Goal: Information Seeking & Learning: Understand process/instructions

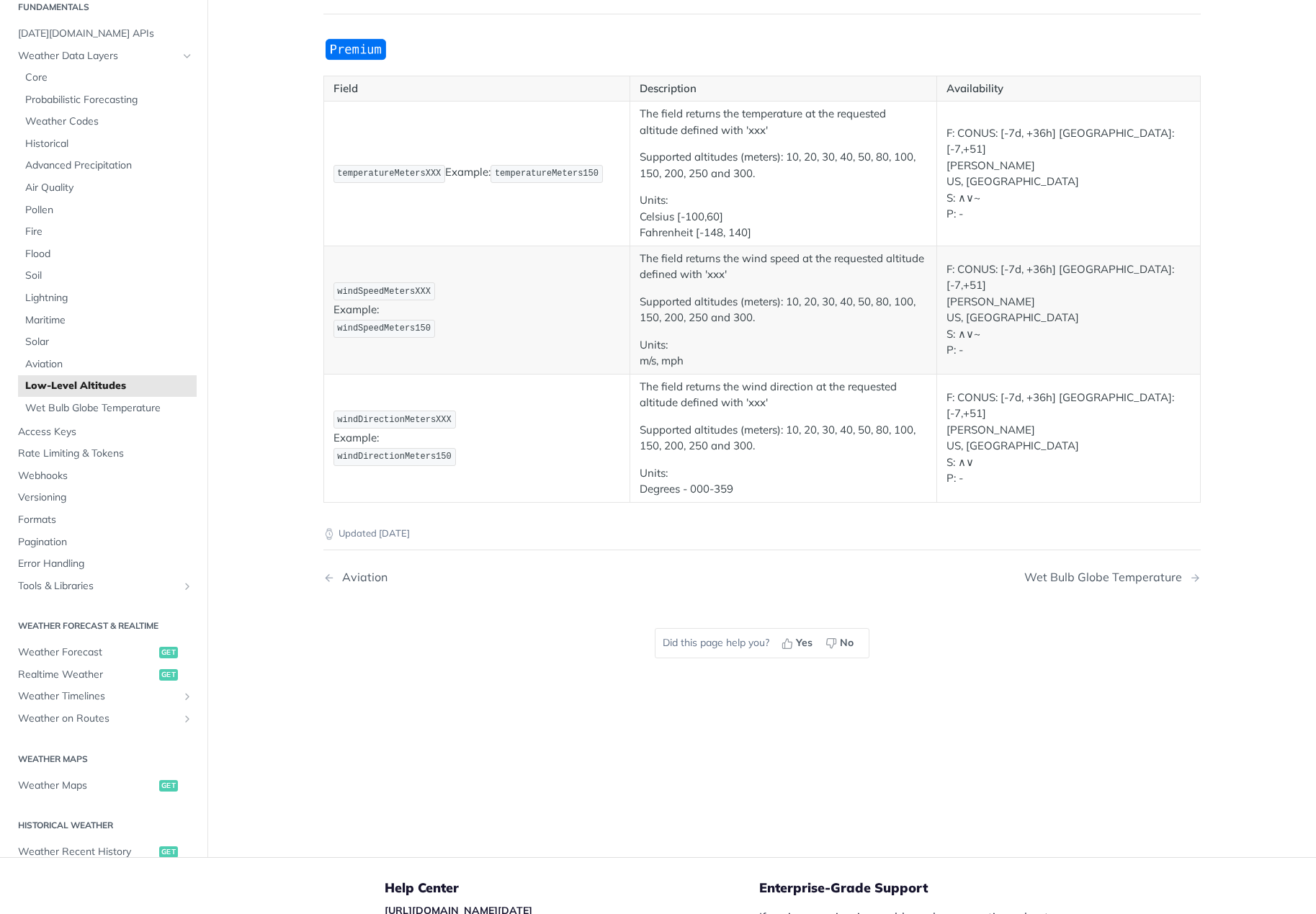
scroll to position [144, 0]
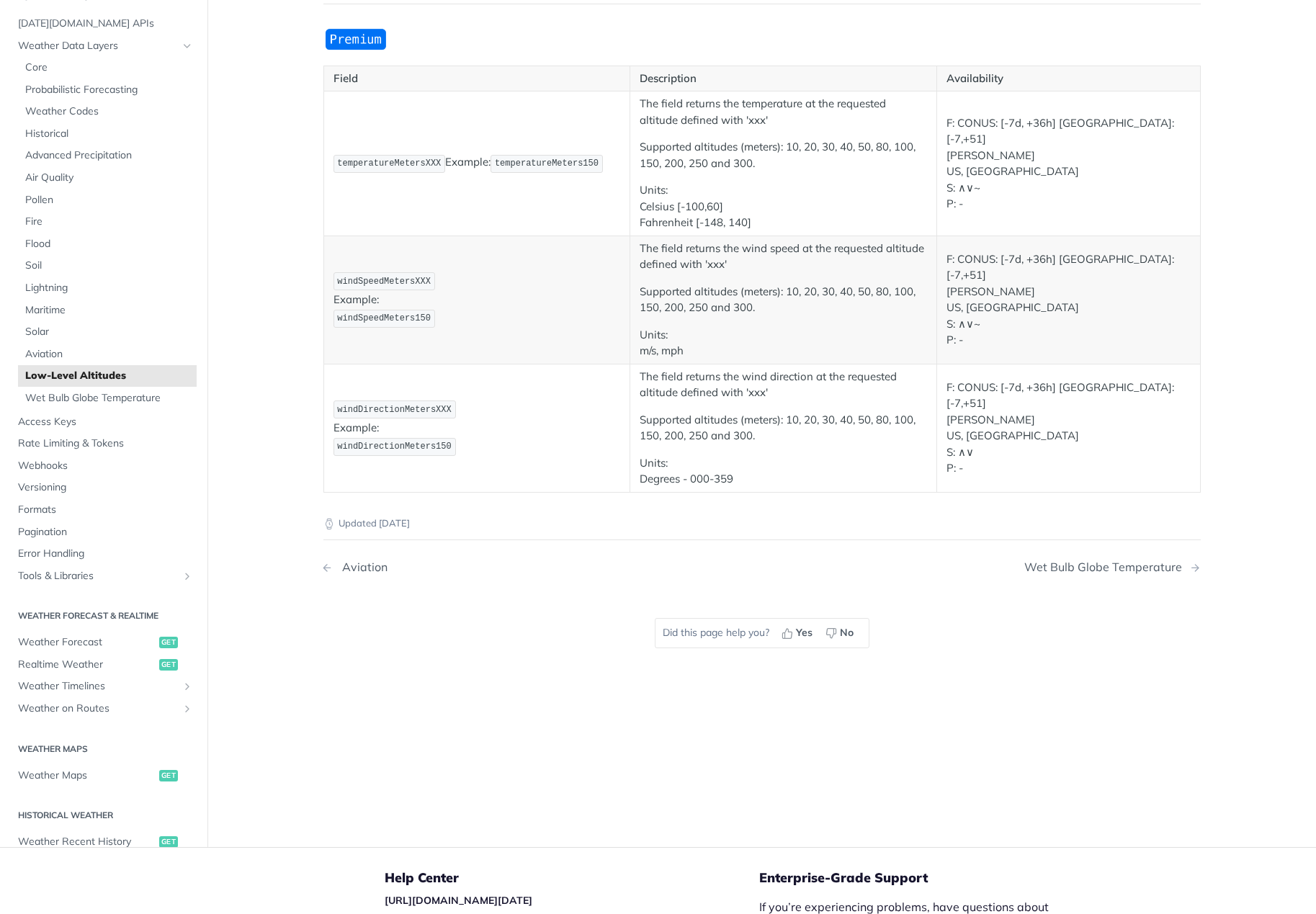
click at [488, 566] on link "Aviation" at bounding box center [511, 567] width 376 height 13
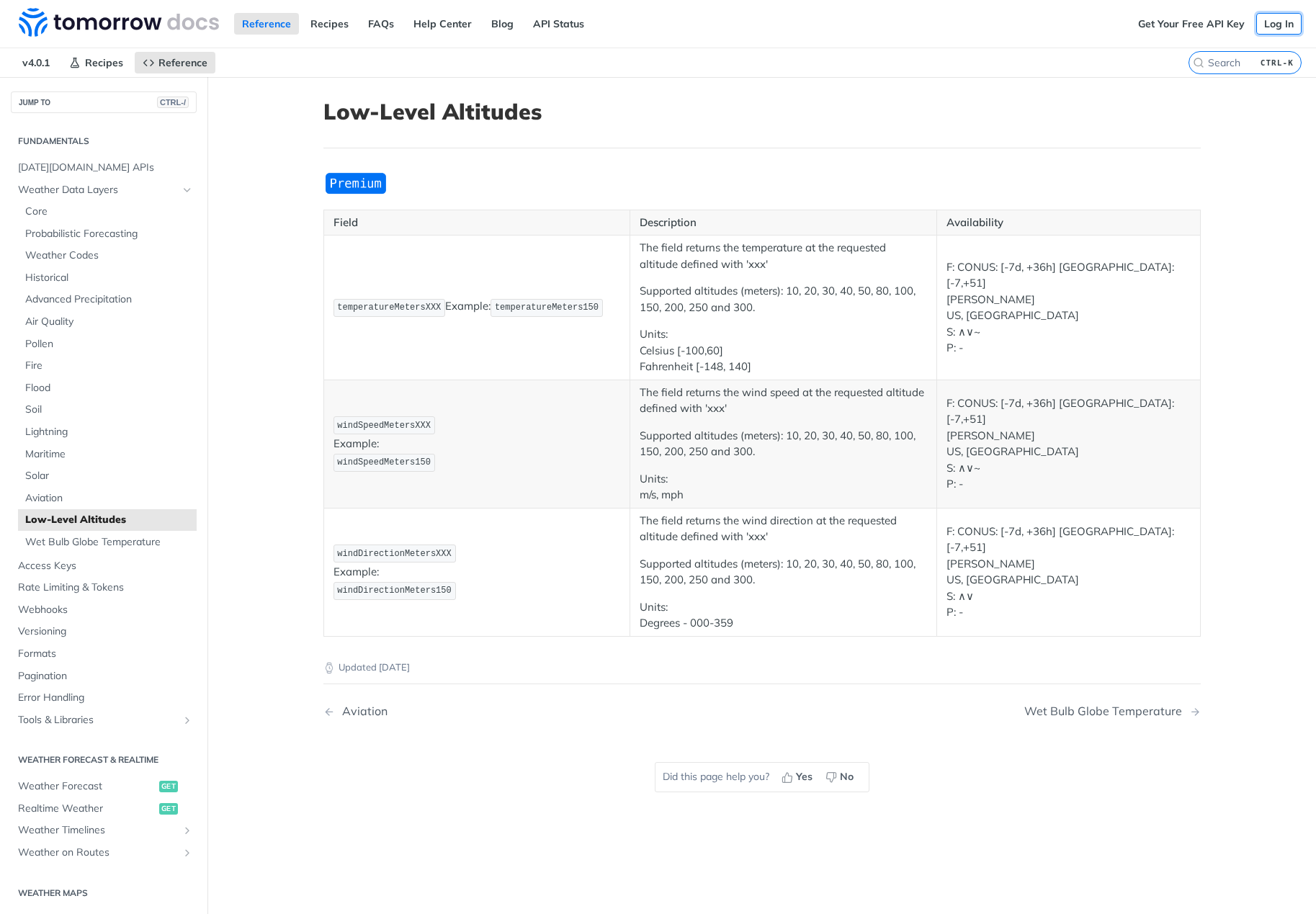
click at [1265, 23] on link "Log In" at bounding box center [1278, 23] width 46 height 22
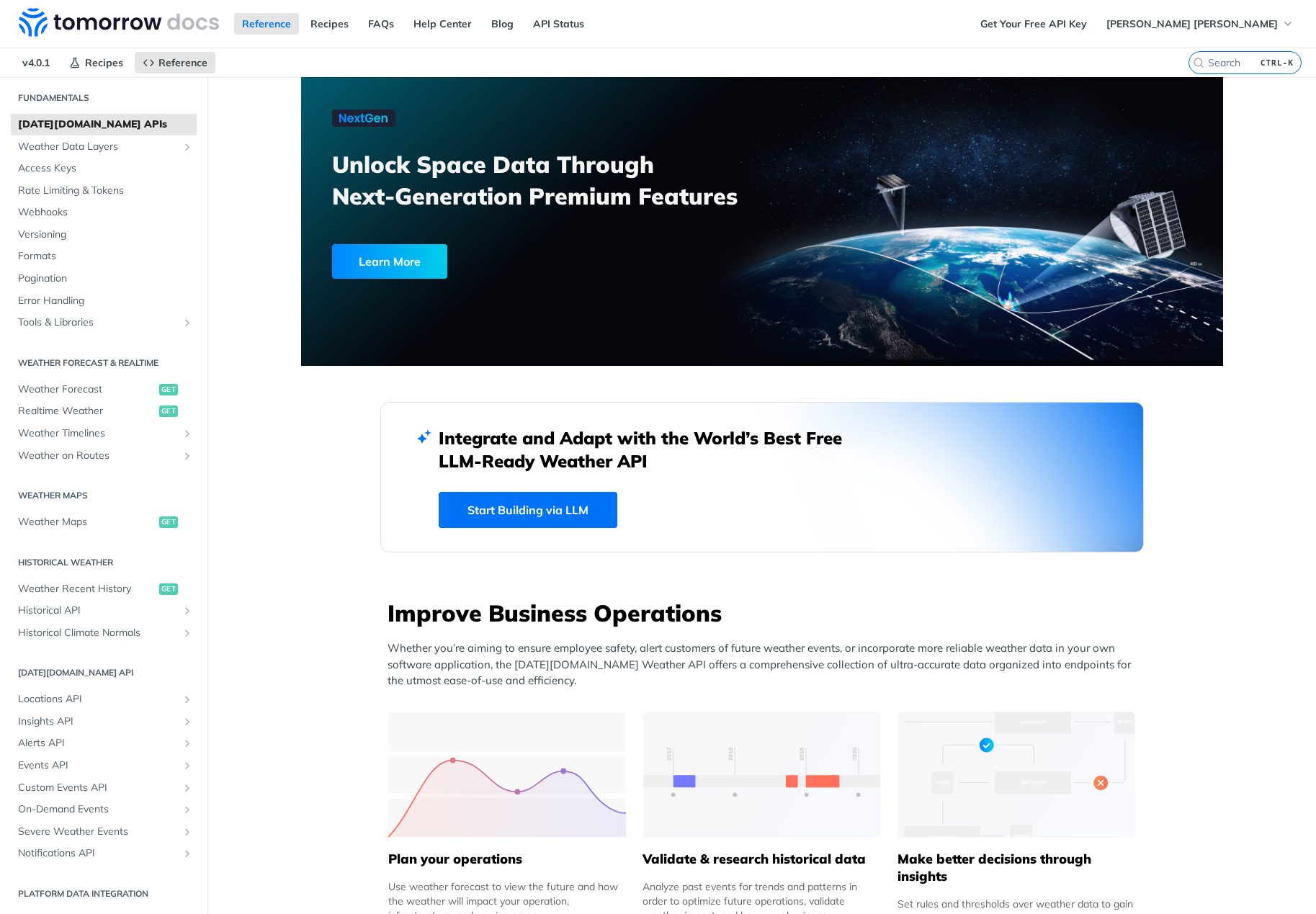
scroll to position [64, 0]
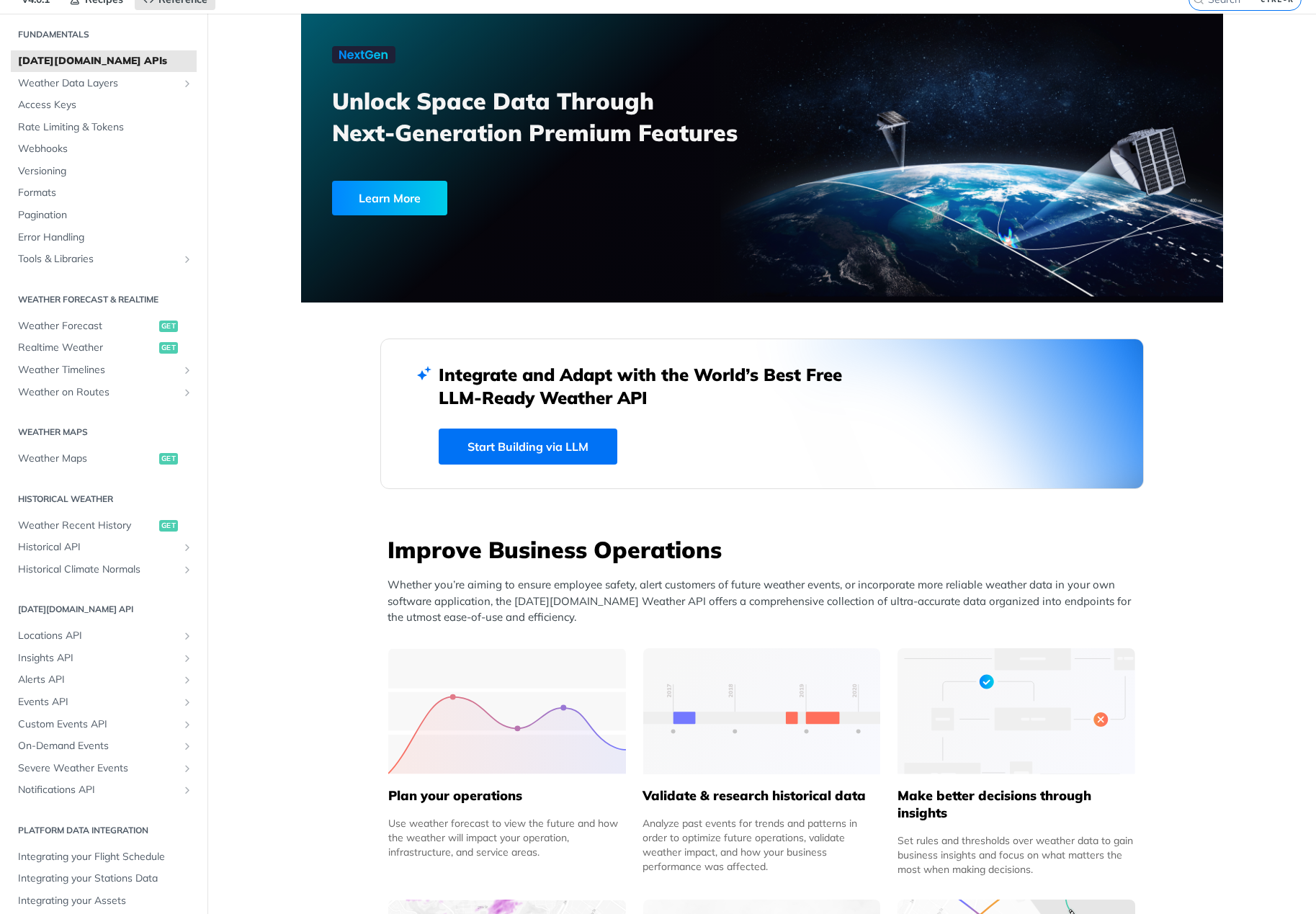
click at [107, 400] on div "Fundamentals [DATE][DOMAIN_NAME] APIs Weather Data Layers Core Probabilistic Fo…" at bounding box center [103, 466] width 208 height 921
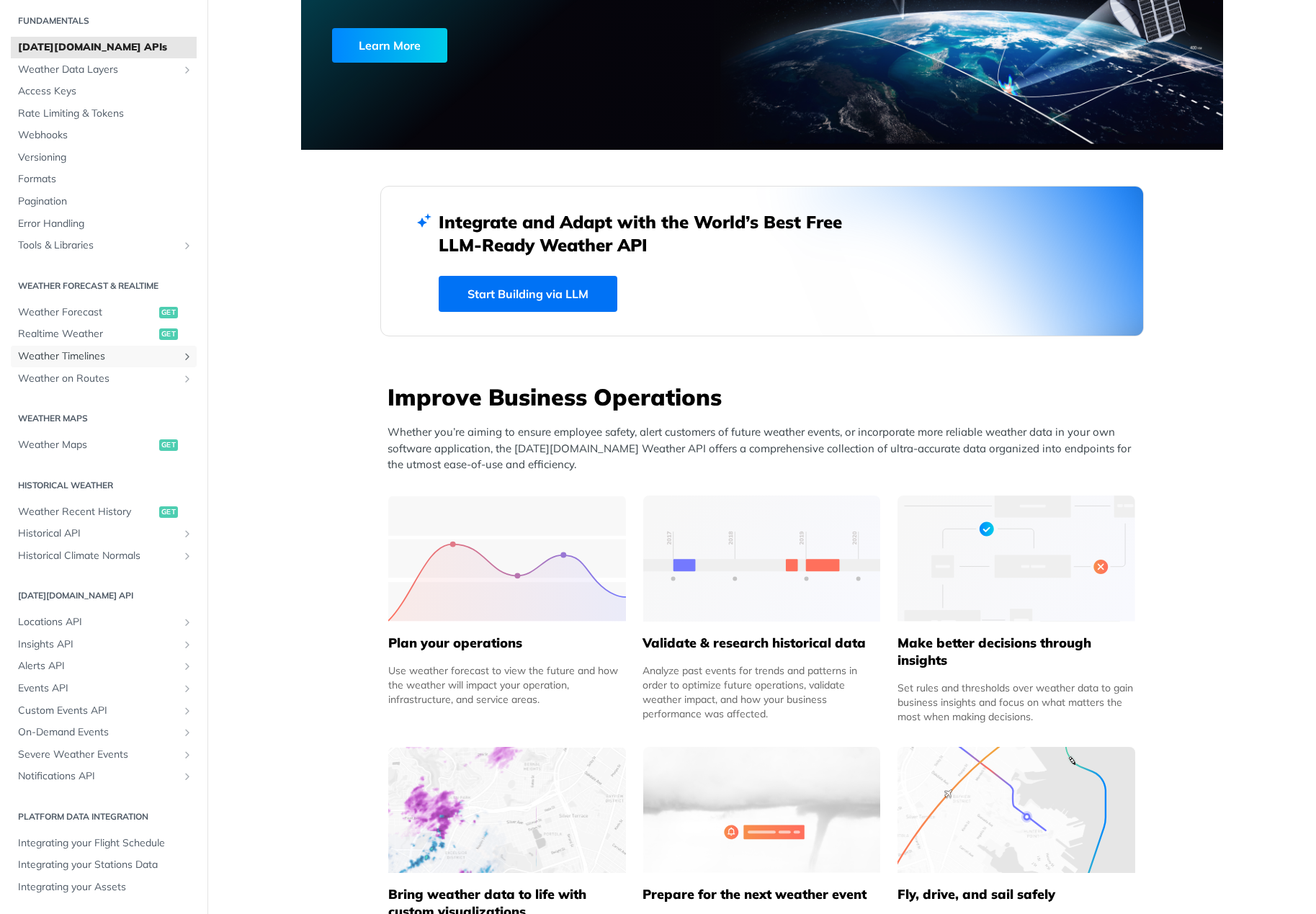
click at [98, 359] on span "Weather Timelines" at bounding box center [98, 357] width 160 height 14
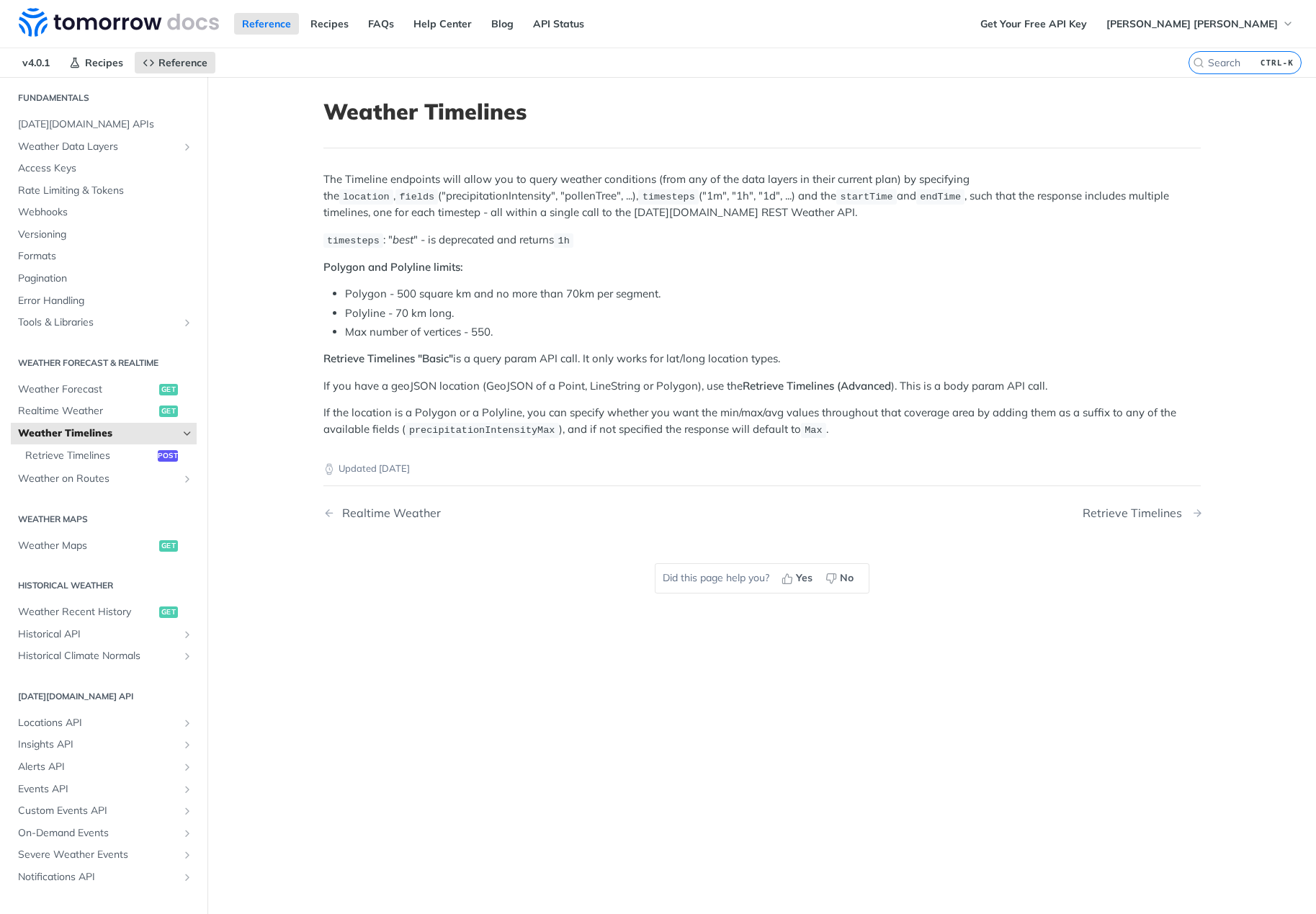
click at [1109, 510] on div "Retrieve Timelines" at bounding box center [1135, 513] width 107 height 13
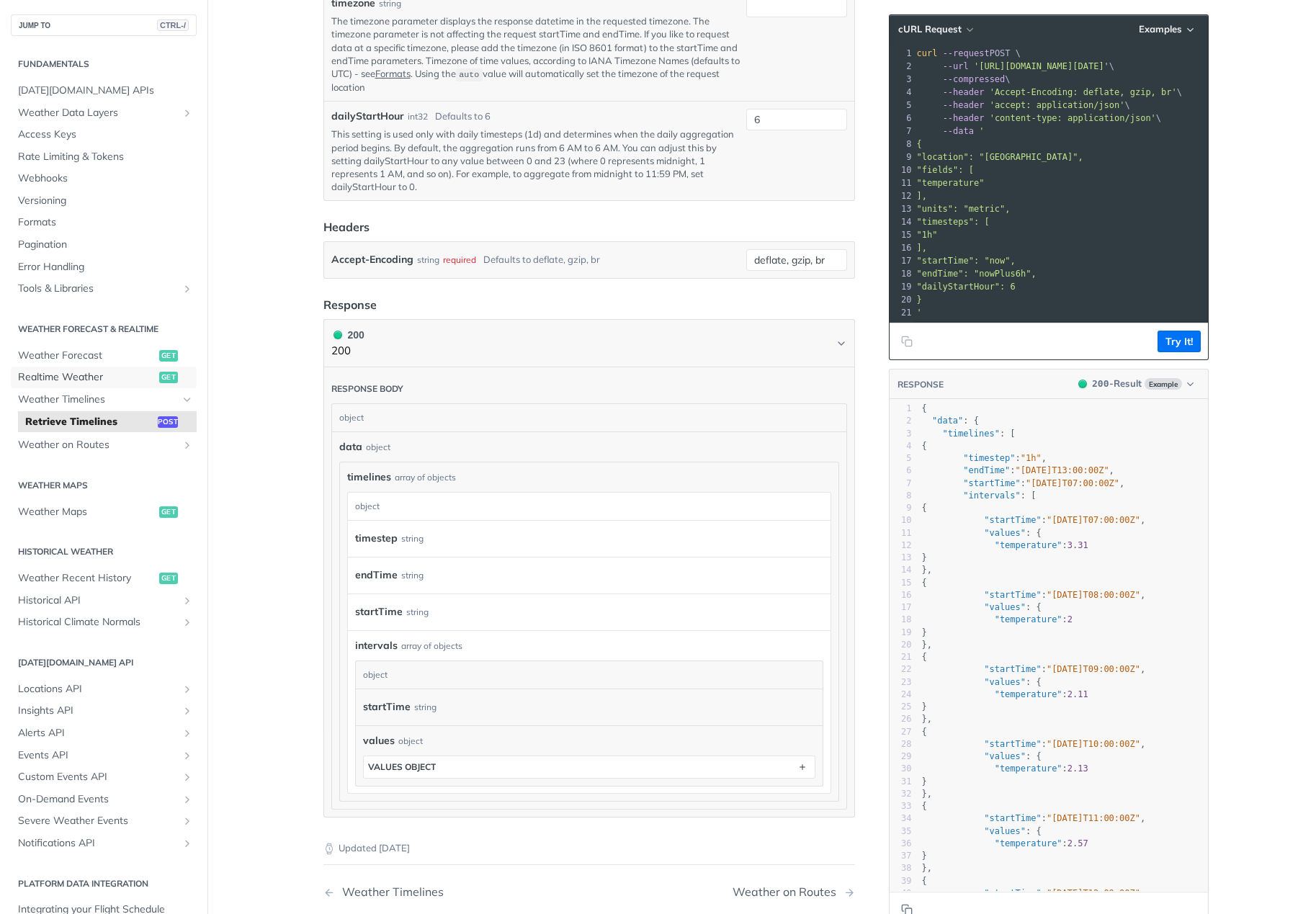
click at [62, 376] on span "Realtime Weather" at bounding box center [86, 377] width 137 height 14
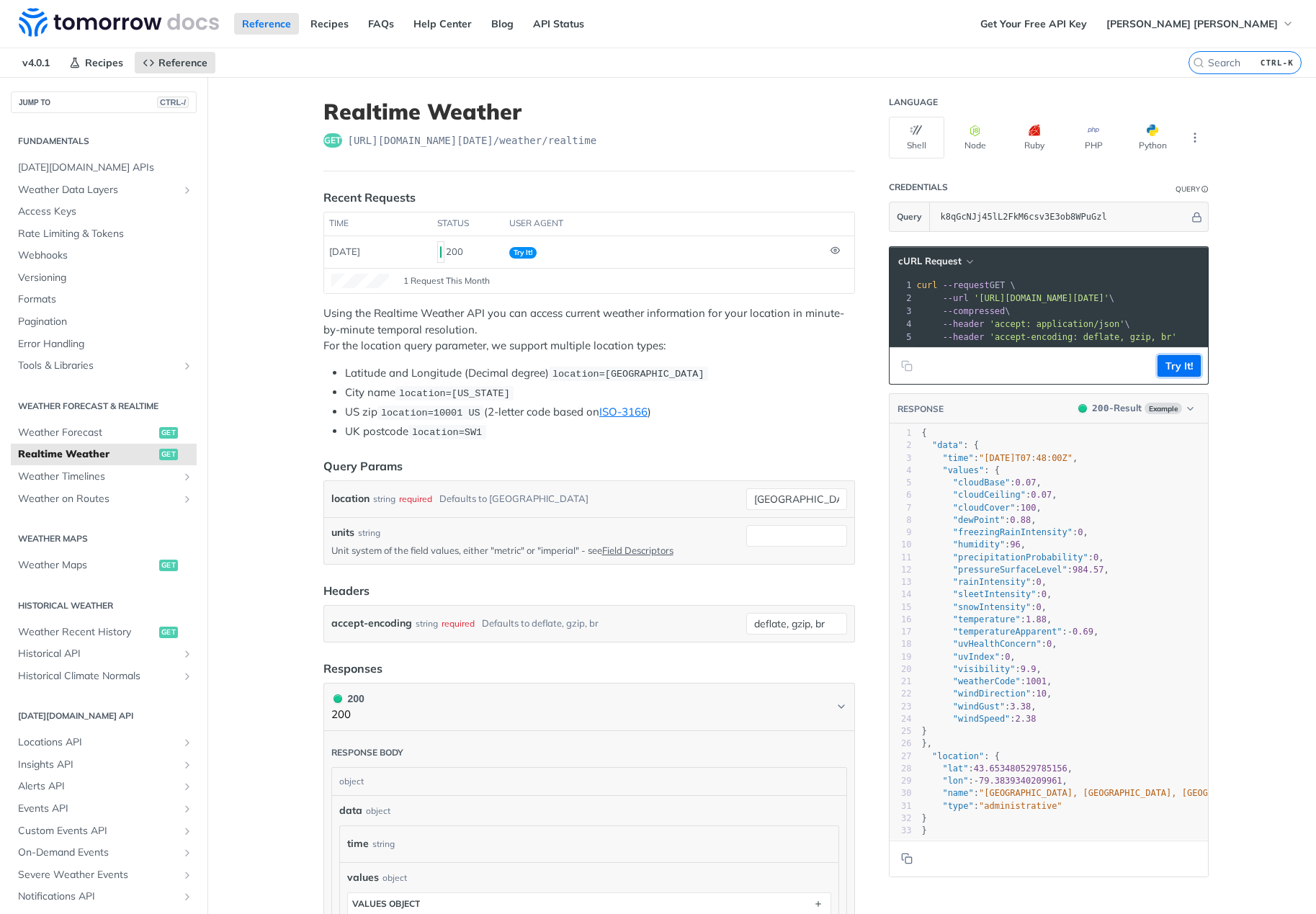
click at [1160, 374] on button "Try It!" at bounding box center [1179, 366] width 43 height 22
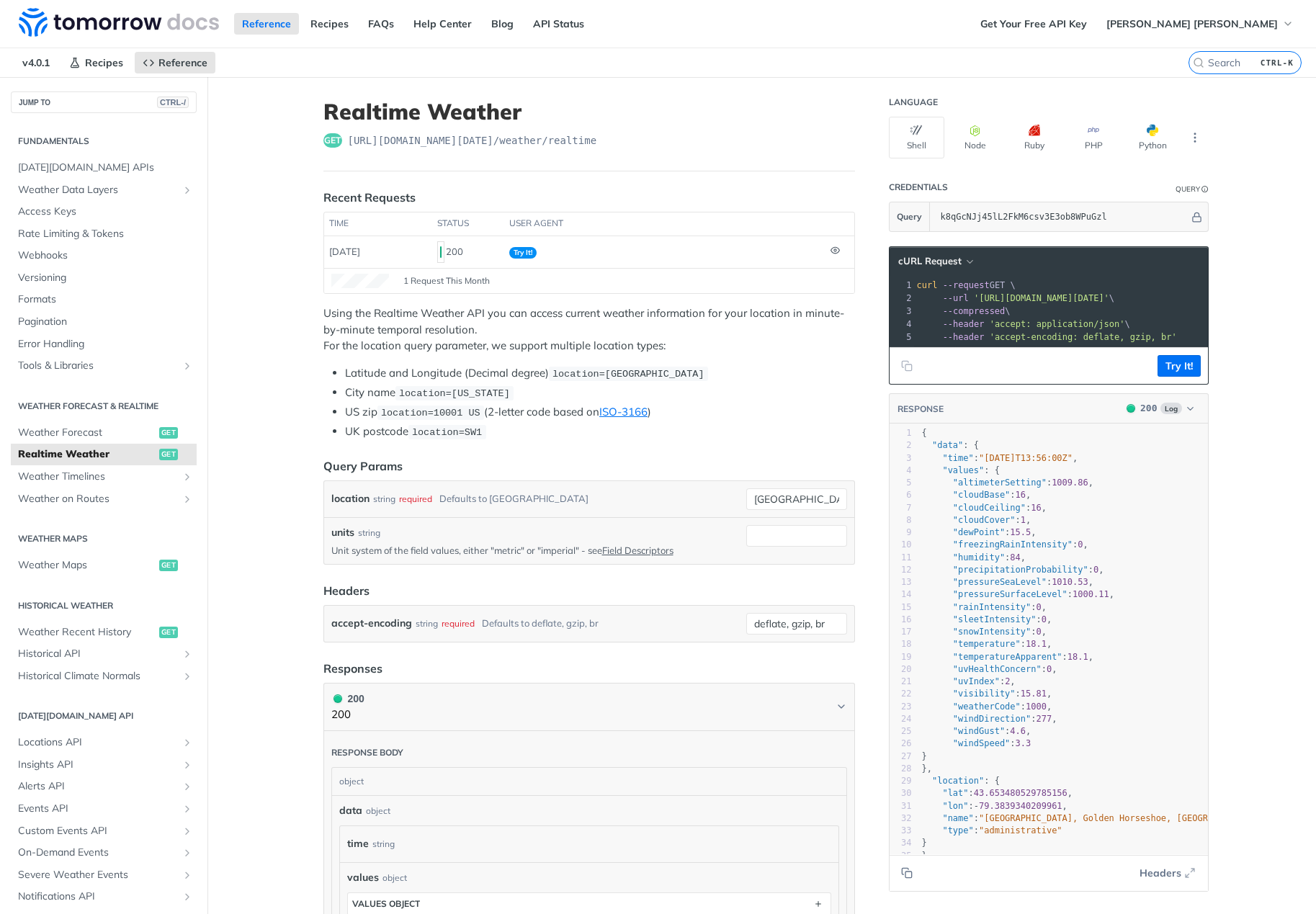
click at [990, 325] on span "'accept: application/json'" at bounding box center [1057, 324] width 136 height 10
click at [53, 431] on span "Weather Forecast" at bounding box center [86, 433] width 137 height 14
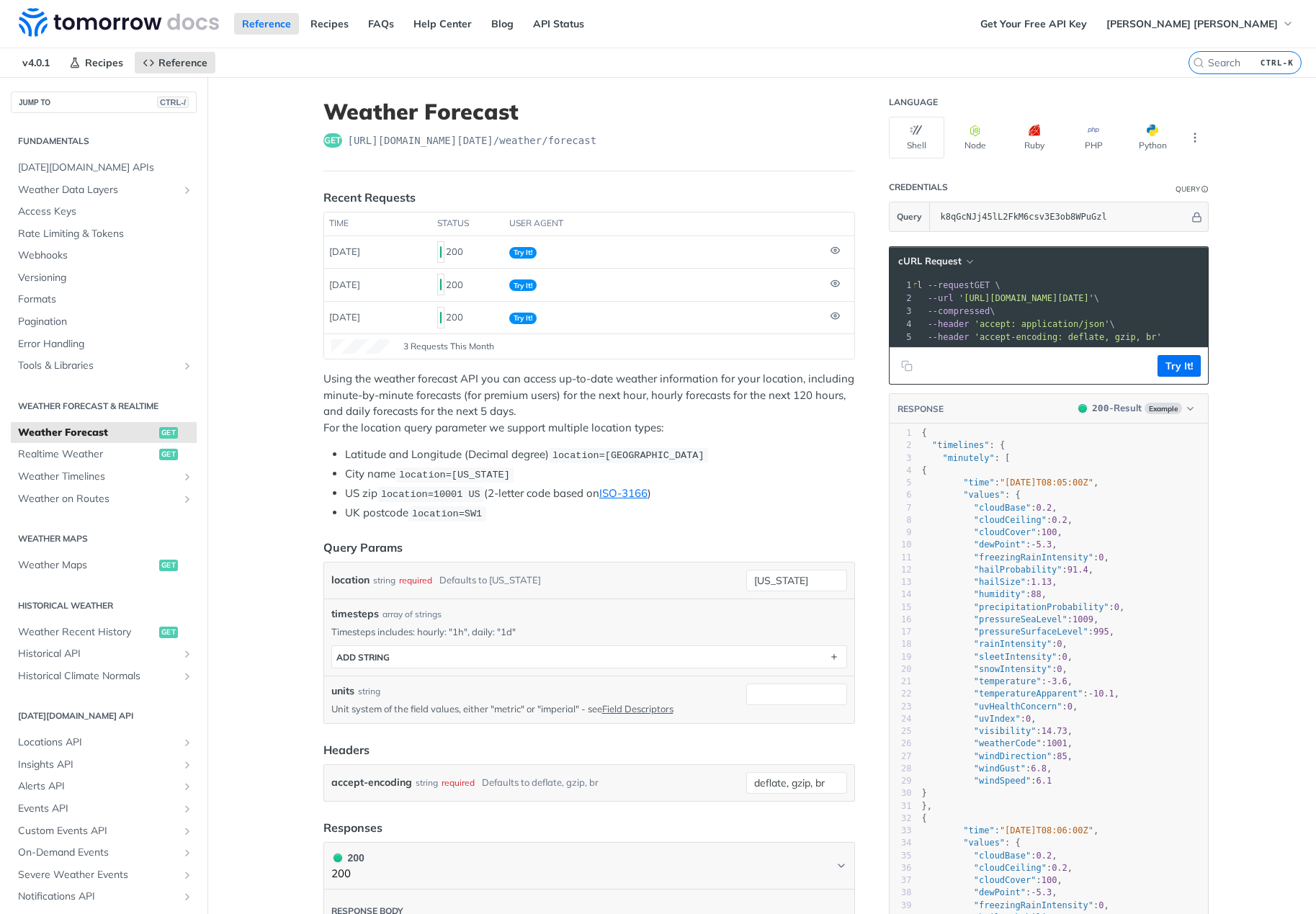
click at [414, 253] on td "[DATE]" at bounding box center [378, 252] width 108 height 31
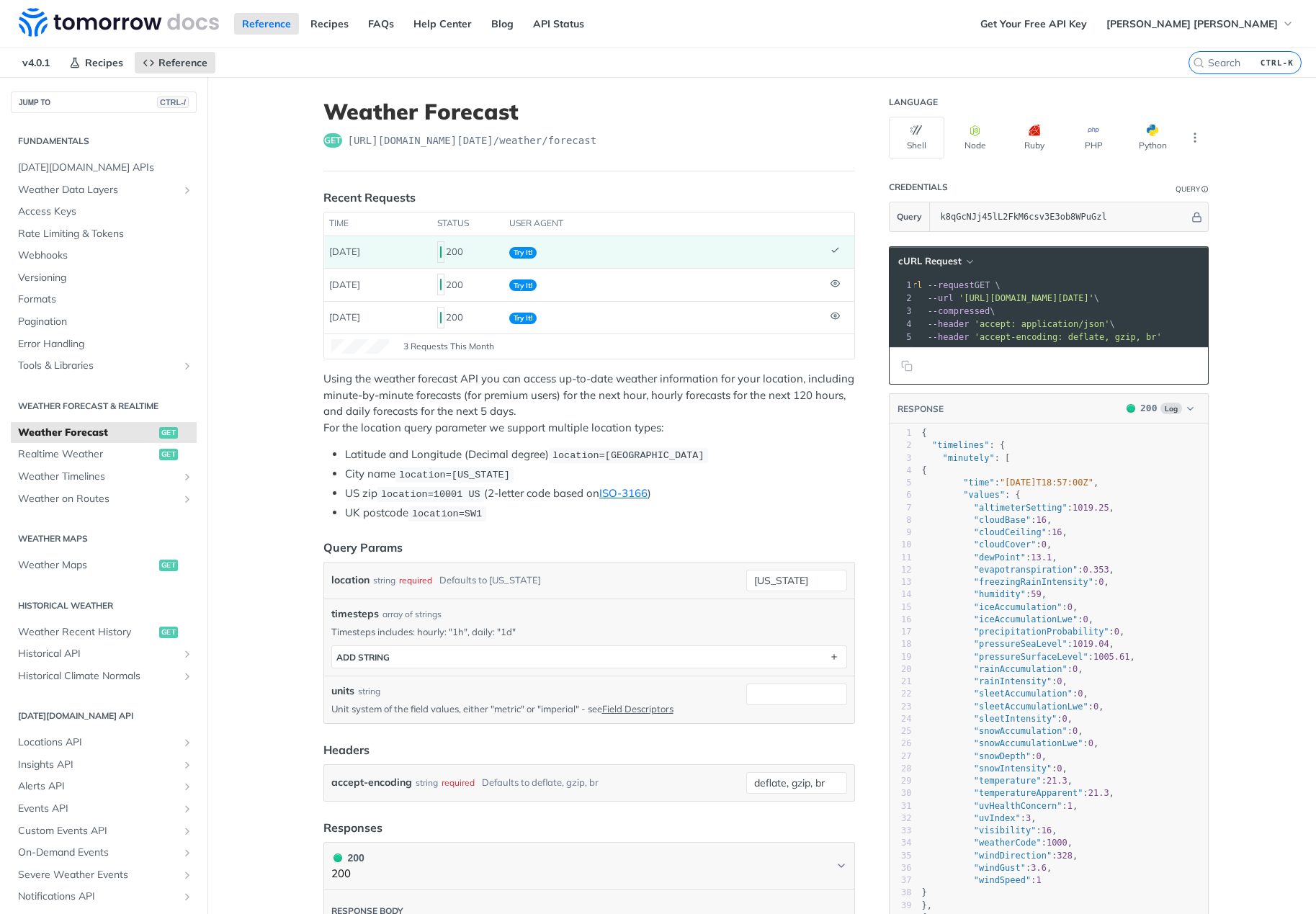
click at [325, 245] on td "[DATE]" at bounding box center [378, 252] width 108 height 31
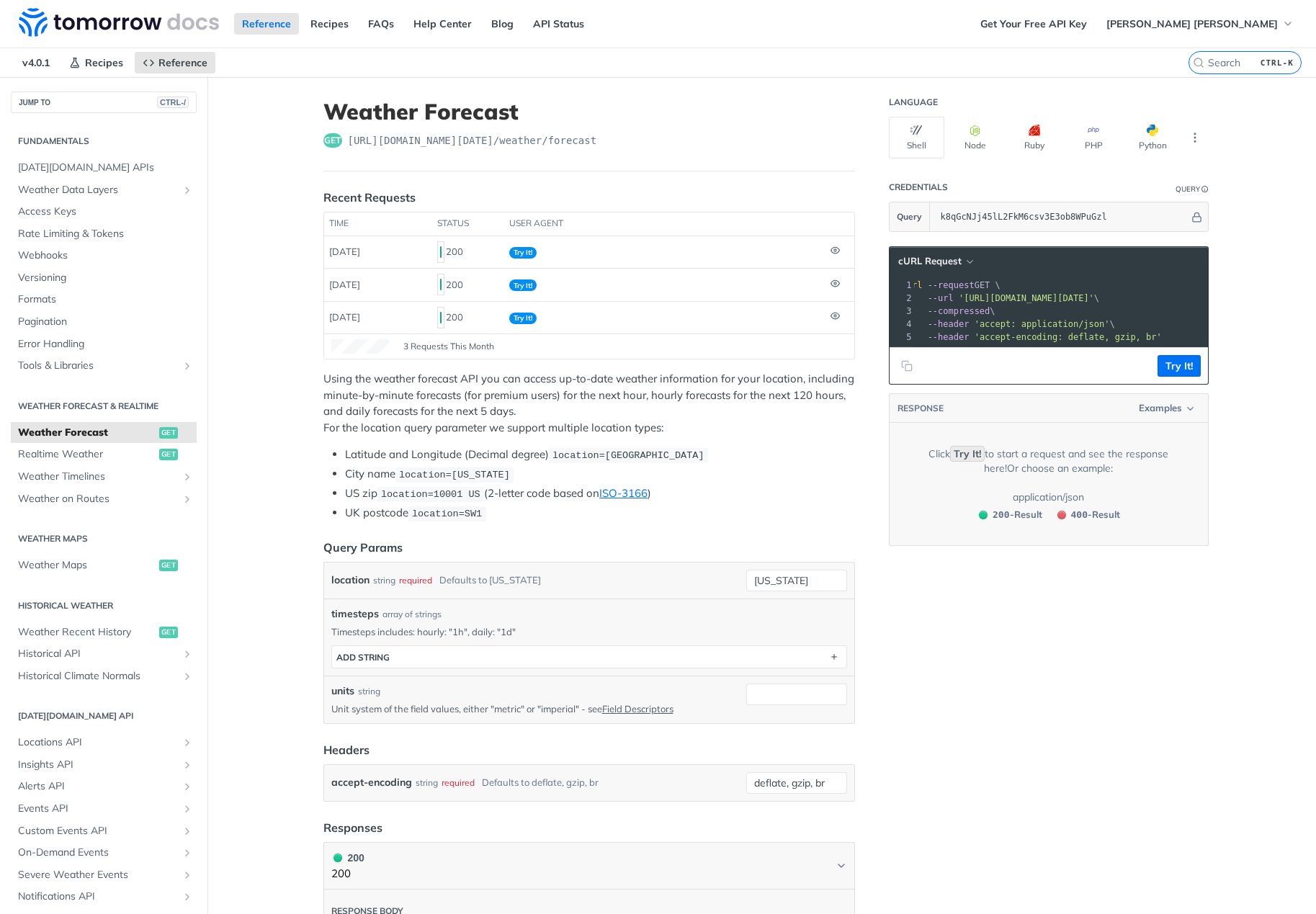
click at [347, 247] on span "[DATE]" at bounding box center [344, 251] width 31 height 12
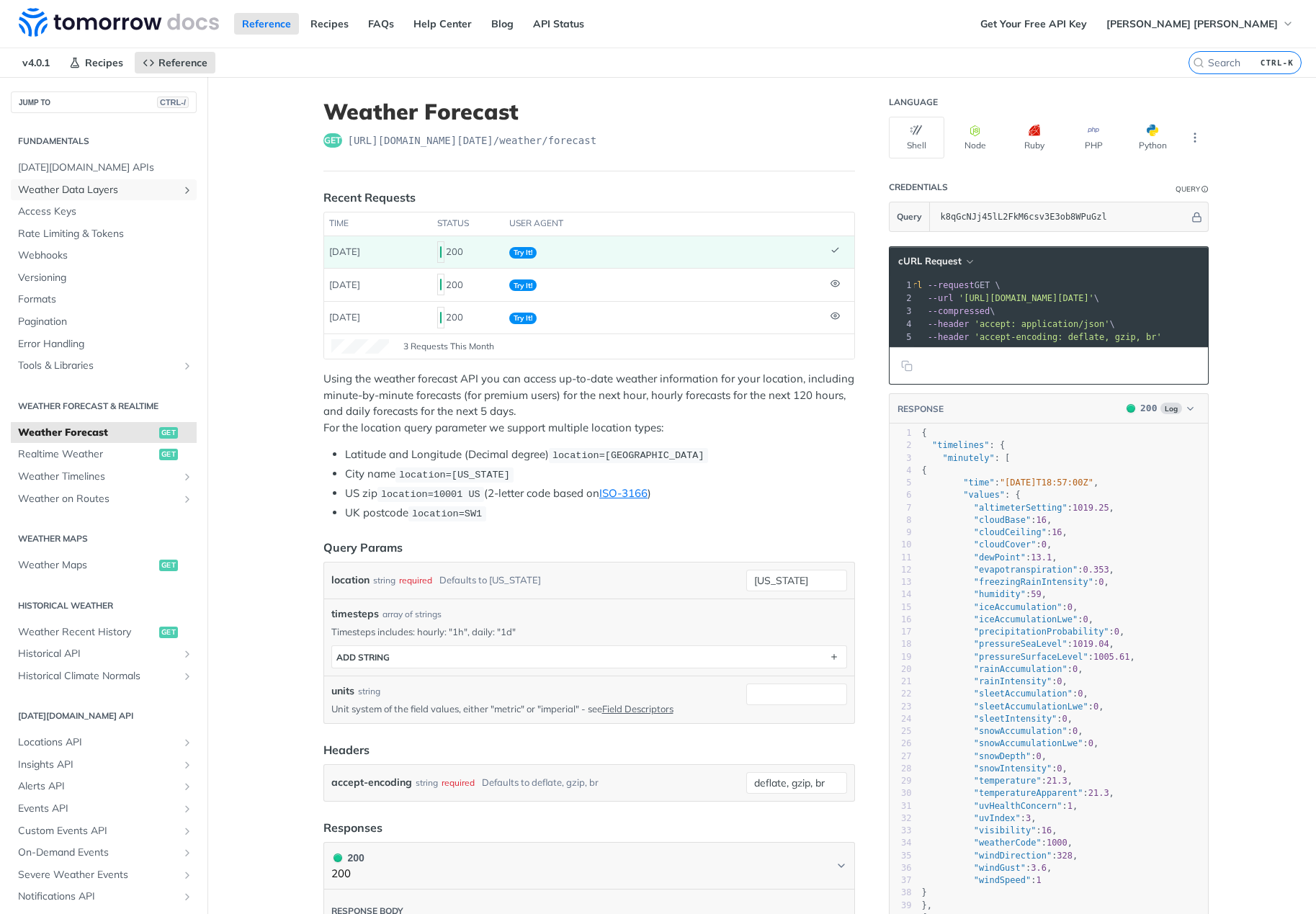
click at [119, 189] on span "Weather Data Layers" at bounding box center [98, 191] width 160 height 14
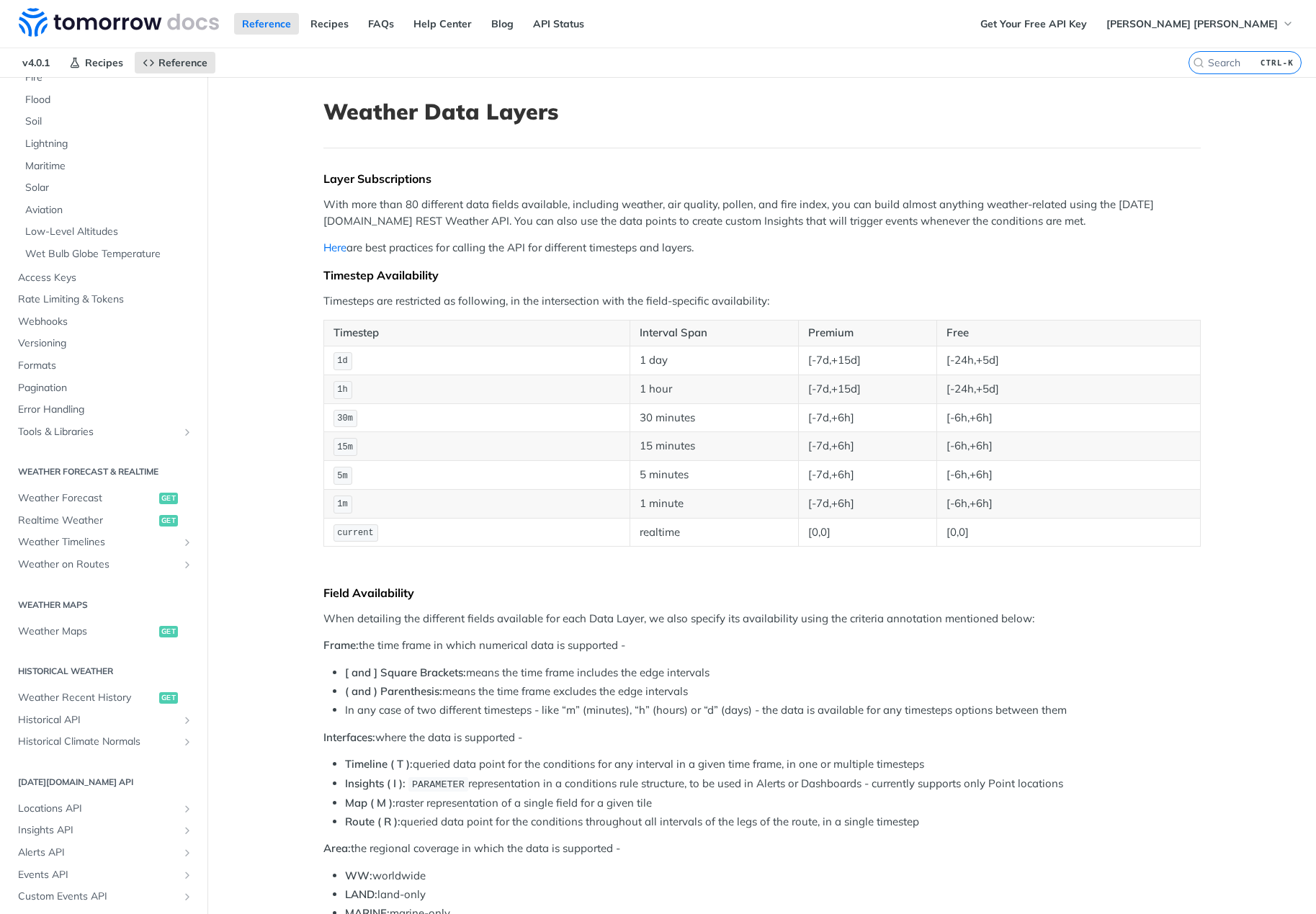
click at [332, 251] on link "Here" at bounding box center [335, 247] width 23 height 13
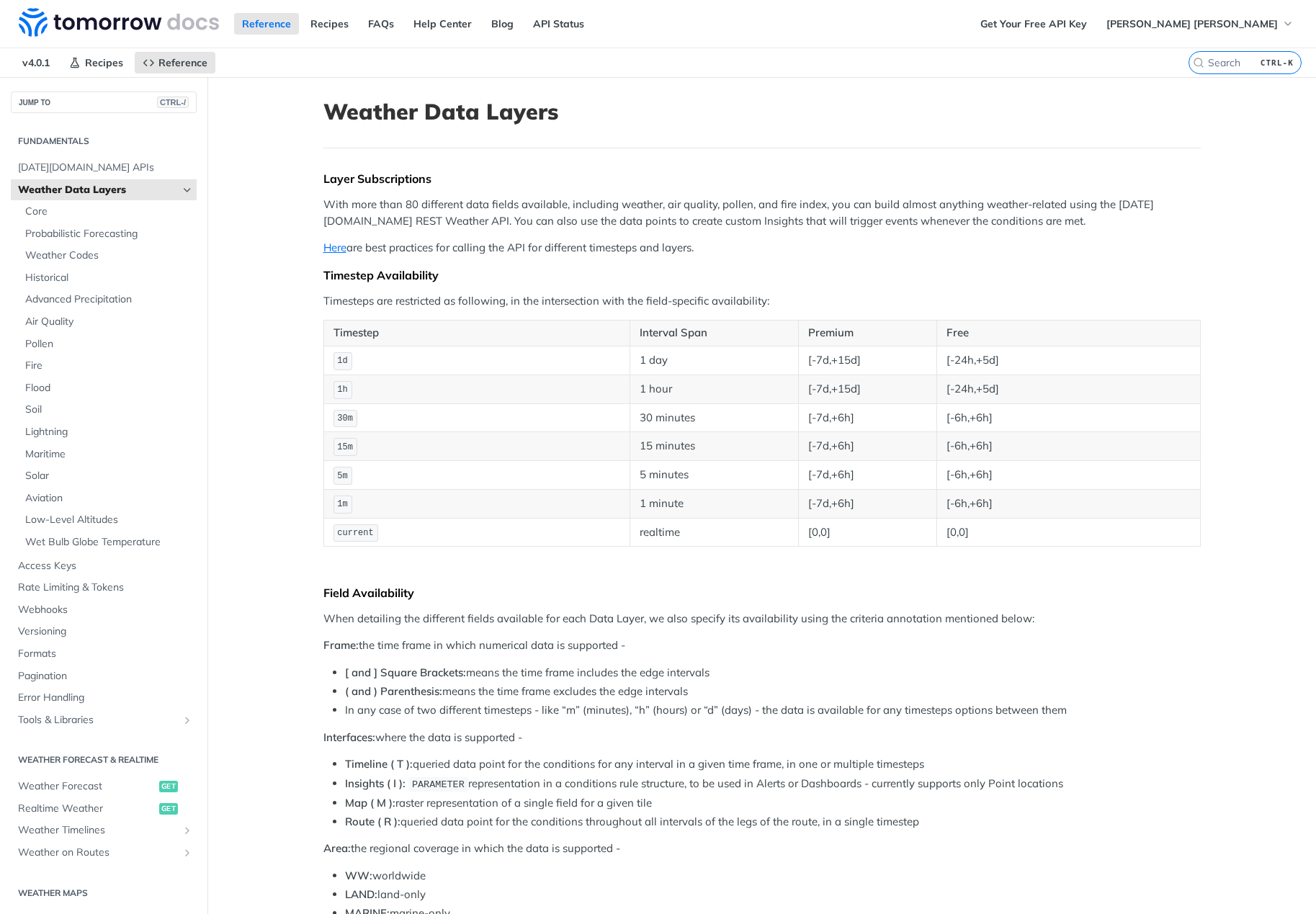
click at [867, 37] on div "Reference Recipes FAQs Help Center Blog API Status" at bounding box center [486, 23] width 972 height 48
click at [118, 836] on span "Weather Timelines" at bounding box center [98, 830] width 160 height 14
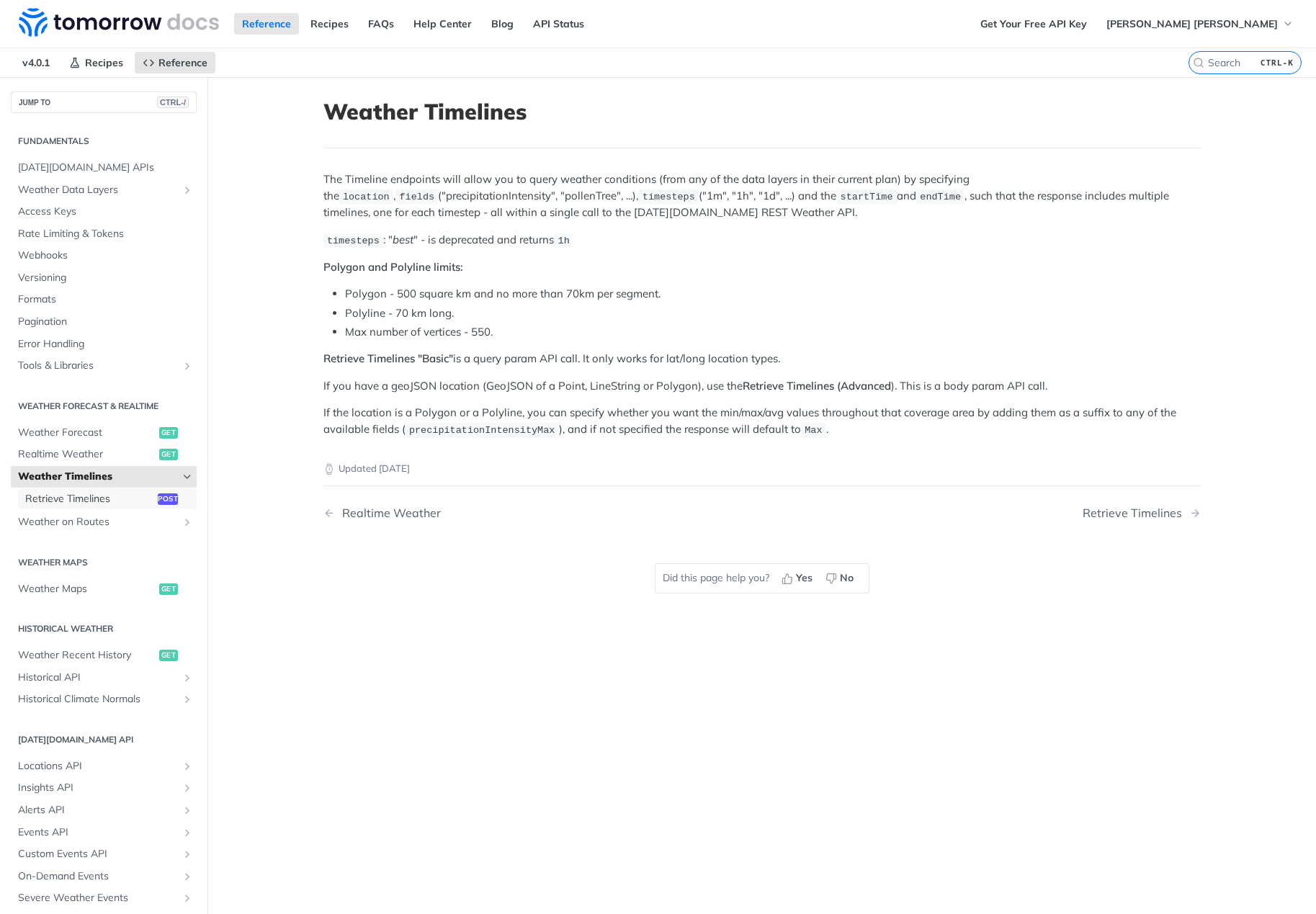
click at [162, 503] on span "post" at bounding box center [168, 499] width 20 height 12
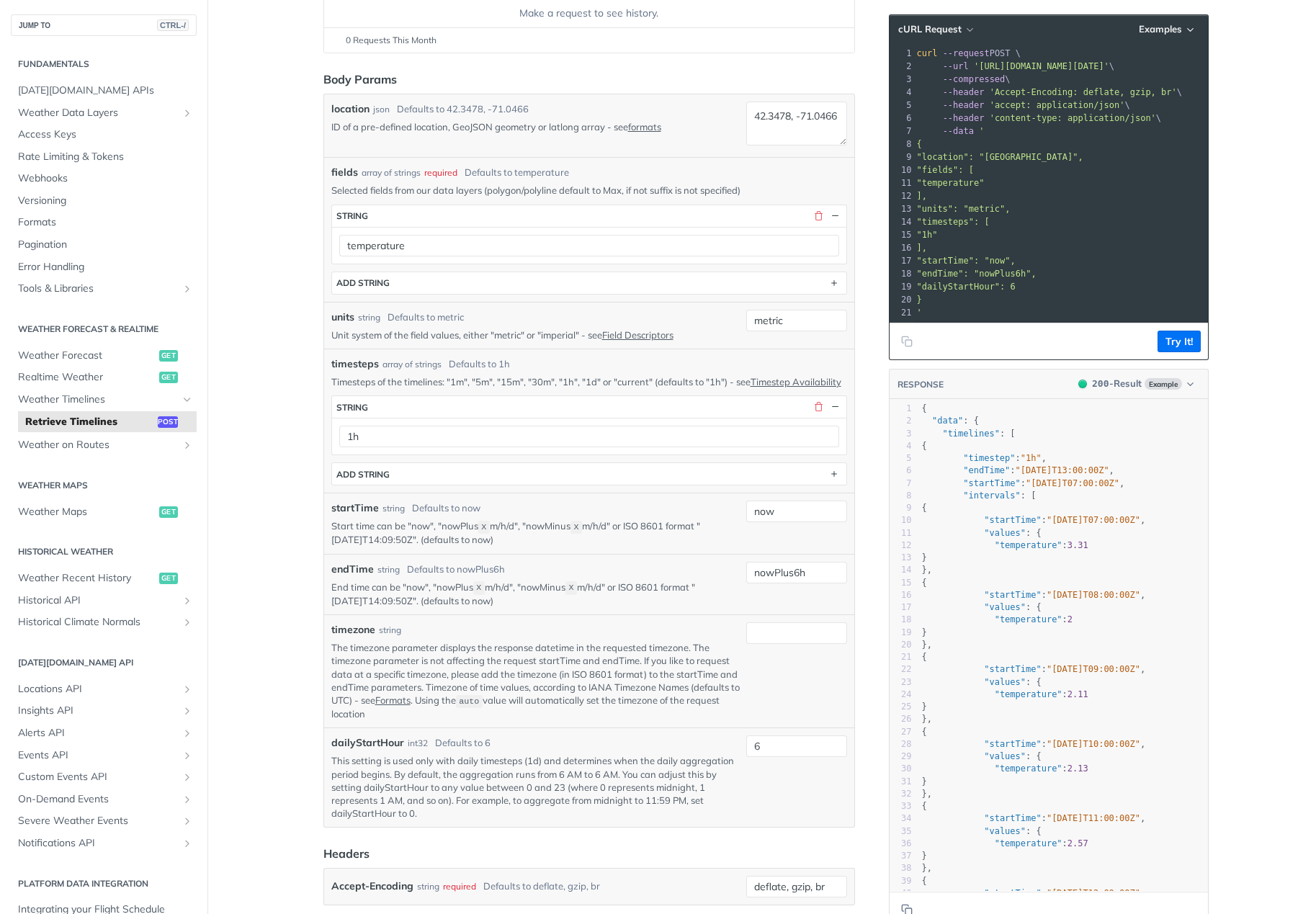
scroll to position [217, 0]
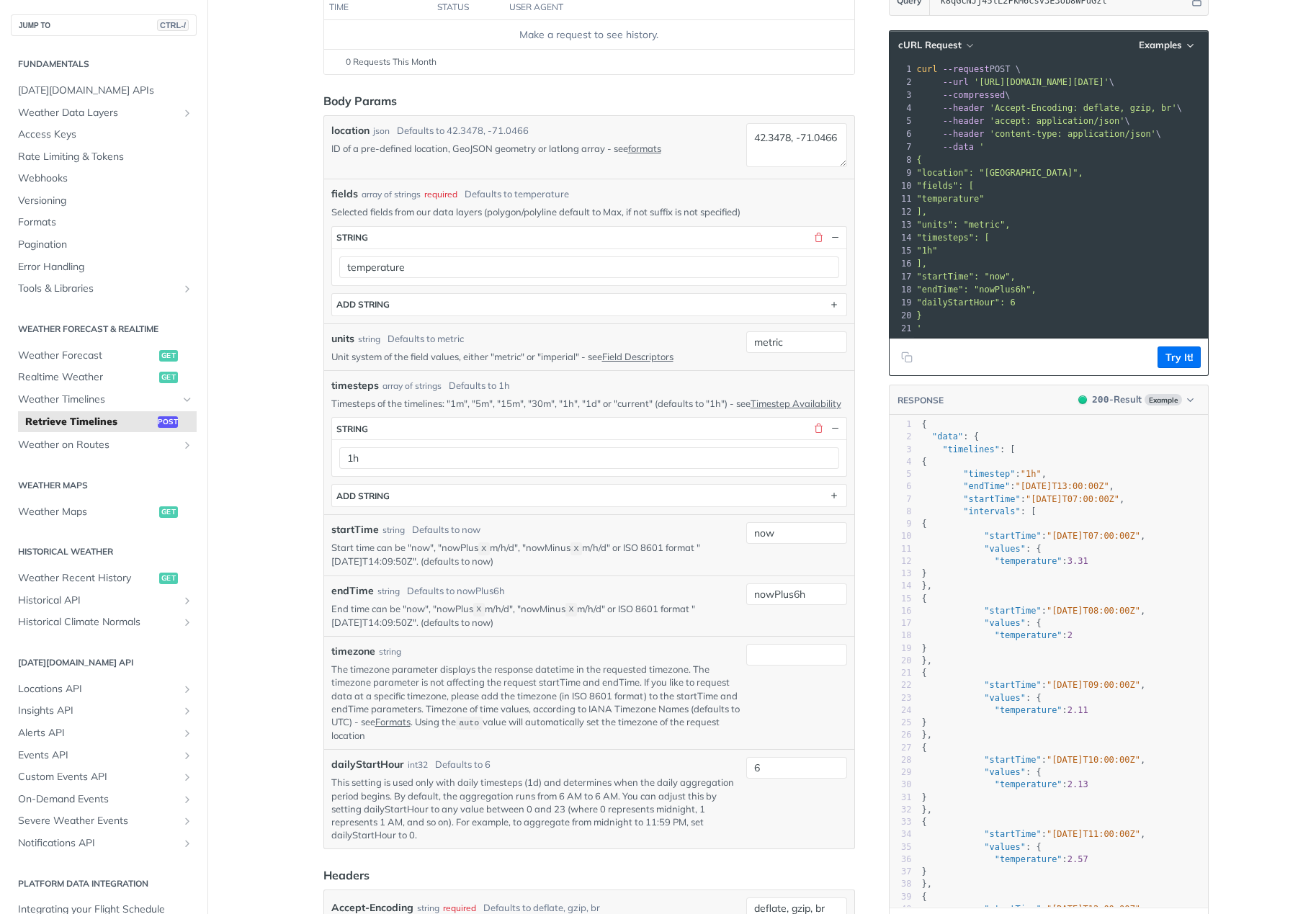
click at [973, 302] on span ""dailyStartHour": 6" at bounding box center [967, 302] width 99 height 10
click at [950, 198] on span ""temperature"" at bounding box center [950, 199] width 67 height 10
click at [971, 203] on span ""temperature"" at bounding box center [950, 199] width 67 height 10
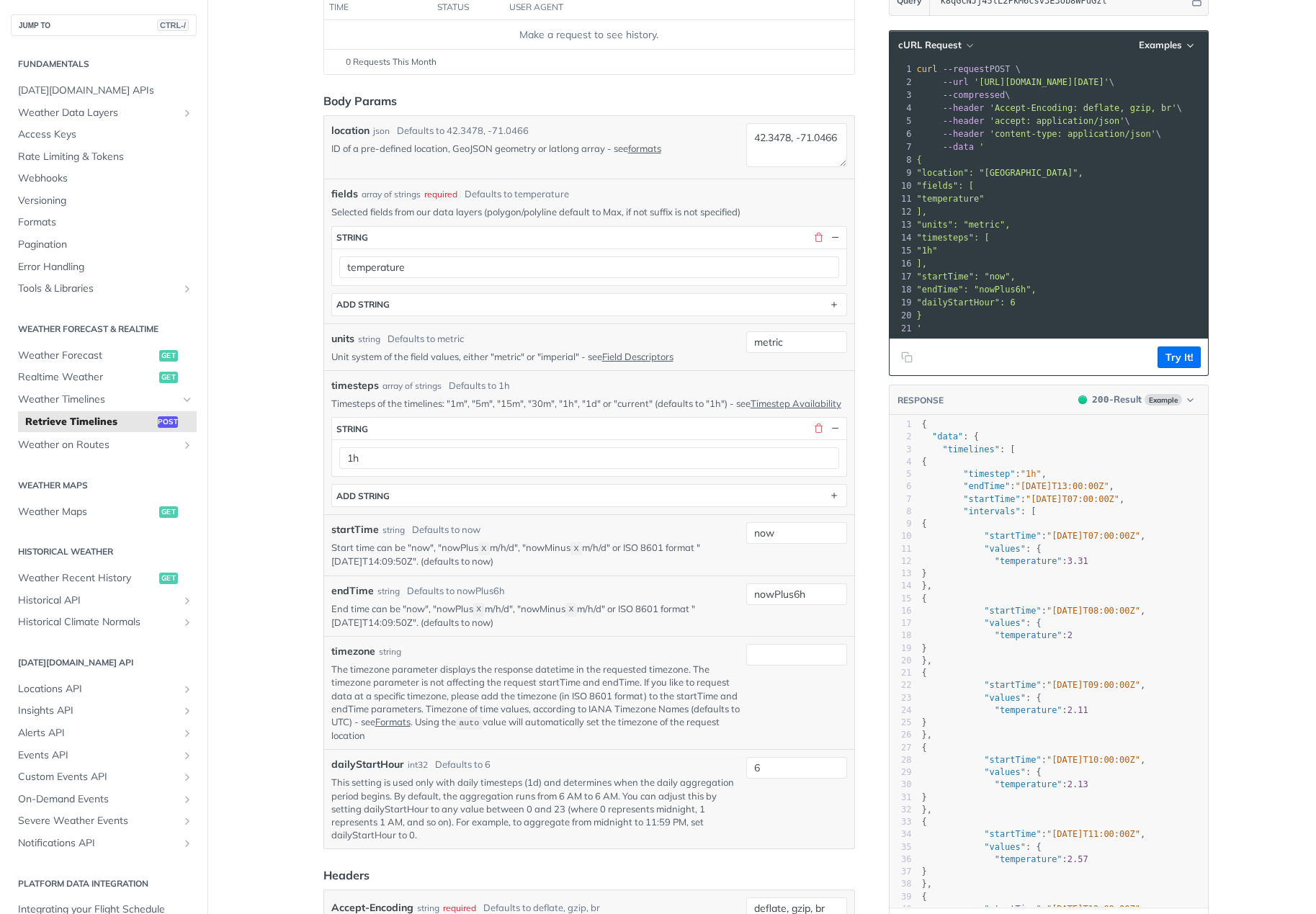
click at [971, 203] on span ""temperature"" at bounding box center [950, 199] width 67 height 10
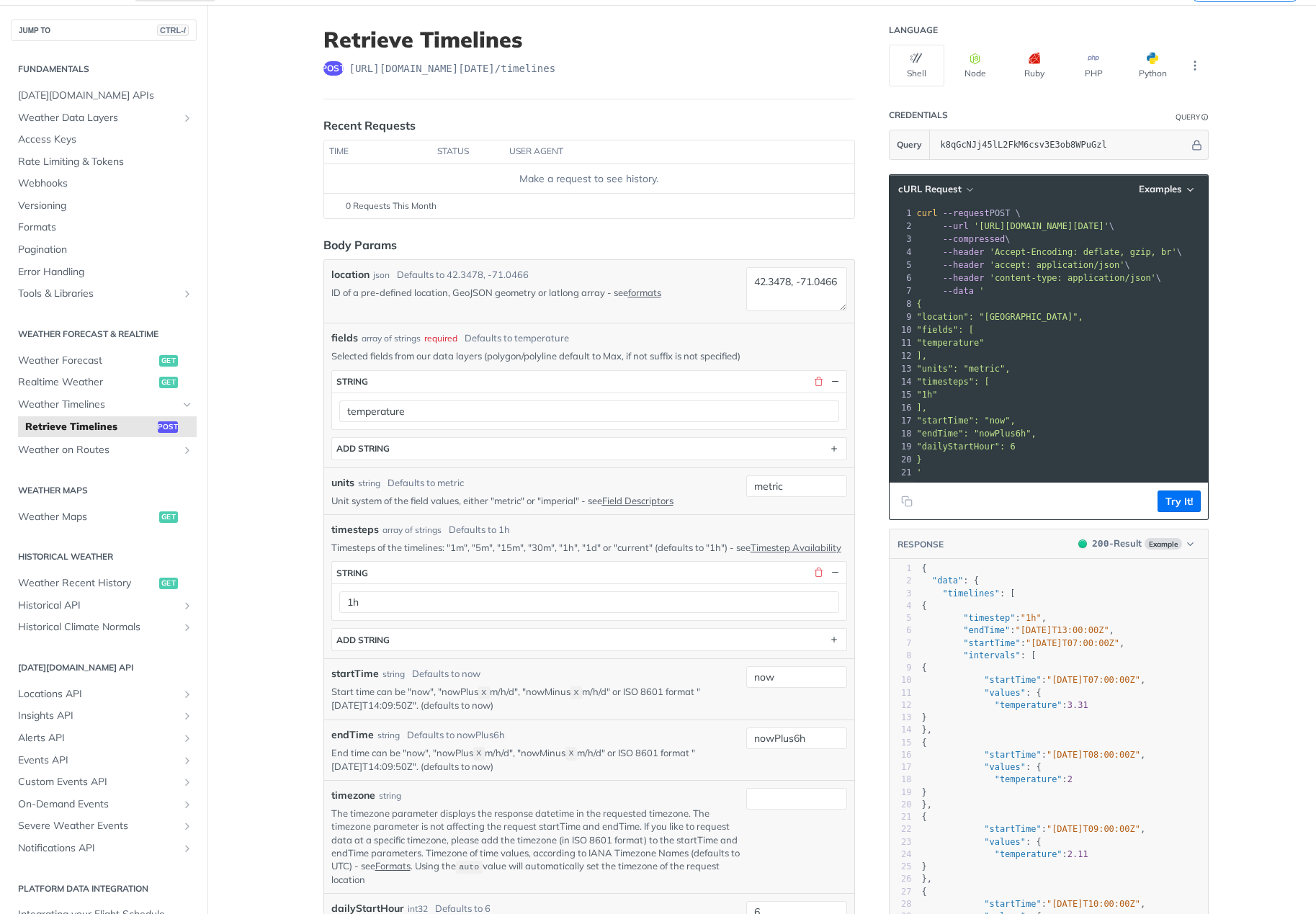
click at [969, 369] on span ""units": "metric"," at bounding box center [964, 368] width 93 height 10
click at [965, 333] on span ""fields": [" at bounding box center [945, 330] width 57 height 10
click at [965, 344] on span ""temperature"" at bounding box center [950, 342] width 67 height 10
click at [985, 343] on span ""temperature"" at bounding box center [950, 342] width 67 height 10
click at [534, 416] on input "temperature" at bounding box center [589, 412] width 499 height 22
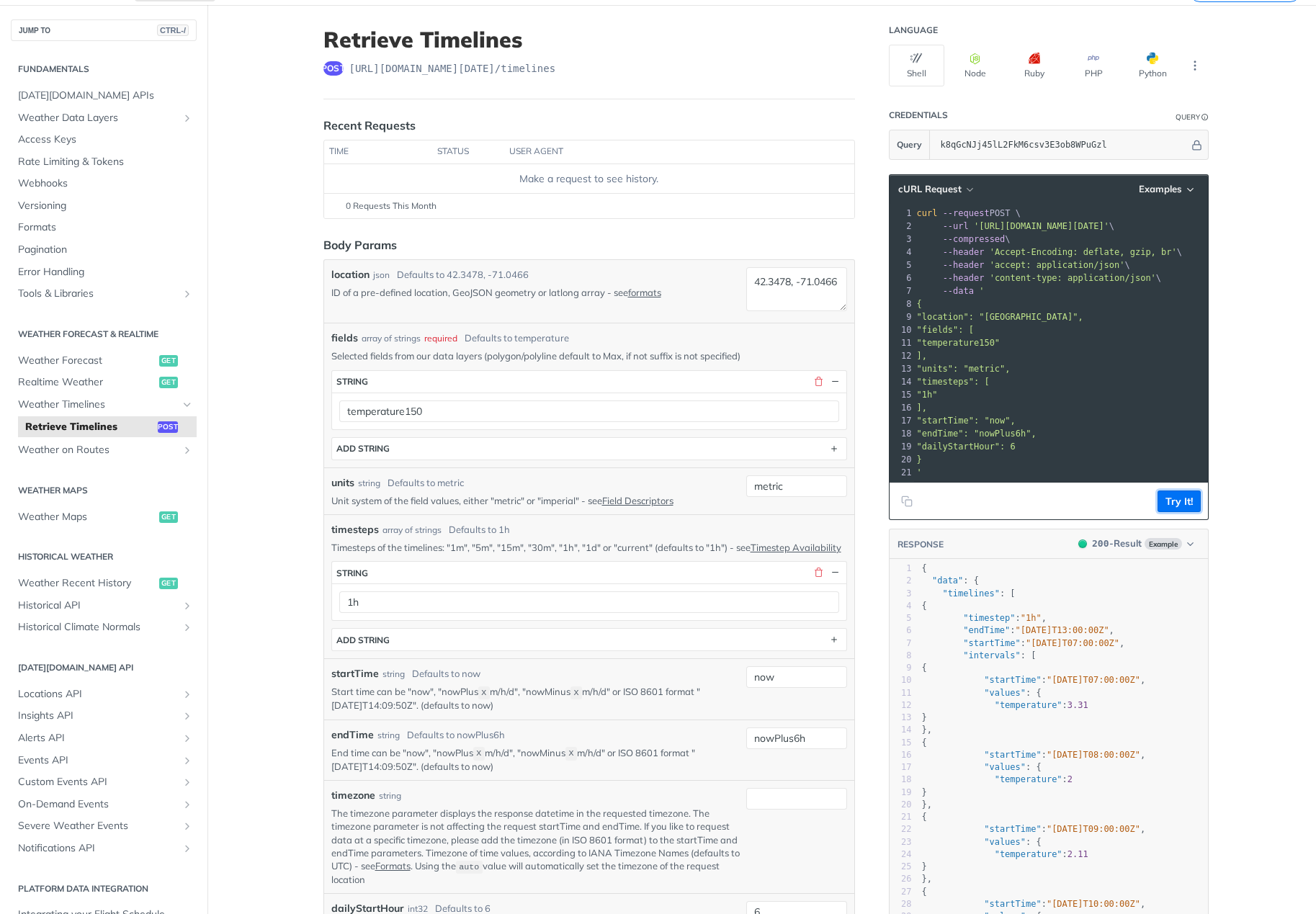
click at [1164, 512] on button "Try It!" at bounding box center [1179, 501] width 43 height 22
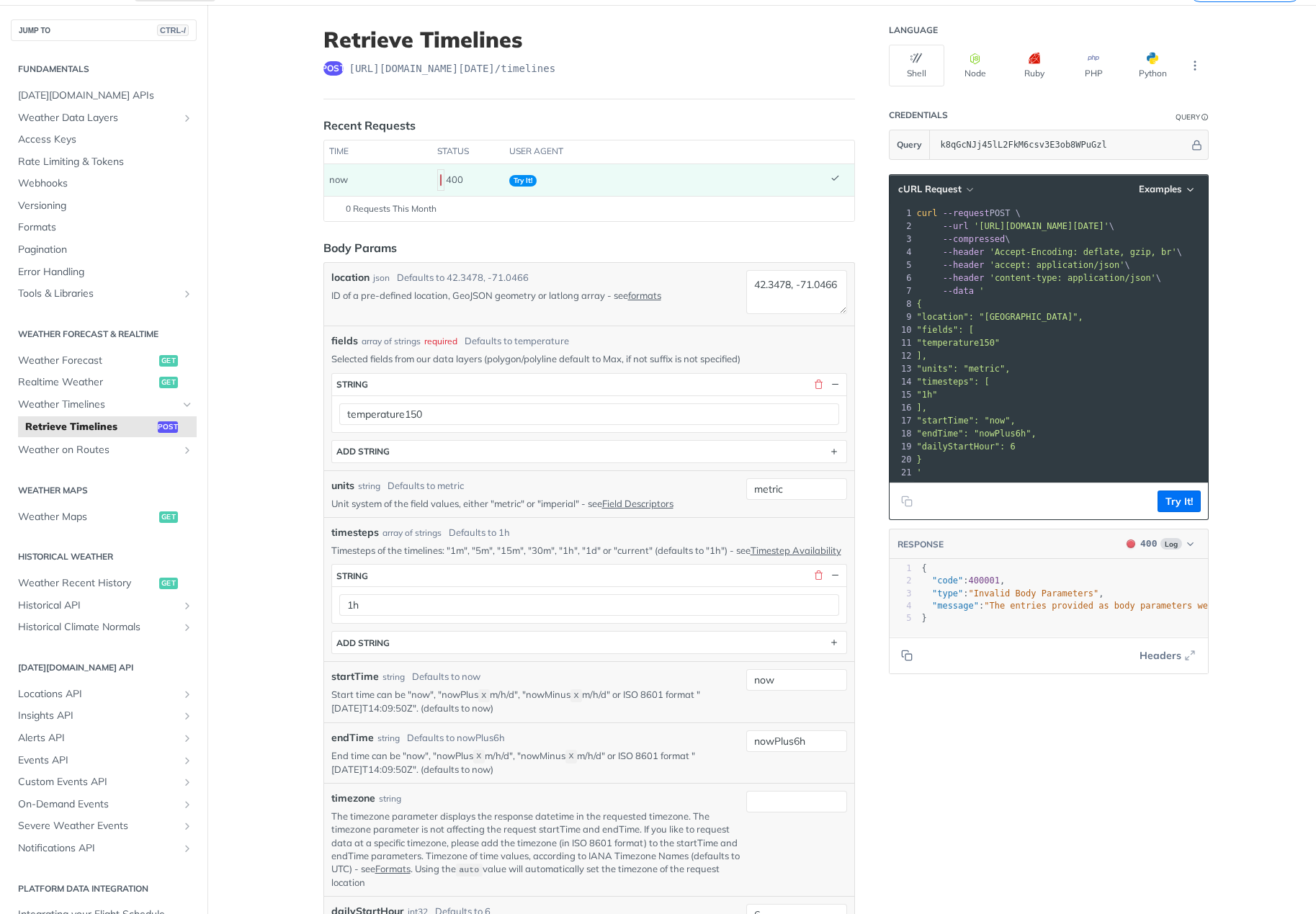
scroll to position [0, 0]
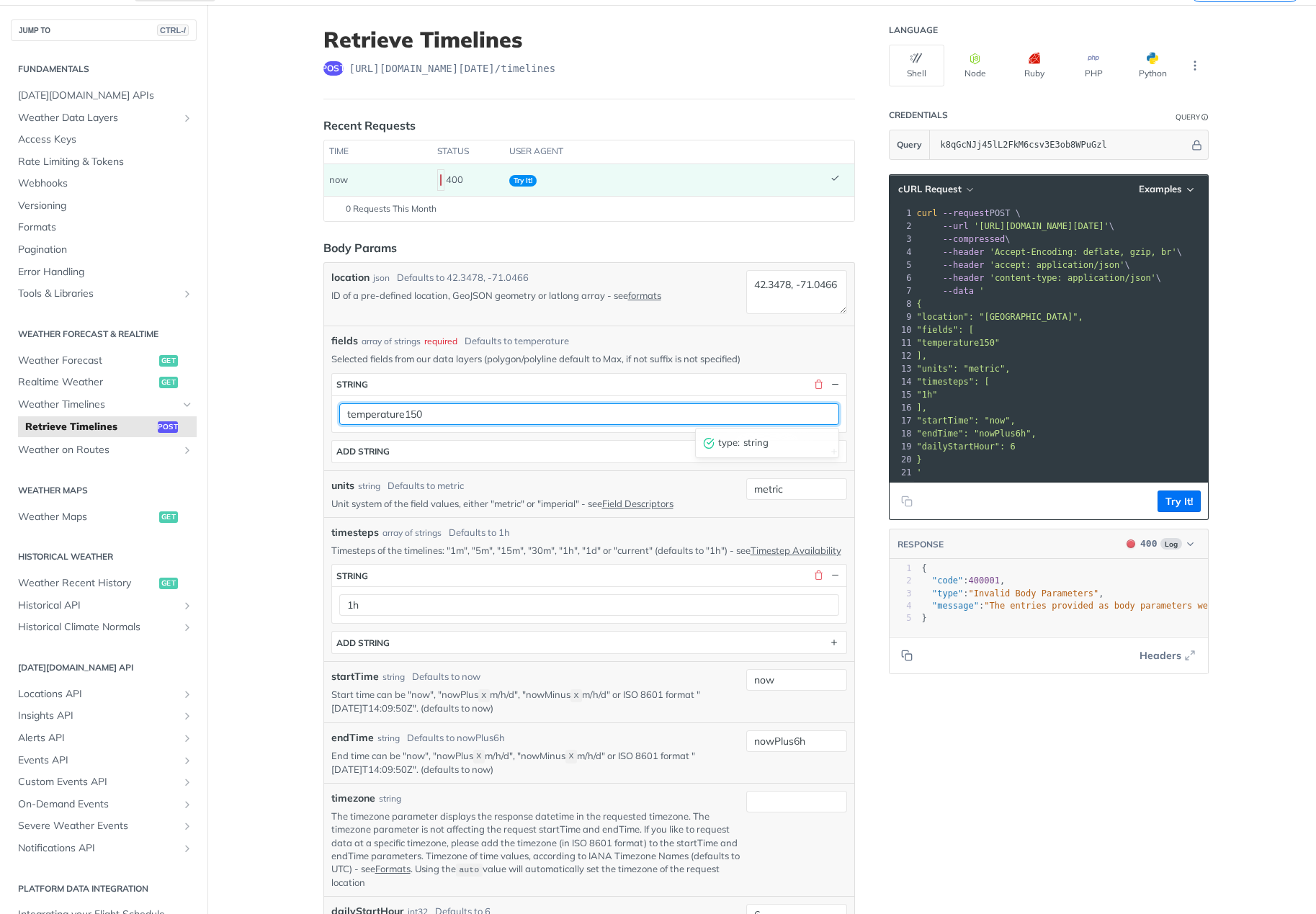
click at [400, 414] on input "temperature150" at bounding box center [589, 414] width 499 height 22
type input "temperatureMeters150"
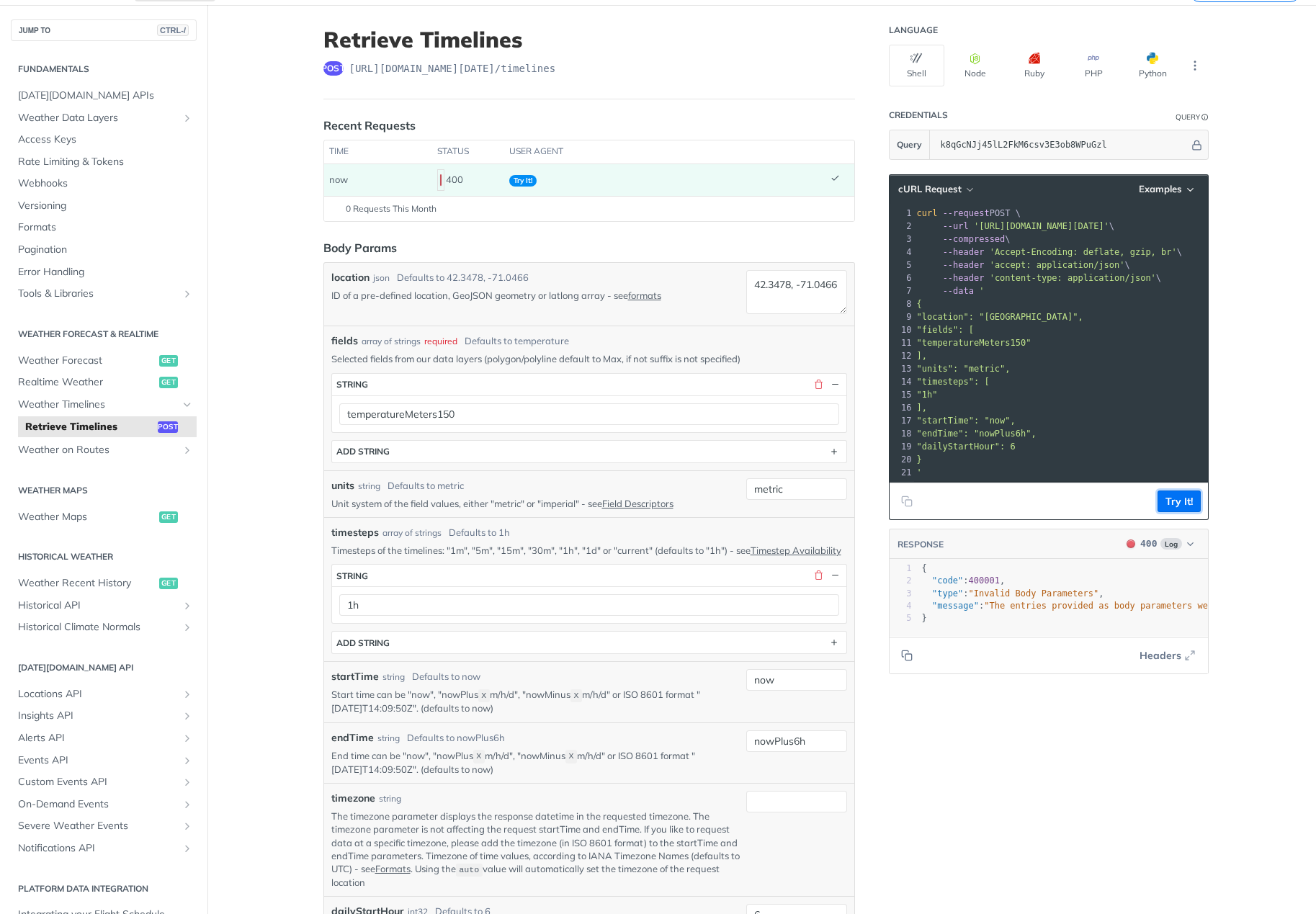
click at [1166, 510] on button "Try It!" at bounding box center [1179, 501] width 43 height 22
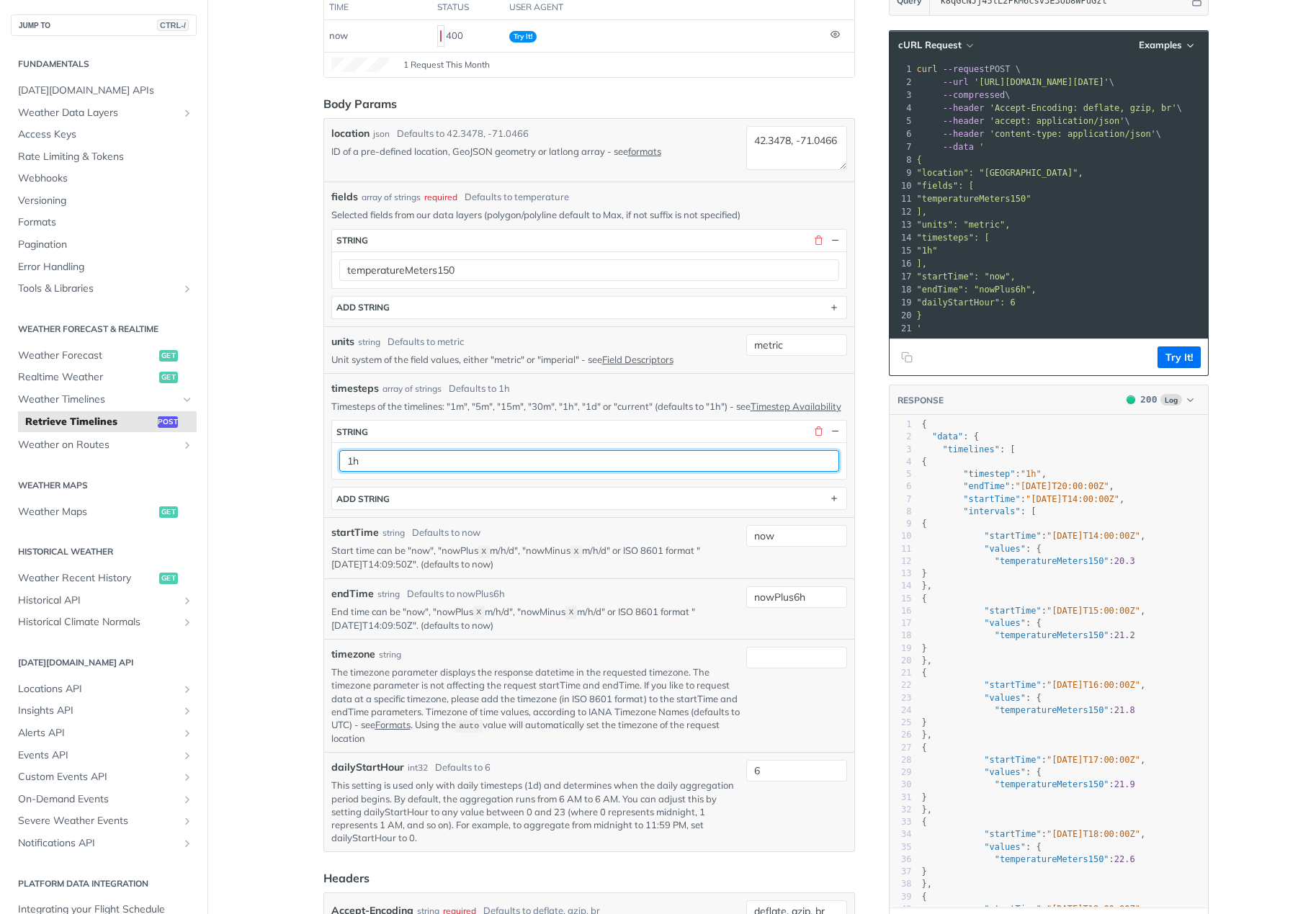
click at [388, 472] on input "1h" at bounding box center [589, 461] width 499 height 22
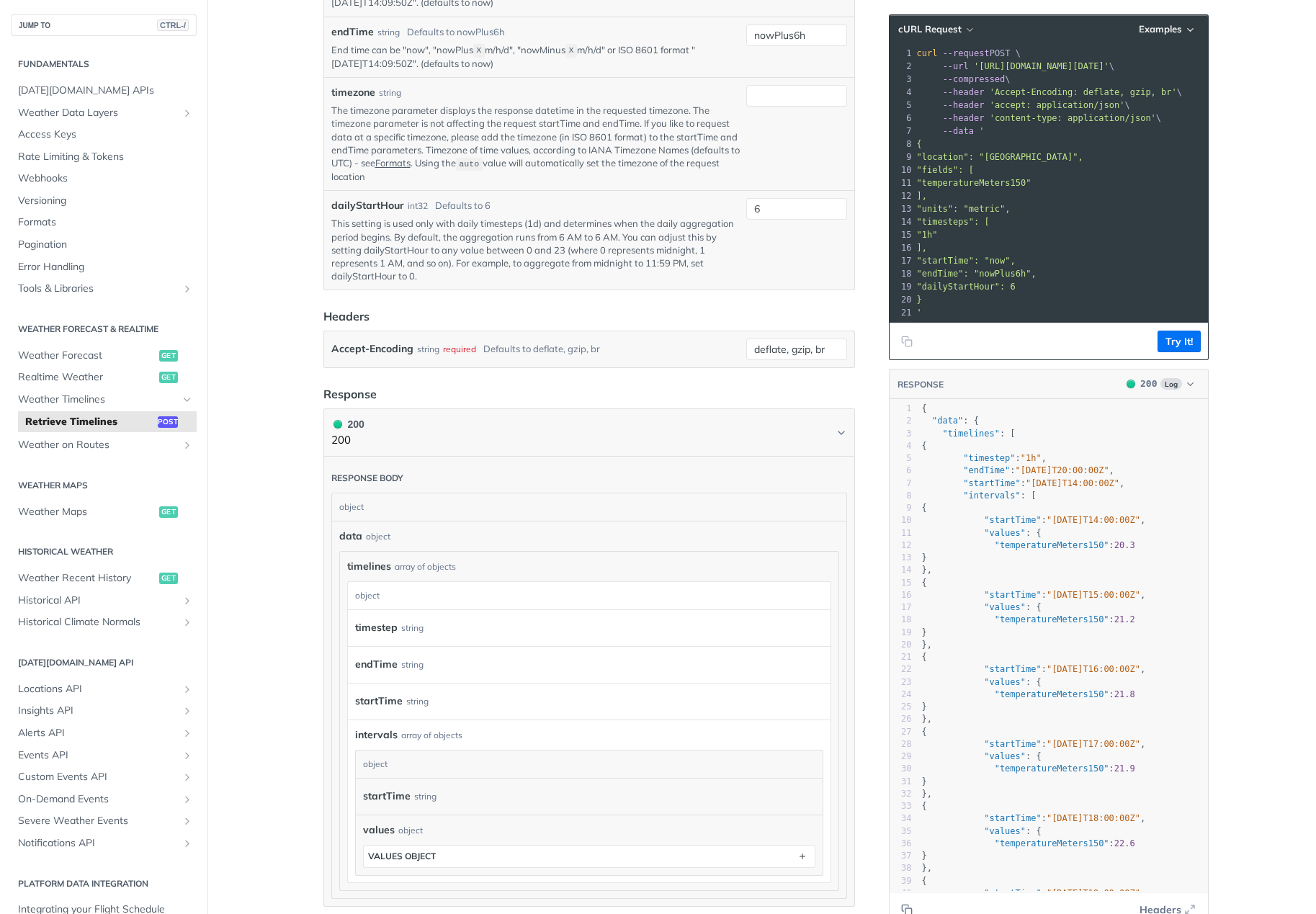
scroll to position [721, 0]
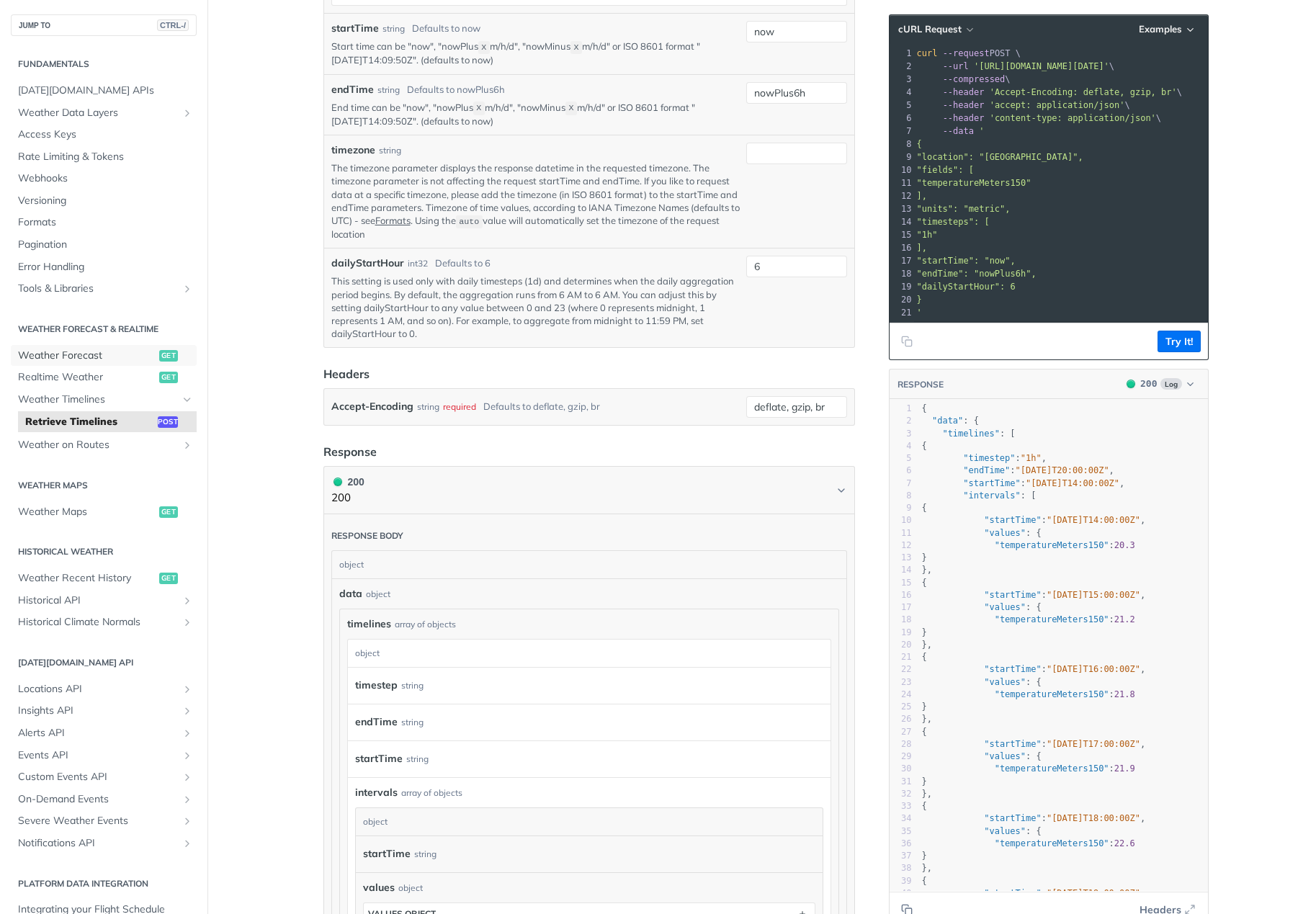
click at [37, 361] on span "Weather Forecast" at bounding box center [86, 356] width 137 height 14
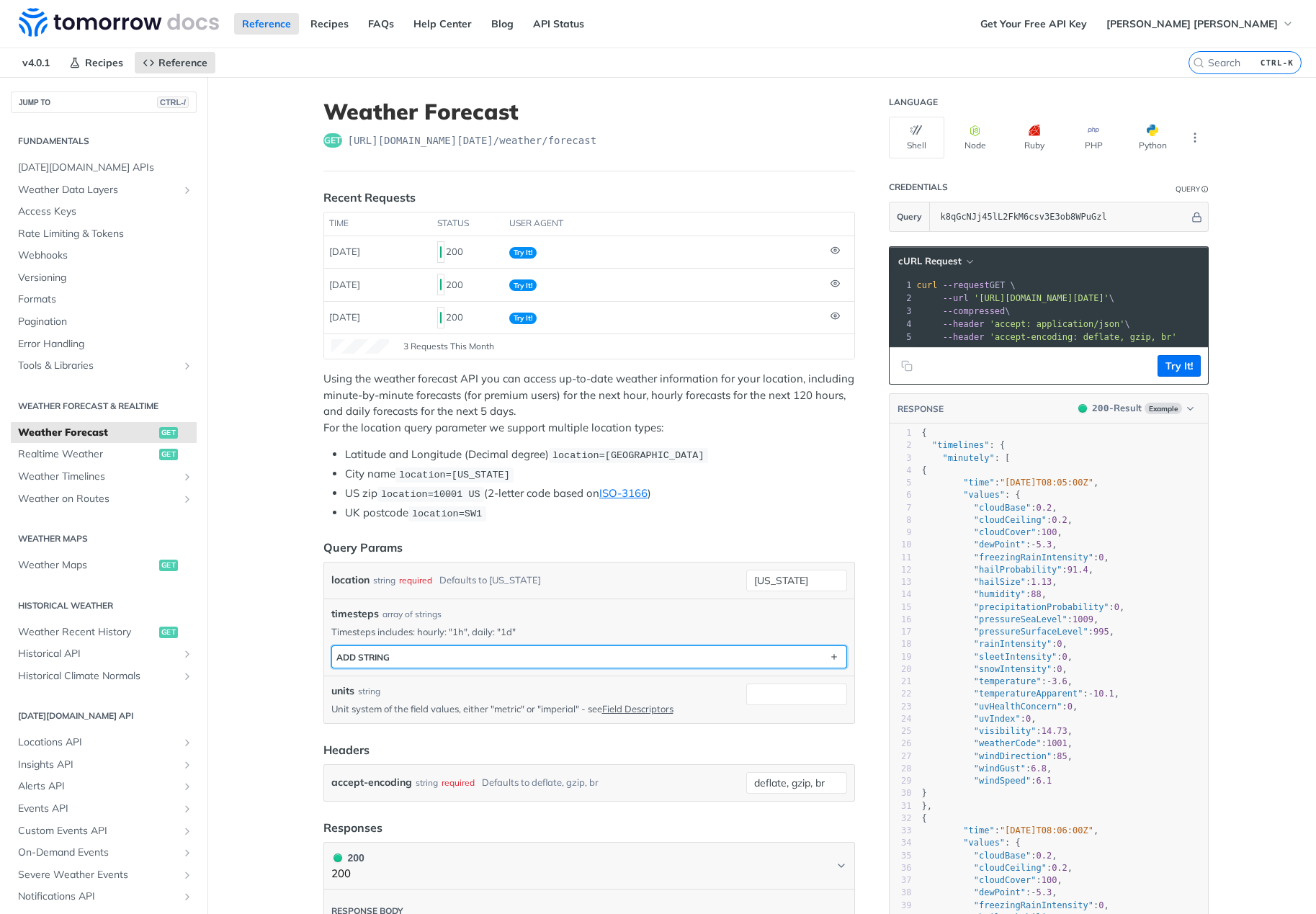
click at [395, 653] on button "ADD string" at bounding box center [589, 657] width 514 height 22
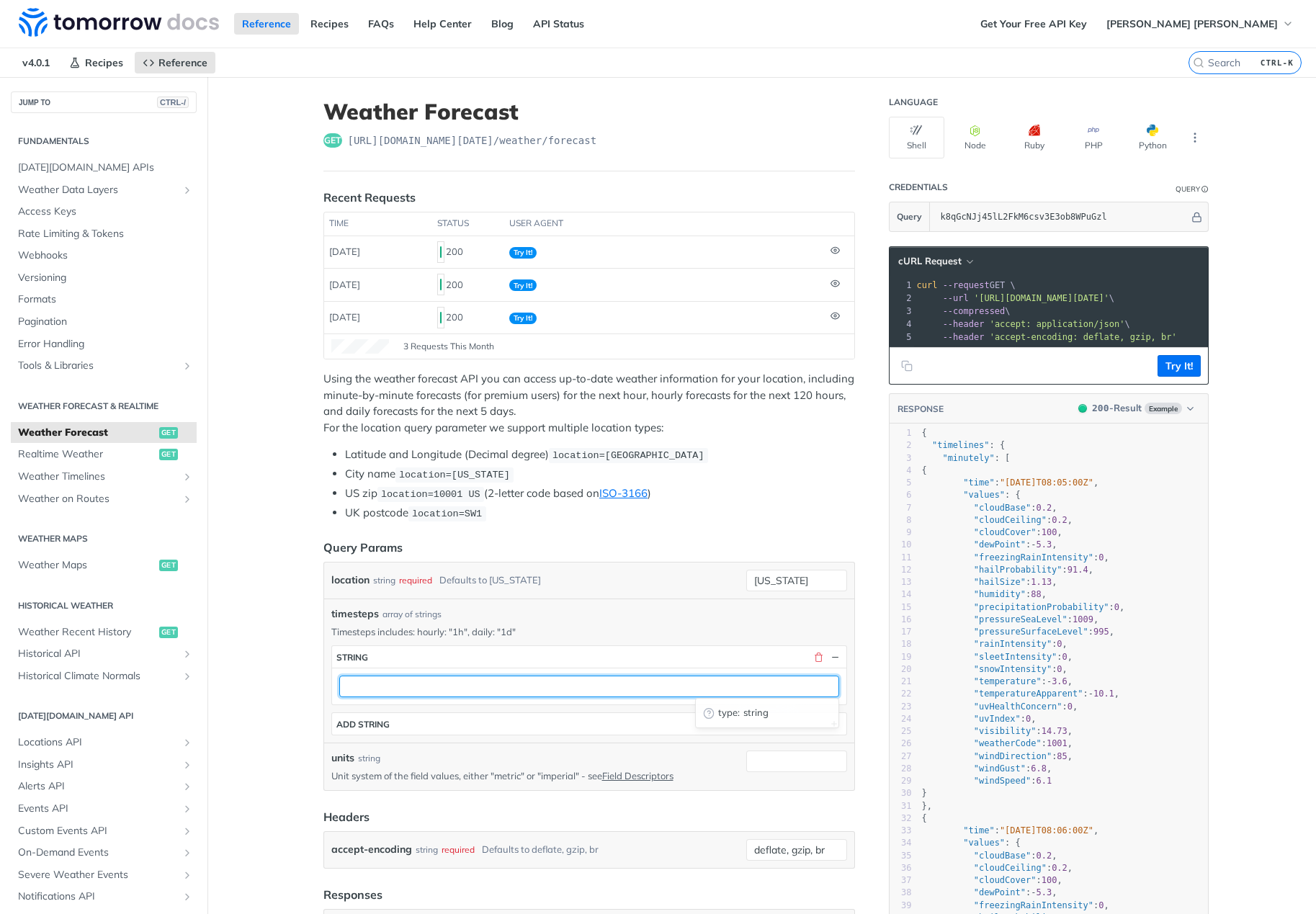
click at [384, 685] on input "text" at bounding box center [589, 687] width 499 height 22
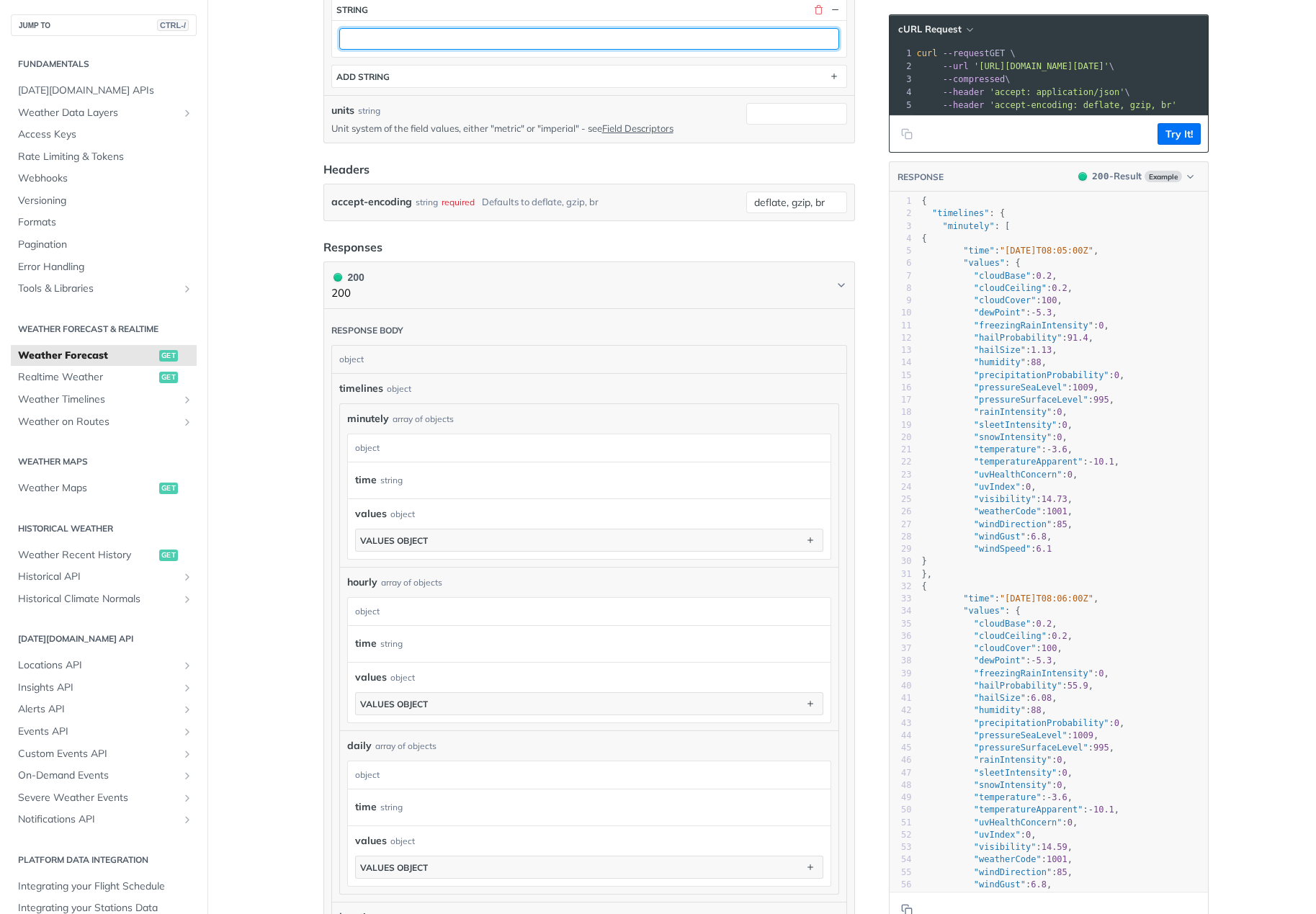
scroll to position [649, 0]
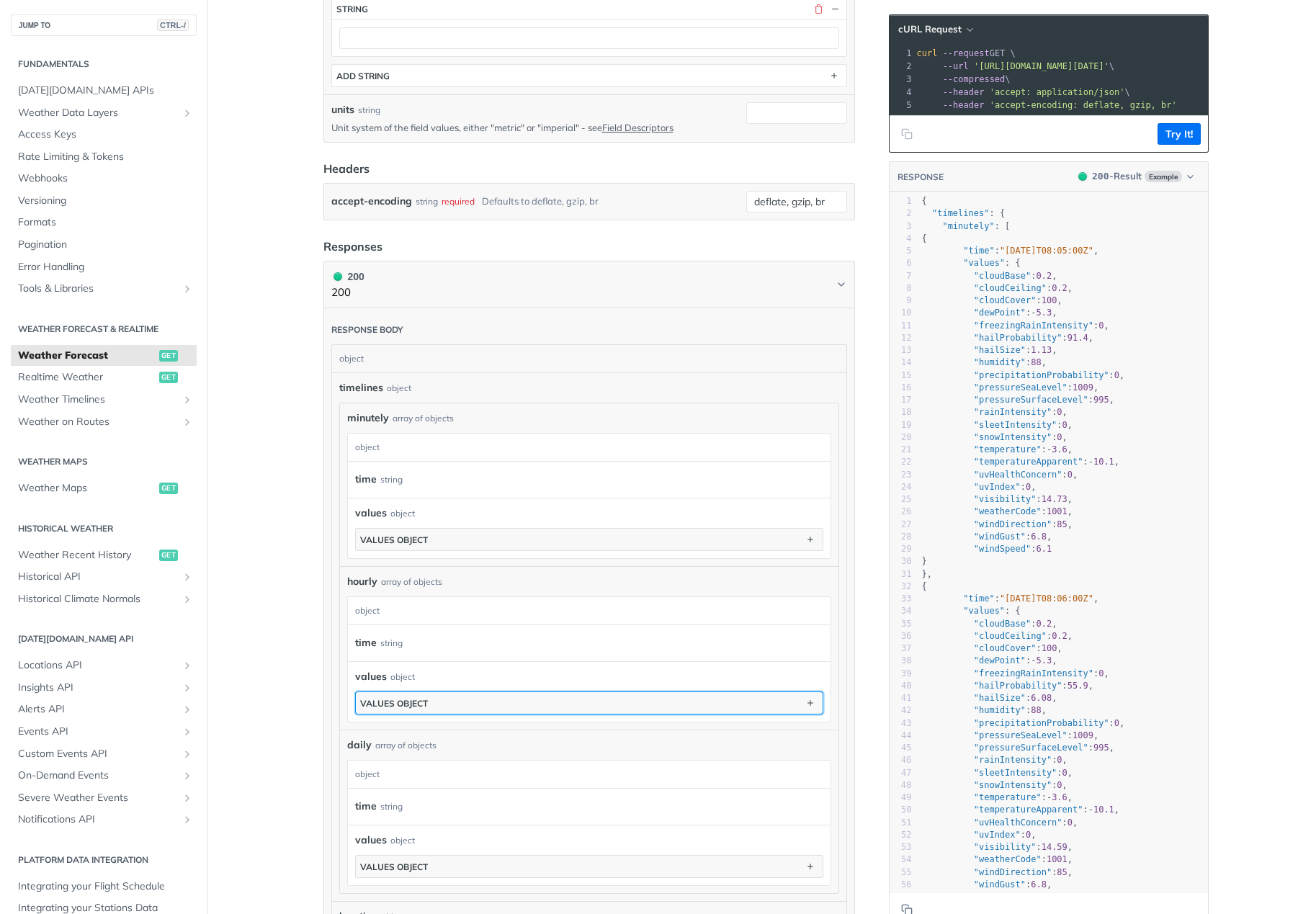
click at [441, 705] on button "values object" at bounding box center [589, 703] width 467 height 22
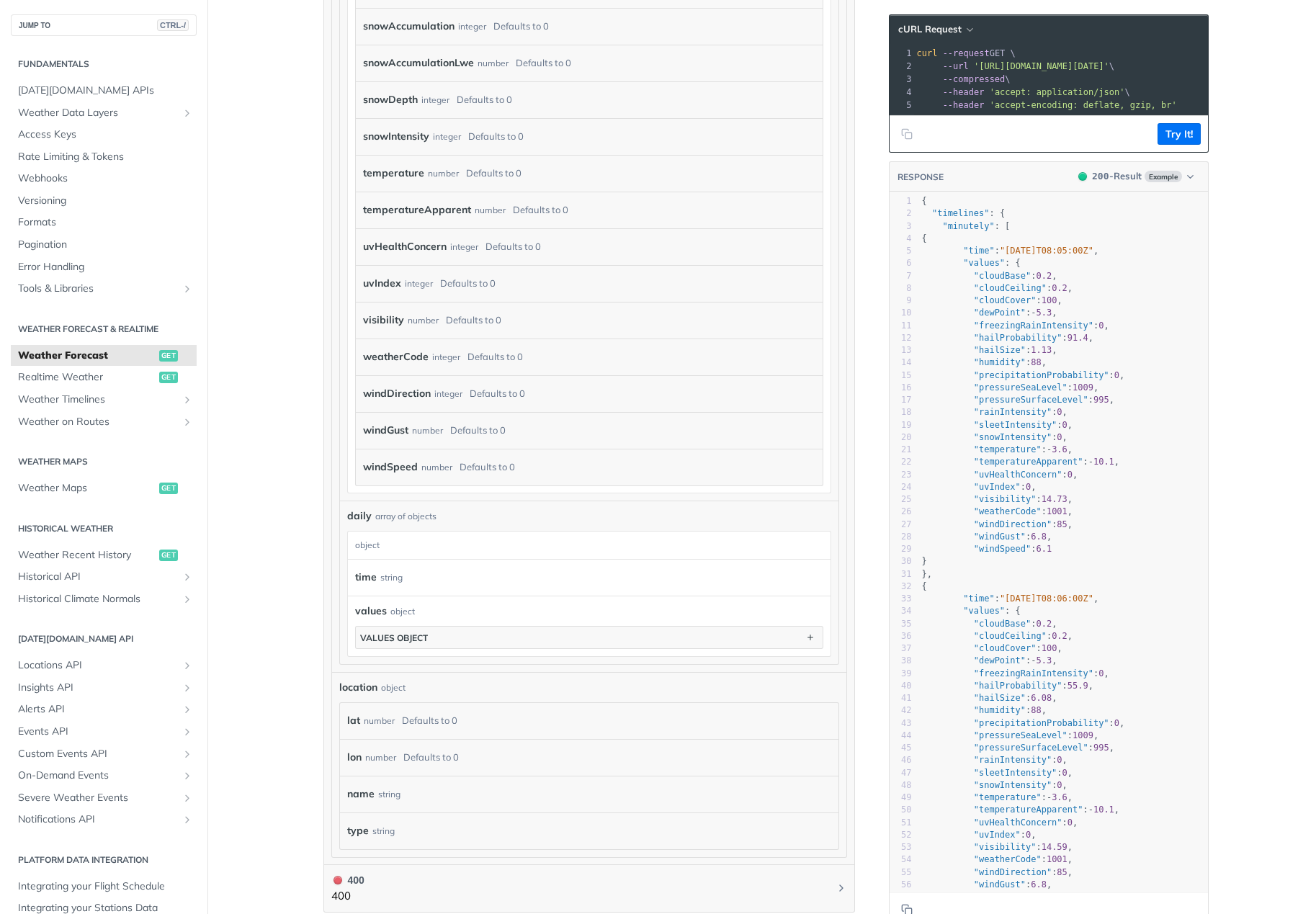
scroll to position [2161, 0]
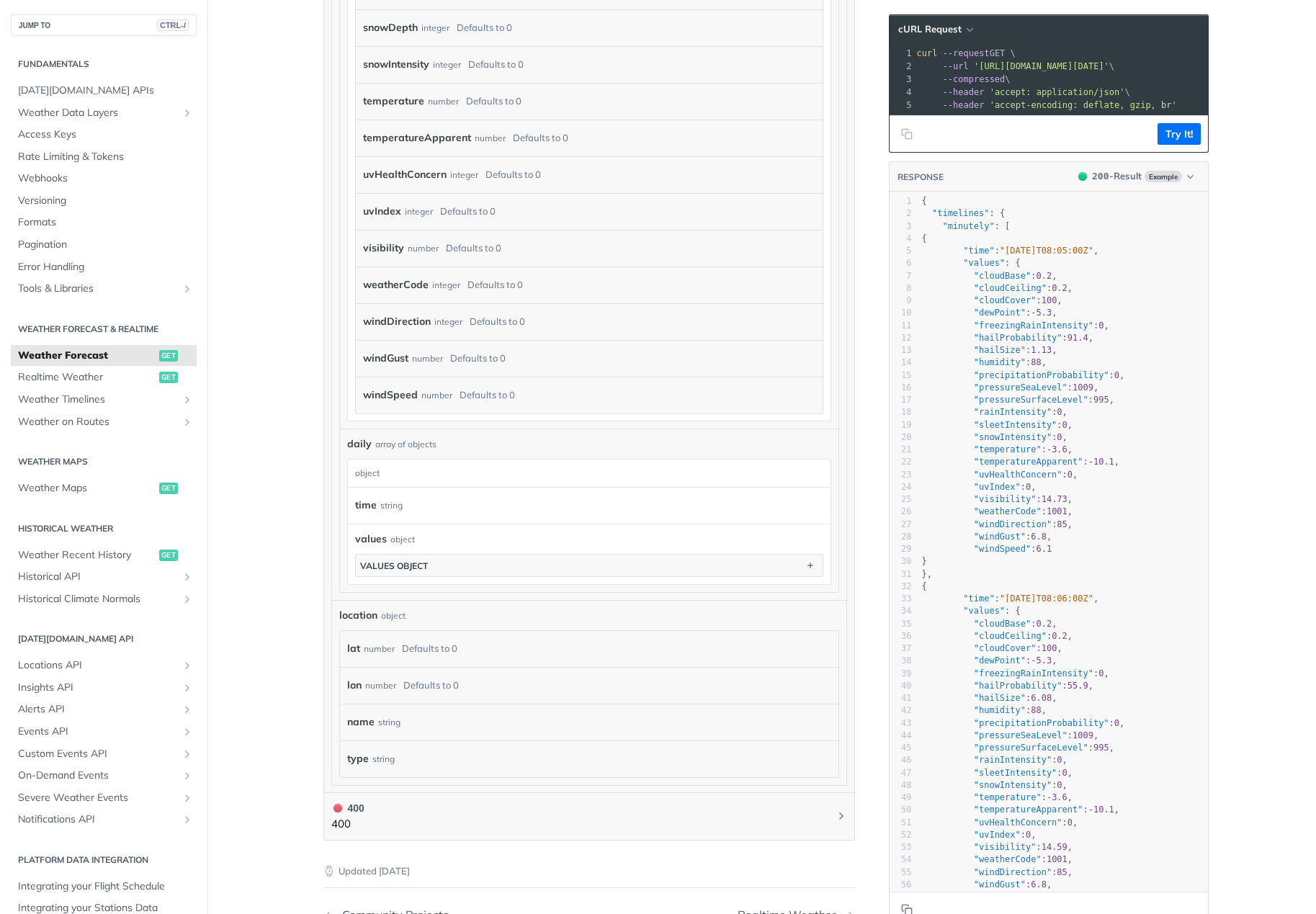
click at [384, 652] on div "number" at bounding box center [379, 648] width 31 height 21
click at [472, 646] on div "lat number Defaults to 0" at bounding box center [586, 649] width 478 height 22
click at [666, 614] on div "location object" at bounding box center [589, 616] width 499 height 15
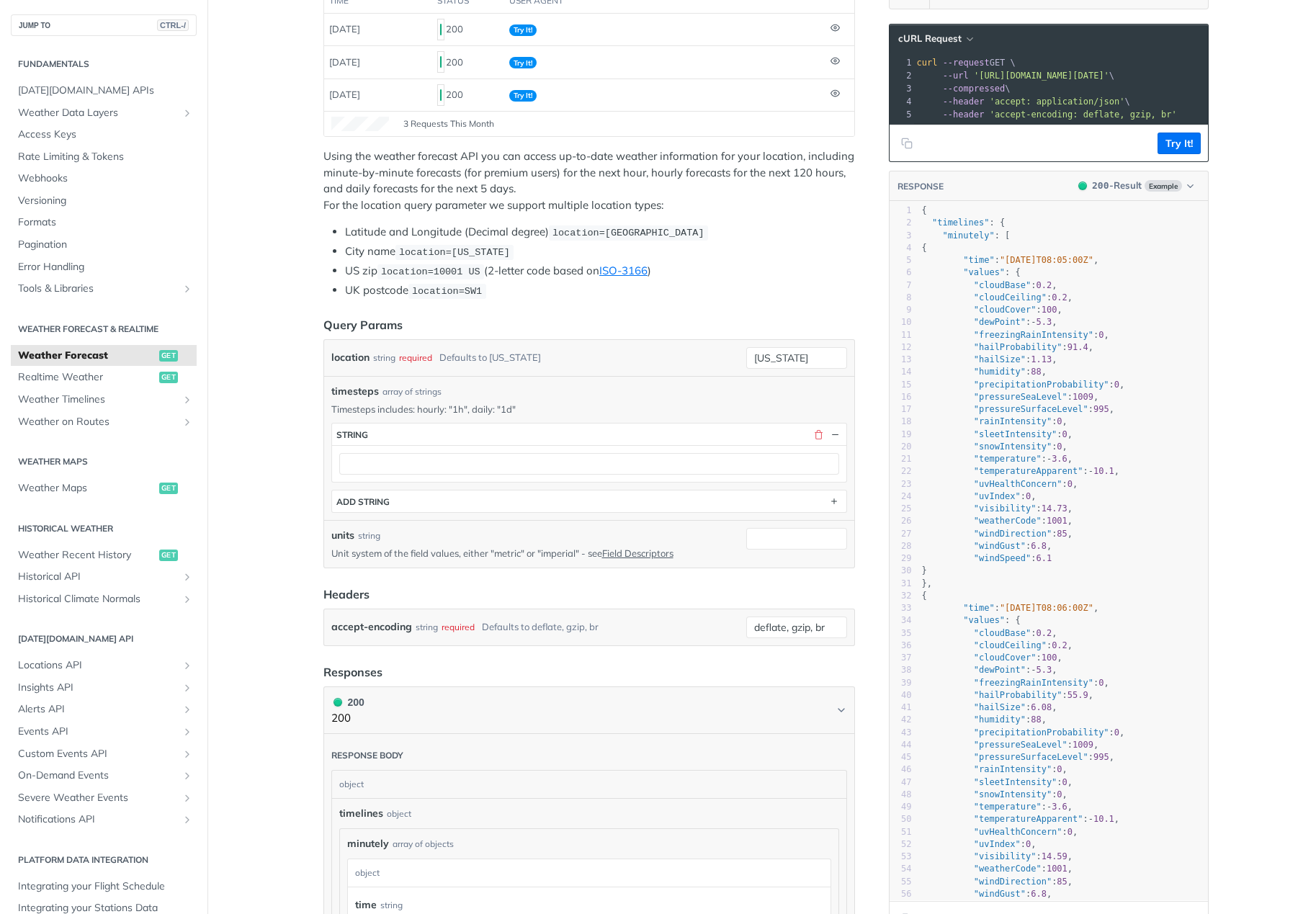
scroll to position [144, 0]
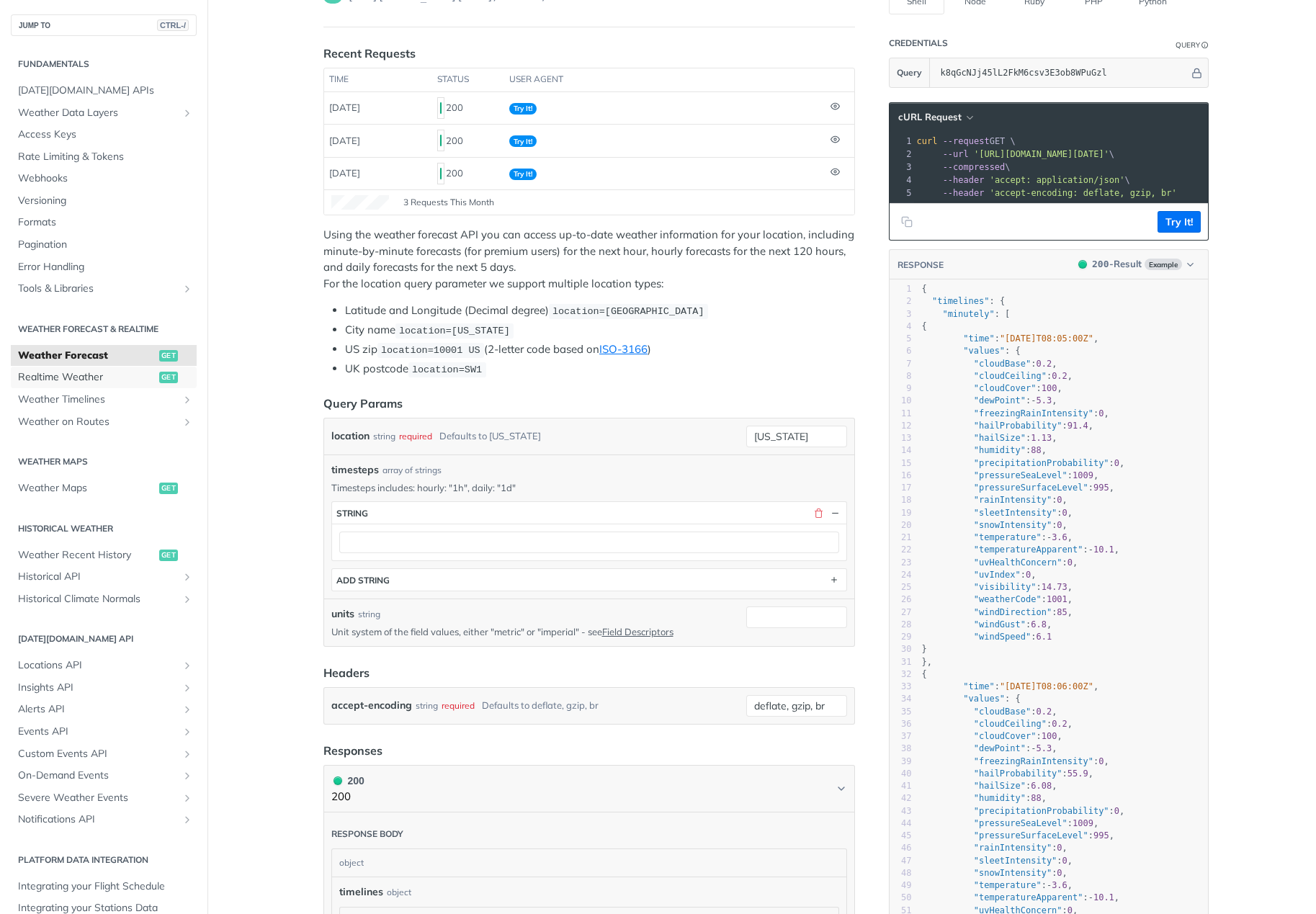
click at [87, 378] on span "Realtime Weather" at bounding box center [86, 377] width 137 height 14
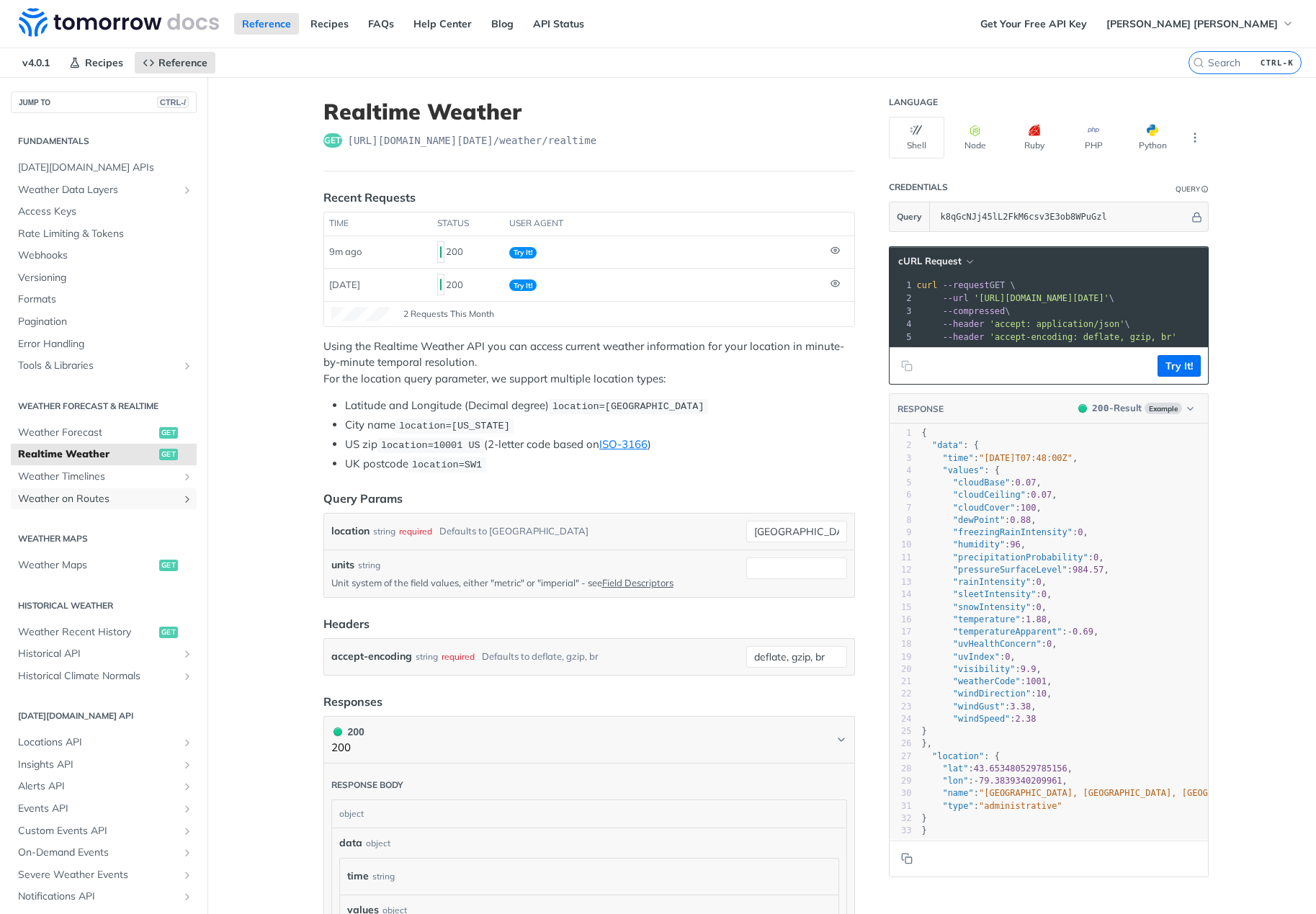
click at [150, 495] on span "Weather on Routes" at bounding box center [98, 500] width 160 height 14
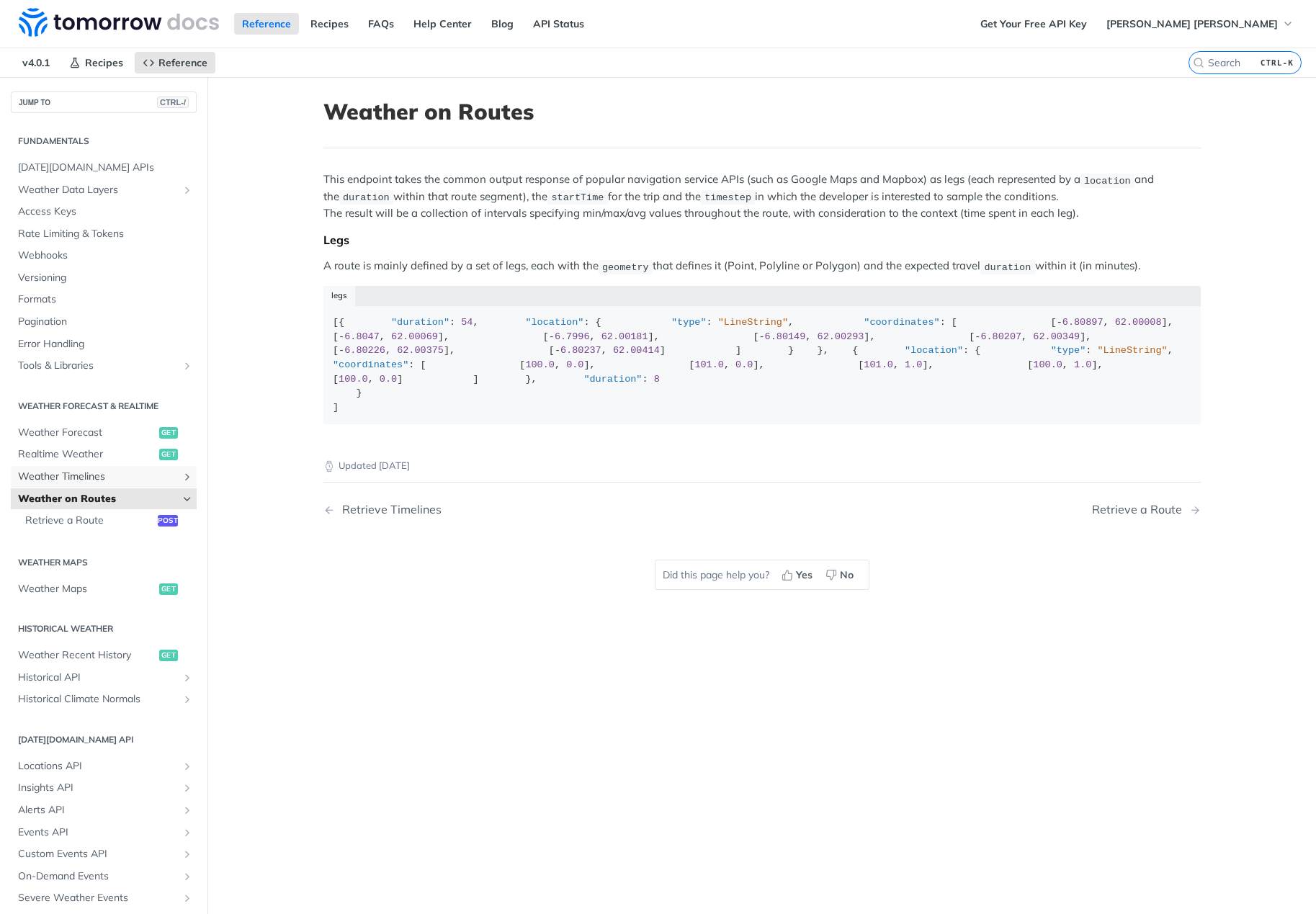
click at [146, 478] on span "Weather Timelines" at bounding box center [98, 477] width 160 height 14
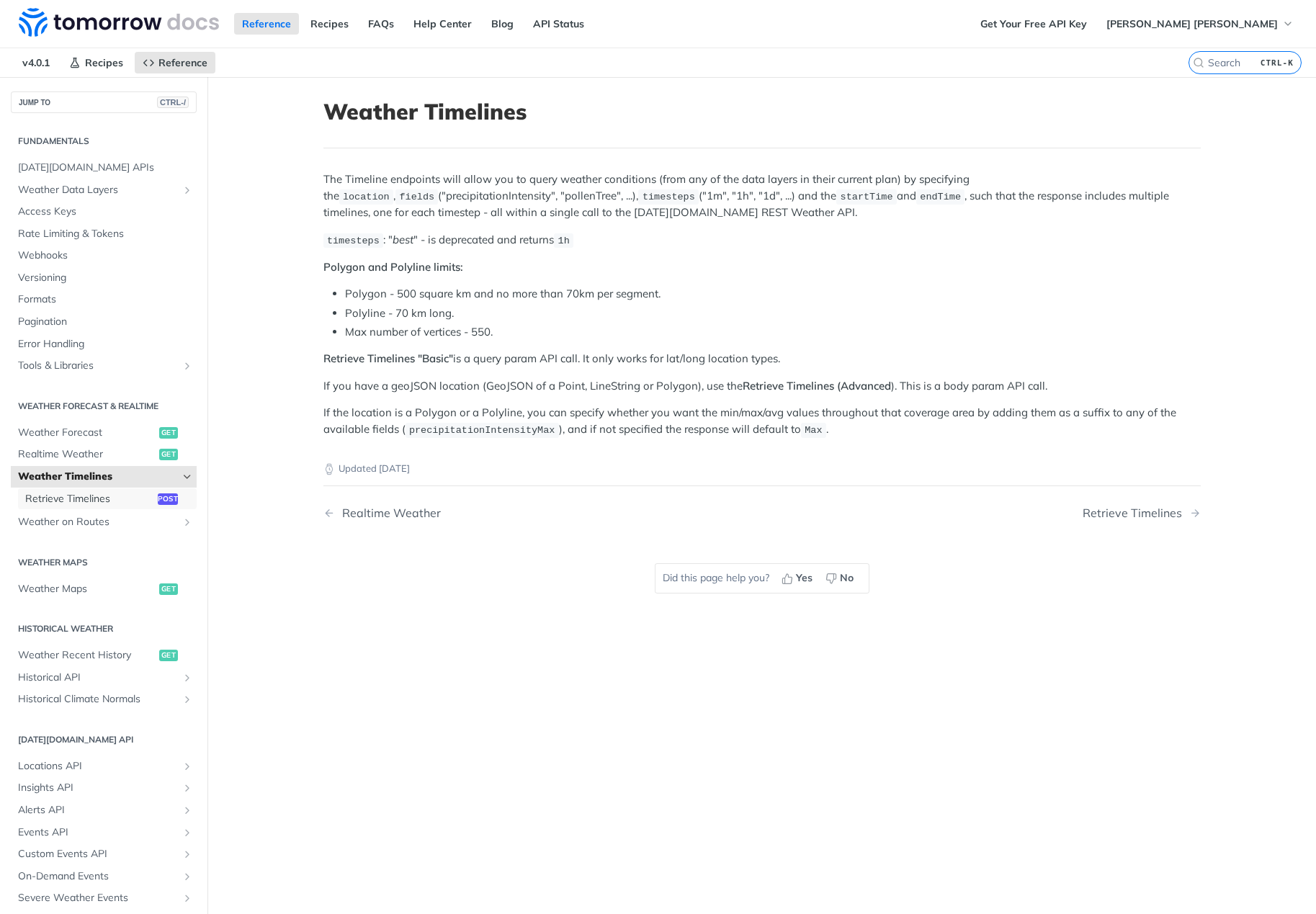
click at [137, 501] on span "Retrieve Timelines" at bounding box center [90, 500] width 129 height 14
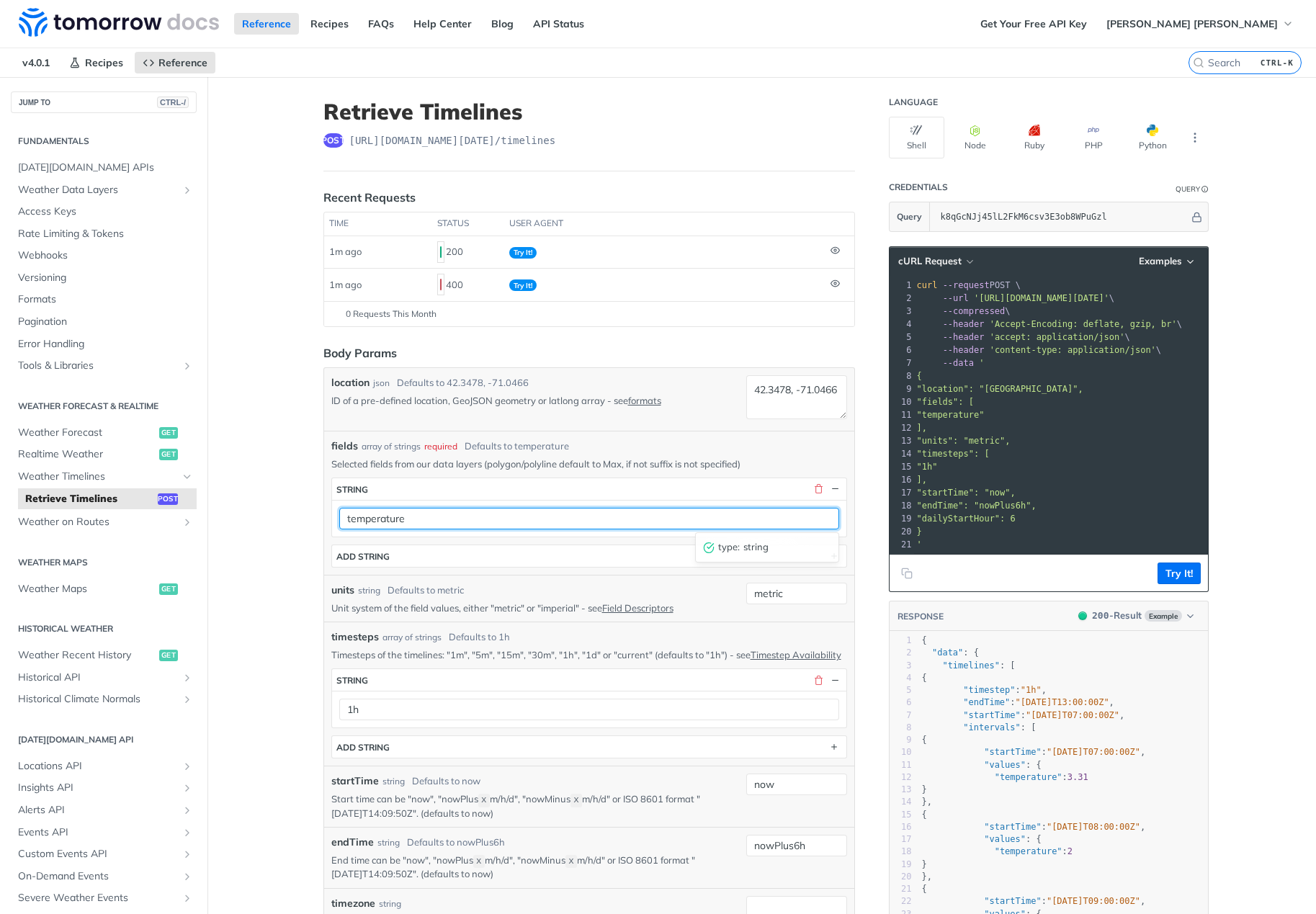
click at [430, 528] on input "temperature" at bounding box center [589, 519] width 499 height 22
click at [640, 445] on div "fields array of strings required Defaults to temperature" at bounding box center [589, 446] width 516 height 15
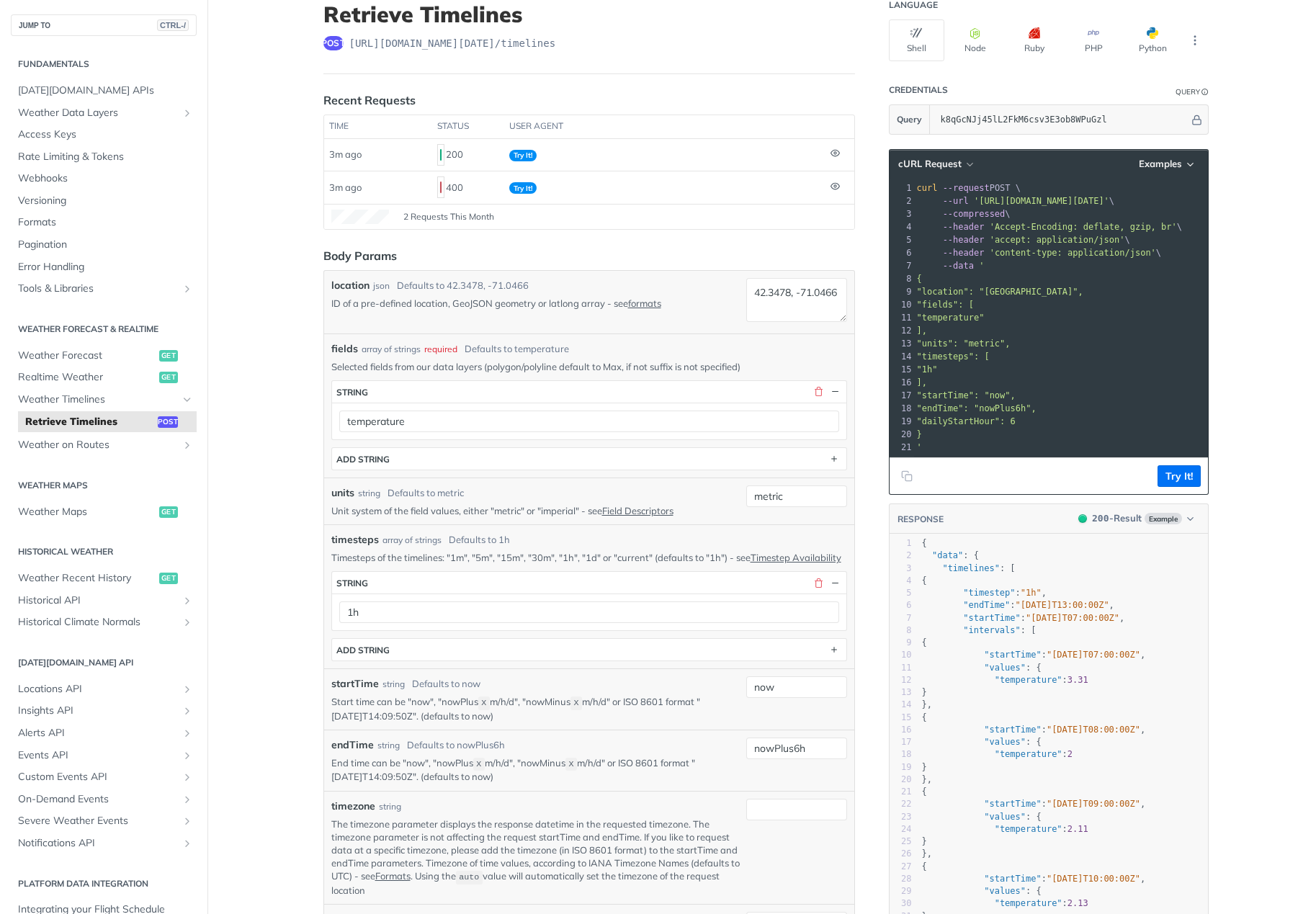
scroll to position [72, 0]
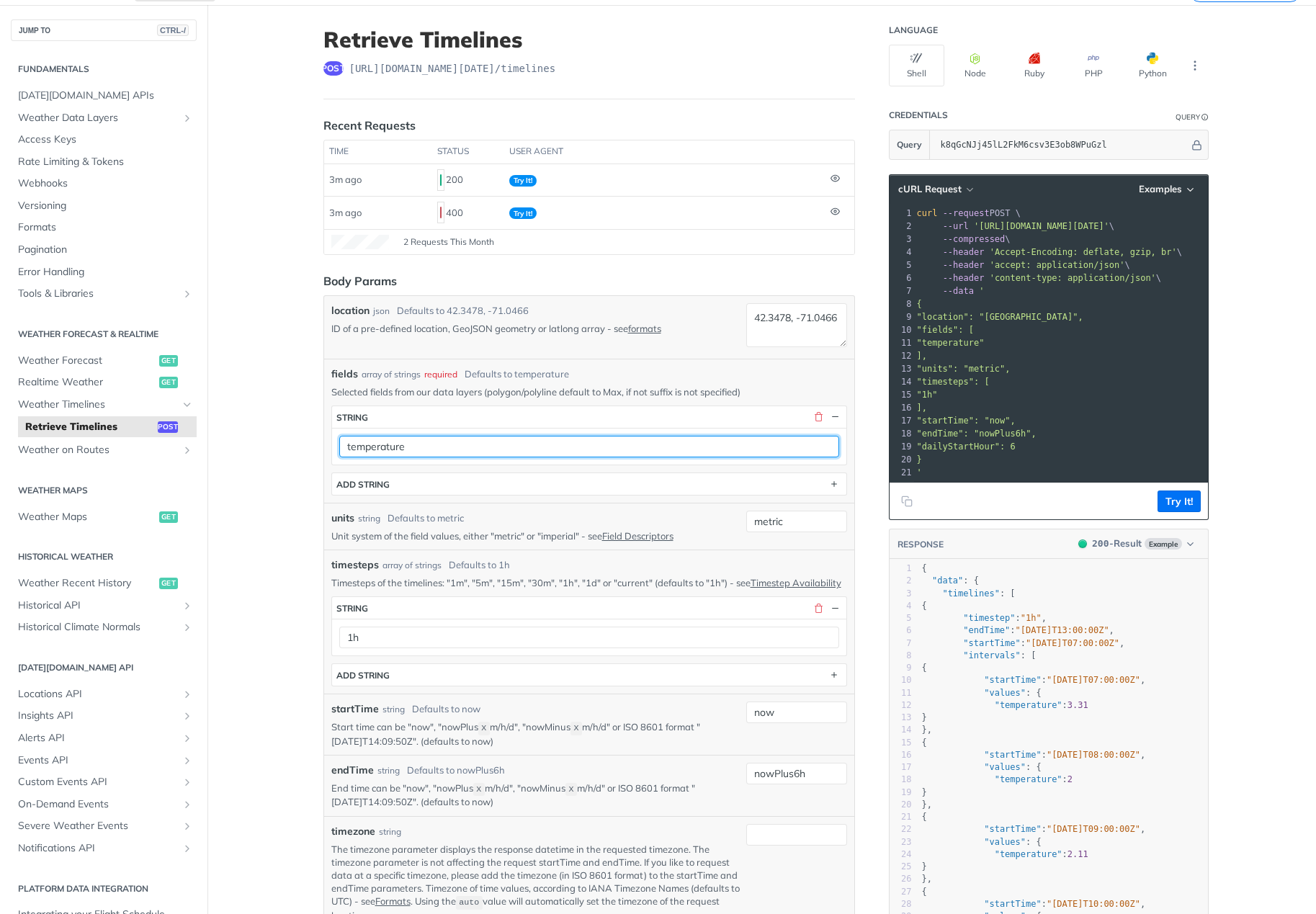
click at [543, 448] on input "temperature" at bounding box center [589, 447] width 499 height 22
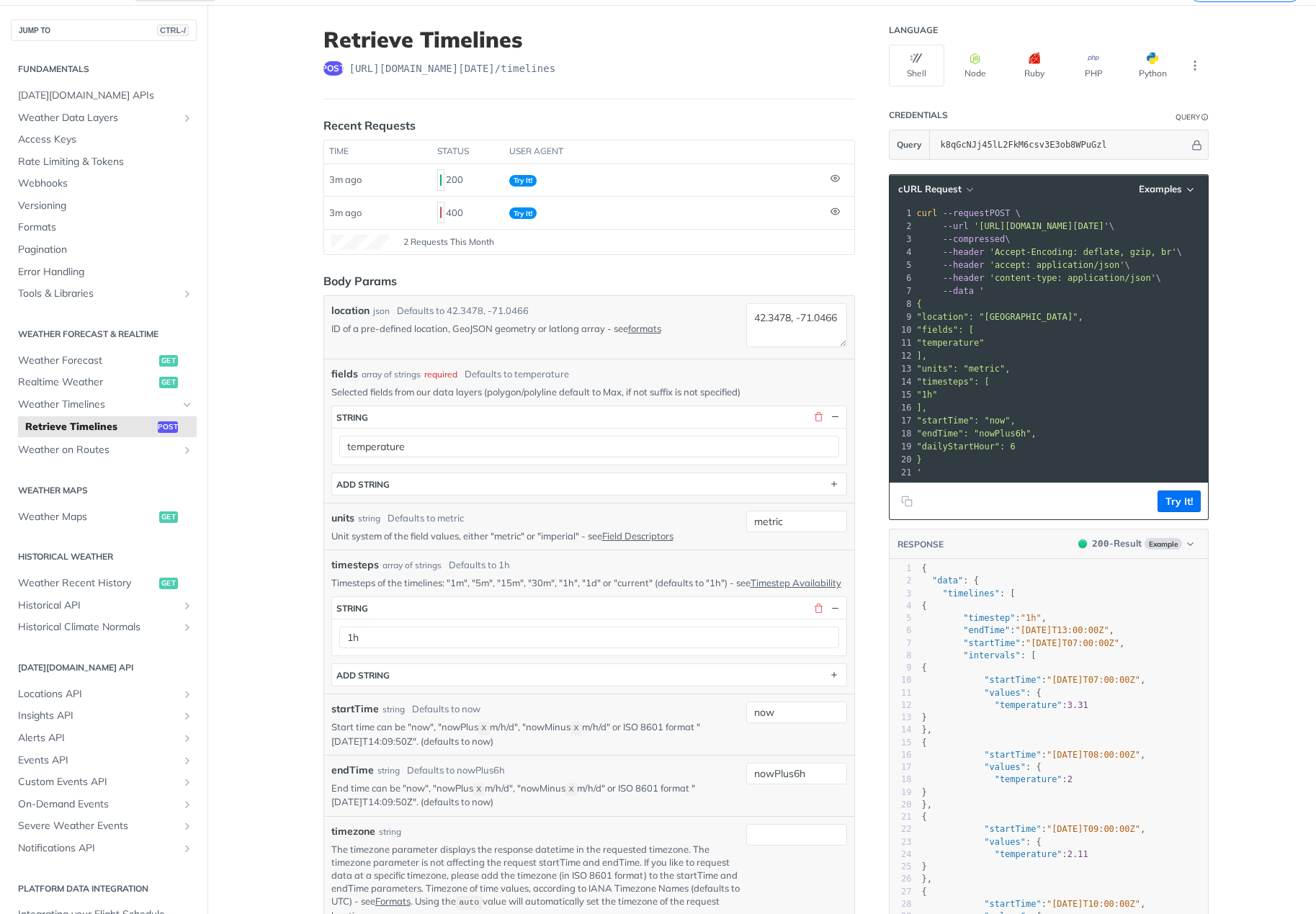
click at [301, 422] on article "Retrieve Timelines post https://api.tomorrow.io/v4 /timelines Recent Requests t…" at bounding box center [588, 928] width 576 height 1847
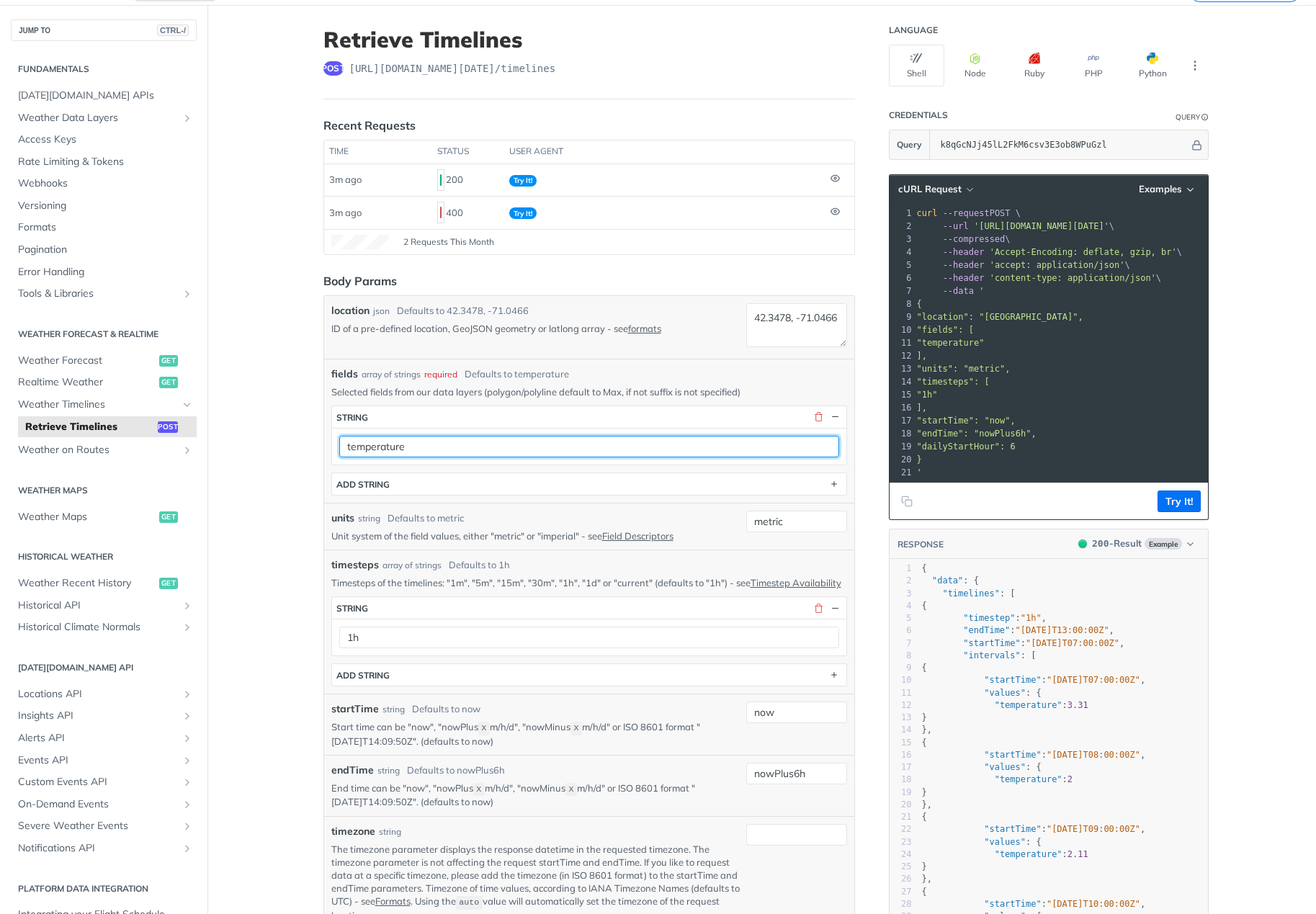
click at [410, 445] on input "temperature" at bounding box center [589, 447] width 499 height 22
drag, startPoint x: 429, startPoint y: 454, endPoint x: 378, endPoint y: 449, distance: 51.2
click at [378, 449] on input "temperature" at bounding box center [589, 447] width 499 height 22
click at [340, 444] on input "temperature" at bounding box center [589, 447] width 499 height 22
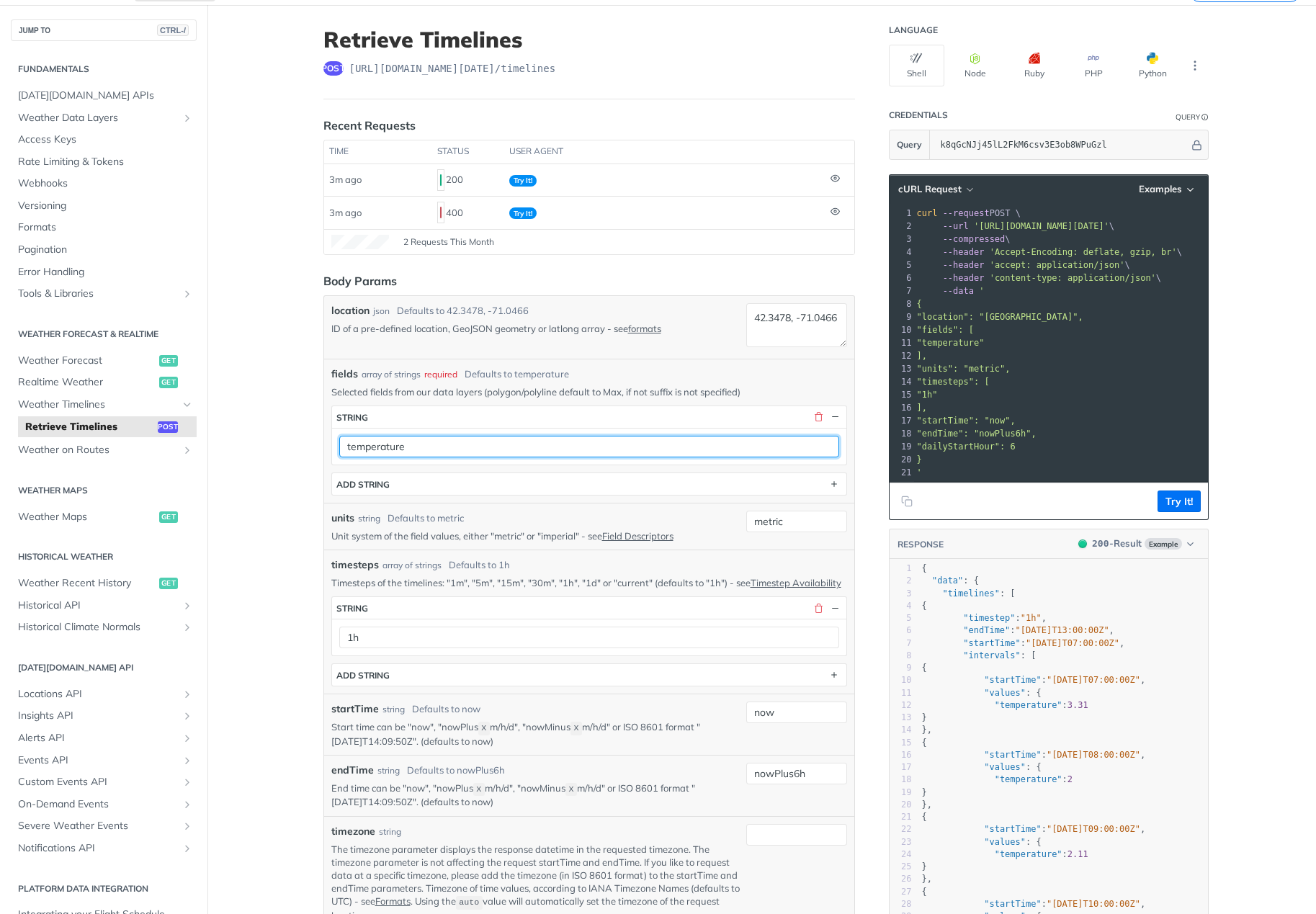
click at [349, 445] on input "temperature" at bounding box center [589, 447] width 499 height 22
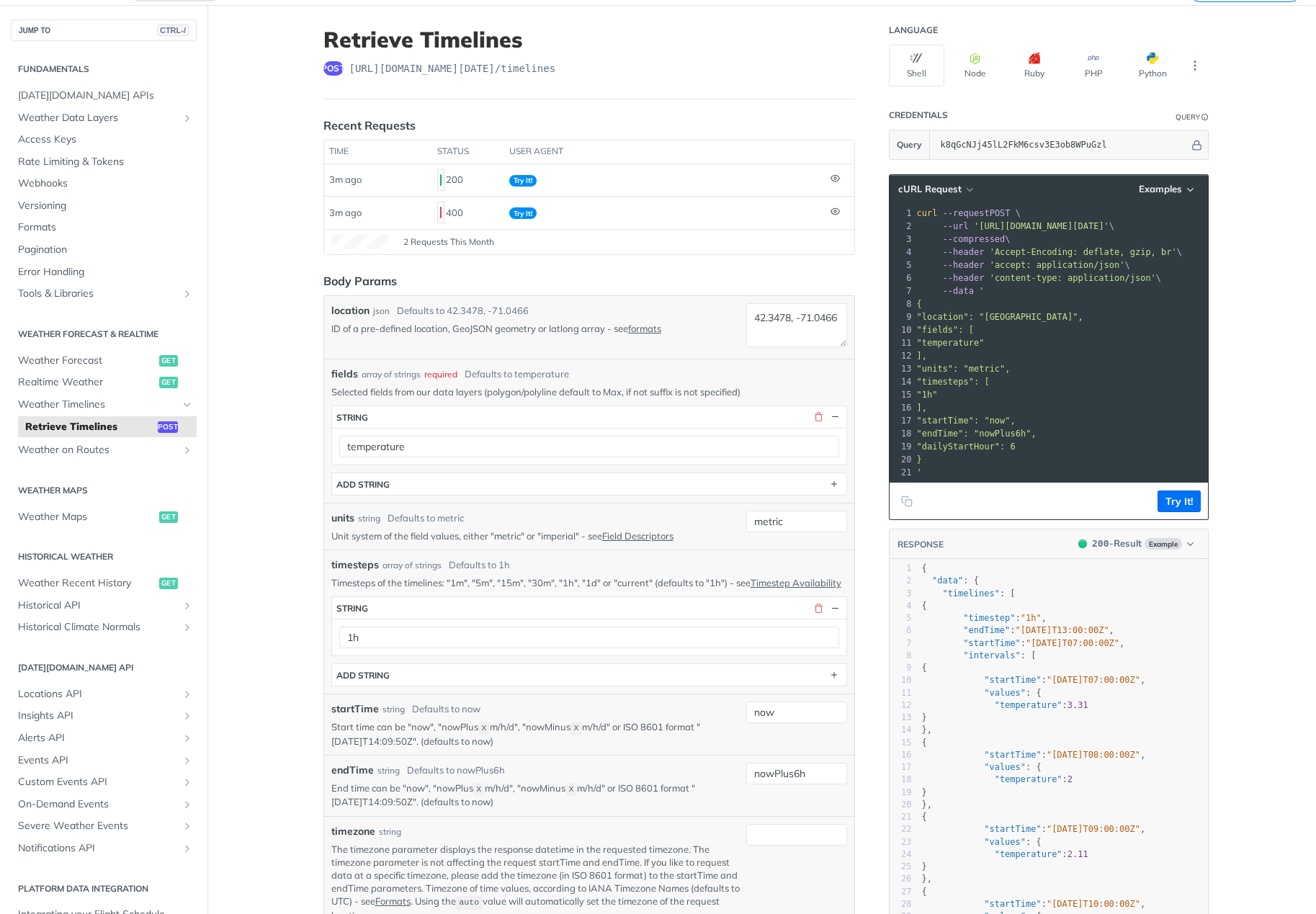
click at [878, 589] on div "Language Shell Node Ruby PHP Python Credentials Query Query k8qGcNJj45lL2FkM6cs…" at bounding box center [1050, 928] width 346 height 1847
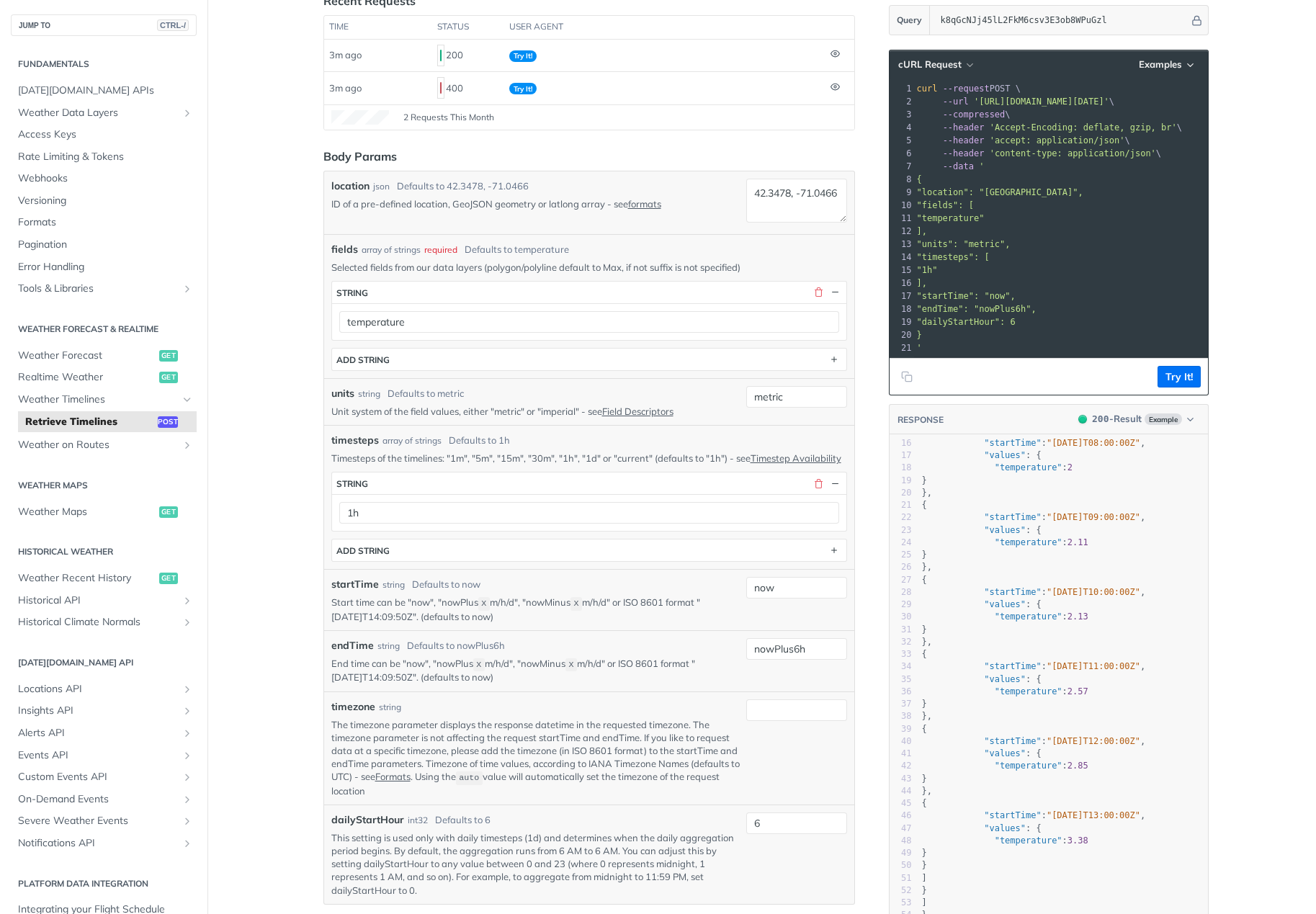
scroll to position [217, 0]
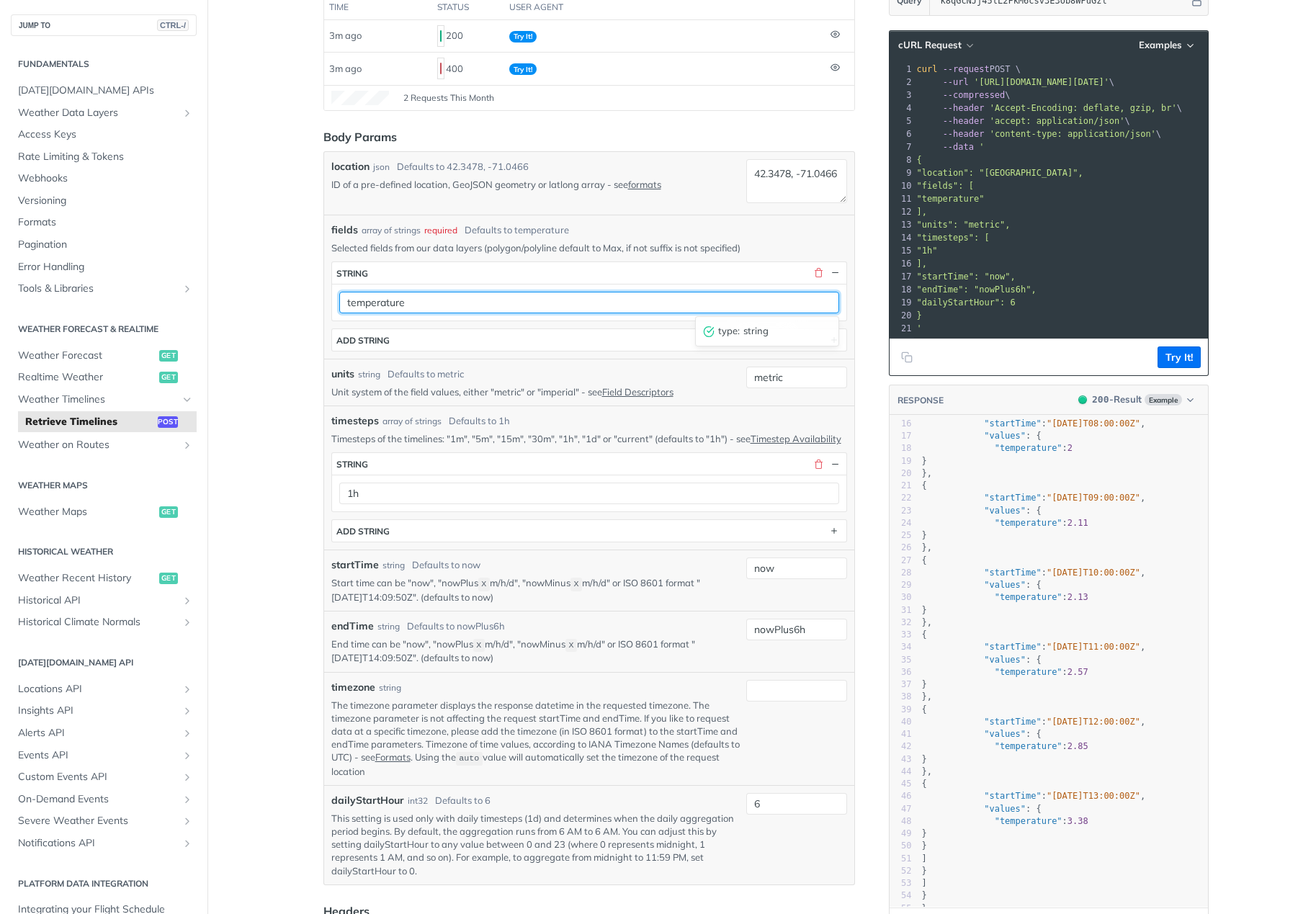
click at [402, 300] on input "temperature" at bounding box center [589, 303] width 499 height 22
type input "temperatureMeters150"
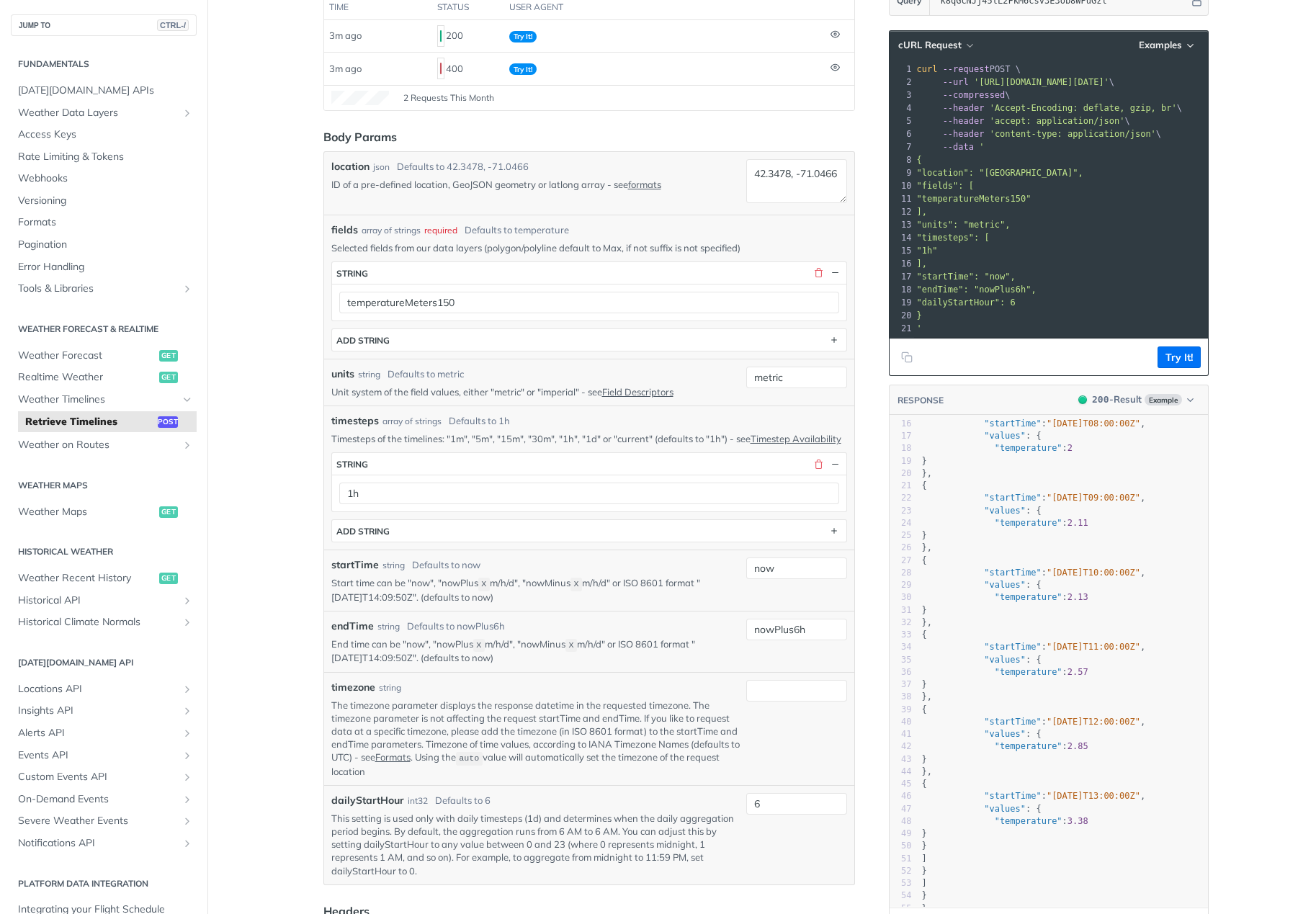
click at [1067, 293] on pre ""endTime": "nowPlus6h"," at bounding box center [1132, 289] width 437 height 13
click at [1171, 358] on button "Try It!" at bounding box center [1179, 358] width 43 height 22
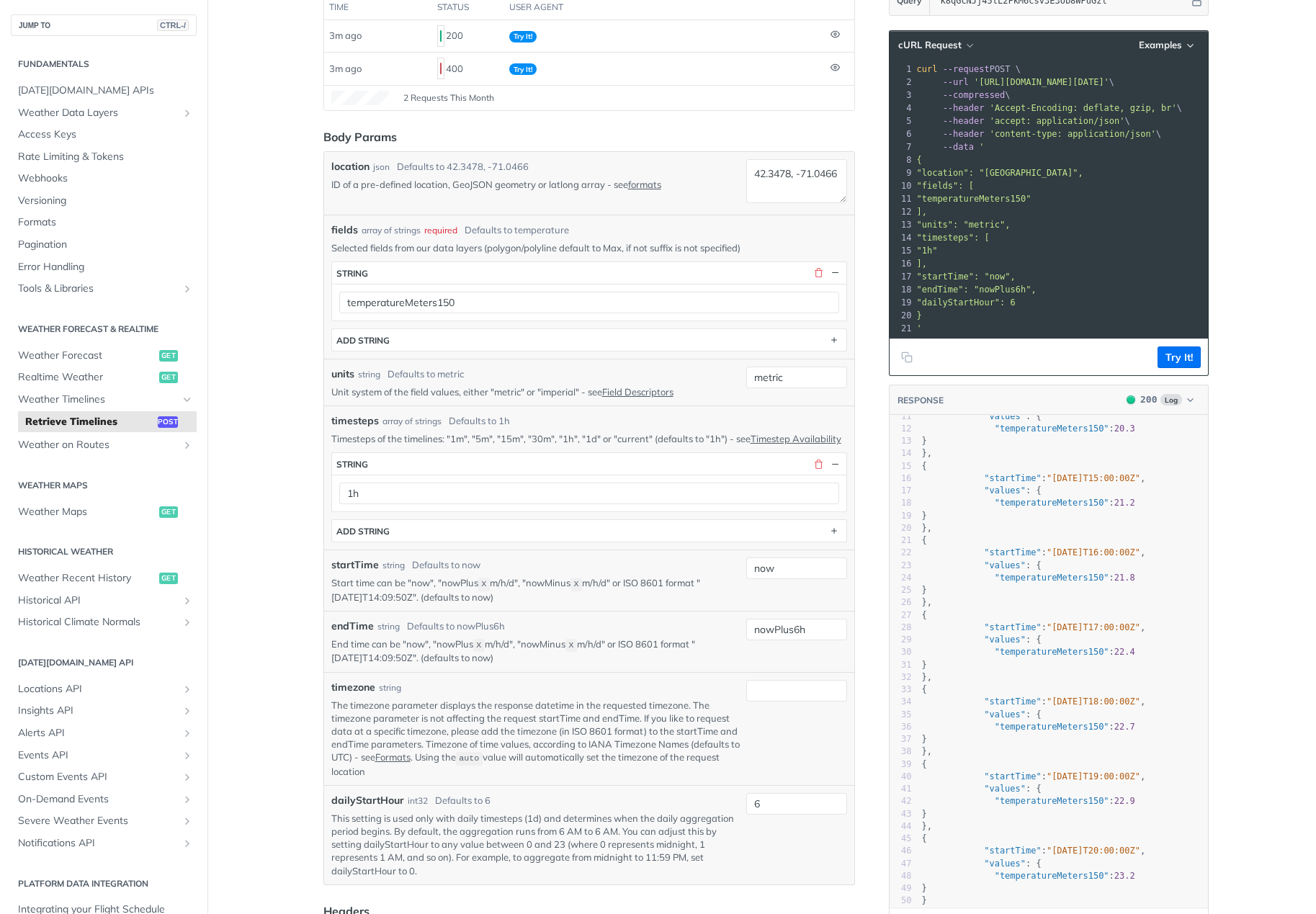
scroll to position [0, 0]
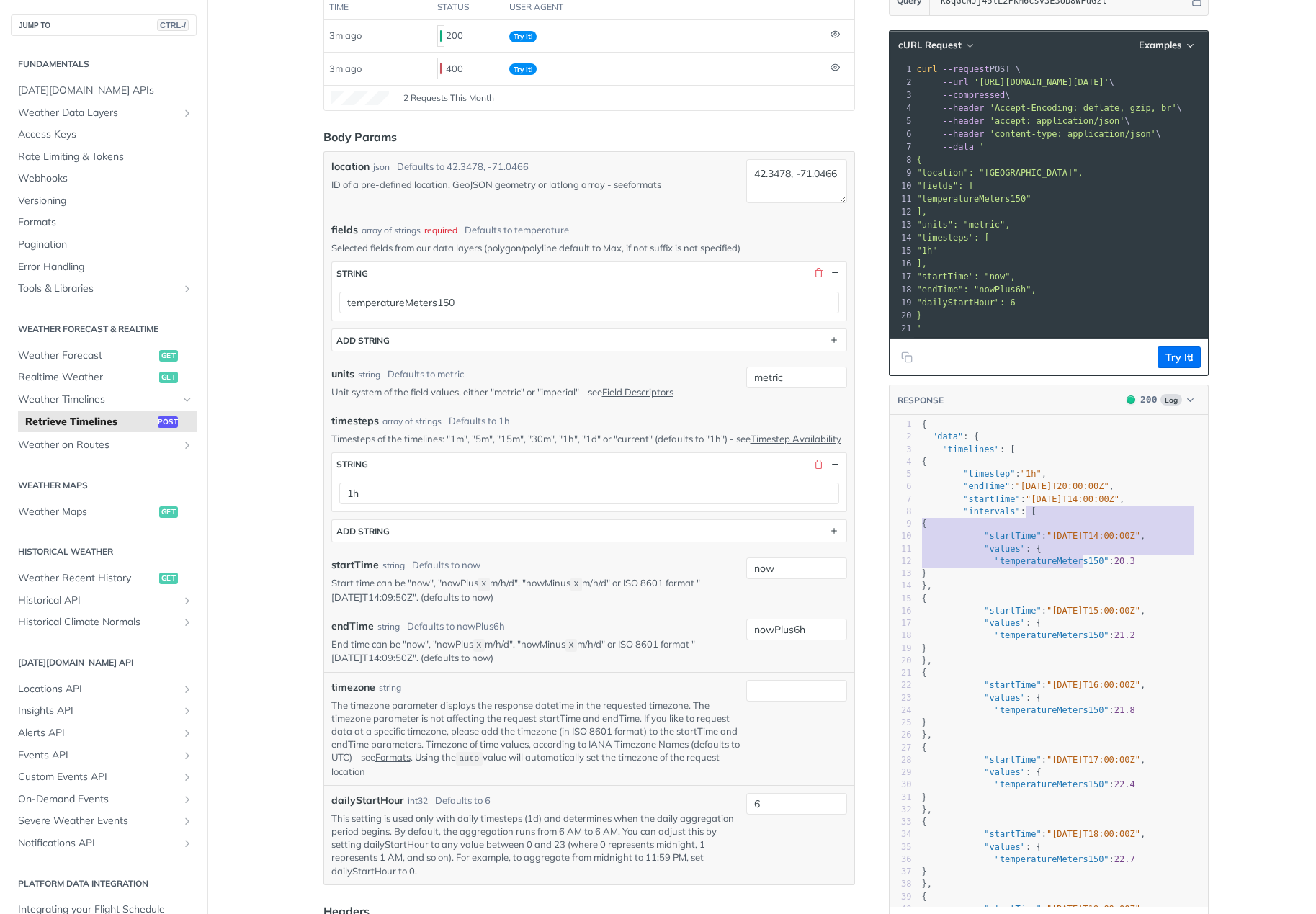
type textarea "{ "startTime": "2025-09-26T14:00:00Z", "values": { "temperatureMeters150"
drag, startPoint x: 1069, startPoint y: 524, endPoint x: 1081, endPoint y: 576, distance: 53.4
click at [1081, 576] on div "1 { 2 "data" : { 3 "timelines" : [ 4 { 5 "timestep" : "1h" , 6 "endTime" : "202…" at bounding box center [1064, 760] width 289 height 684
click at [1081, 566] on span ""temperatureMeters150"" at bounding box center [1051, 561] width 114 height 10
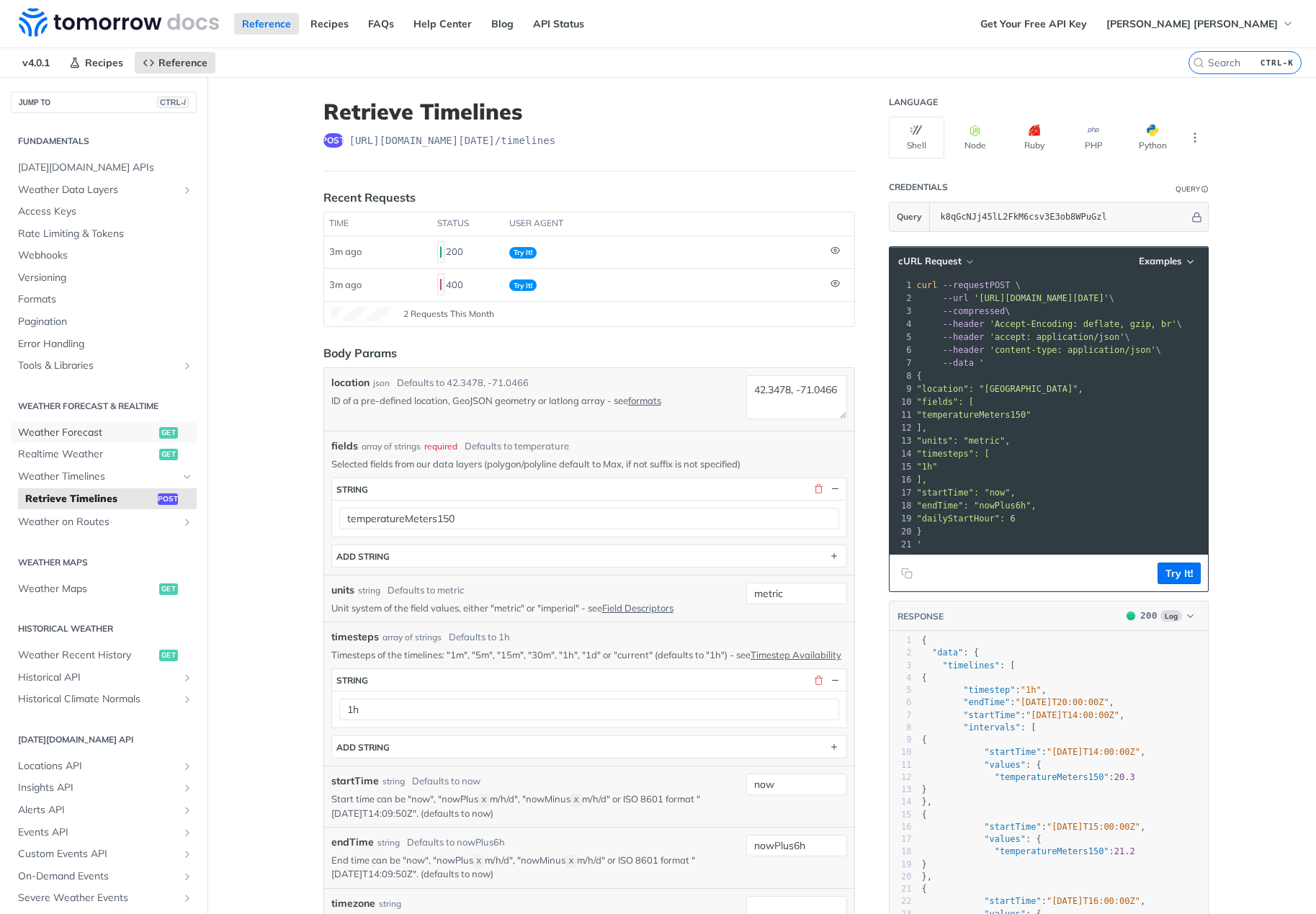
click at [107, 430] on span "Weather Forecast" at bounding box center [86, 433] width 137 height 14
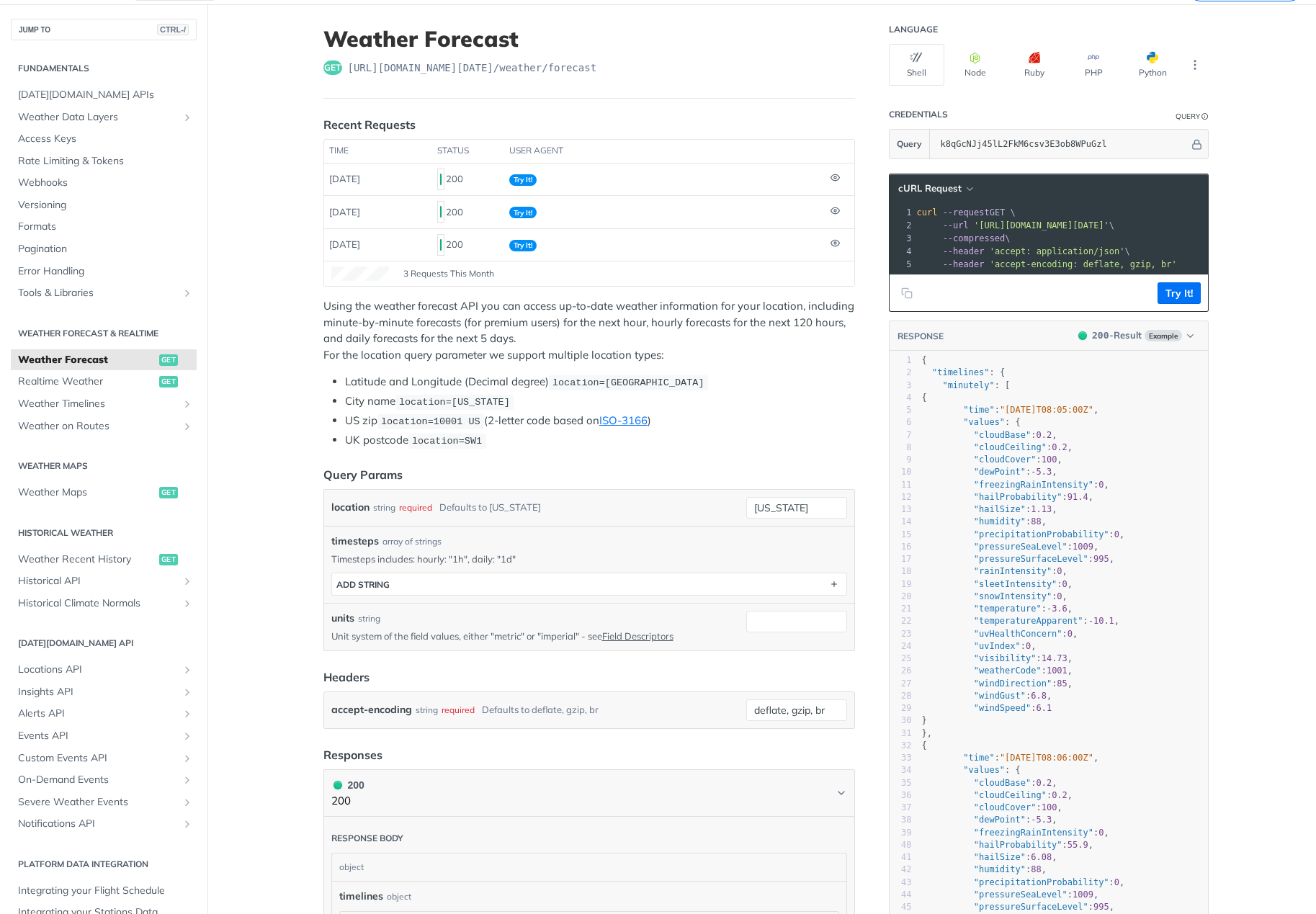
scroll to position [72, 0]
click at [467, 589] on button "ADD string" at bounding box center [589, 585] width 514 height 22
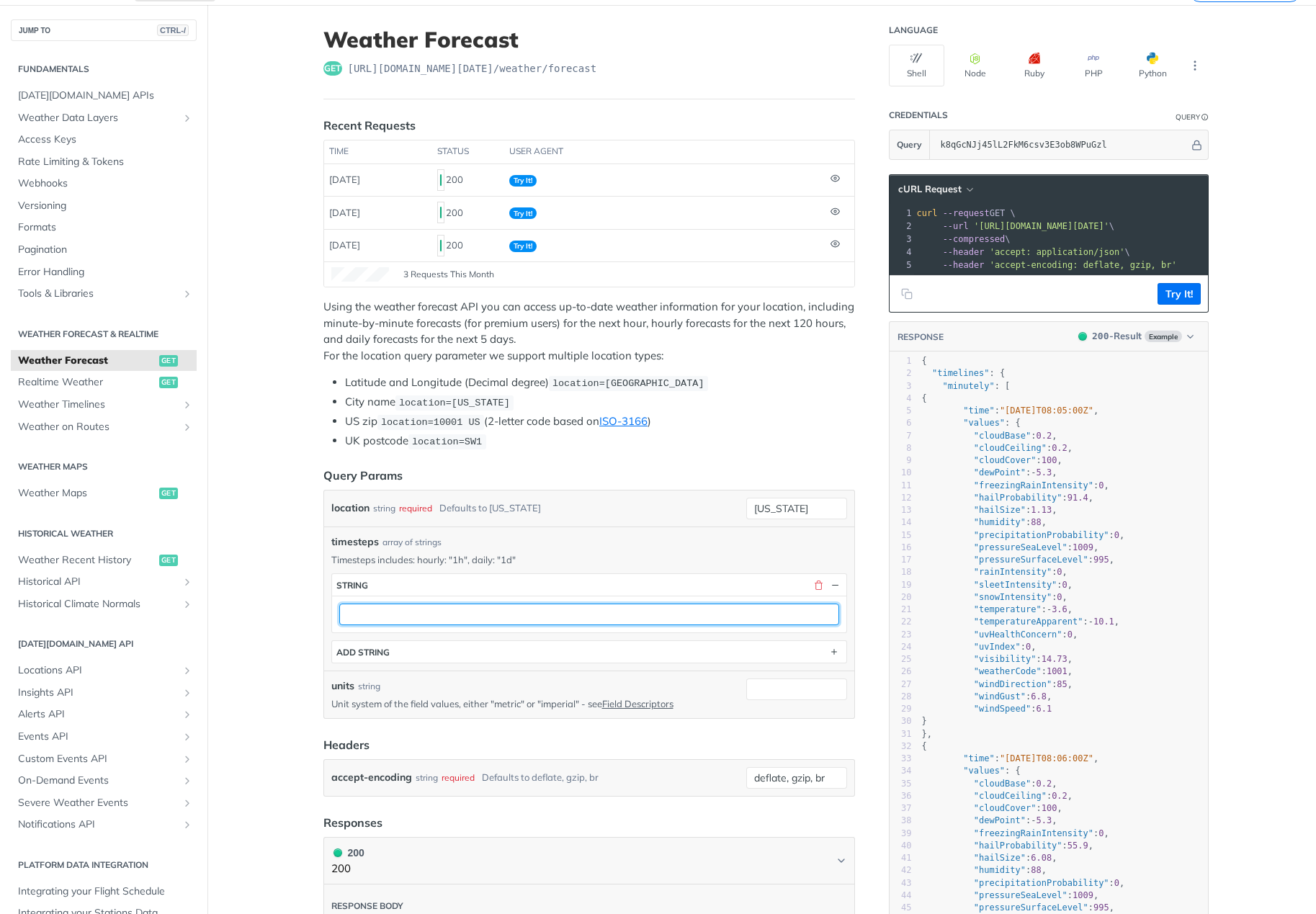
click at [473, 612] on input "text" at bounding box center [589, 615] width 499 height 22
click at [564, 546] on div "timesteps array of strings" at bounding box center [589, 542] width 516 height 15
click at [812, 581] on button "button" at bounding box center [818, 585] width 13 height 13
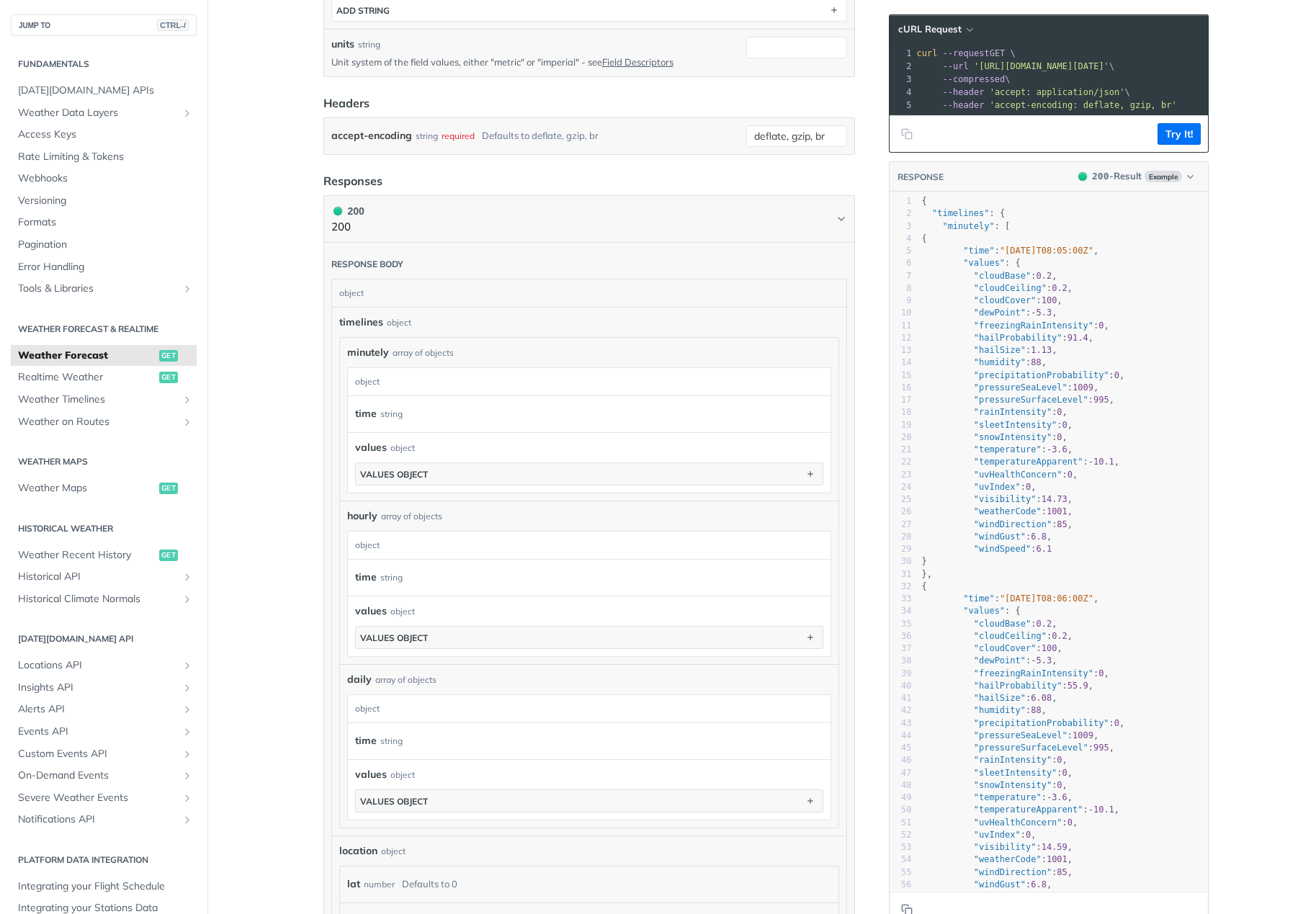
scroll to position [649, 0]
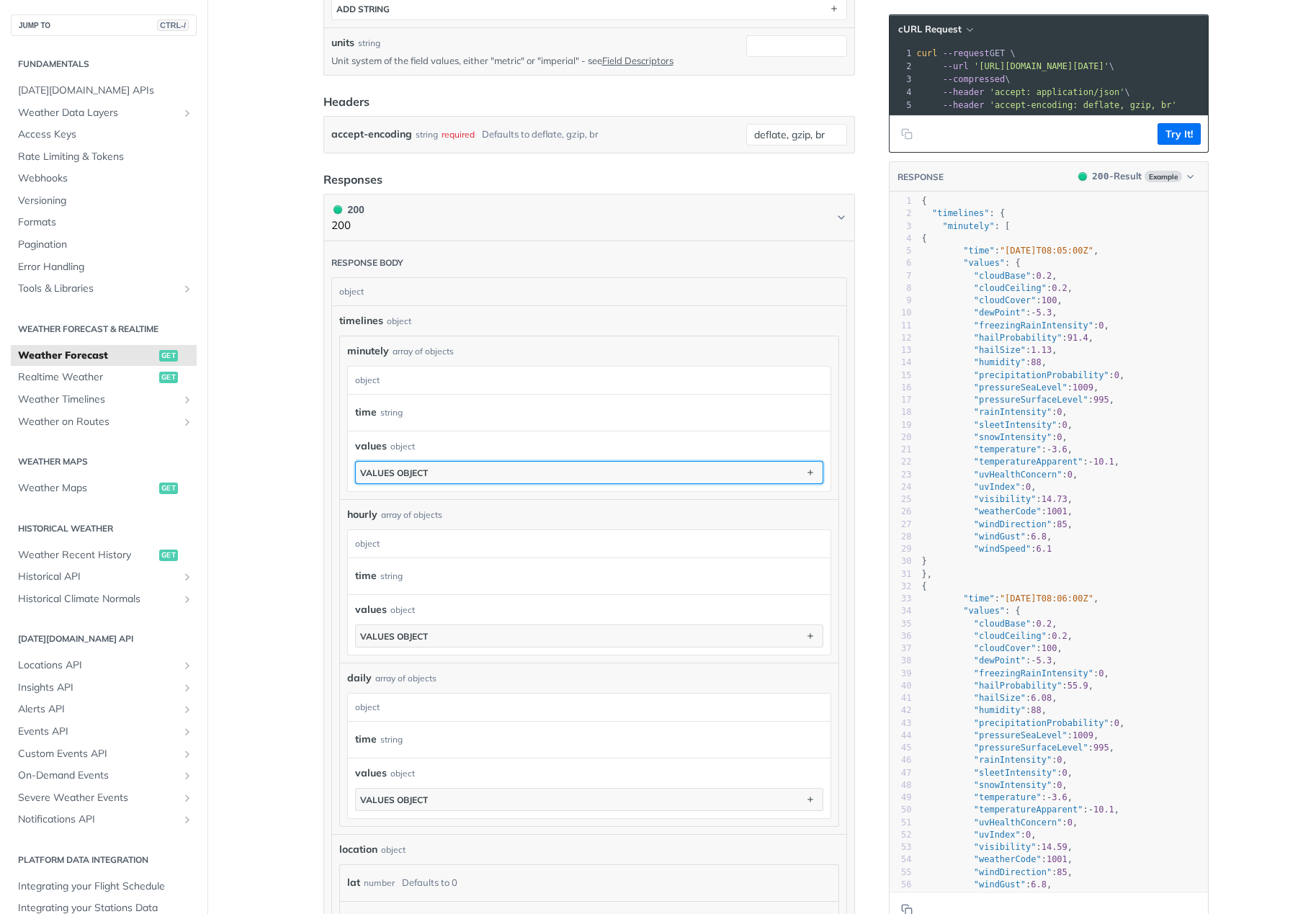
click at [533, 475] on button "values object" at bounding box center [589, 473] width 467 height 22
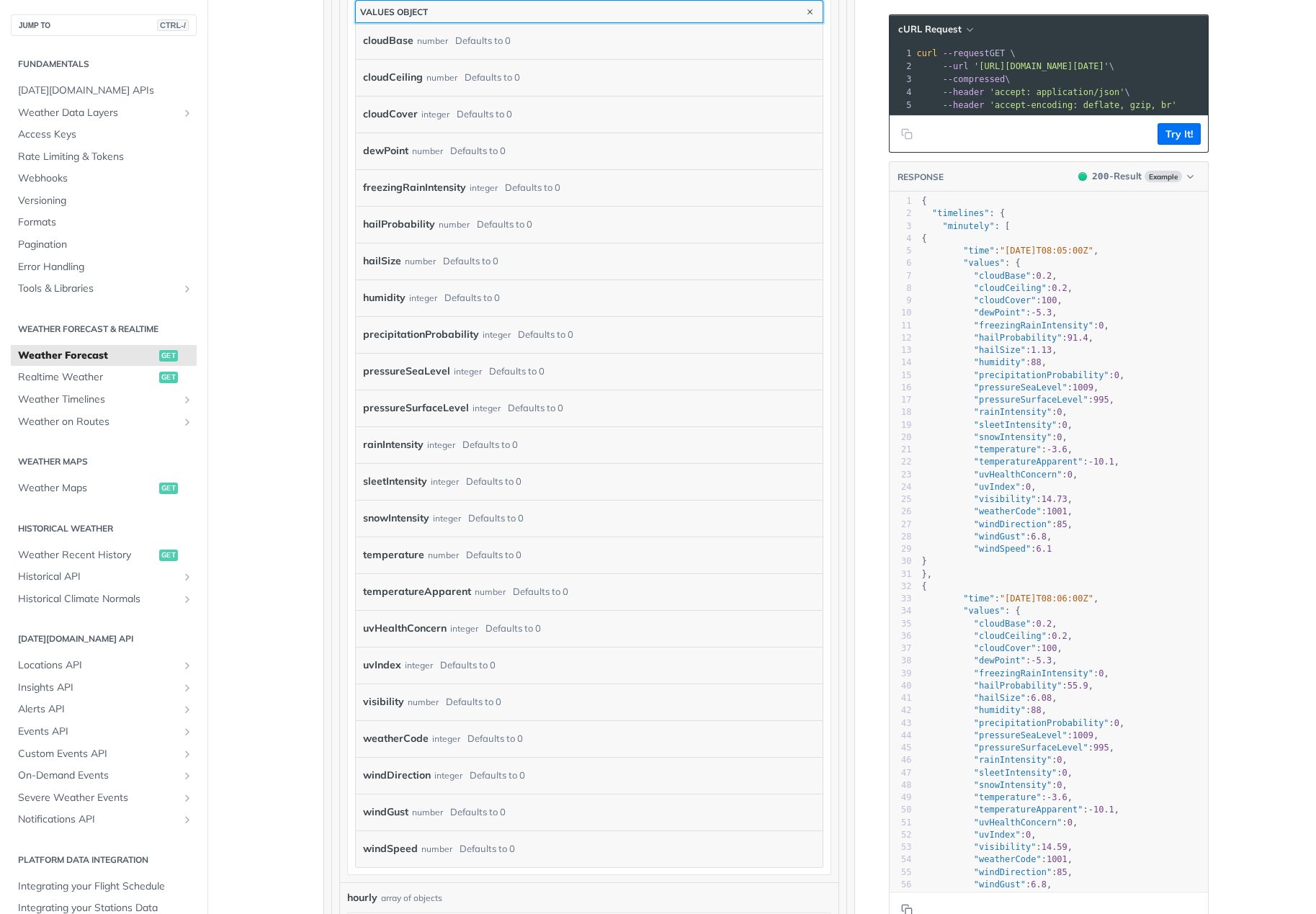
scroll to position [1153, 0]
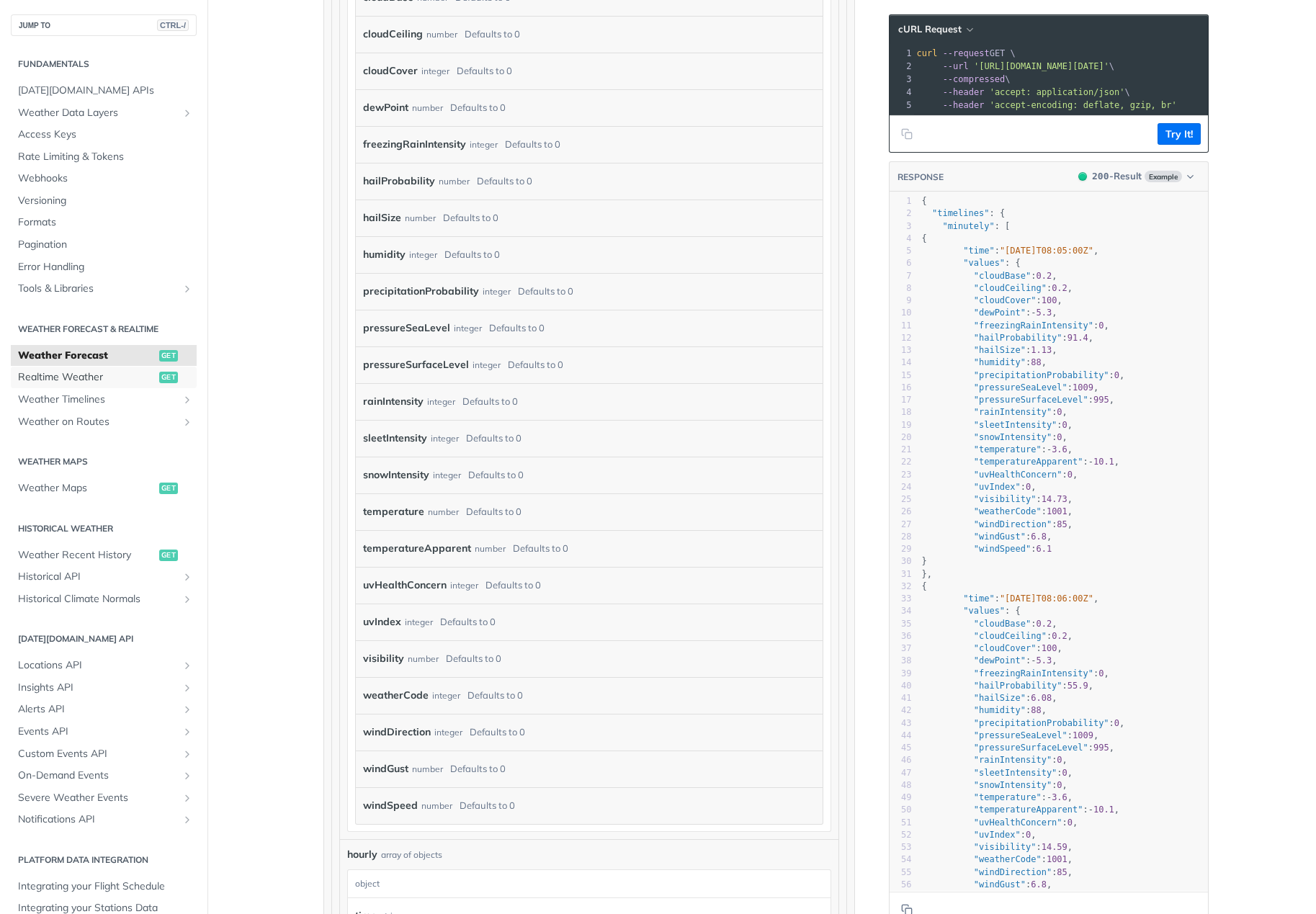
click at [118, 383] on span "Realtime Weather" at bounding box center [86, 377] width 137 height 14
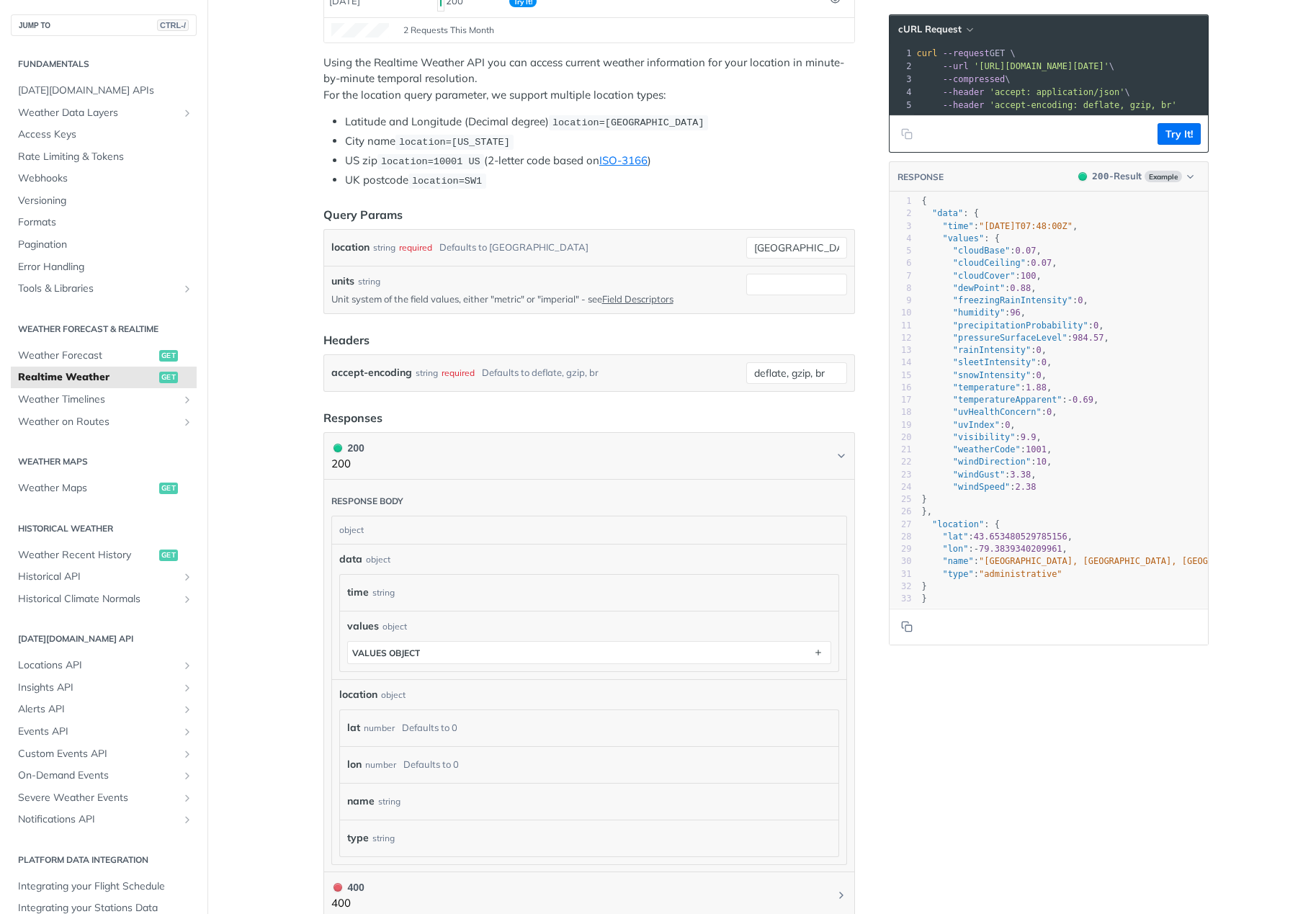
scroll to position [432, 0]
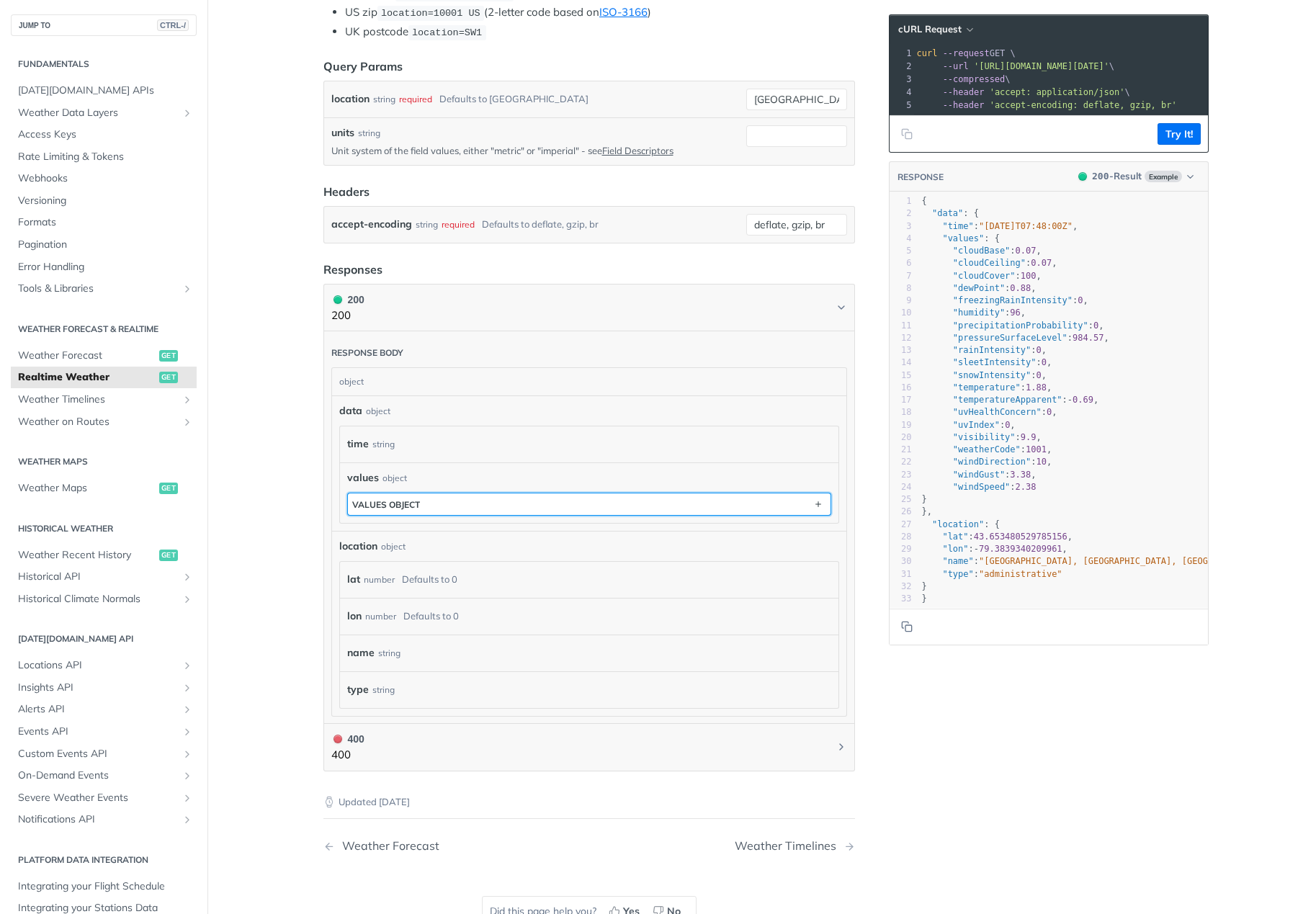
click at [587, 502] on button "values object" at bounding box center [588, 504] width 482 height 22
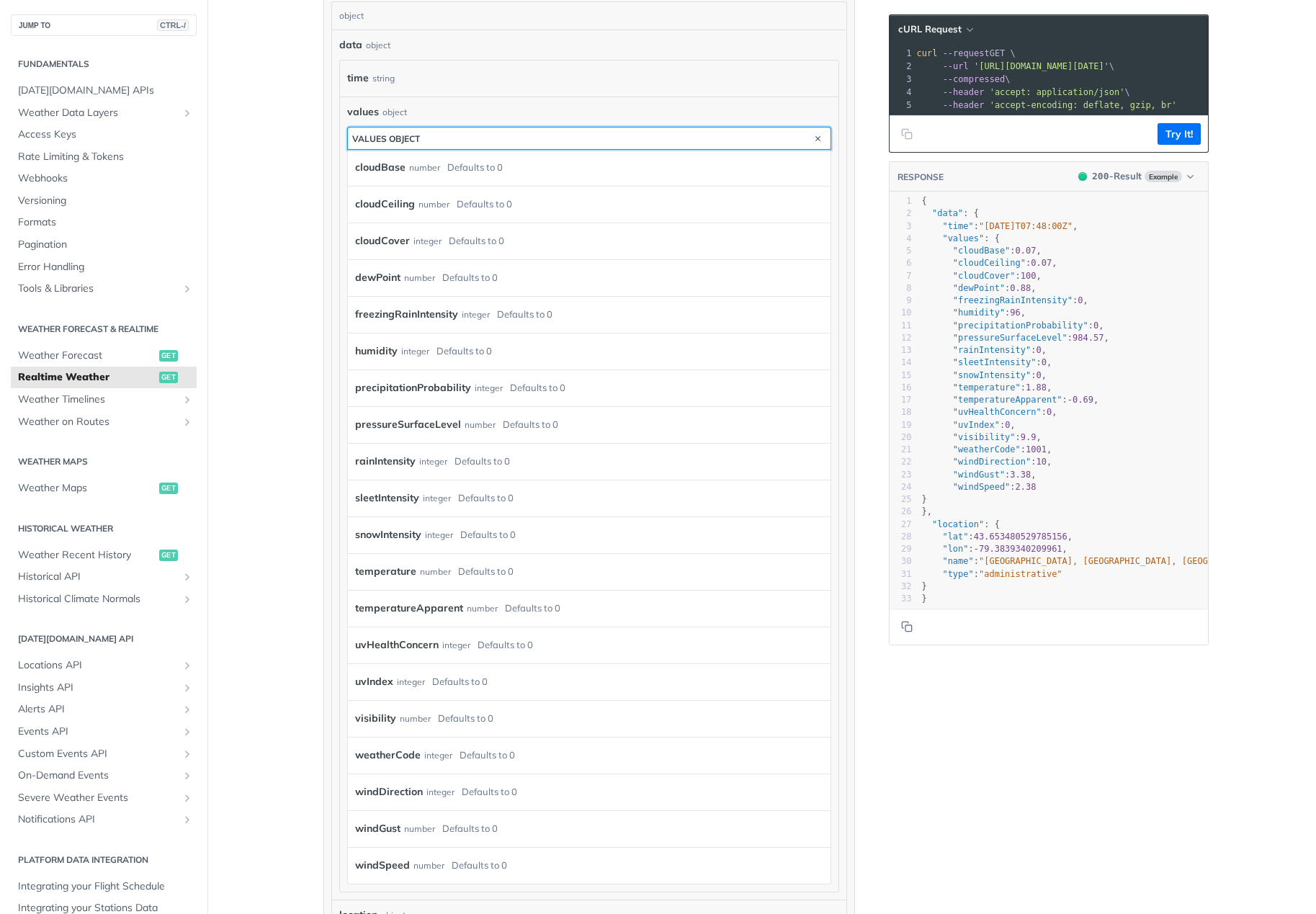
scroll to position [936, 0]
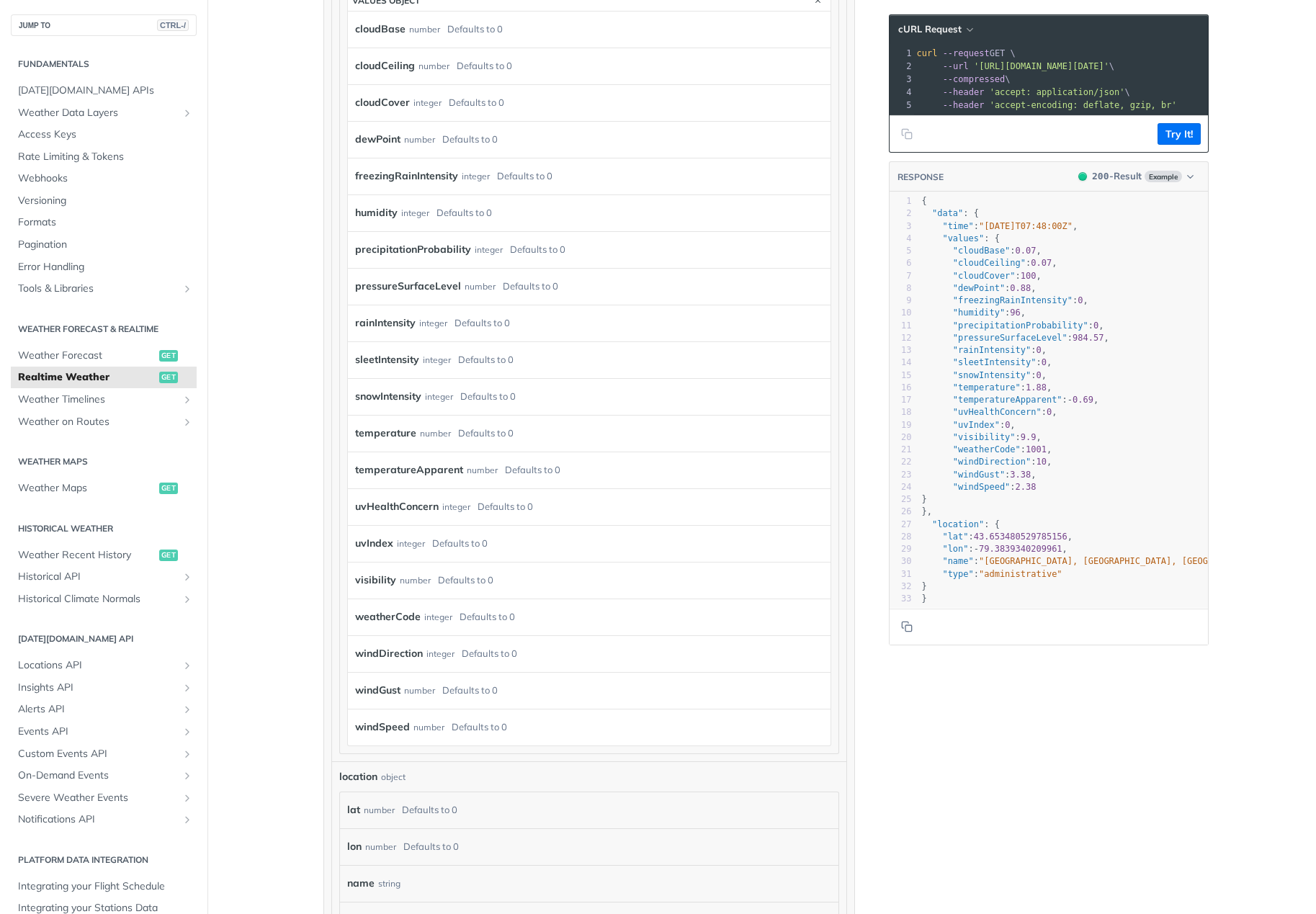
click at [409, 437] on div "temperature number Defaults to 0" at bounding box center [582, 434] width 455 height 22
click at [408, 432] on label "temperature" at bounding box center [385, 433] width 61 height 21
click at [492, 428] on div "Defaults to 0" at bounding box center [486, 433] width 56 height 21
click at [358, 434] on label "temperature" at bounding box center [385, 433] width 61 height 21
click at [362, 429] on label "temperature" at bounding box center [385, 433] width 61 height 21
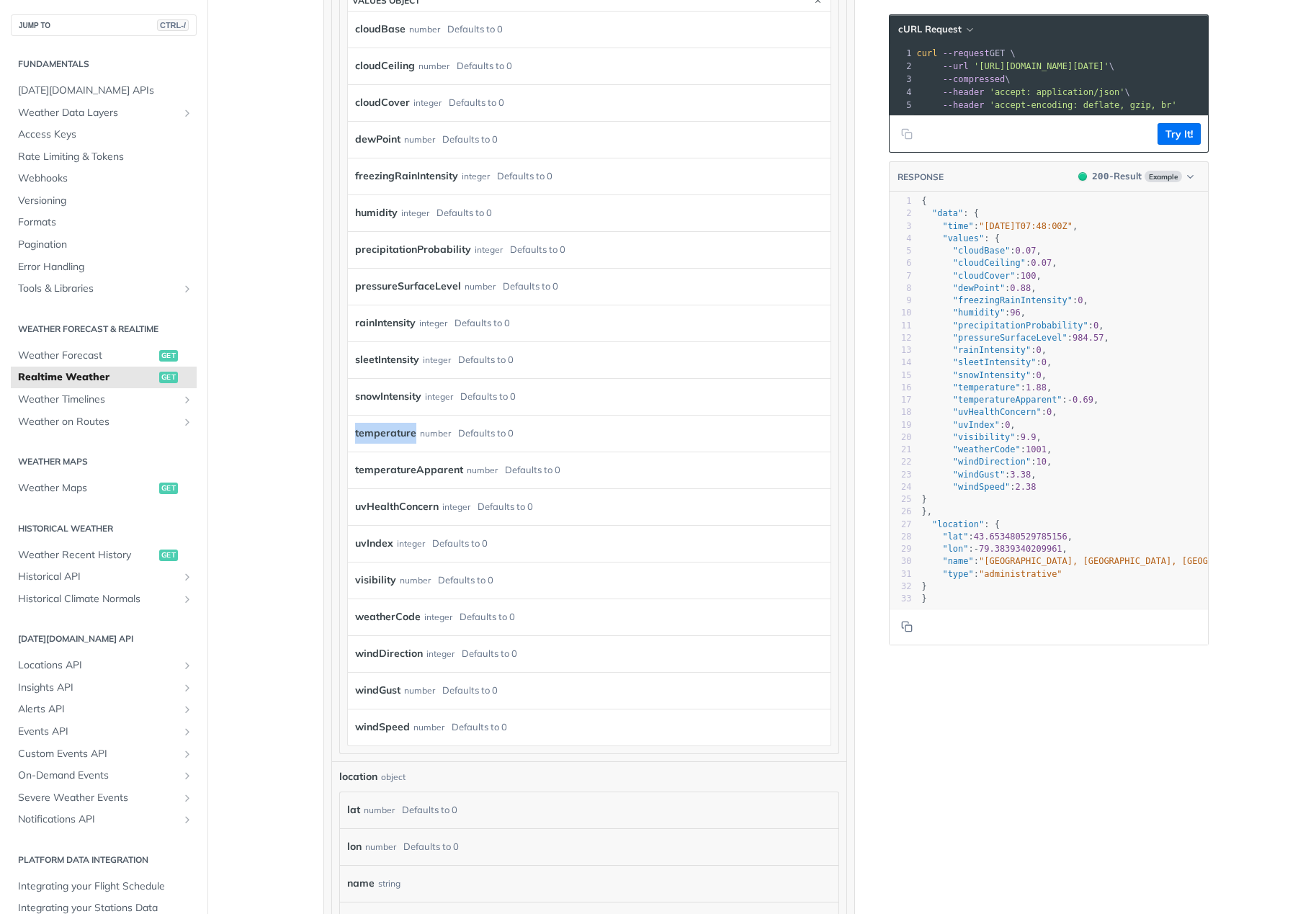
click at [362, 429] on label "temperature" at bounding box center [385, 433] width 61 height 21
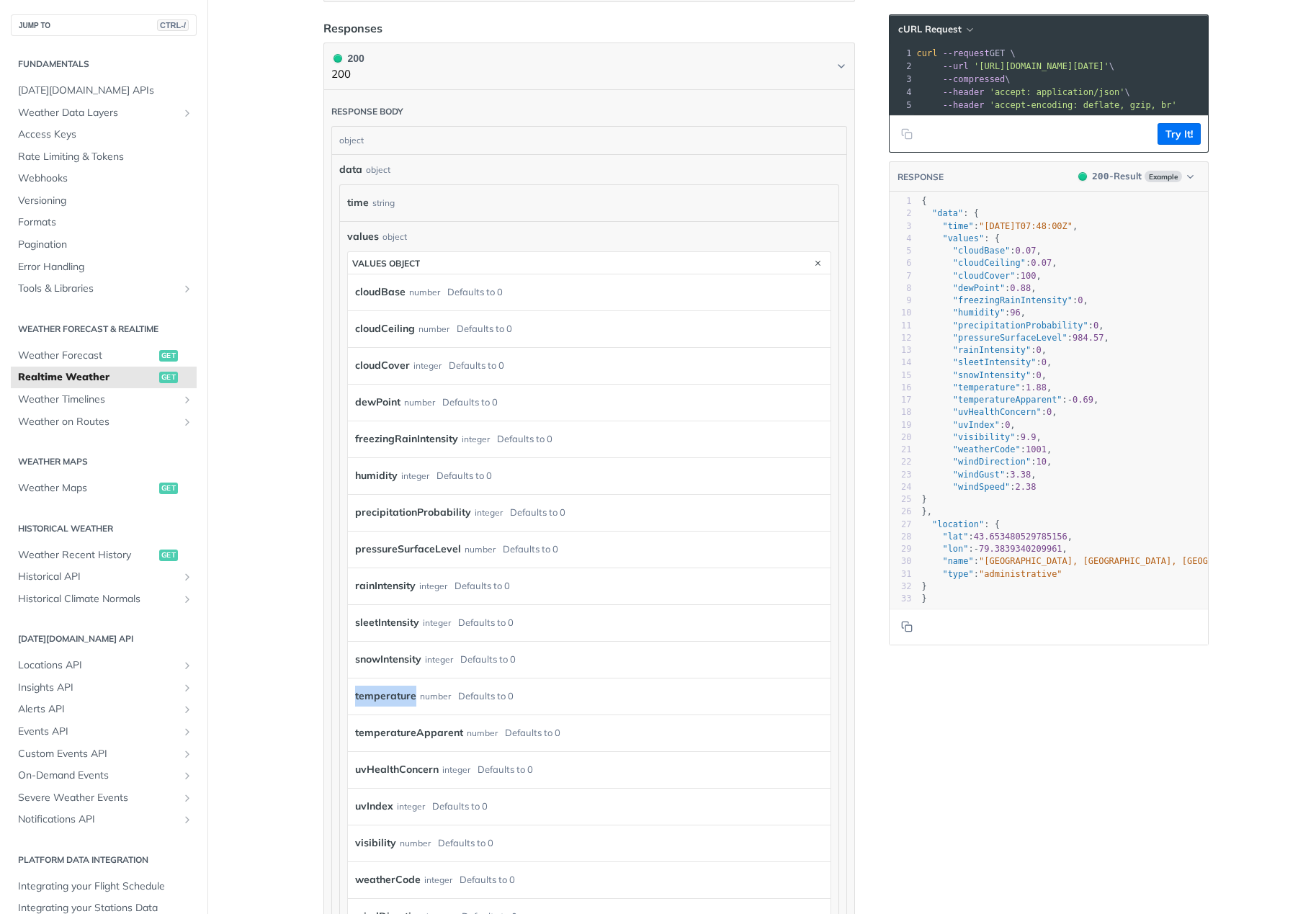
scroll to position [649, 0]
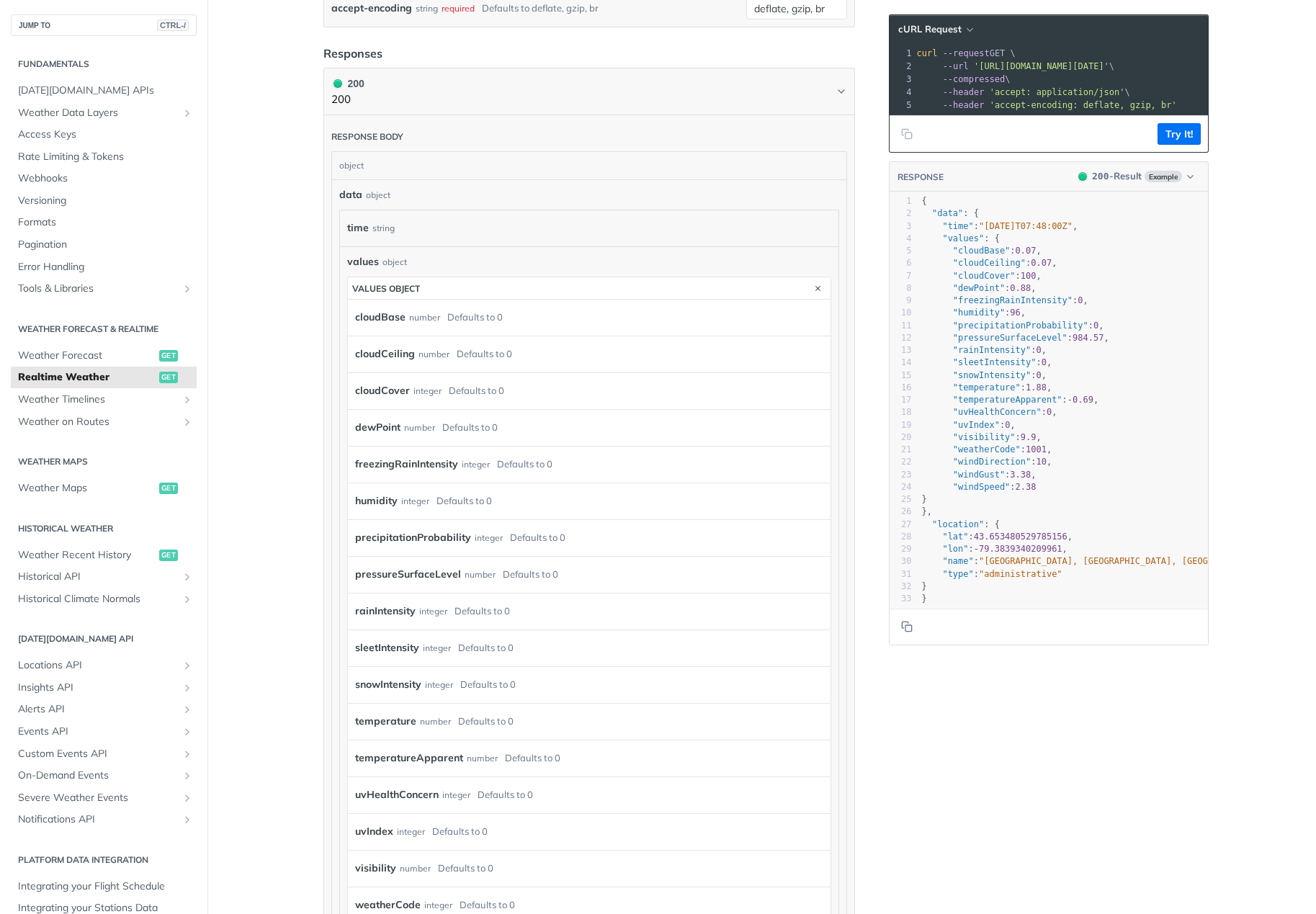
click at [368, 315] on label "cloudBase" at bounding box center [380, 317] width 50 height 21
click at [449, 288] on button "values object" at bounding box center [588, 288] width 482 height 22
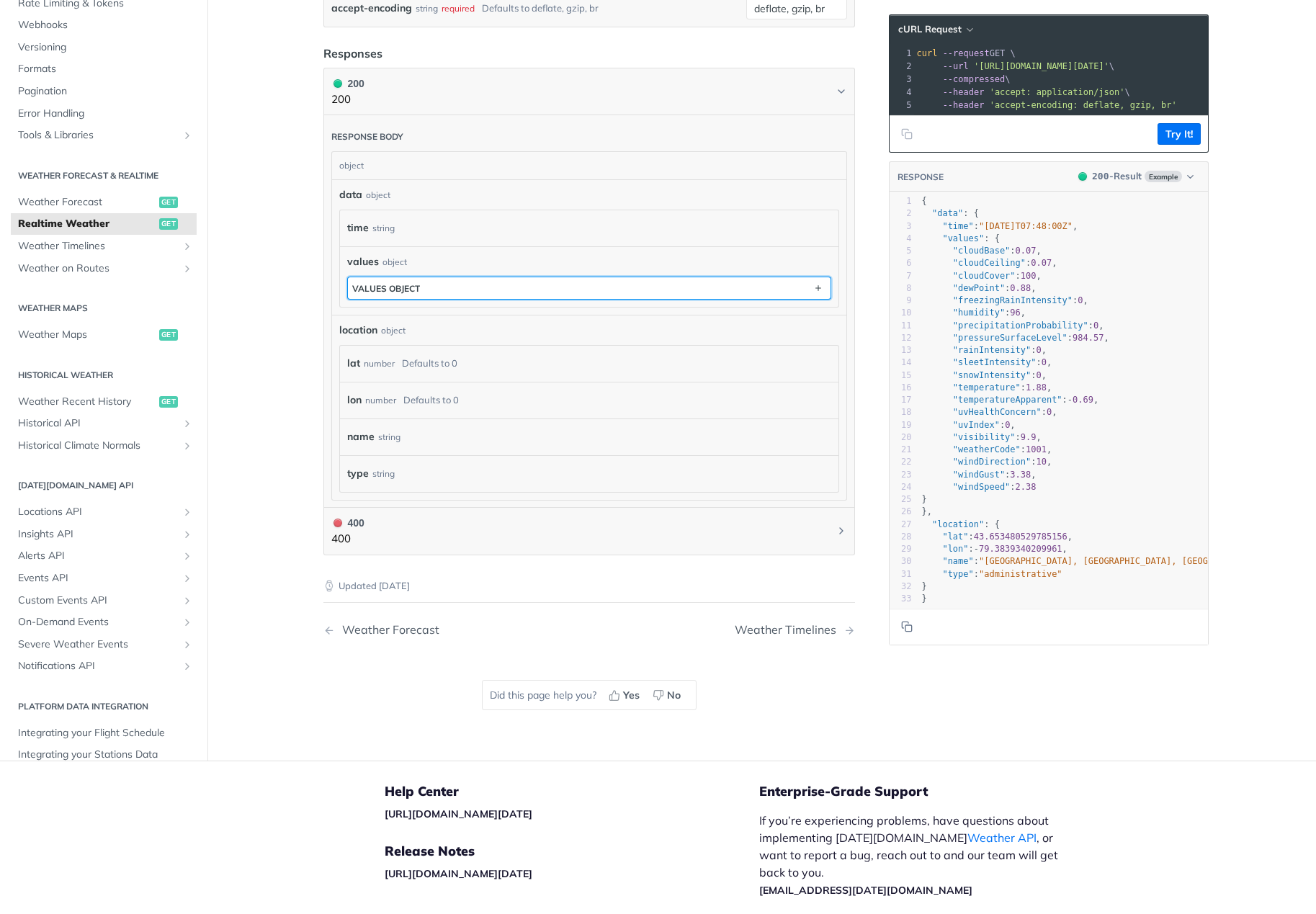
click at [445, 288] on button "values object" at bounding box center [588, 288] width 482 height 22
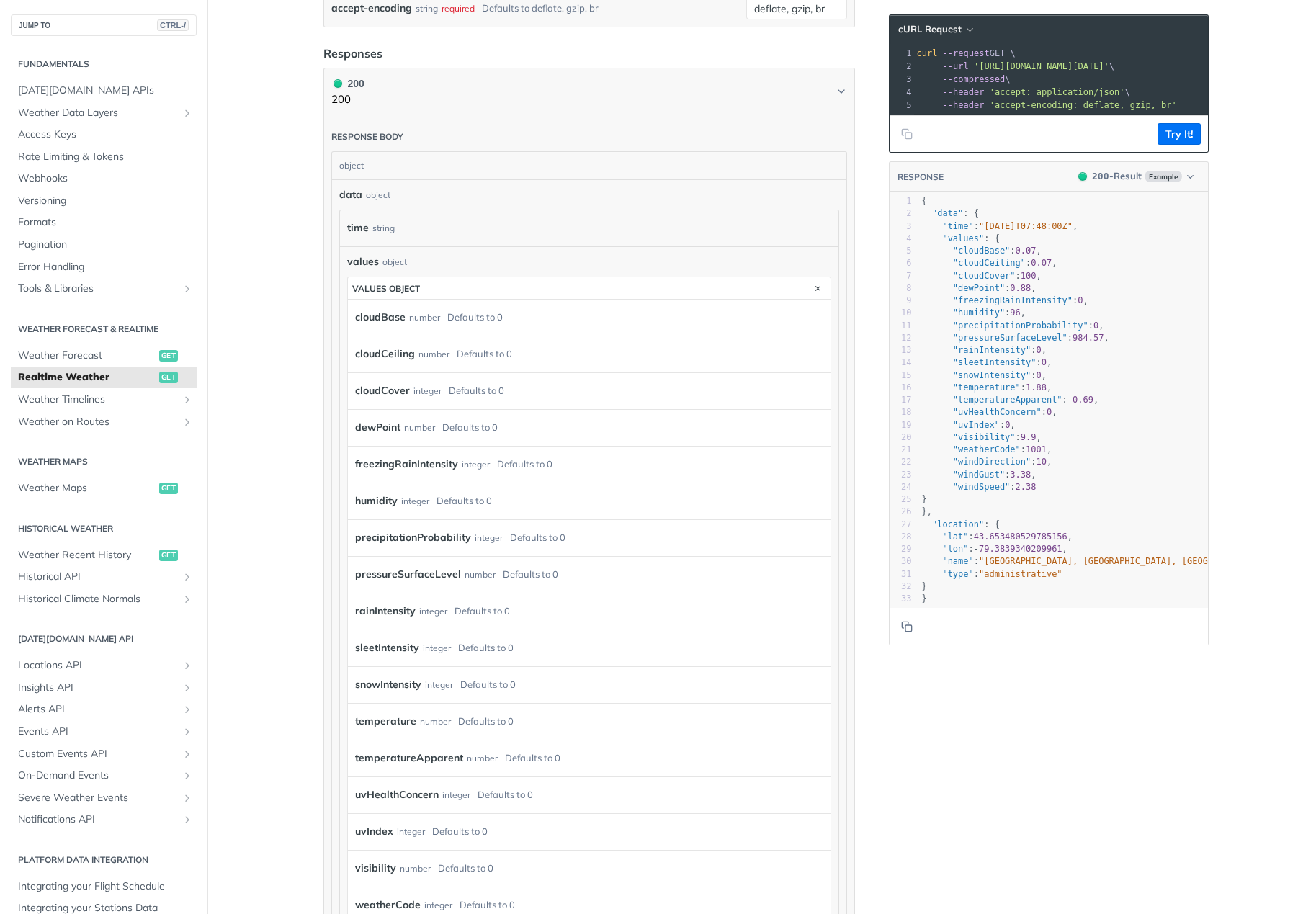
click at [407, 364] on div "cloudCeiling number Defaults to 0" at bounding box center [588, 354] width 482 height 37
click at [405, 355] on label "cloudCeiling" at bounding box center [384, 353] width 60 height 21
click at [114, 399] on span "Weather Timelines" at bounding box center [98, 400] width 160 height 14
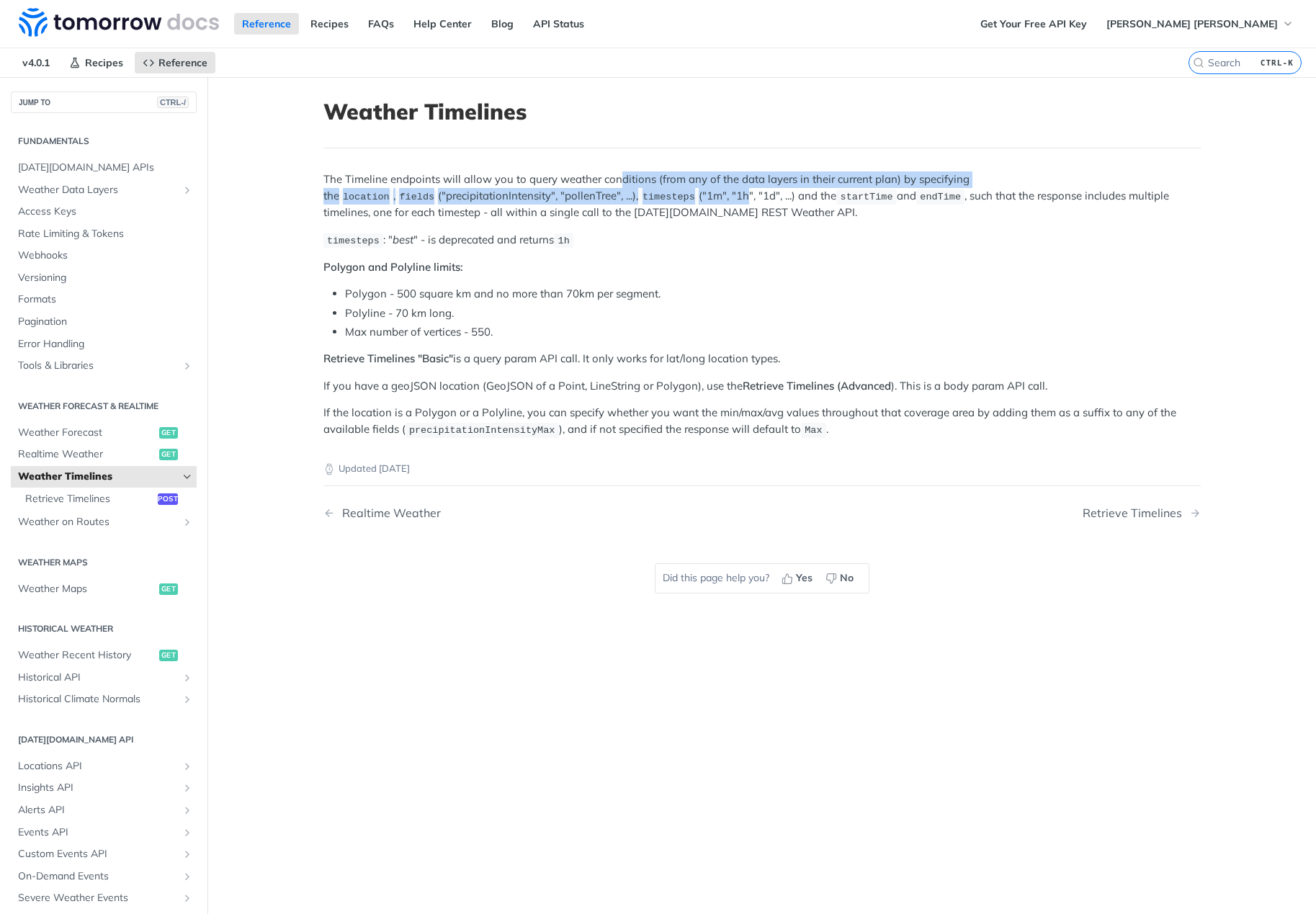
drag, startPoint x: 615, startPoint y: 180, endPoint x: 623, endPoint y: 203, distance: 24.4
click at [623, 203] on p "The Timeline endpoints will allow you to query weather conditions (from any of …" at bounding box center [762, 196] width 878 height 49
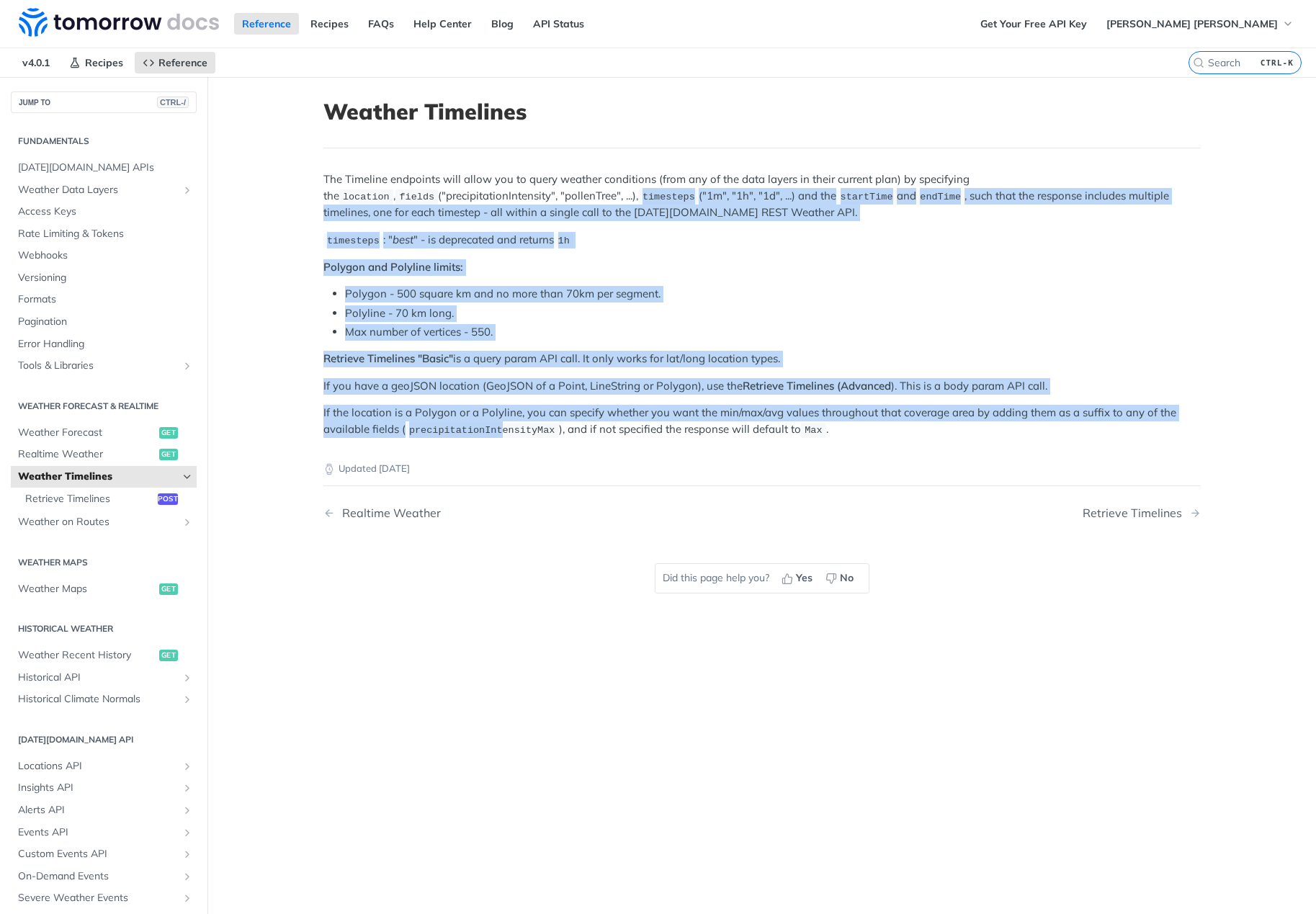
drag, startPoint x: 525, startPoint y: 192, endPoint x: 489, endPoint y: 431, distance: 241.7
click at [489, 431] on div "The Timeline endpoints will allow you to query weather conditions (from any of …" at bounding box center [762, 305] width 878 height 267
click at [489, 431] on span "precipitationIntensityMax" at bounding box center [481, 430] width 146 height 11
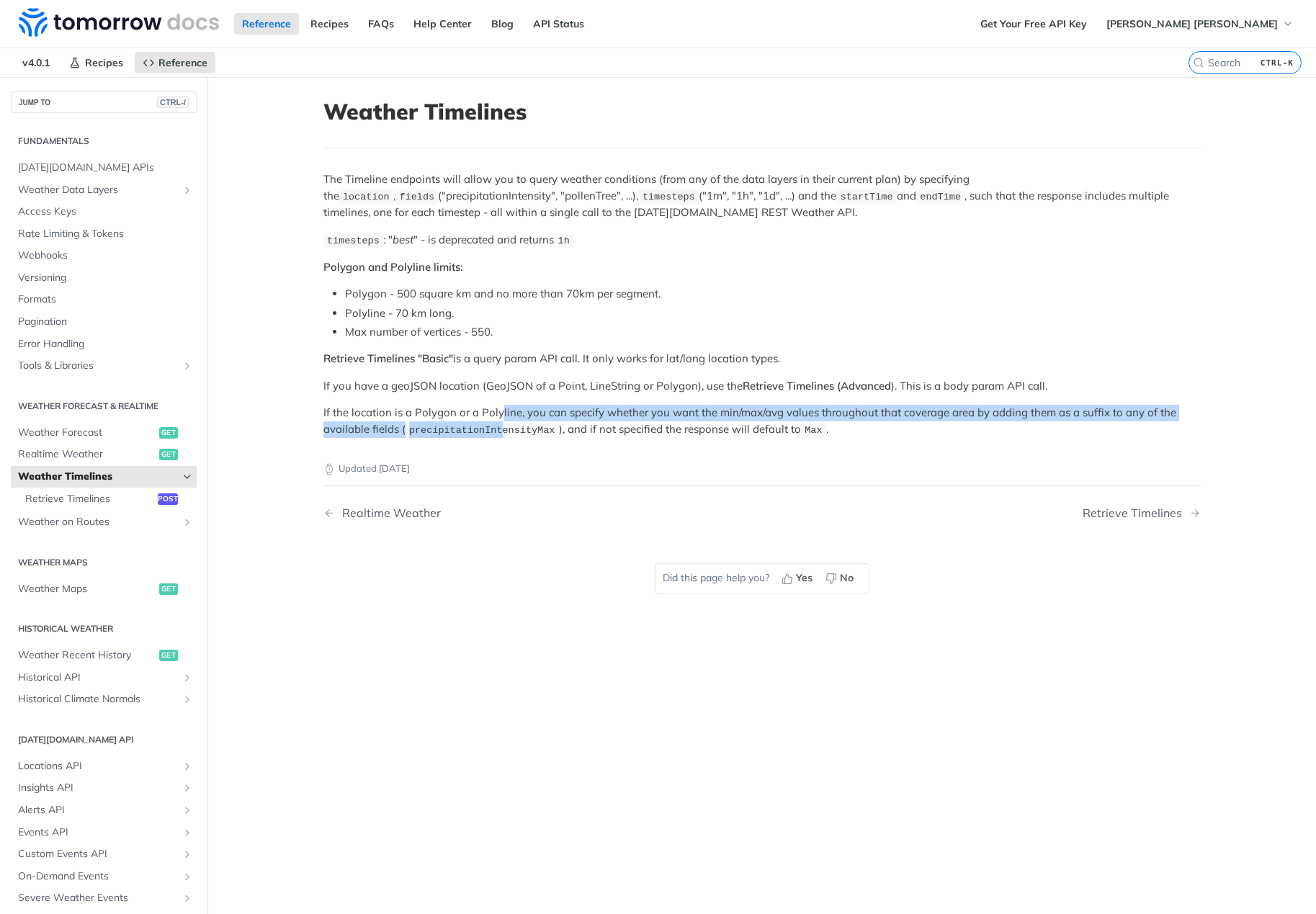
drag, startPoint x: 487, startPoint y: 427, endPoint x: 492, endPoint y: 405, distance: 22.6
click at [492, 405] on p "If the location is a Polygon or a Polyline, you can specify whether you want th…" at bounding box center [762, 422] width 878 height 33
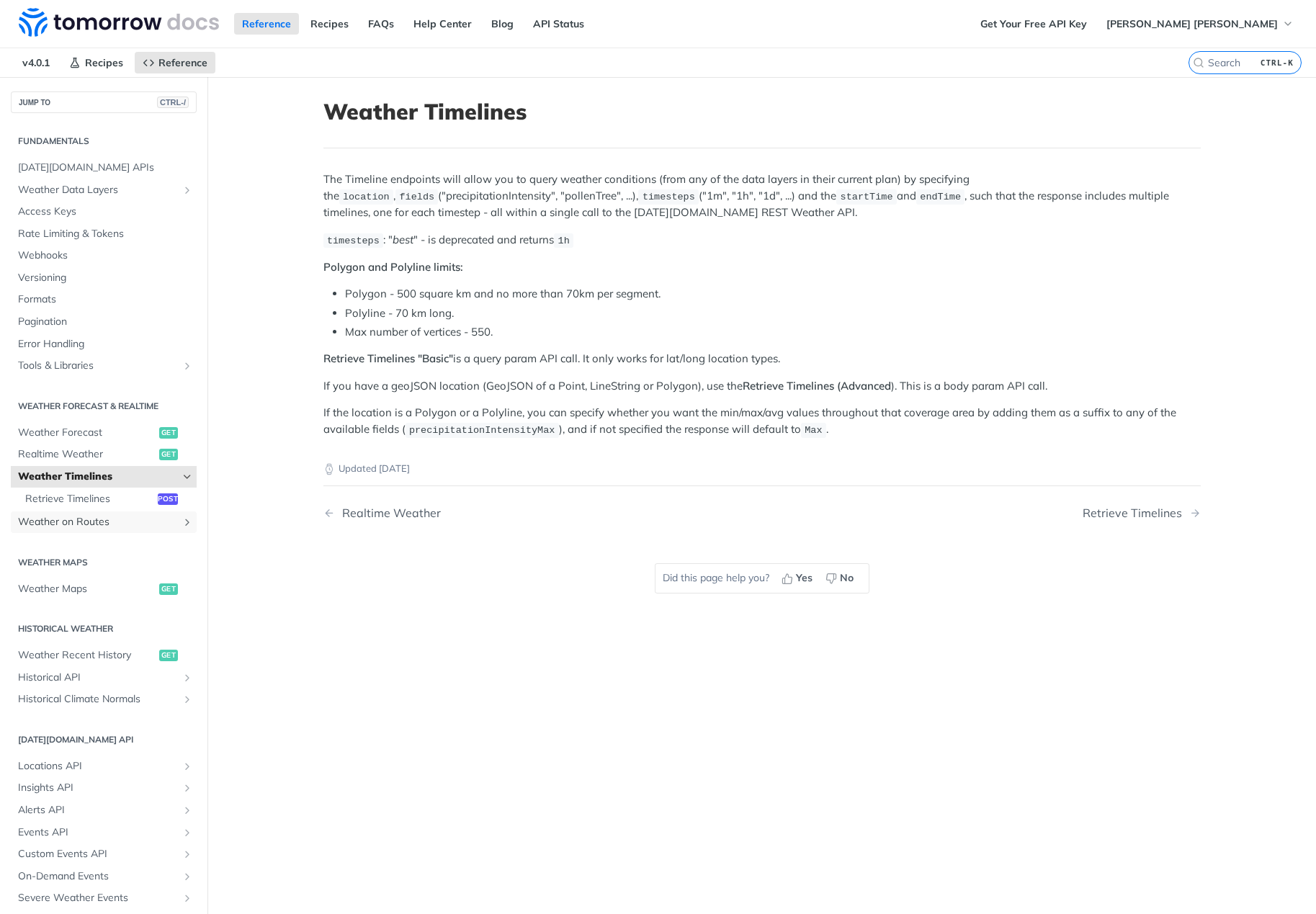
click at [88, 521] on span "Weather on Routes" at bounding box center [98, 522] width 160 height 14
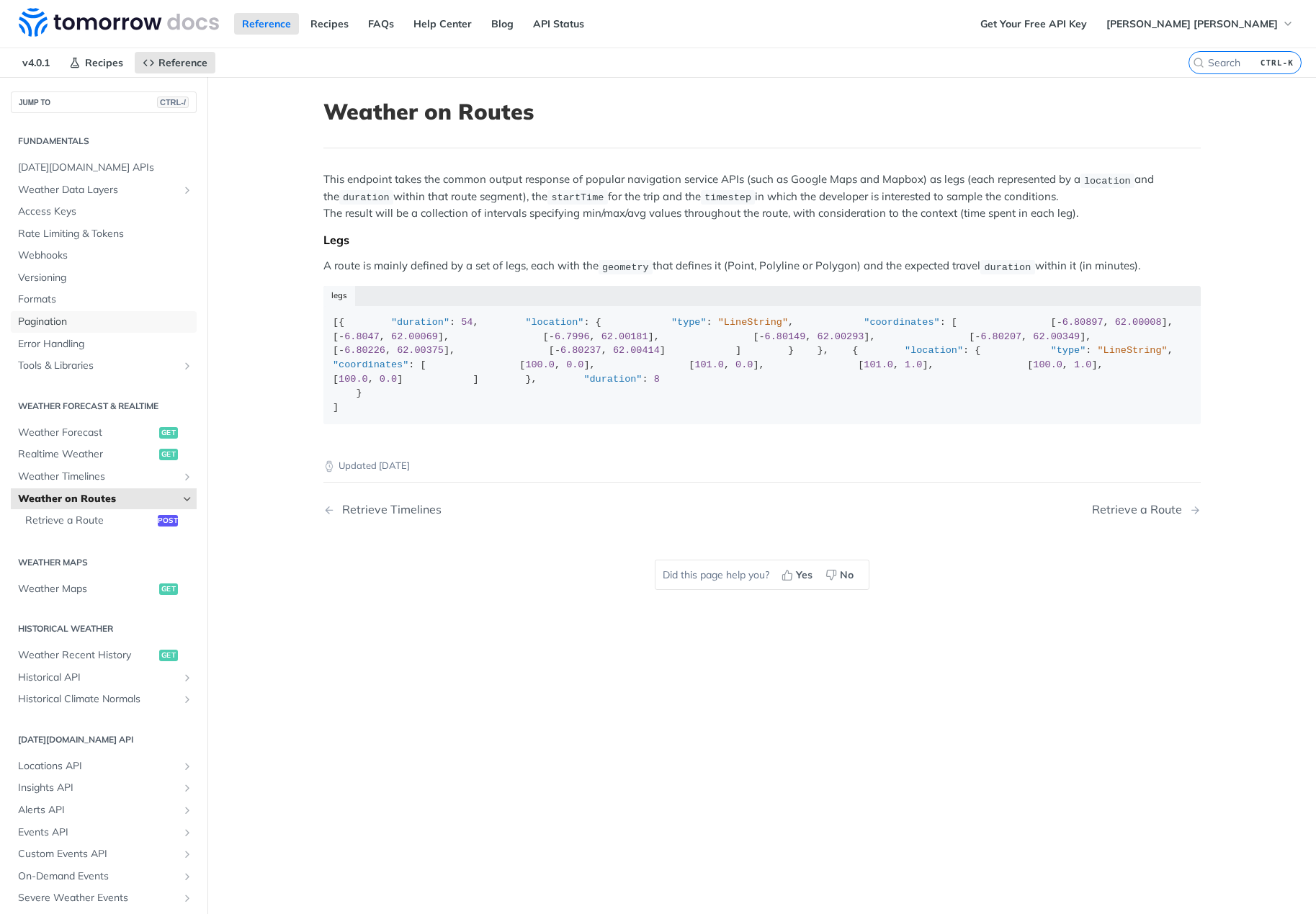
click at [80, 322] on span "Pagination" at bounding box center [105, 322] width 175 height 14
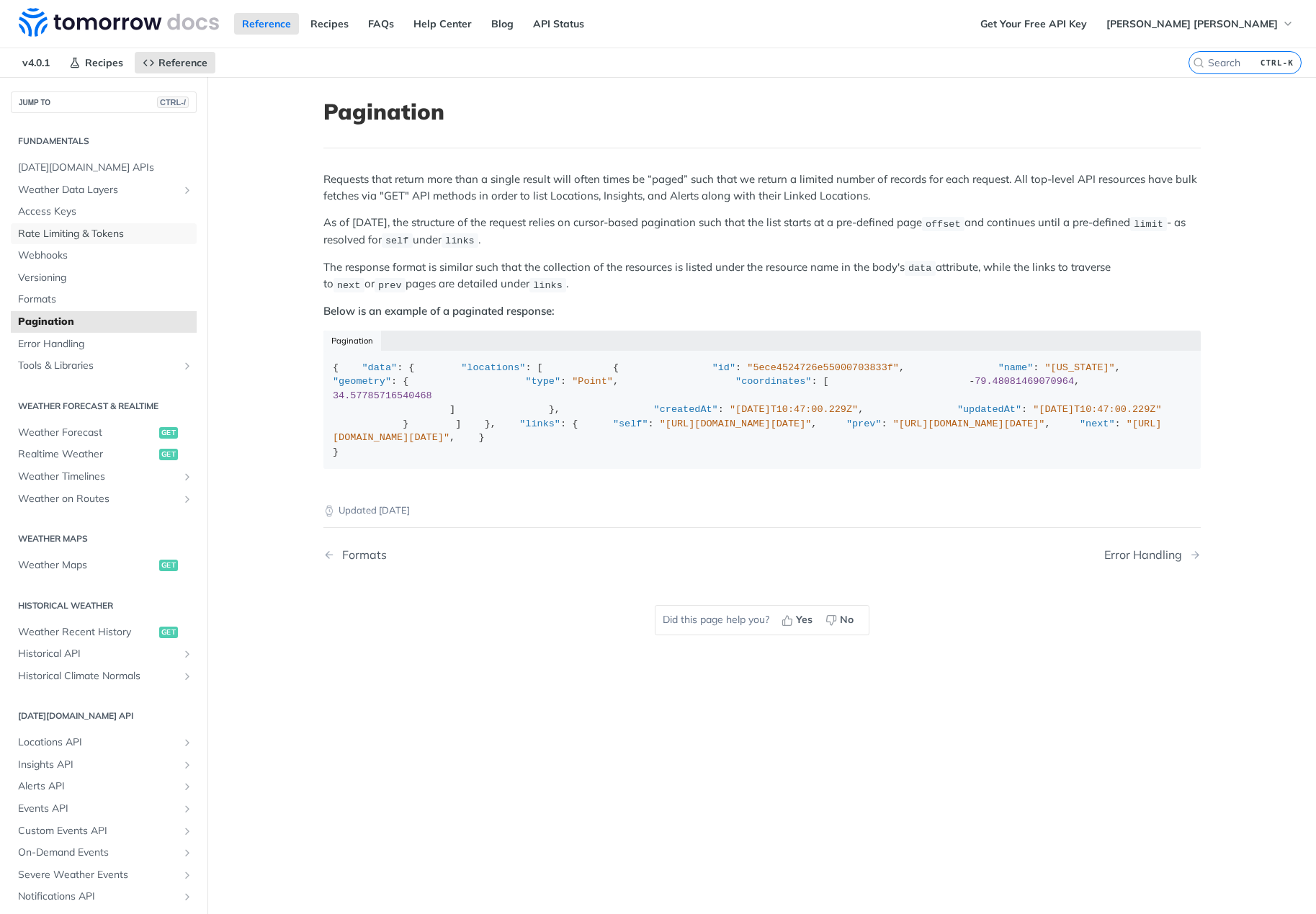
click at [81, 236] on span "Rate Limiting & Tokens" at bounding box center [105, 235] width 175 height 14
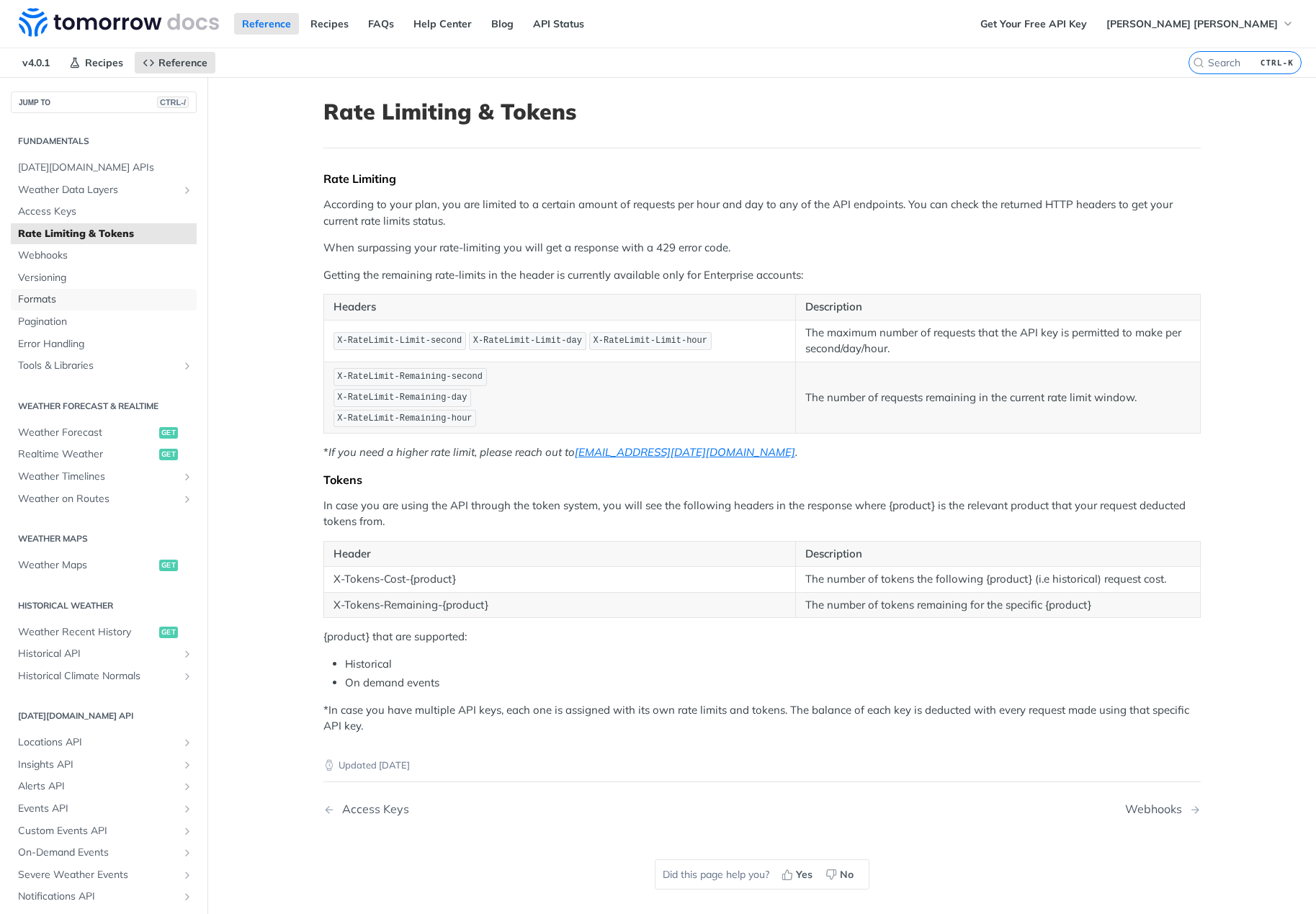
click at [67, 300] on span "Formats" at bounding box center [105, 300] width 175 height 14
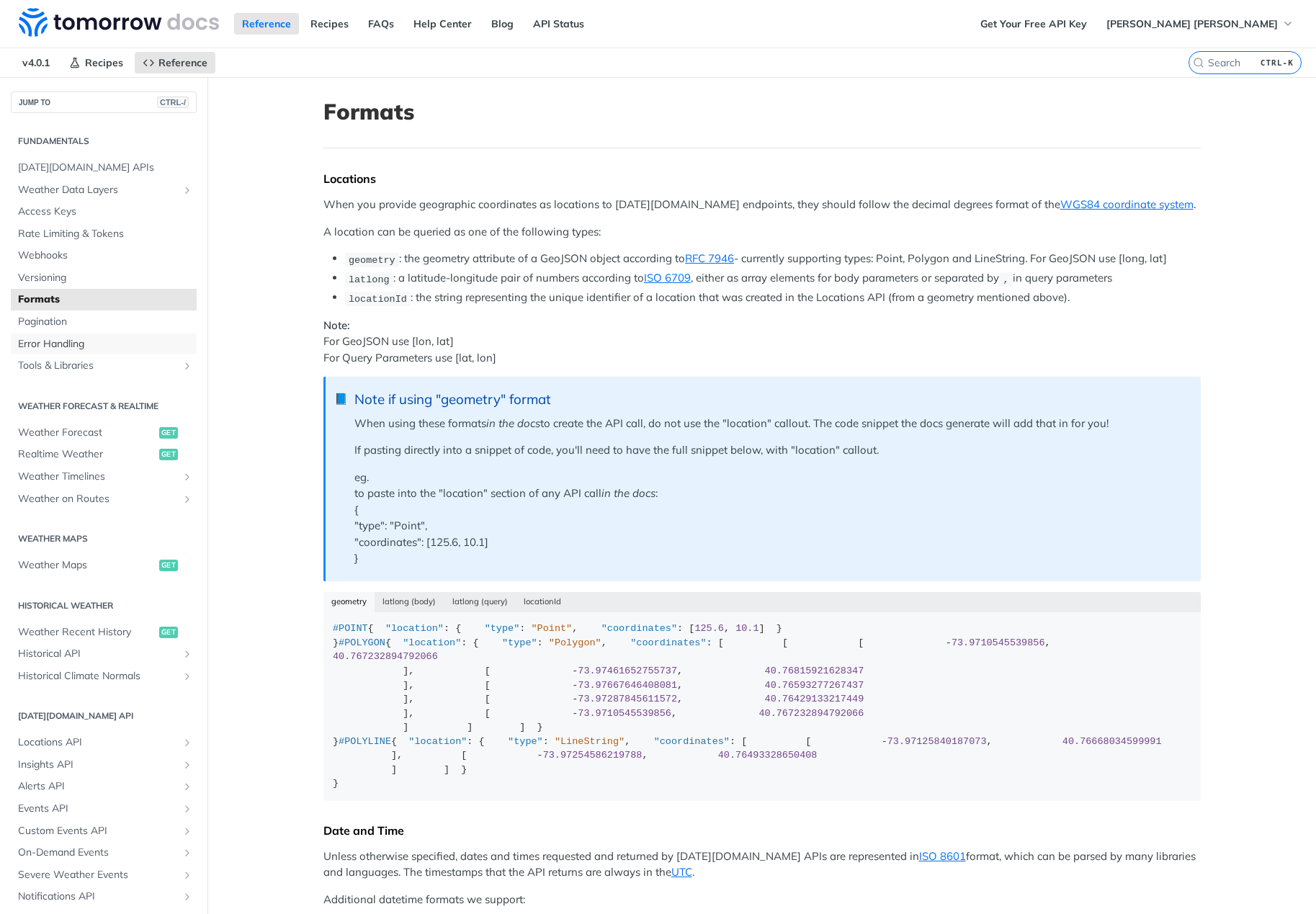
click at [67, 342] on span "Error Handling" at bounding box center [105, 344] width 175 height 14
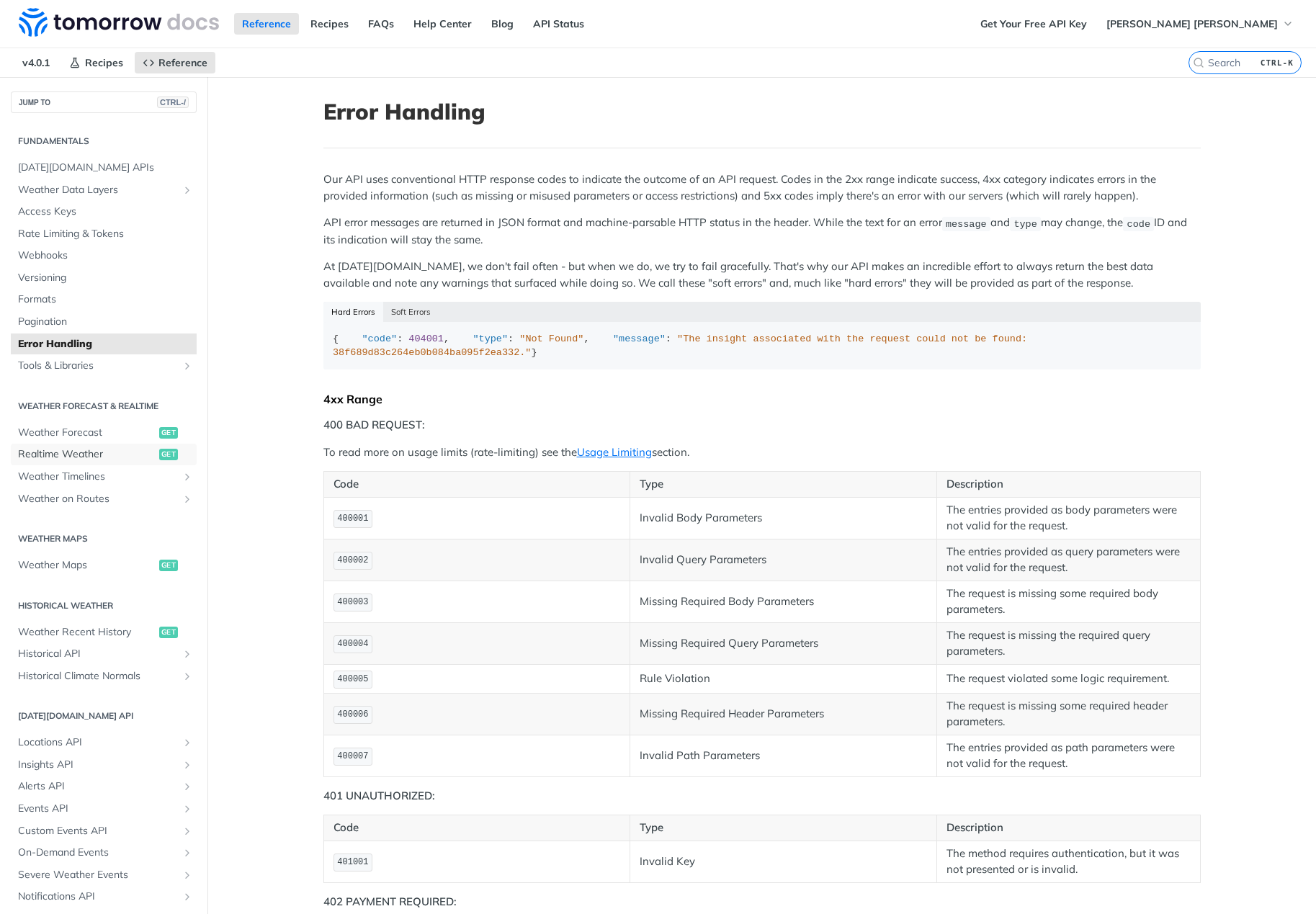
click at [89, 448] on span "Realtime Weather" at bounding box center [86, 455] width 137 height 14
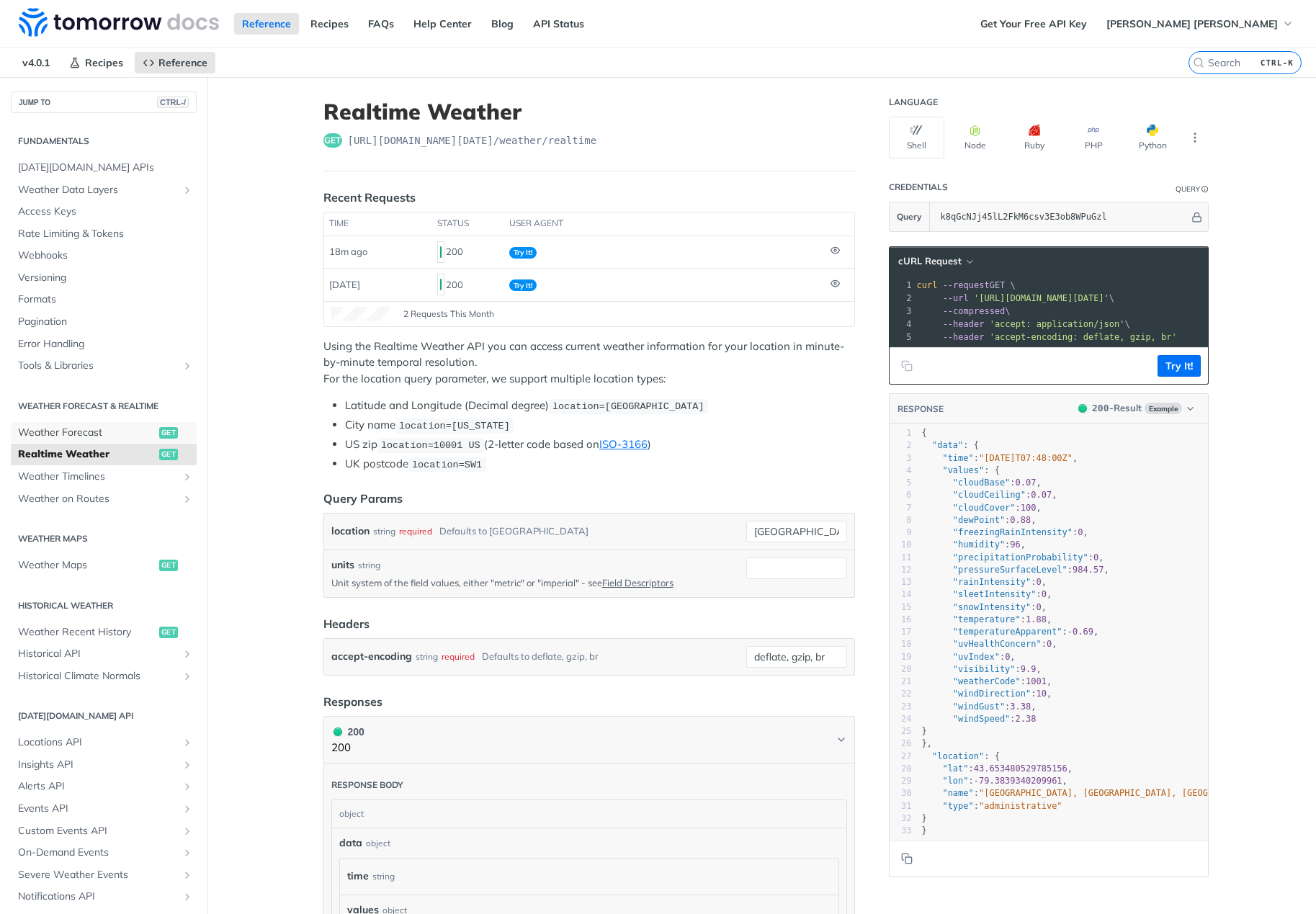
click at [82, 428] on span "Weather Forecast" at bounding box center [86, 433] width 137 height 14
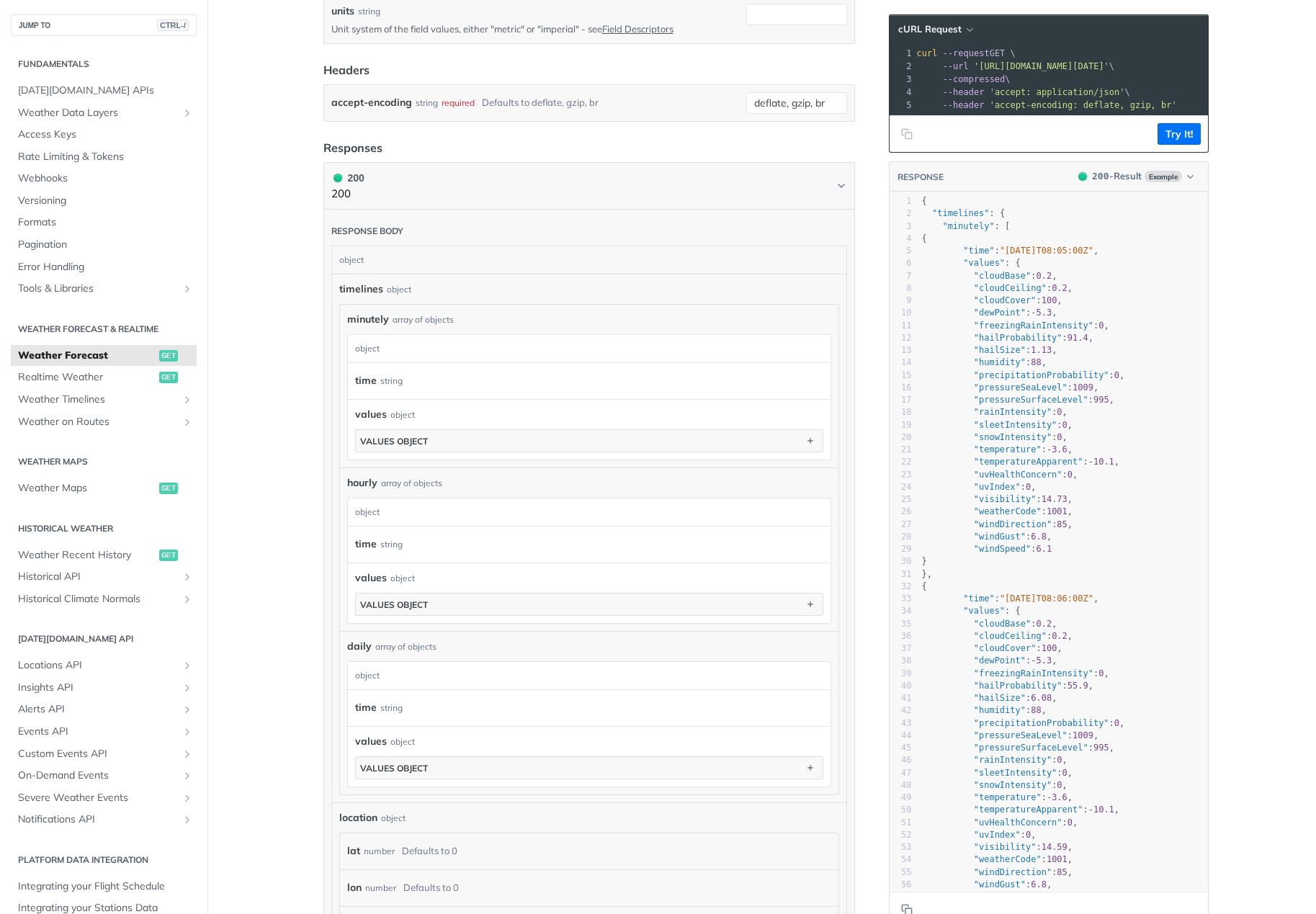
scroll to position [649, 0]
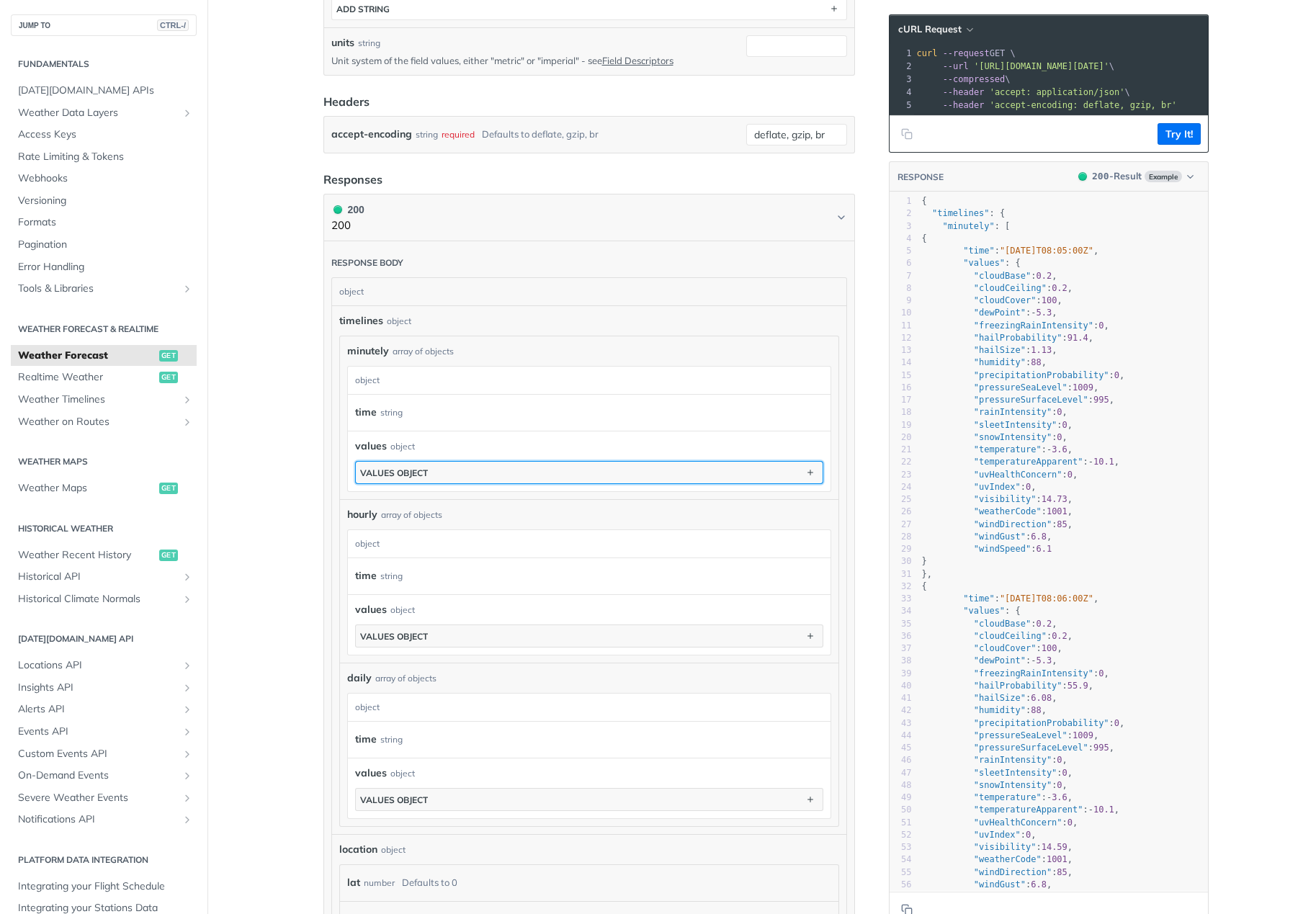
click at [498, 471] on button "values object" at bounding box center [589, 473] width 467 height 22
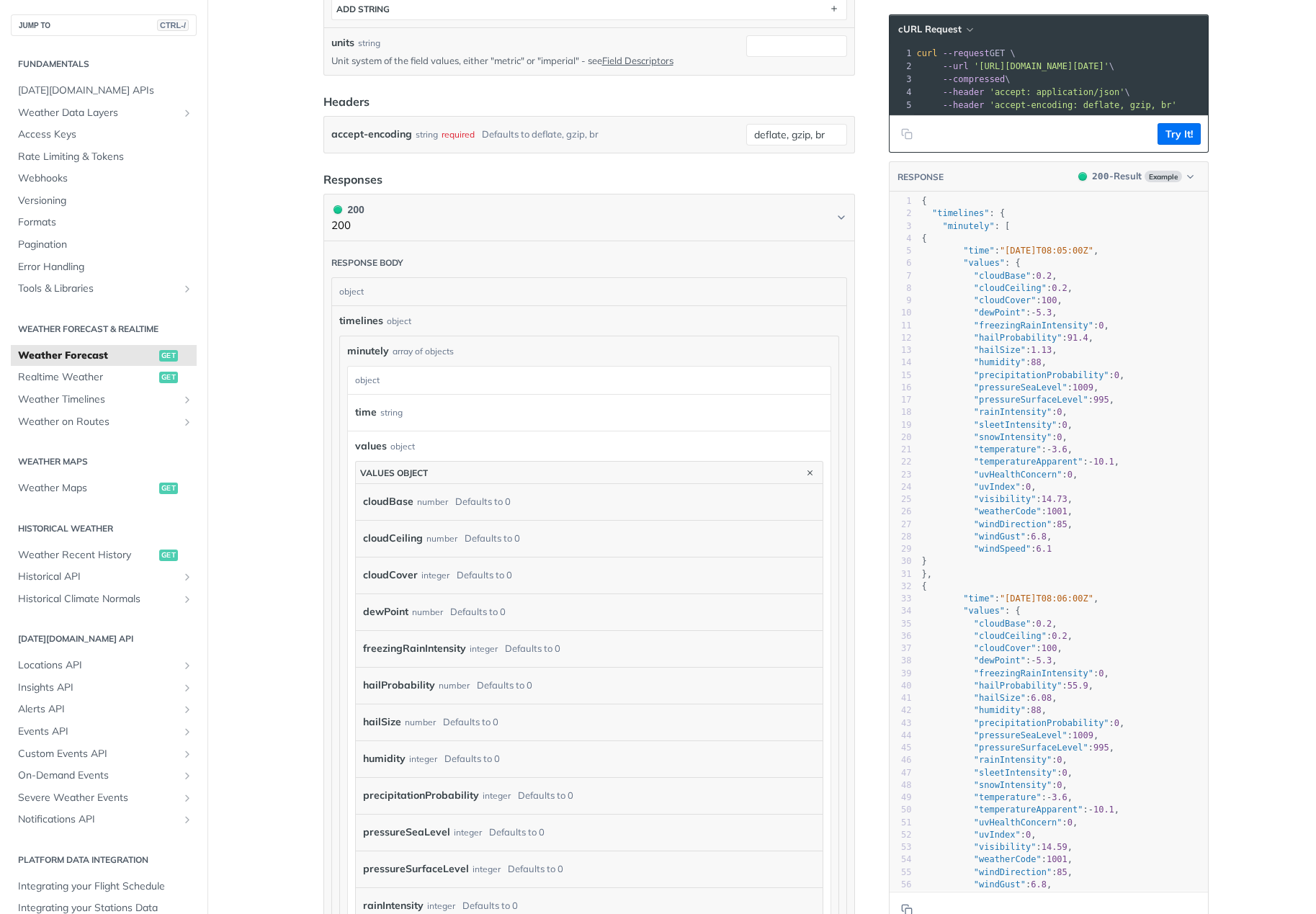
click at [549, 416] on div "time string" at bounding box center [582, 413] width 455 height 22
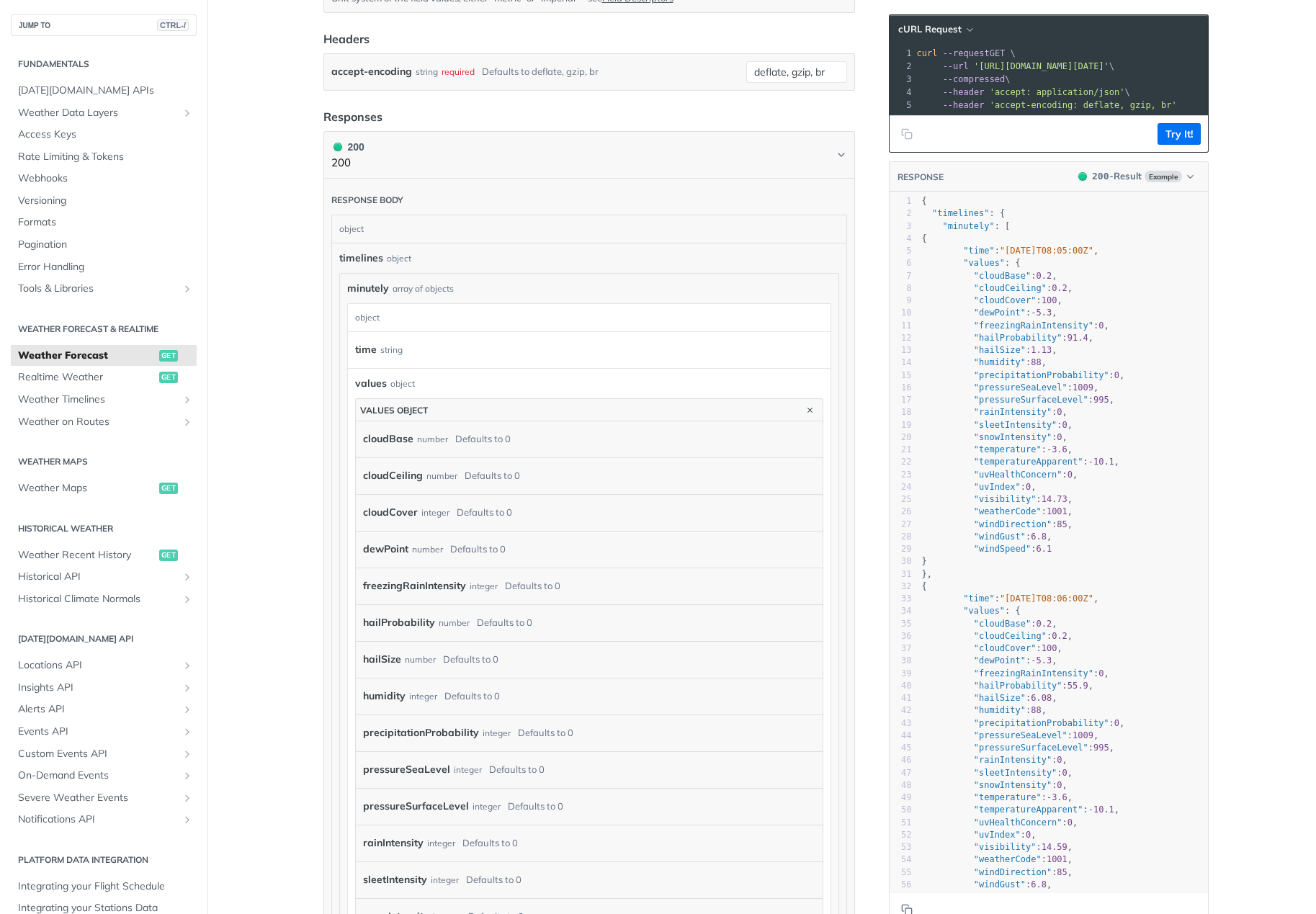
scroll to position [865, 0]
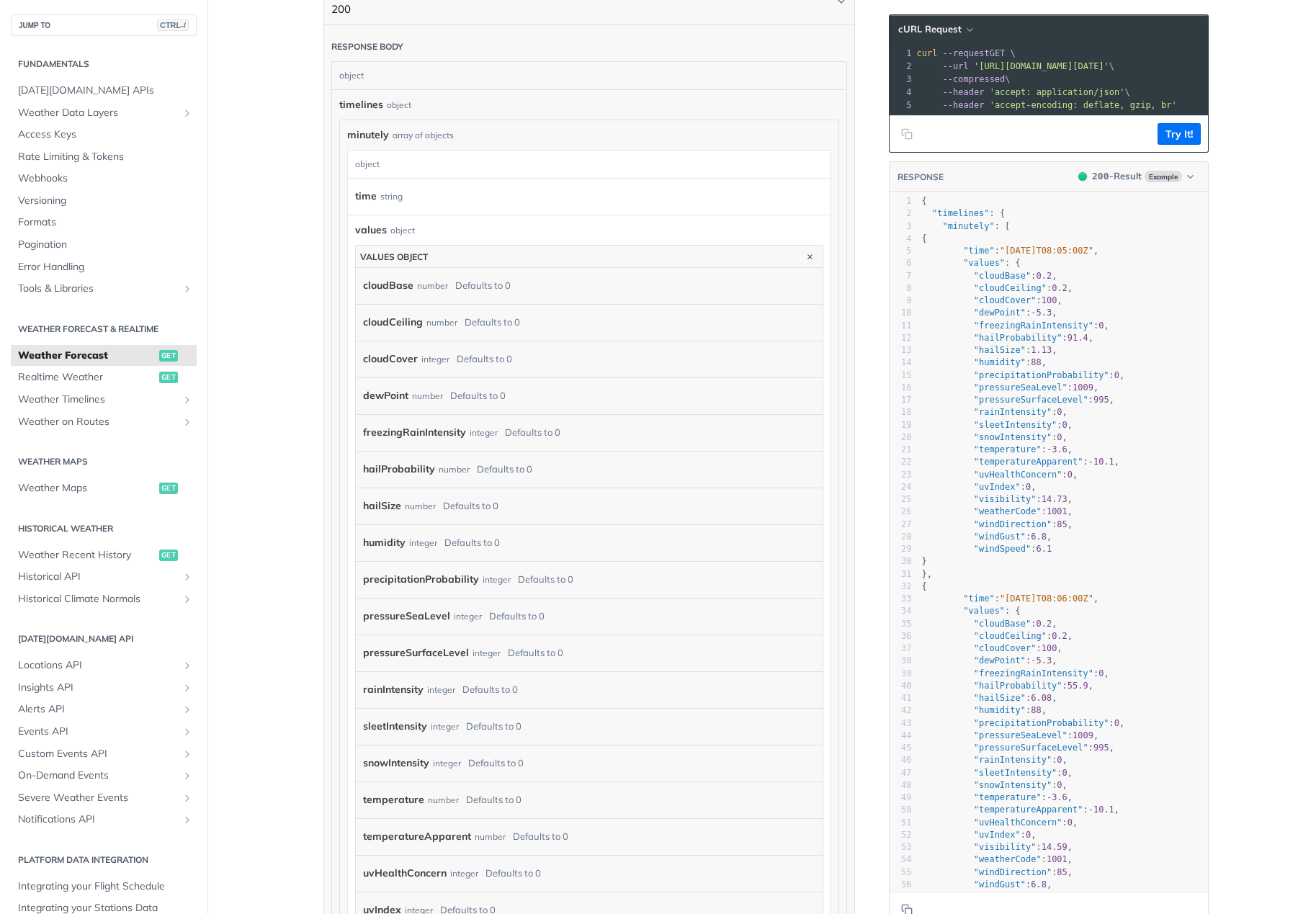
click at [287, 513] on main "JUMP TO CTRL-/ Fundamentals Tomorrow.io APIs Weather Data Layers Core Probabili…" at bounding box center [658, 561] width 1316 height 2696
click at [100, 318] on section "Weather Forecast & realtime Weather Forecast get Realtime Weather get Weather T…" at bounding box center [103, 374] width 186 height 118
click at [96, 333] on h2 "Weather Forecast & realtime" at bounding box center [103, 329] width 186 height 13
click at [100, 114] on span "Weather Data Layers" at bounding box center [98, 113] width 160 height 14
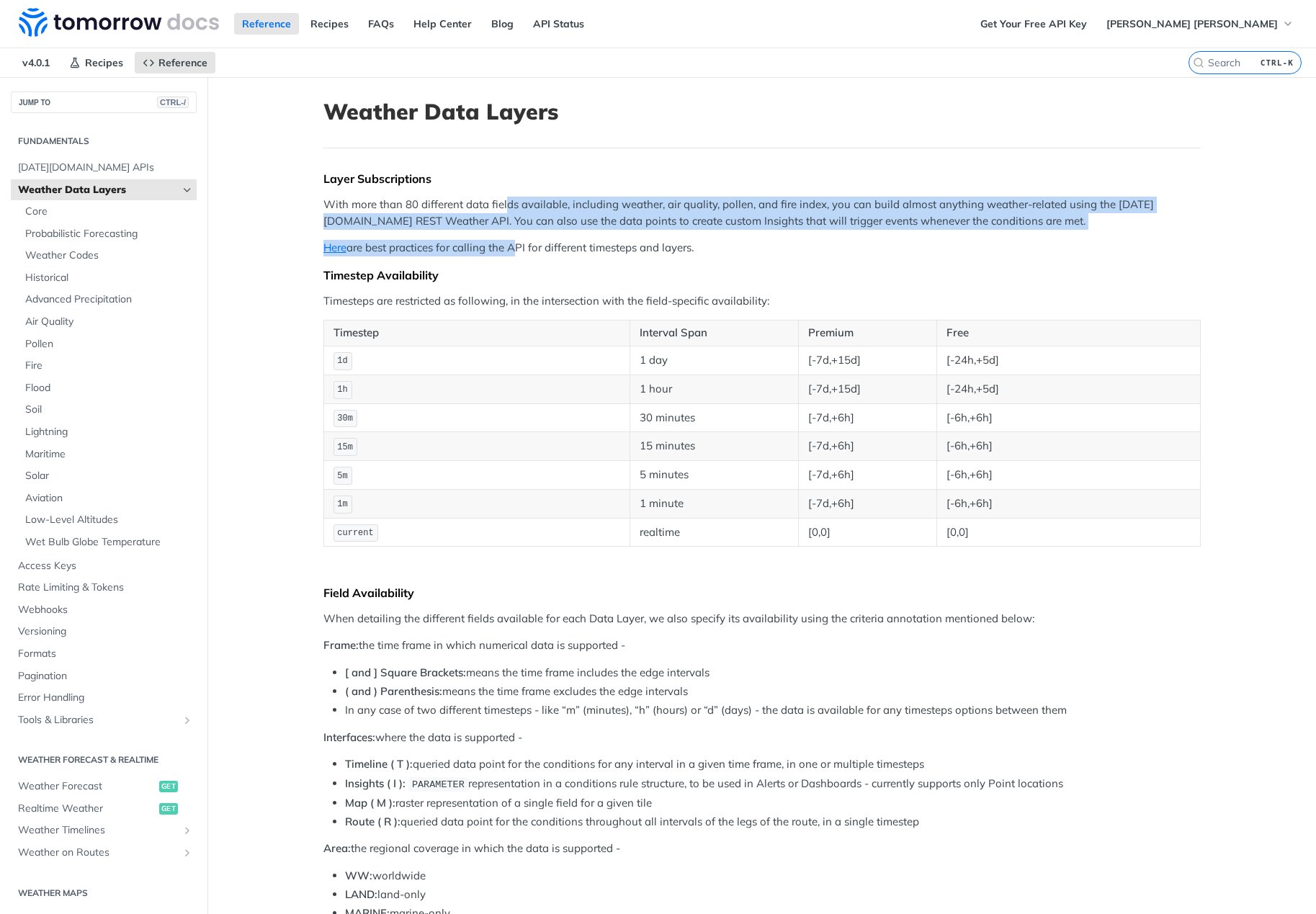
drag, startPoint x: 499, startPoint y: 205, endPoint x: 506, endPoint y: 234, distance: 29.8
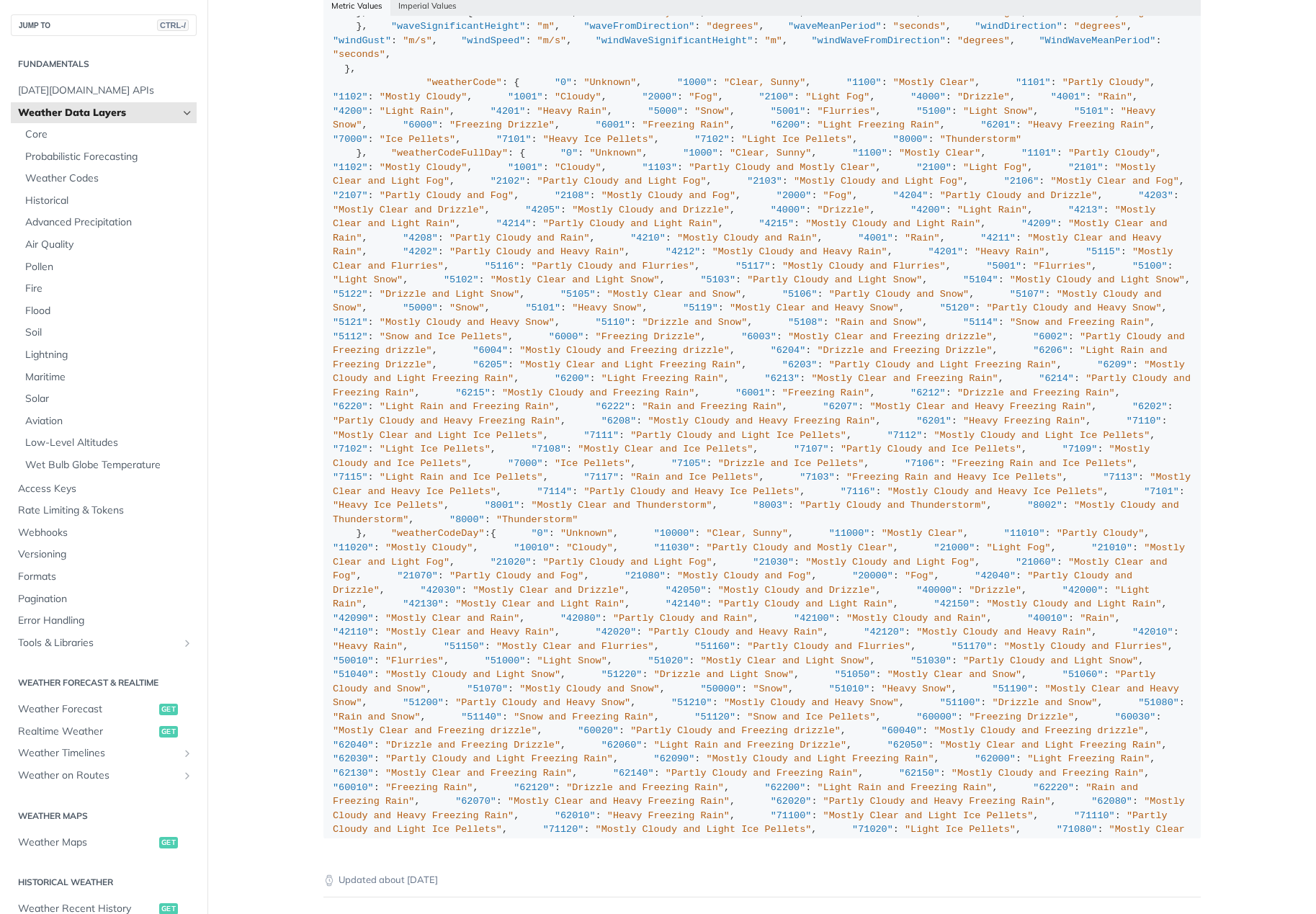
scroll to position [936, 0]
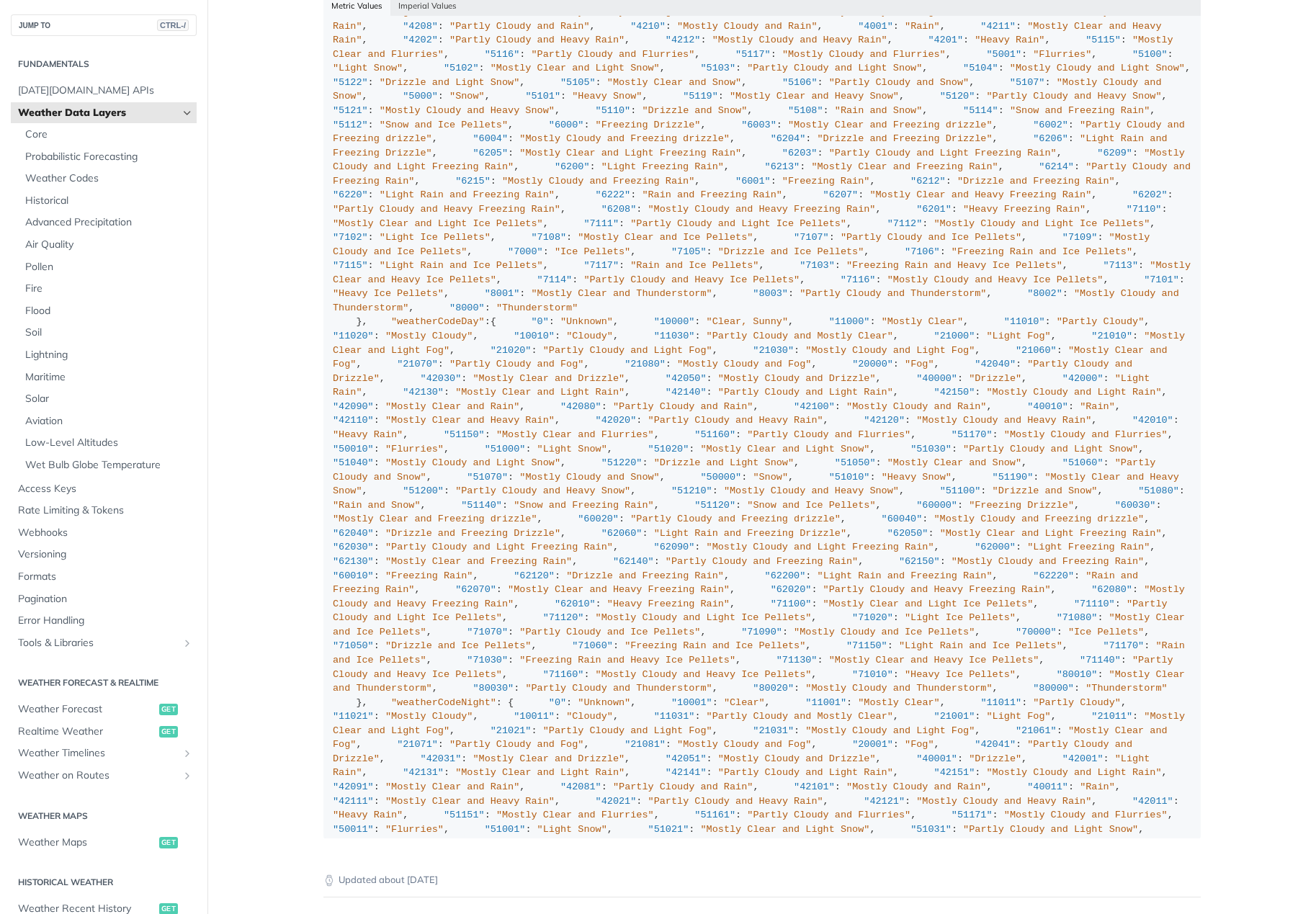
drag, startPoint x: 496, startPoint y: 452, endPoint x: 505, endPoint y: 500, distance: 48.8
click at [505, 500] on div "{ "cloudBase" : "km" , "cloudCeiling" : "km" , "cloudCover" : "%" , "dewPoint" …" at bounding box center [761, 90] width 858 height 2001
drag, startPoint x: 395, startPoint y: 466, endPoint x: 417, endPoint y: 489, distance: 31.8
click at [417, 489] on div "{ "cloudBase" : "km" , "cloudCeiling" : "km" , "cloudCover" : "%" , "dewPoint" …" at bounding box center [761, 90] width 858 height 2001
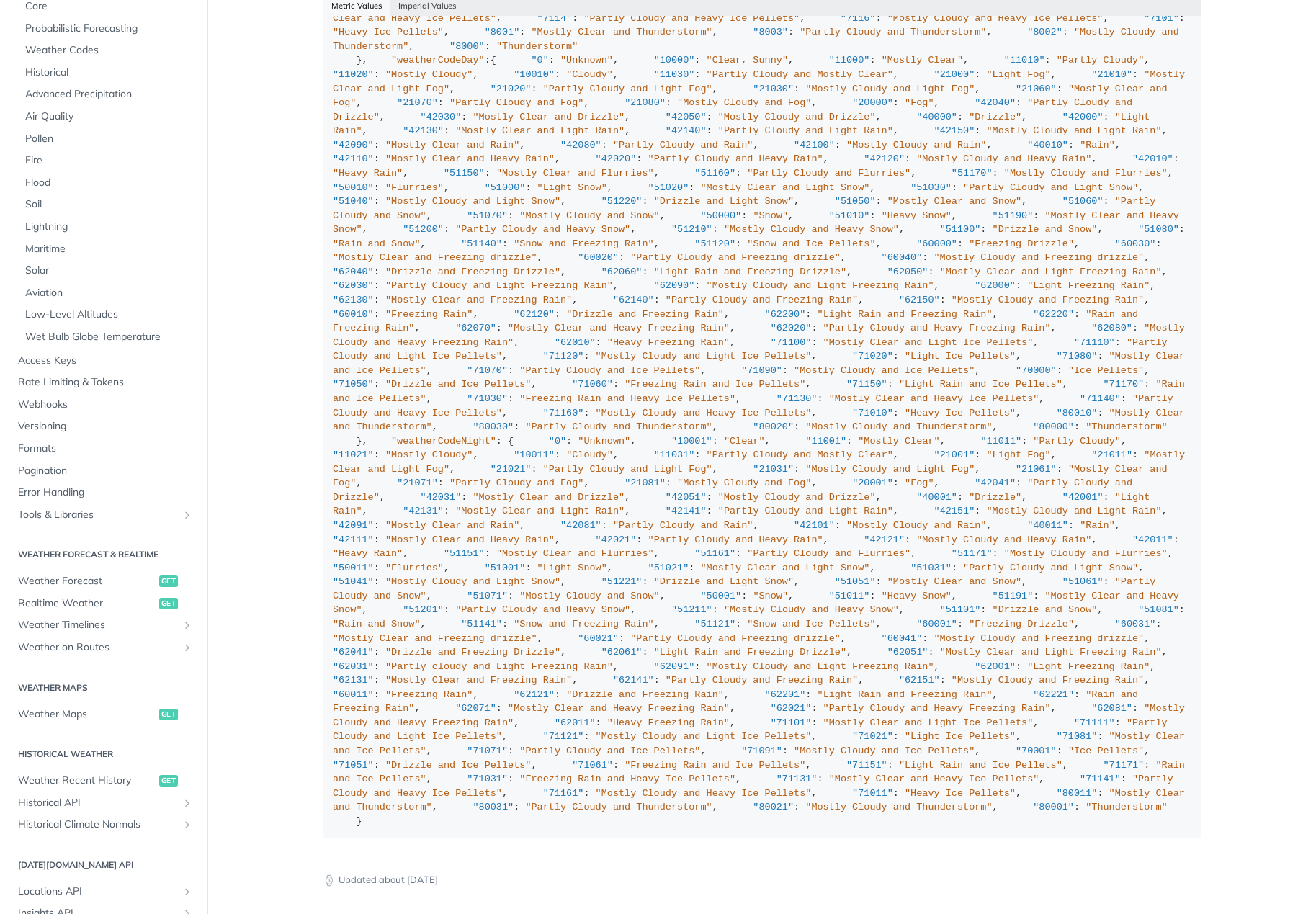
scroll to position [217, 0]
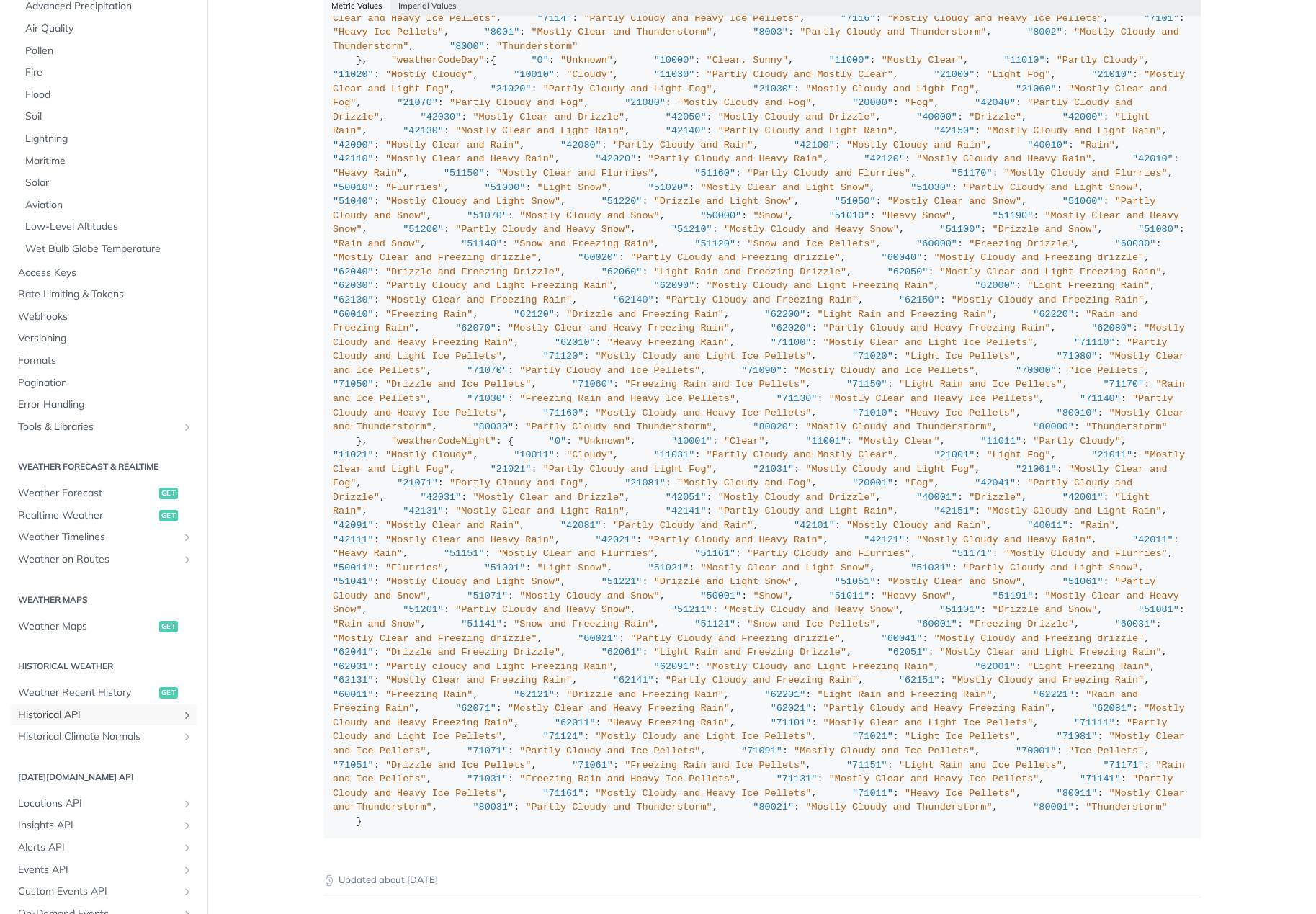
click at [82, 714] on span "Historical API" at bounding box center [98, 715] width 160 height 14
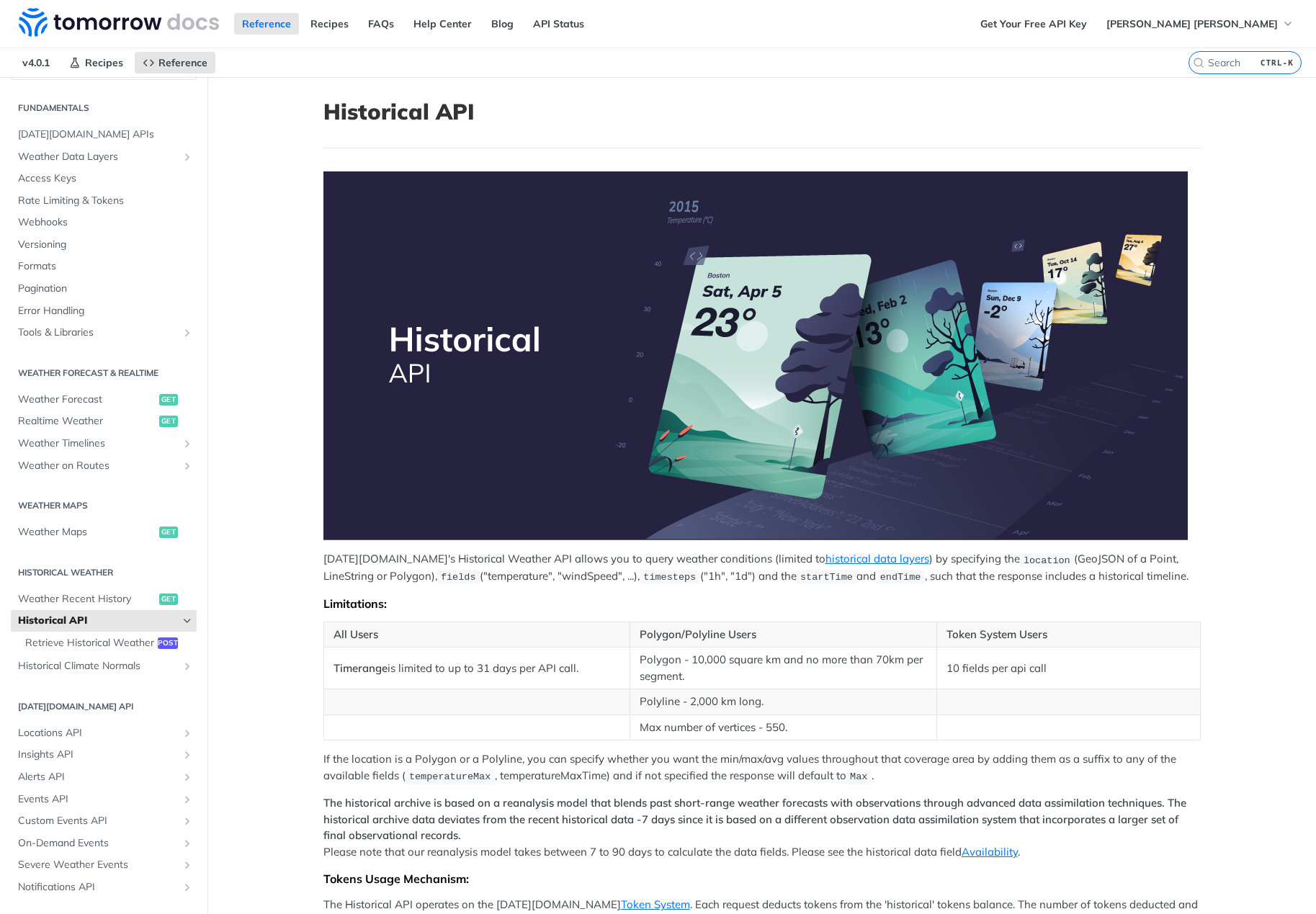
scroll to position [9, 0]
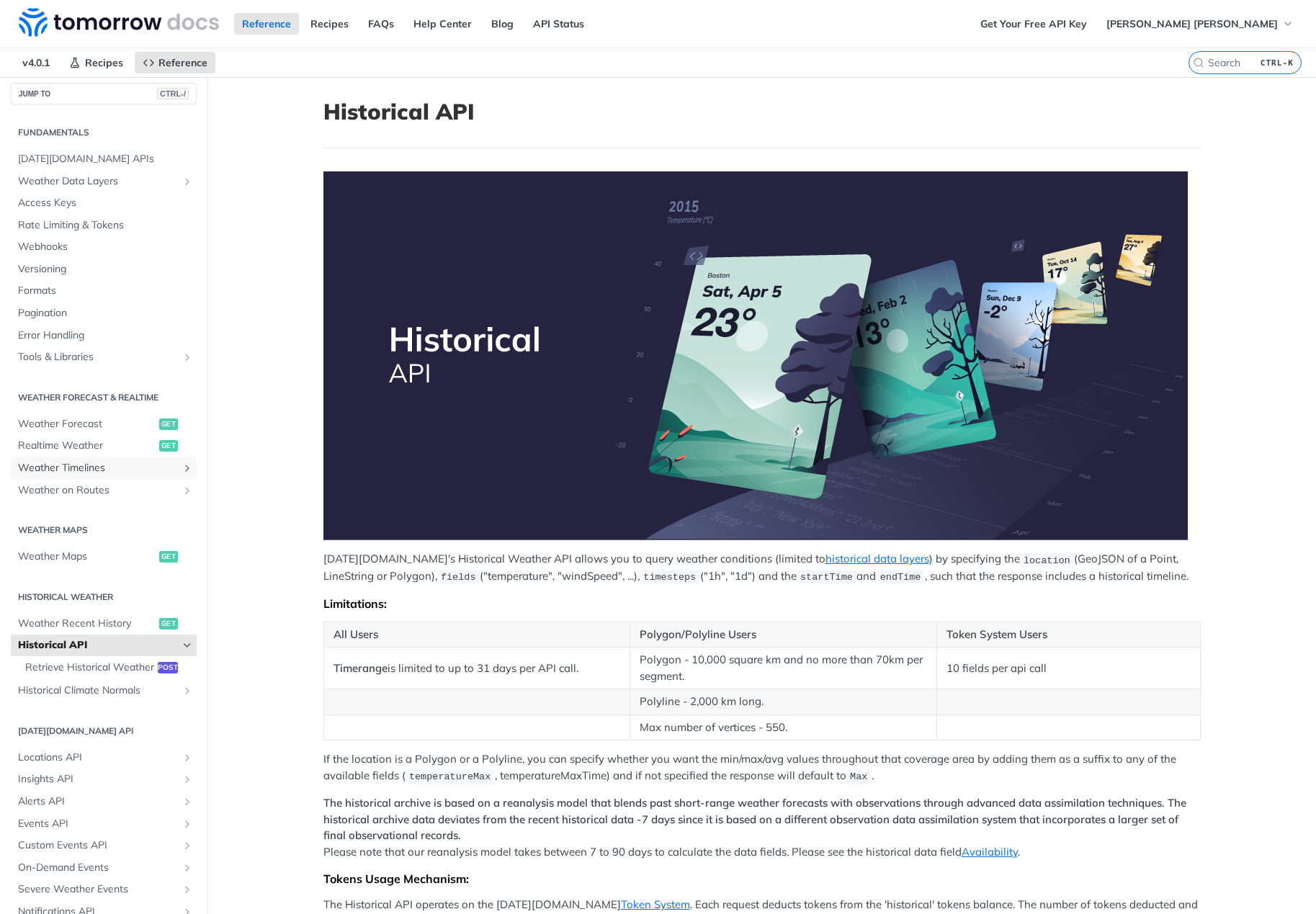
click at [97, 462] on span "Weather Timelines" at bounding box center [98, 468] width 160 height 14
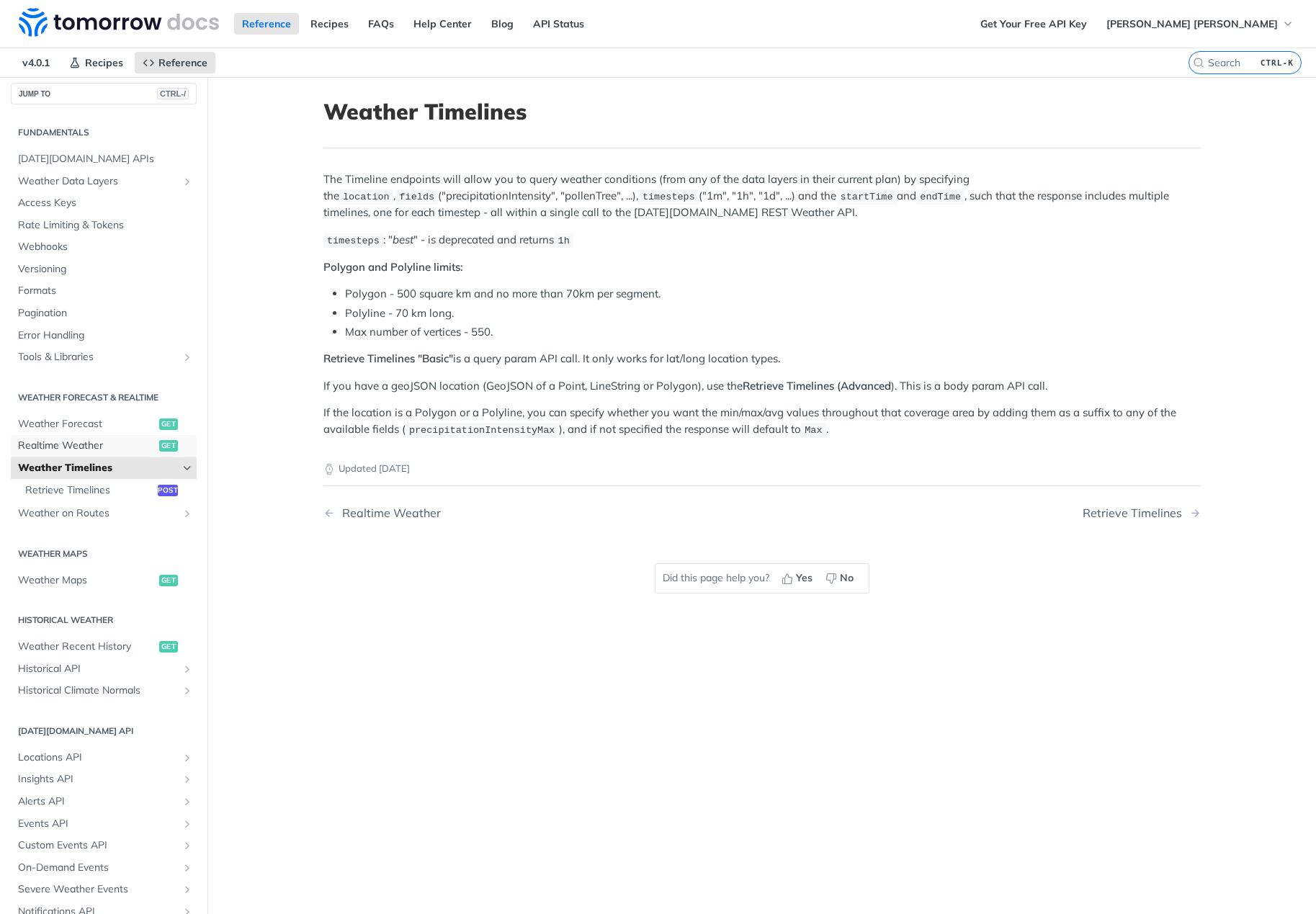
click at [78, 446] on span "Realtime Weather" at bounding box center [86, 446] width 137 height 14
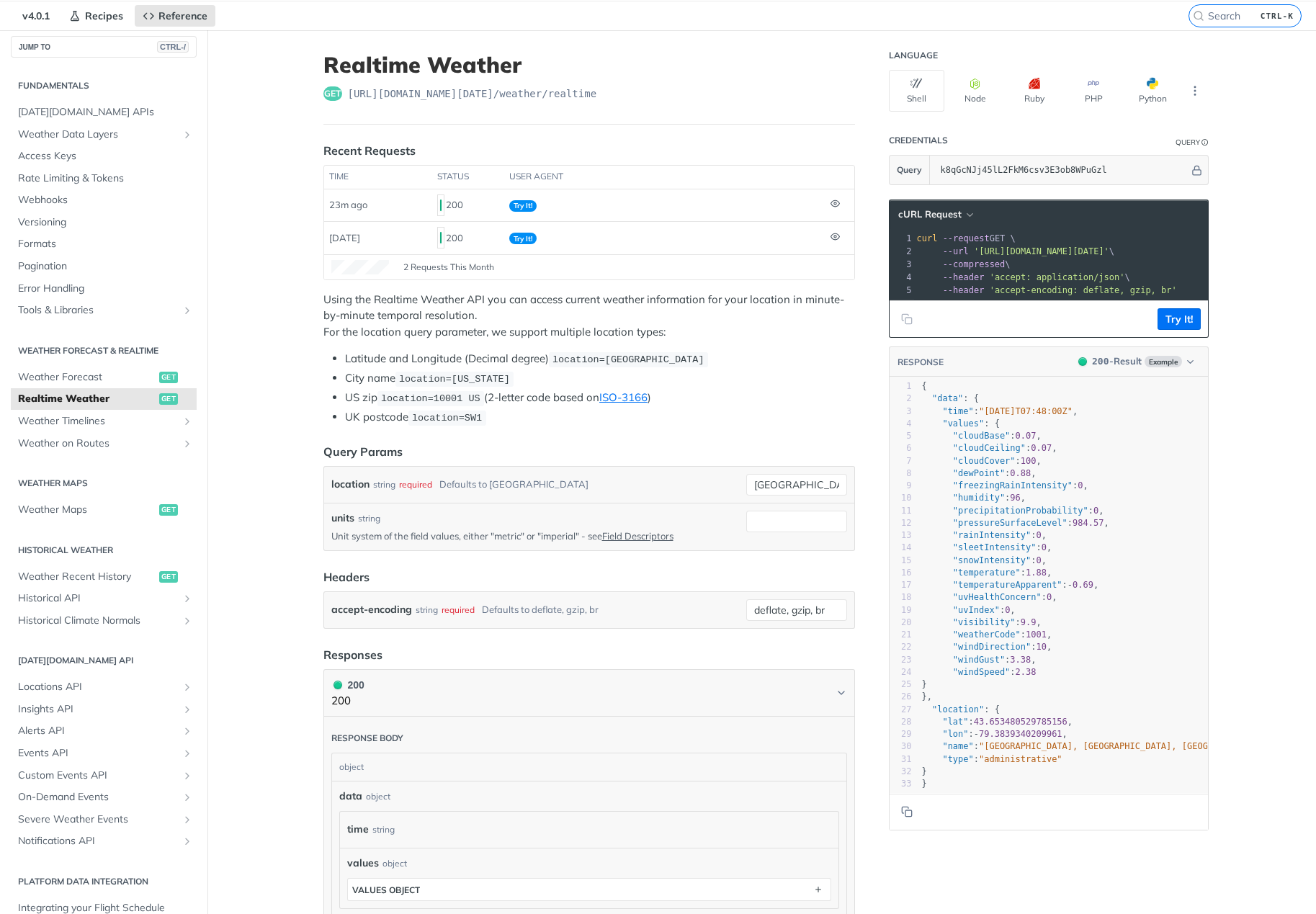
scroll to position [72, 0]
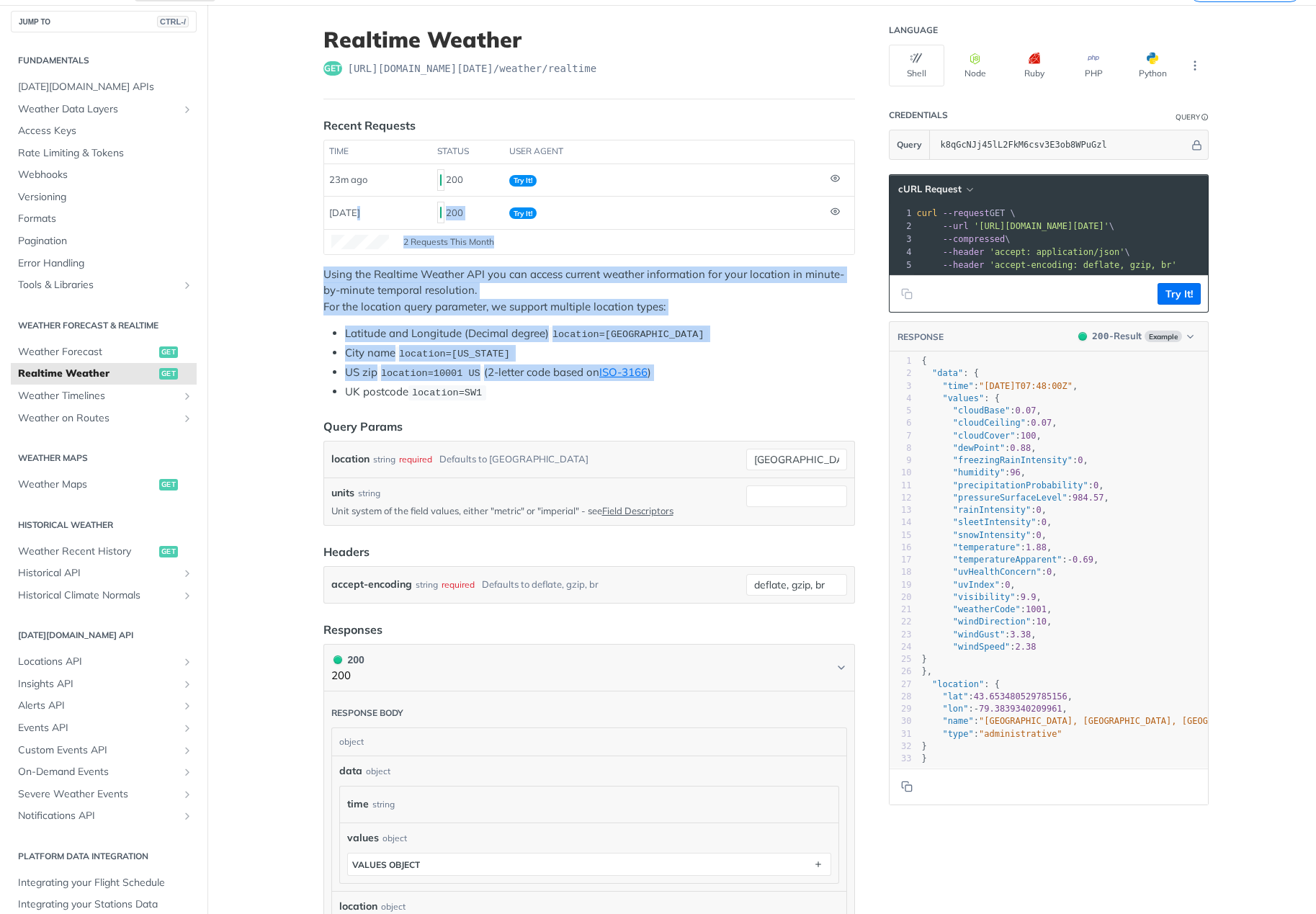
drag, startPoint x: 350, startPoint y: 217, endPoint x: 262, endPoint y: 383, distance: 187.9
click at [262, 383] on main "JUMP TO CTRL-/ Fundamentals Tomorrow.io APIs Weather Data Layers Core Probabili…" at bounding box center [658, 671] width 1316 height 1332
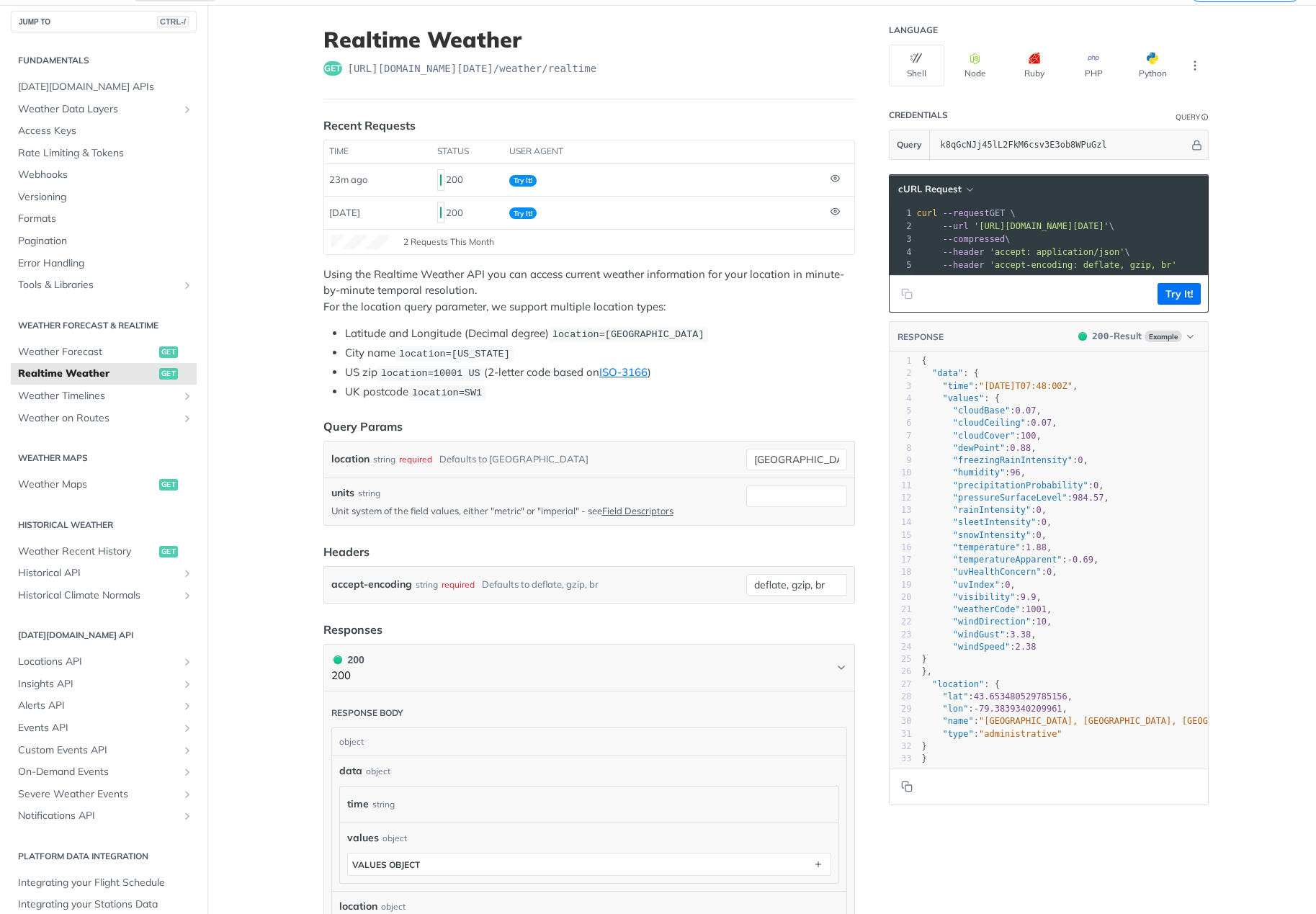
click at [124, 373] on span "Realtime Weather" at bounding box center [86, 374] width 137 height 14
click at [1164, 305] on button "Try It!" at bounding box center [1179, 294] width 43 height 22
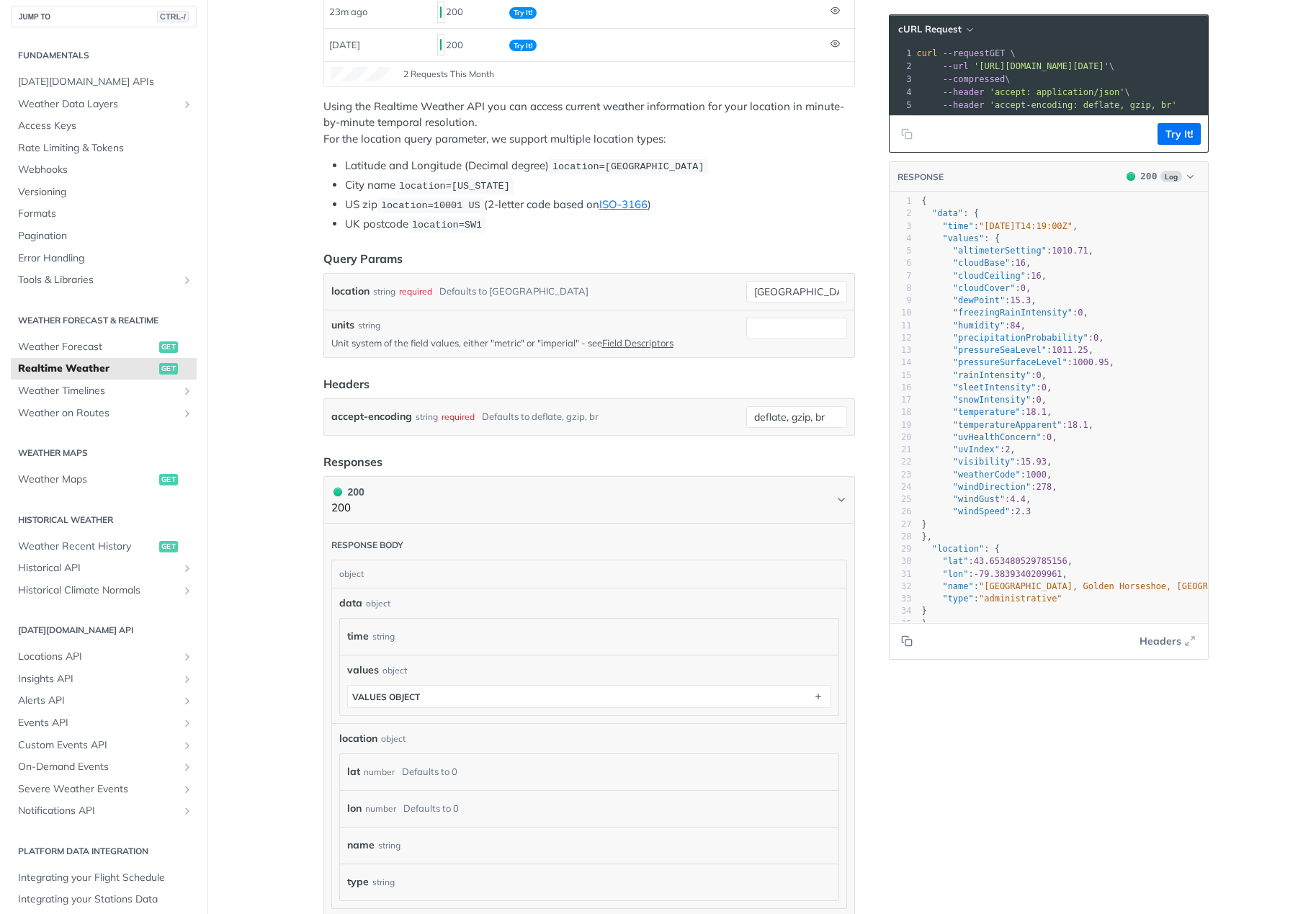
scroll to position [217, 0]
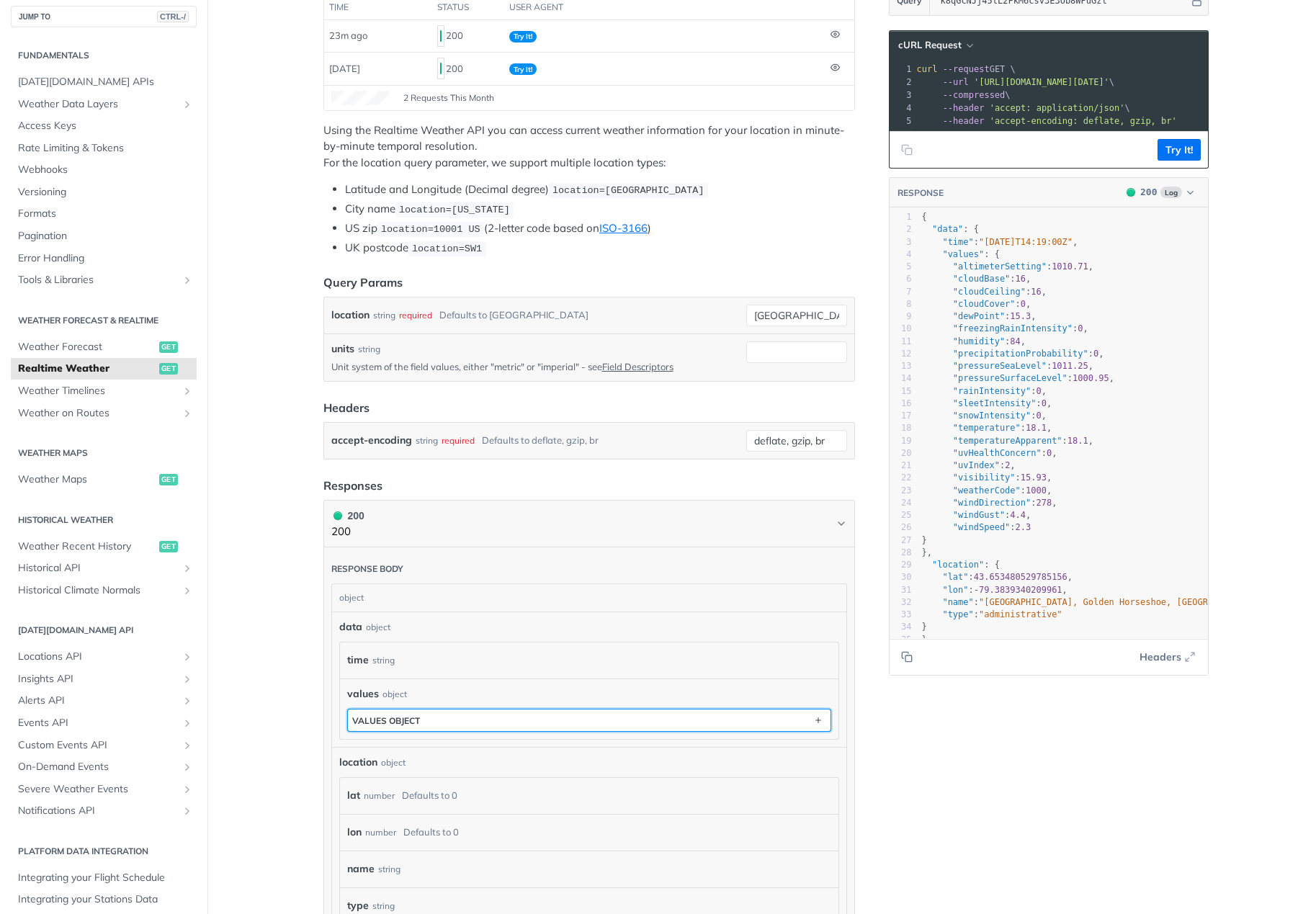
click at [493, 723] on button "values object" at bounding box center [588, 721] width 482 height 22
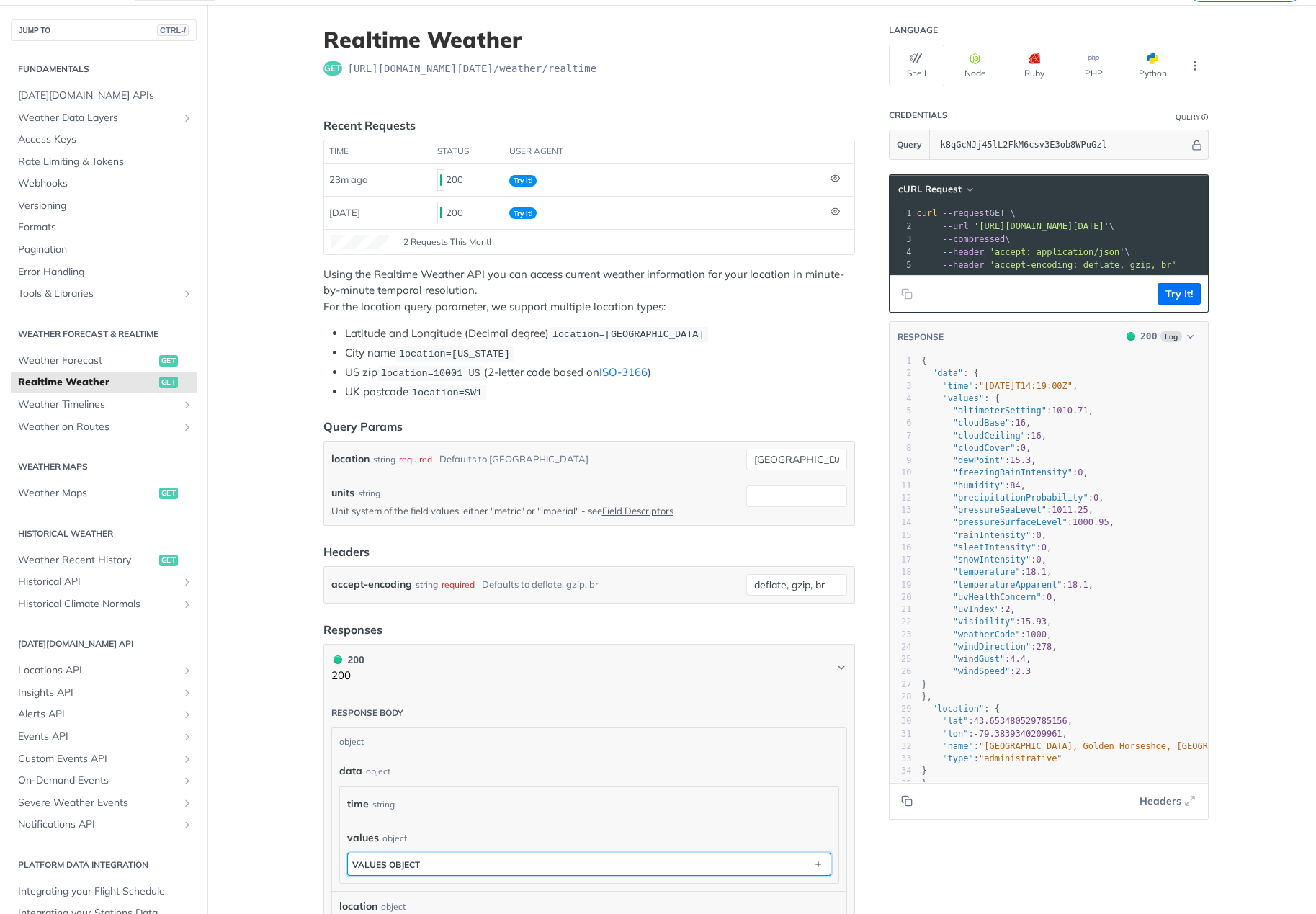
scroll to position [0, 0]
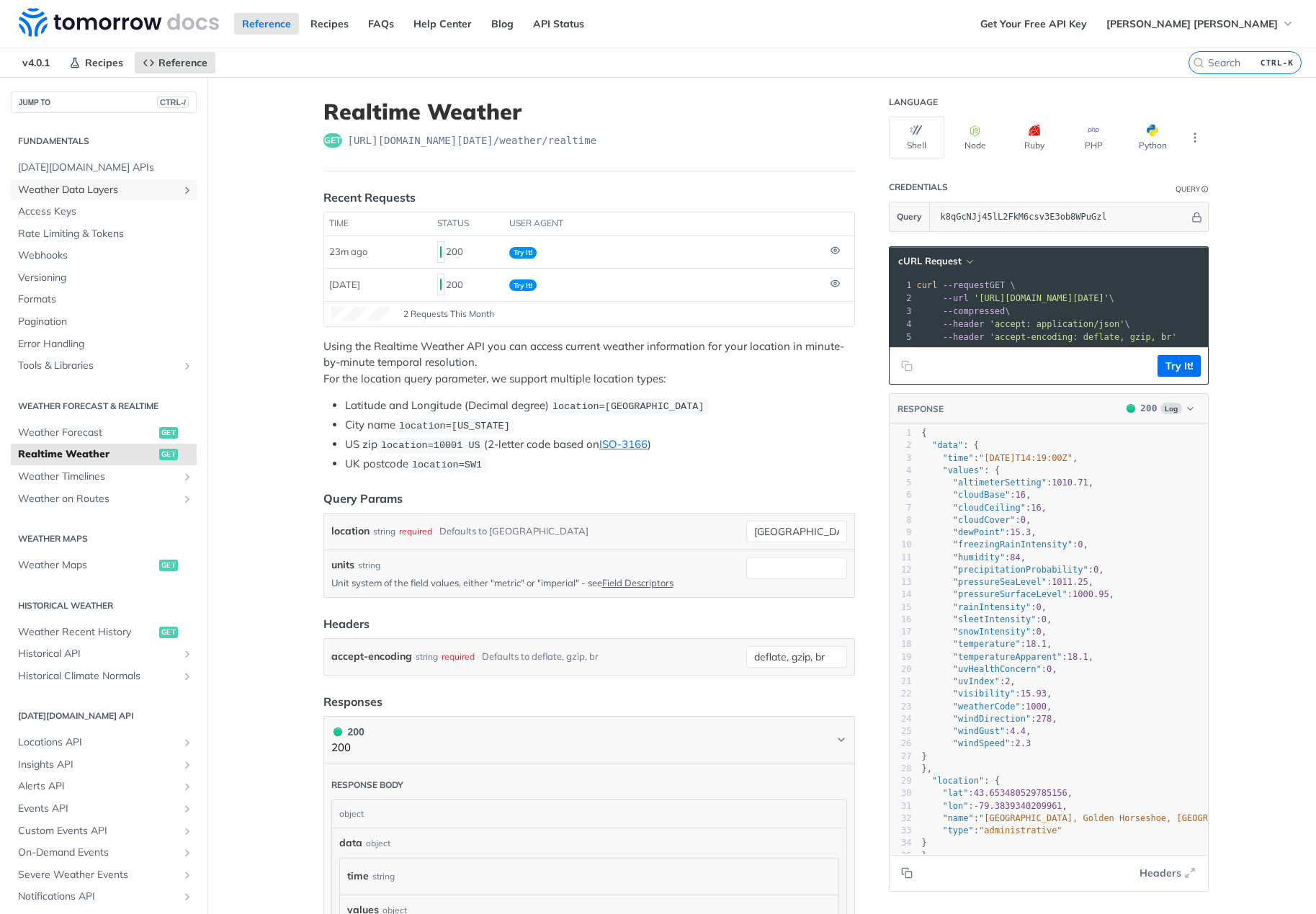
click at [88, 194] on span "Weather Data Layers" at bounding box center [98, 191] width 160 height 14
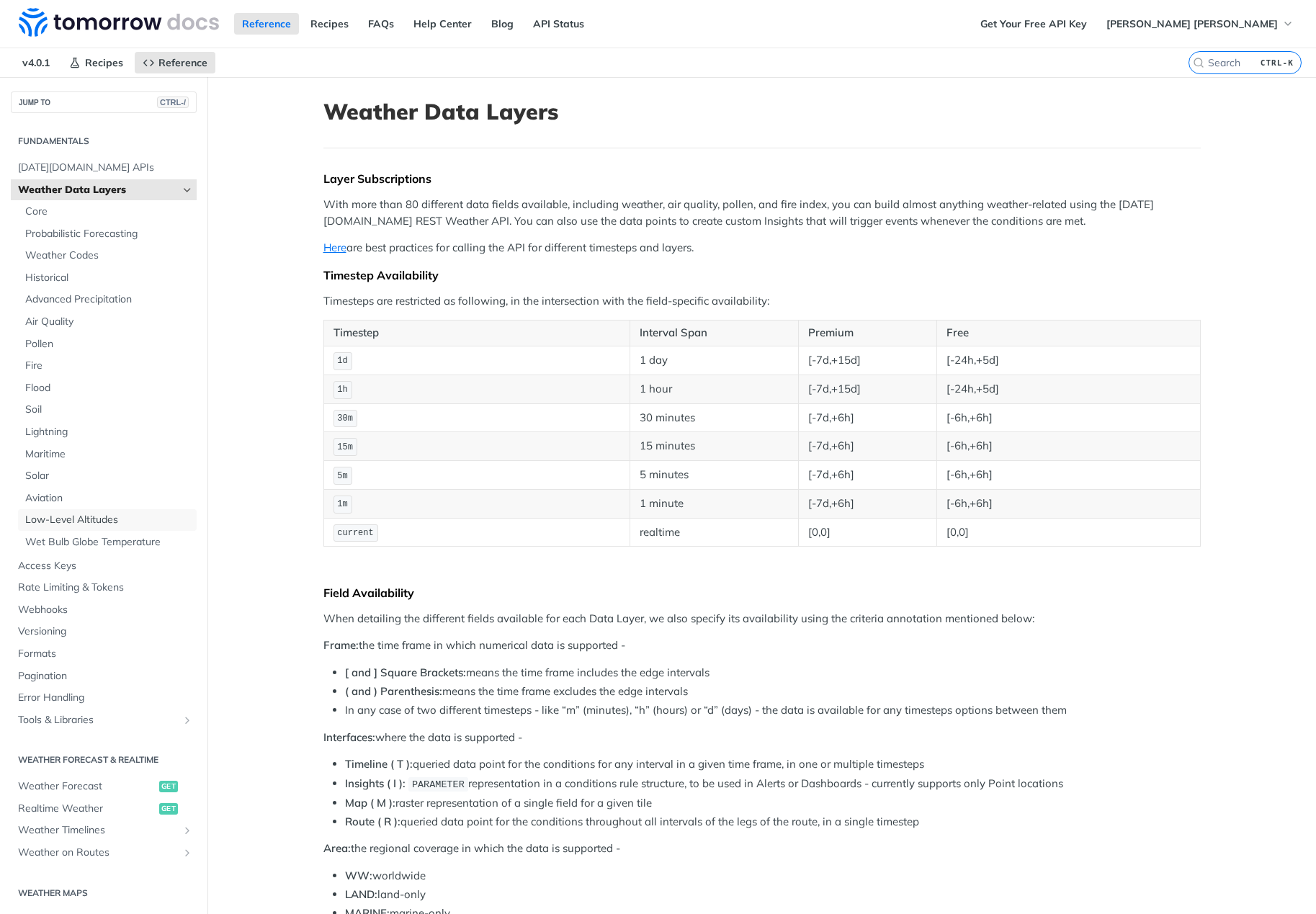
click at [49, 516] on span "Low-Level Altitudes" at bounding box center [109, 520] width 168 height 14
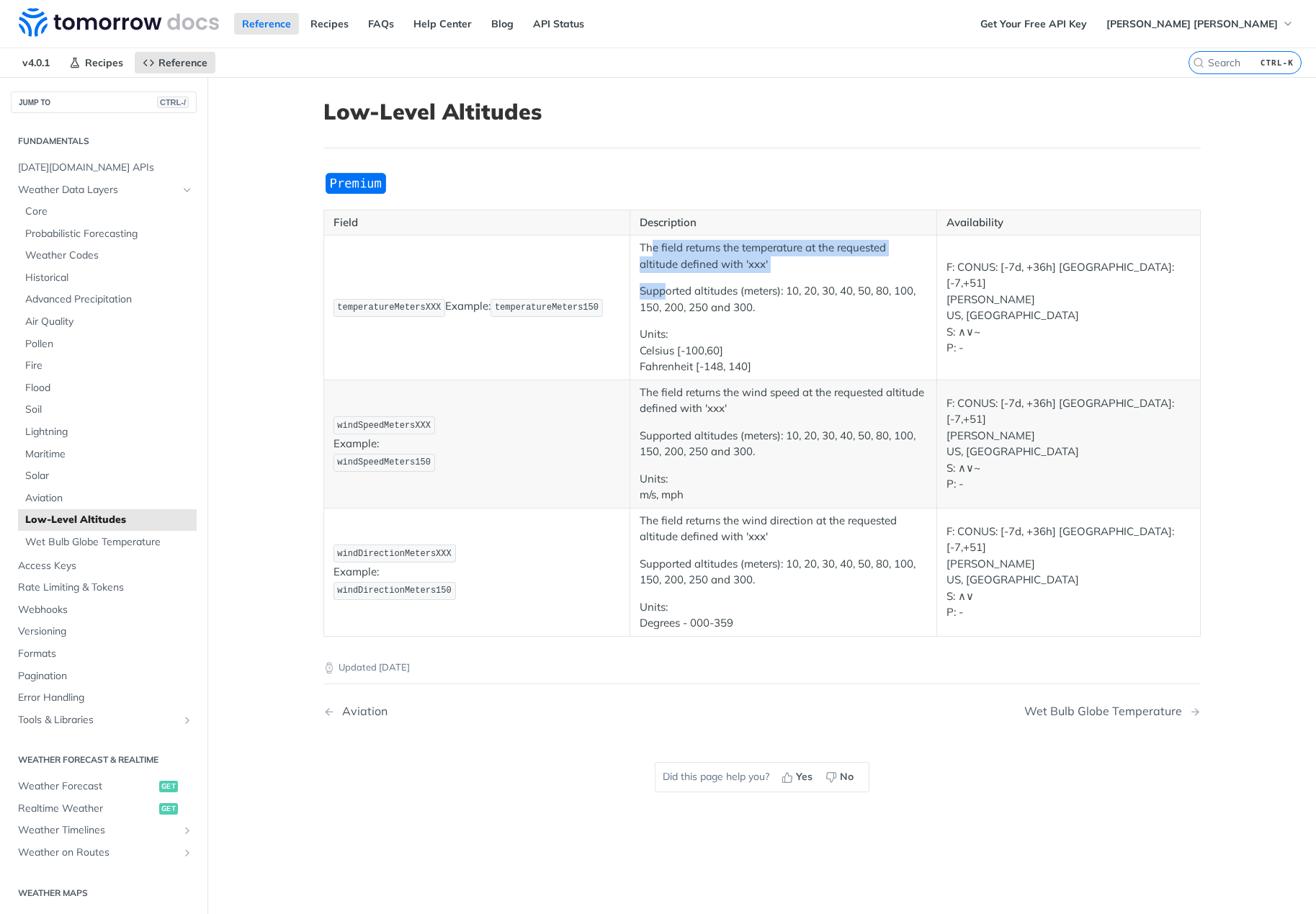
drag, startPoint x: 647, startPoint y: 239, endPoint x: 658, endPoint y: 297, distance: 59.0
click at [658, 297] on td "The field returns the temperature at the requested altitude defined with 'xxx' …" at bounding box center [784, 307] width 307 height 145
click at [658, 297] on p "Supported altitudes (meters): 10, 20, 30, 40, 50, 80, 100, 150, 200, 250 and 30…" at bounding box center [783, 299] width 287 height 32
click at [1177, 391] on td "F: CONUS: [-7d, +36h] IL: [-7,+51] T I M US, IL S: ∧∨~ P: -" at bounding box center [1068, 444] width 263 height 129
drag, startPoint x: 1128, startPoint y: 414, endPoint x: 1045, endPoint y: 415, distance: 83.0
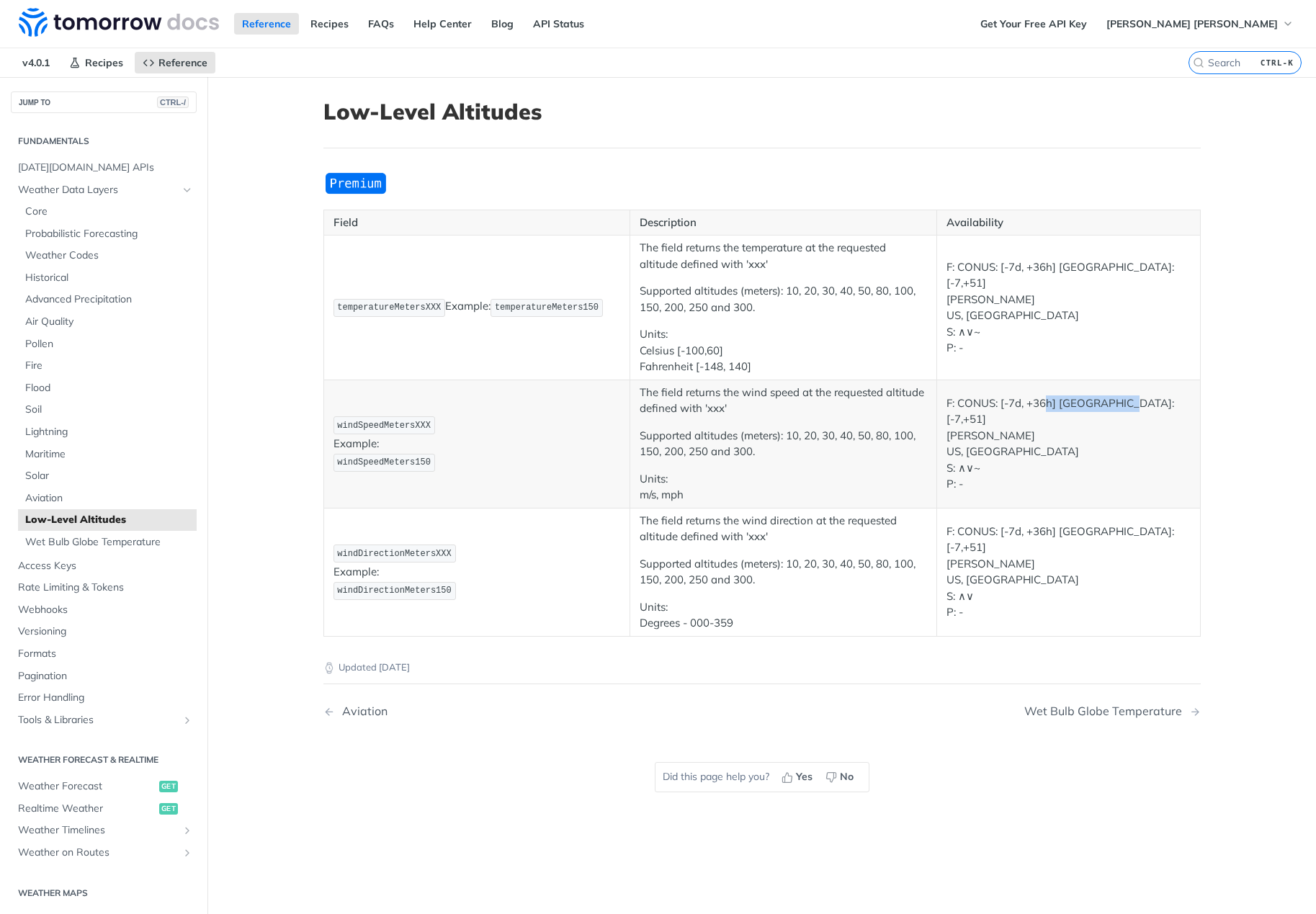
click at [1045, 415] on p "F: CONUS: [-7d, +36h] IL: [-7,+51] T I M US, IL S: ∧∨~ P: -" at bounding box center [1067, 444] width 243 height 97
drag, startPoint x: 1004, startPoint y: 271, endPoint x: 1011, endPoint y: 339, distance: 68.4
click at [1011, 339] on p "F: CONUS: [-7d, +36h] IL: [-7,+51] T I M US, IL S: ∧∨~ P: -" at bounding box center [1067, 308] width 243 height 97
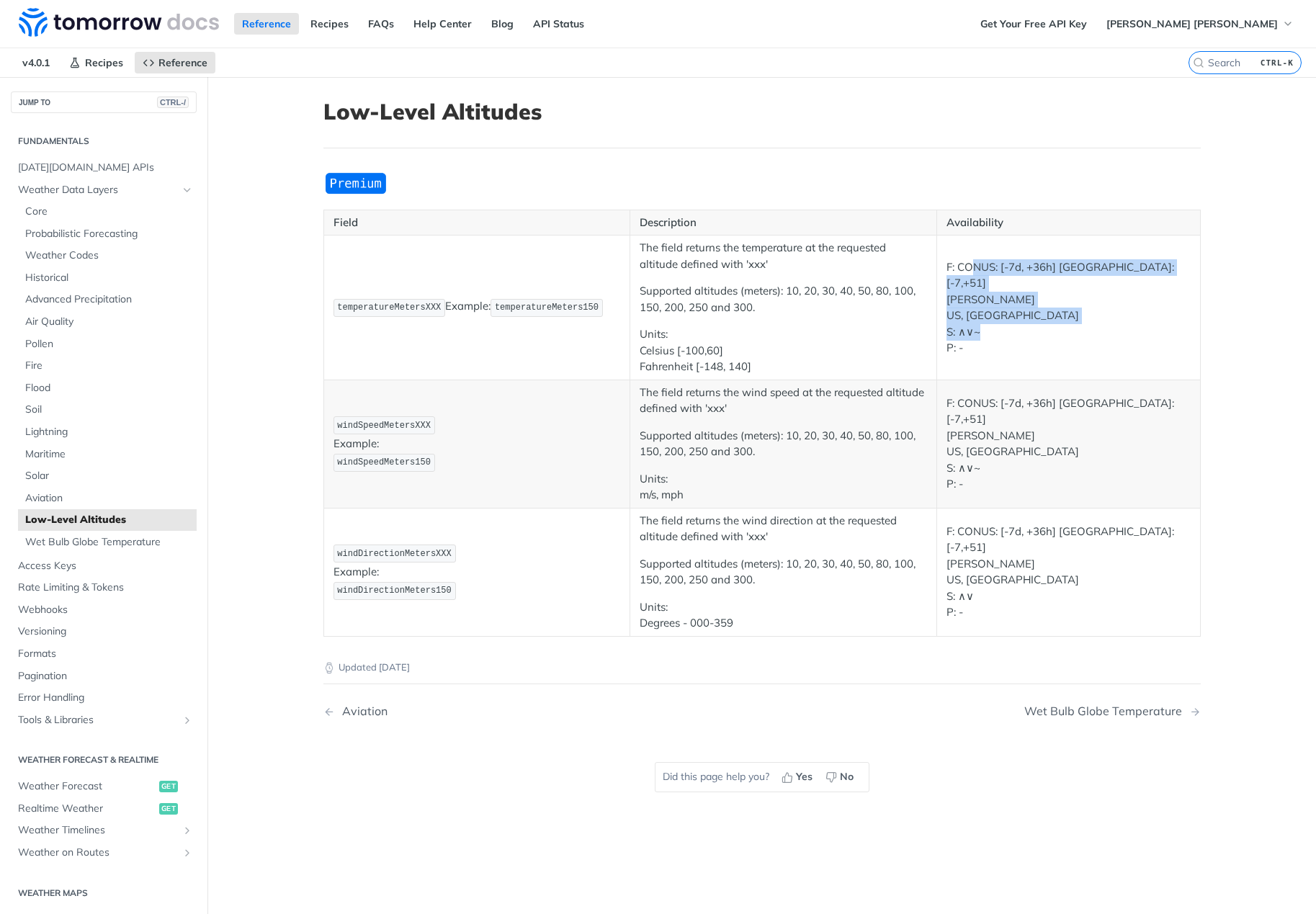
drag, startPoint x: 968, startPoint y: 272, endPoint x: 979, endPoint y: 322, distance: 51.2
click at [979, 322] on p "F: CONUS: [-7d, +36h] IL: [-7,+51] T I M US, IL S: ∧∨~ P: -" at bounding box center [1067, 308] width 243 height 97
drag, startPoint x: 975, startPoint y: 313, endPoint x: 946, endPoint y: 333, distance: 35.2
click at [946, 333] on p "F: CONUS: [-7d, +36h] IL: [-7,+51] T I M US, IL S: ∧∨~ P: -" at bounding box center [1067, 308] width 243 height 97
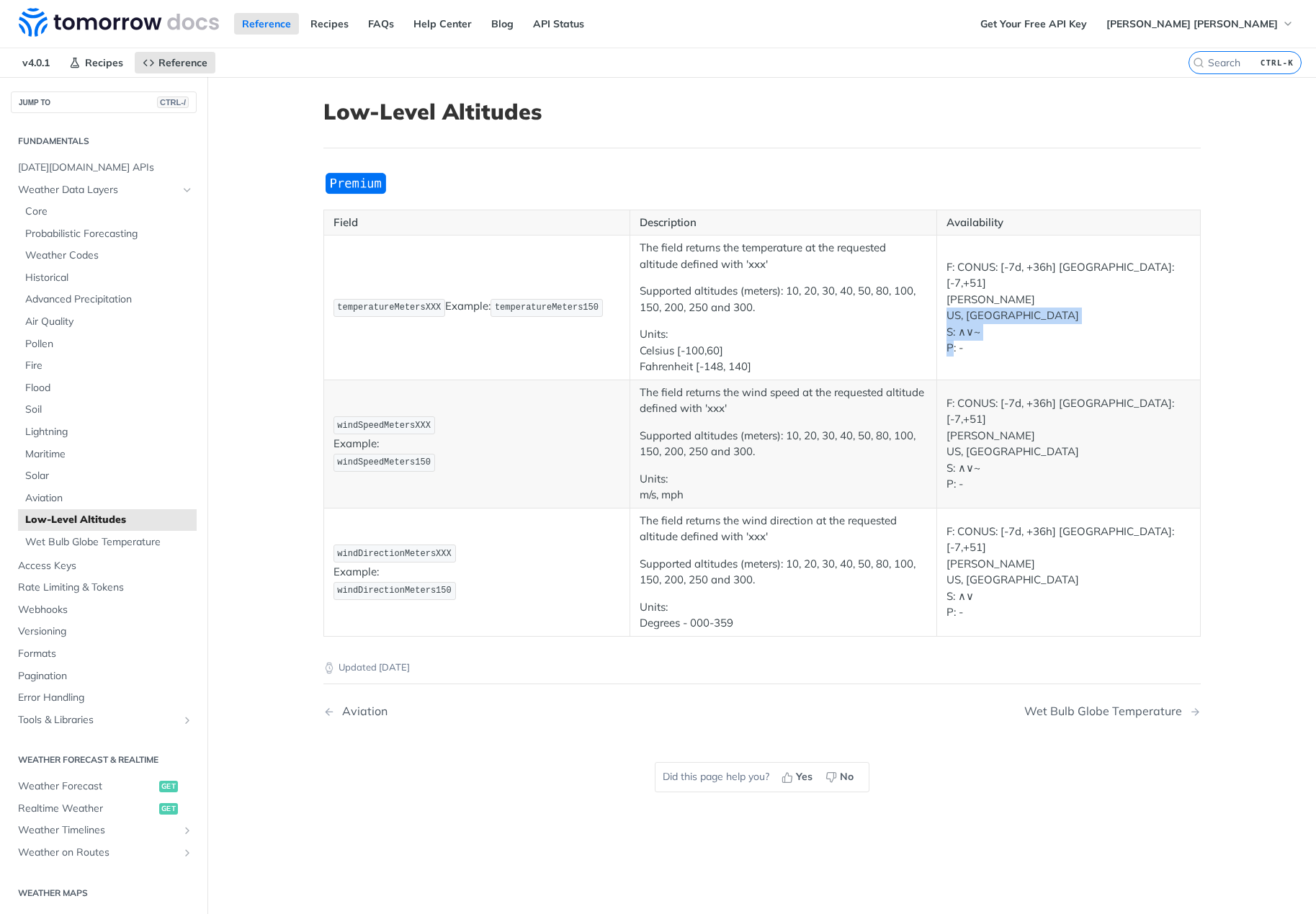
click at [946, 333] on p "F: CONUS: [-7d, +36h] IL: [-7,+51] T I M US, IL S: ∧∨~ P: -" at bounding box center [1067, 308] width 243 height 97
drag, startPoint x: 975, startPoint y: 315, endPoint x: 967, endPoint y: 343, distance: 29.1
click at [967, 343] on p "F: CONUS: [-7d, +36h] IL: [-7,+51] T I M US, IL S: ∧∨~ P: -" at bounding box center [1067, 308] width 243 height 97
drag, startPoint x: 1021, startPoint y: 280, endPoint x: 1000, endPoint y: 306, distance: 33.4
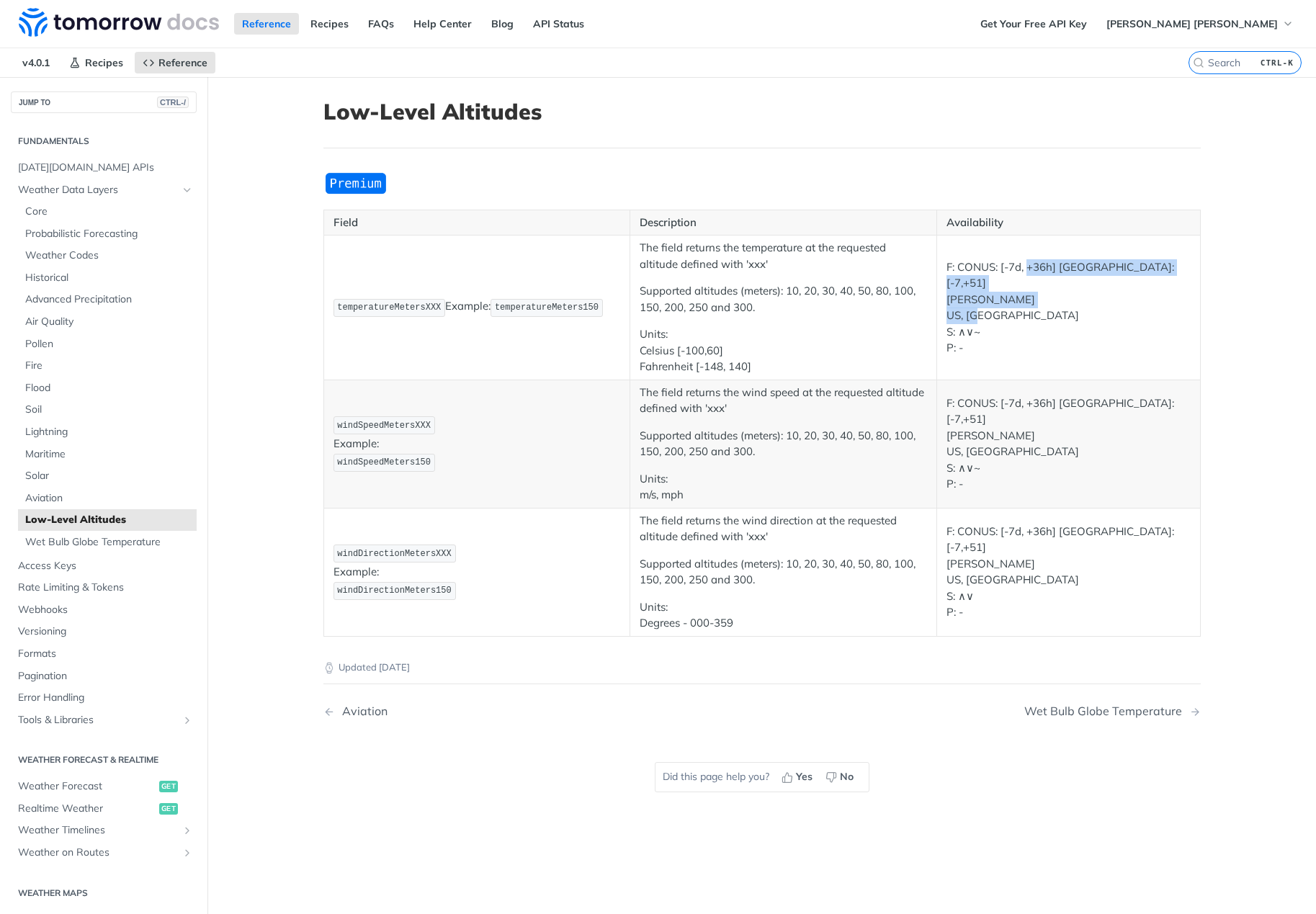
click at [1000, 306] on p "F: CONUS: [-7d, +36h] IL: [-7,+51] T I M US, IL S: ∧∨~ P: -" at bounding box center [1067, 308] width 243 height 97
drag, startPoint x: 999, startPoint y: 304, endPoint x: 981, endPoint y: 334, distance: 35.0
click at [981, 334] on p "F: CONUS: [-7d, +36h] IL: [-7,+51] T I M US, IL S: ∧∨~ P: -" at bounding box center [1067, 308] width 243 height 97
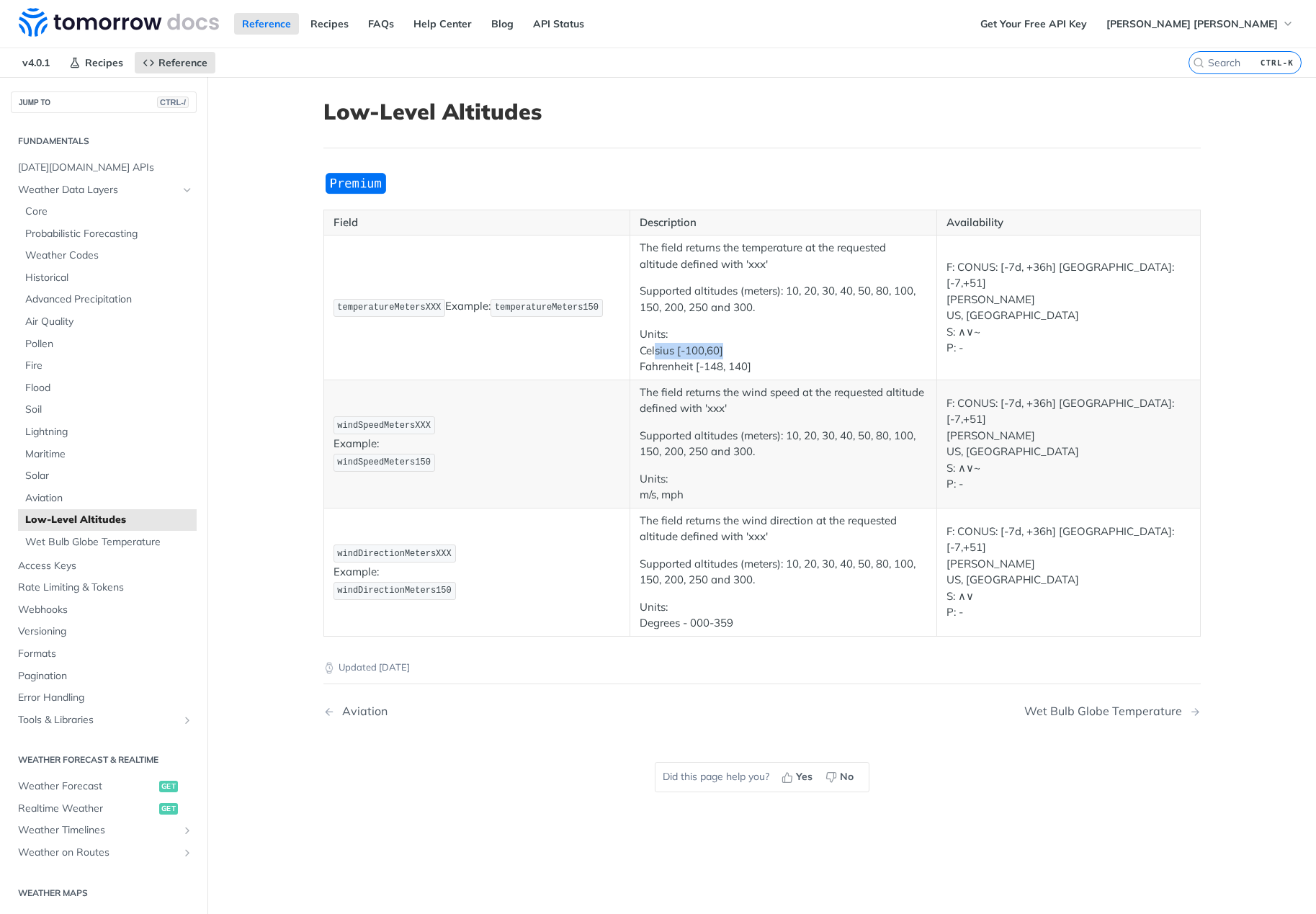
drag, startPoint x: 856, startPoint y: 356, endPoint x: 650, endPoint y: 354, distance: 206.0
click at [650, 354] on p "Units: Celsius [-100,60] Fahrenheit [-148, 140]" at bounding box center [783, 351] width 287 height 49
drag, startPoint x: 639, startPoint y: 357, endPoint x: 701, endPoint y: 377, distance: 65.1
click at [701, 377] on td "The field returns the temperature at the requested altitude defined with 'xxx' …" at bounding box center [784, 307] width 307 height 145
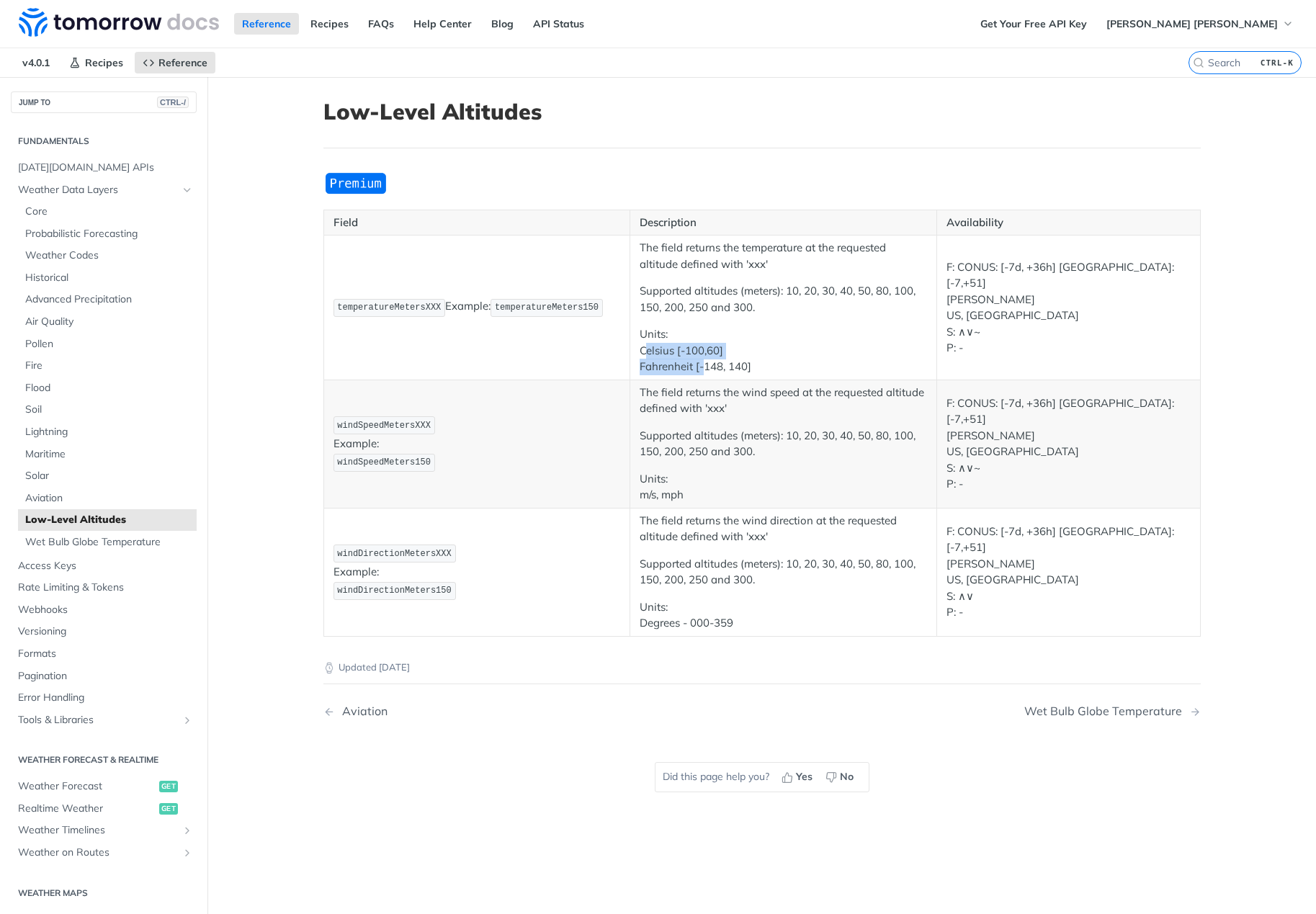
click at [701, 377] on td "The field returns the temperature at the requested altitude defined with 'xxx' …" at bounding box center [784, 307] width 307 height 145
drag, startPoint x: 707, startPoint y: 372, endPoint x: 695, endPoint y: 369, distance: 12.4
click at [695, 369] on p "Units: Celsius [-100,60] Fahrenheit [-148, 140]" at bounding box center [783, 351] width 287 height 49
click at [105, 217] on span "Core" at bounding box center [109, 212] width 168 height 14
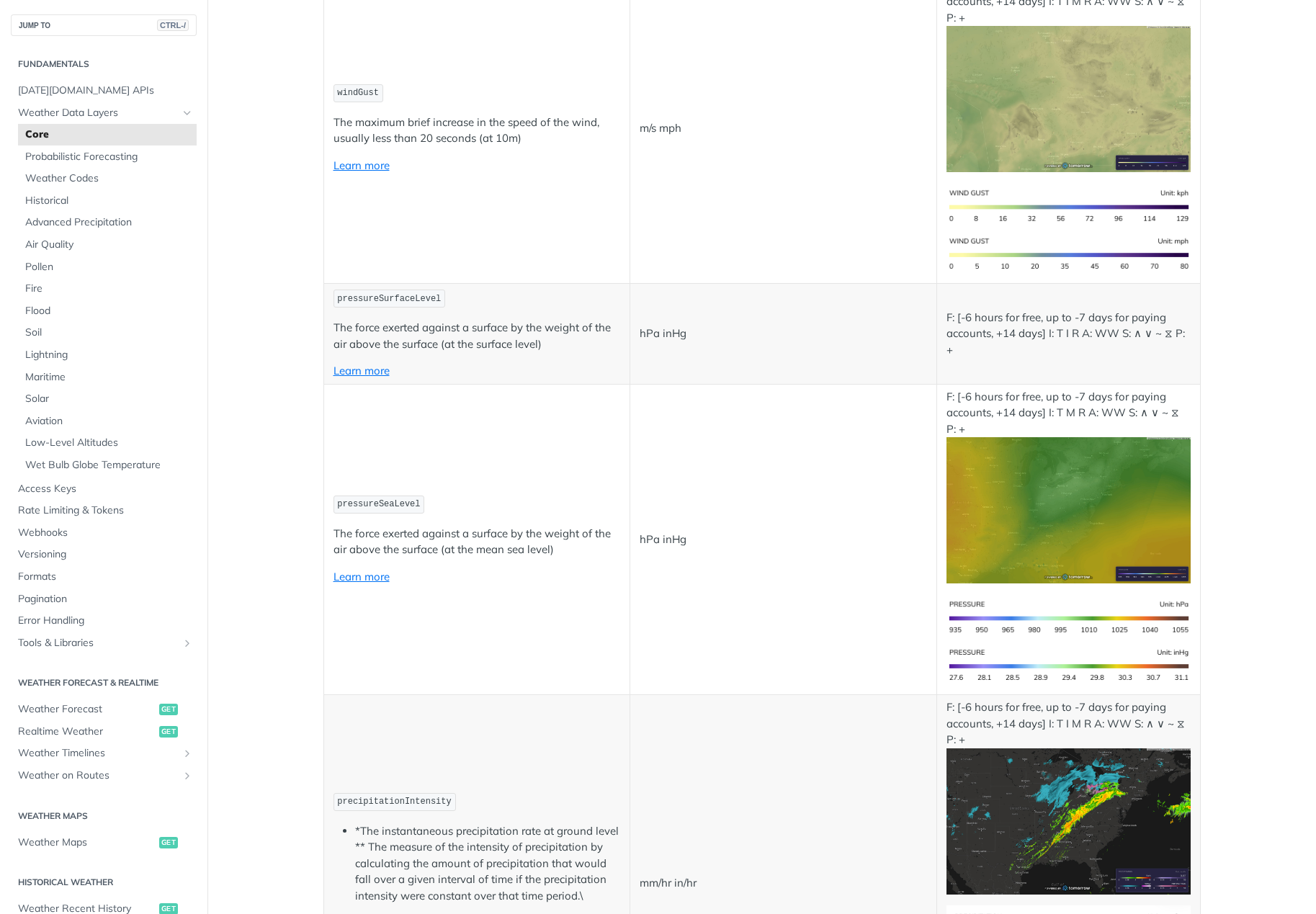
scroll to position [944, 0]
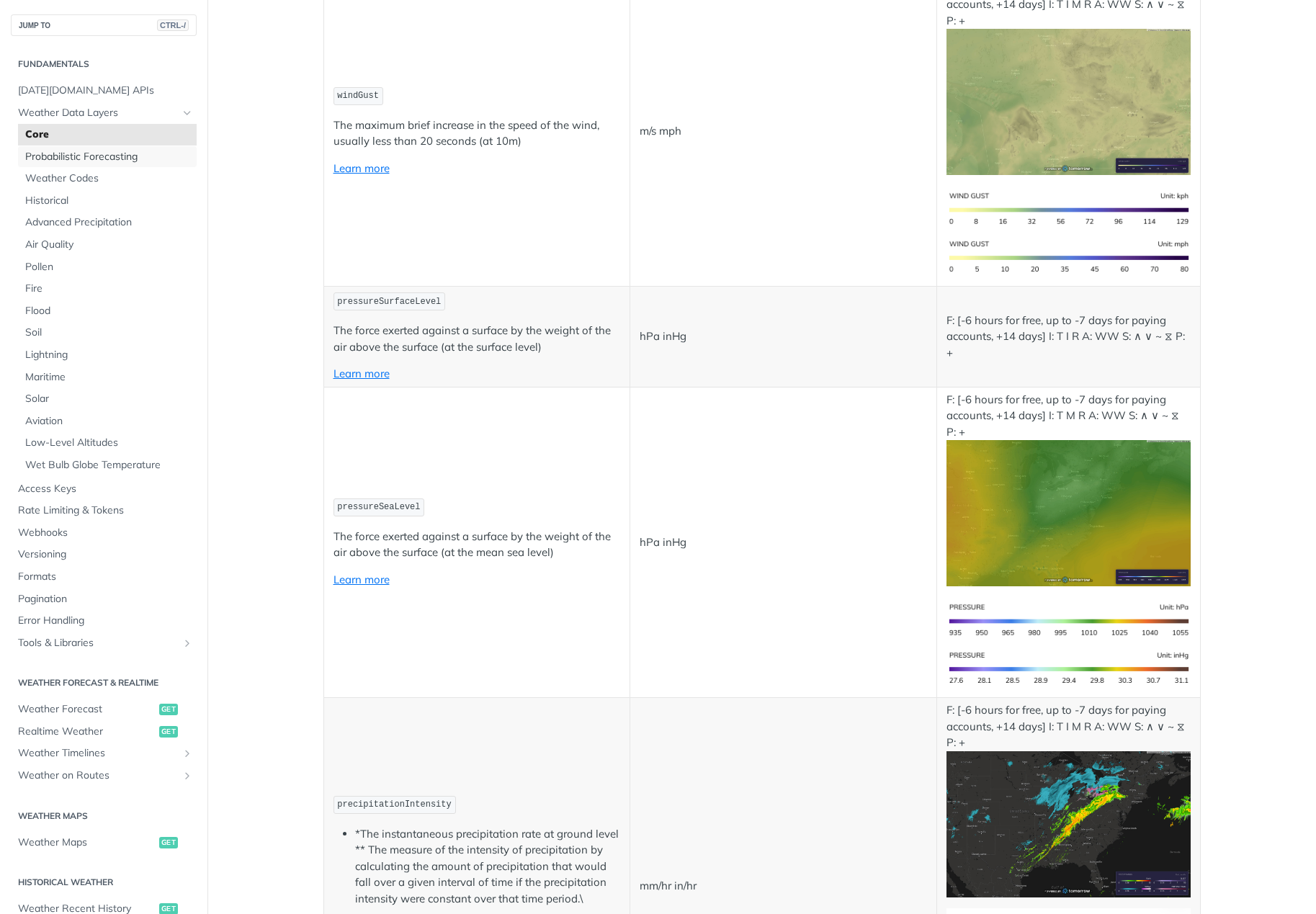
click at [85, 151] on span "Probabilistic Forecasting" at bounding box center [109, 157] width 168 height 14
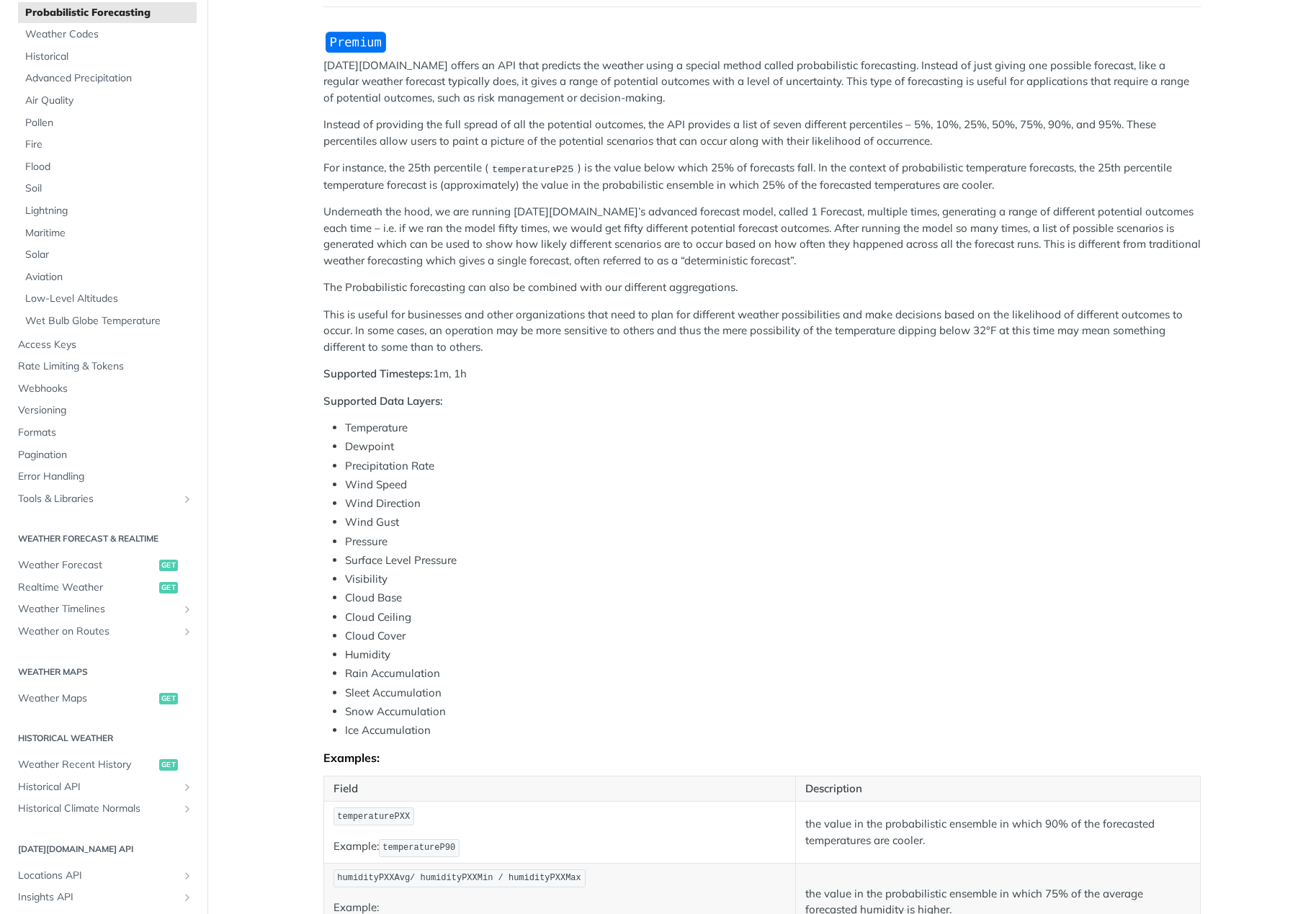
scroll to position [144, 0]
drag, startPoint x: 427, startPoint y: 468, endPoint x: 410, endPoint y: 581, distance: 114.3
click at [410, 581] on ul "Temperature Dewpoint Precipitation Rate Wind Speed Wind Direction Wind Gust Pre…" at bounding box center [762, 576] width 878 height 319
click at [410, 581] on li "Visibility" at bounding box center [773, 577] width 855 height 16
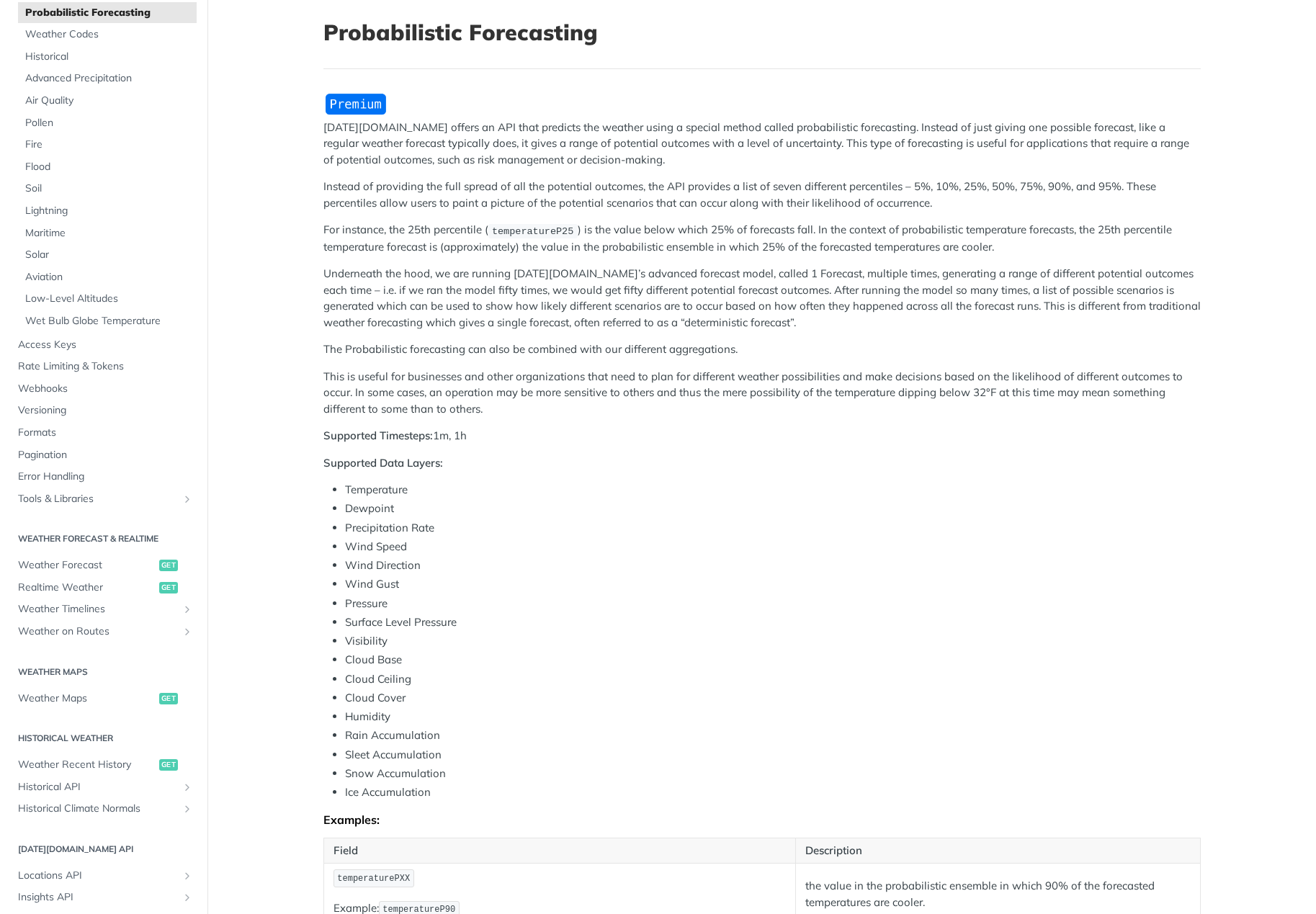
scroll to position [360, 0]
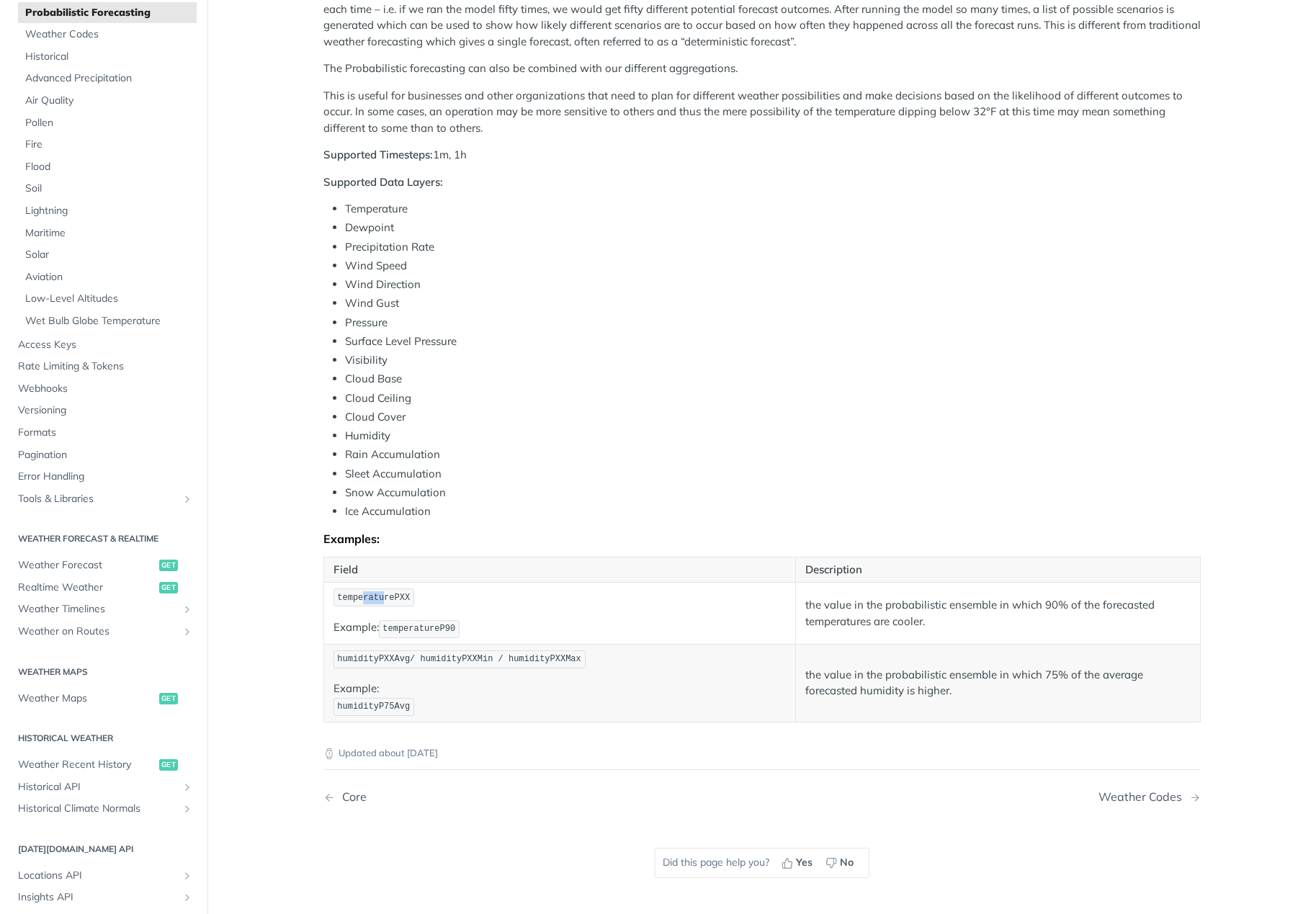
drag, startPoint x: 354, startPoint y: 603, endPoint x: 375, endPoint y: 598, distance: 21.6
click at [375, 598] on code "temperaturePXX" at bounding box center [374, 598] width 81 height 18
click at [375, 598] on span "temperaturePXX" at bounding box center [373, 598] width 73 height 10
drag, startPoint x: 387, startPoint y: 601, endPoint x: 402, endPoint y: 599, distance: 15.1
click at [402, 599] on code "temperaturePXX" at bounding box center [374, 598] width 81 height 18
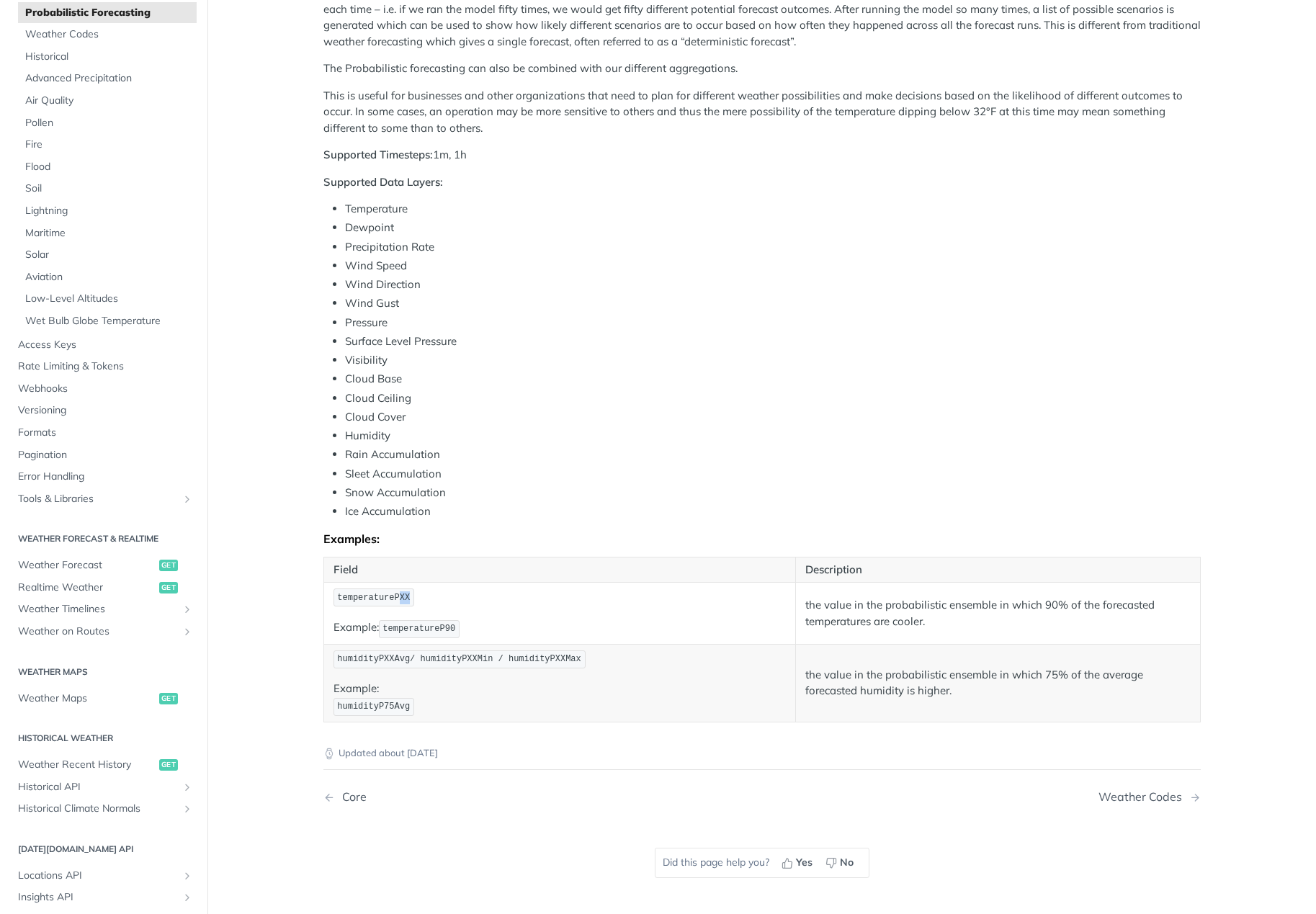
click at [402, 599] on code "temperaturePXX" at bounding box center [374, 598] width 81 height 18
drag, startPoint x: 844, startPoint y: 600, endPoint x: 962, endPoint y: 630, distance: 121.8
click at [962, 630] on td "the value in the probabilistic ensemble in which 90% of the forecasted temperat…" at bounding box center [997, 614] width 405 height 62
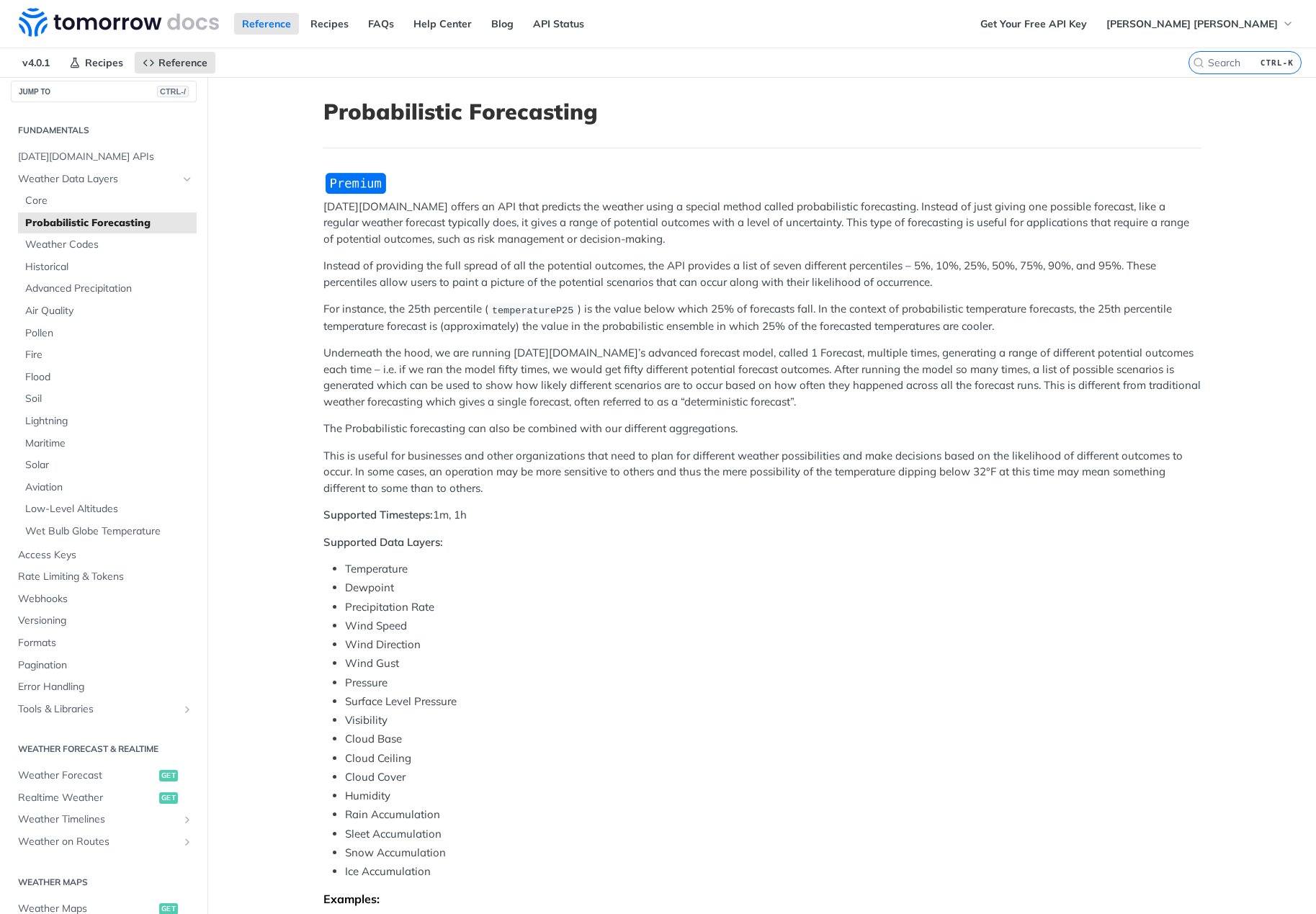
scroll to position [0, 0]
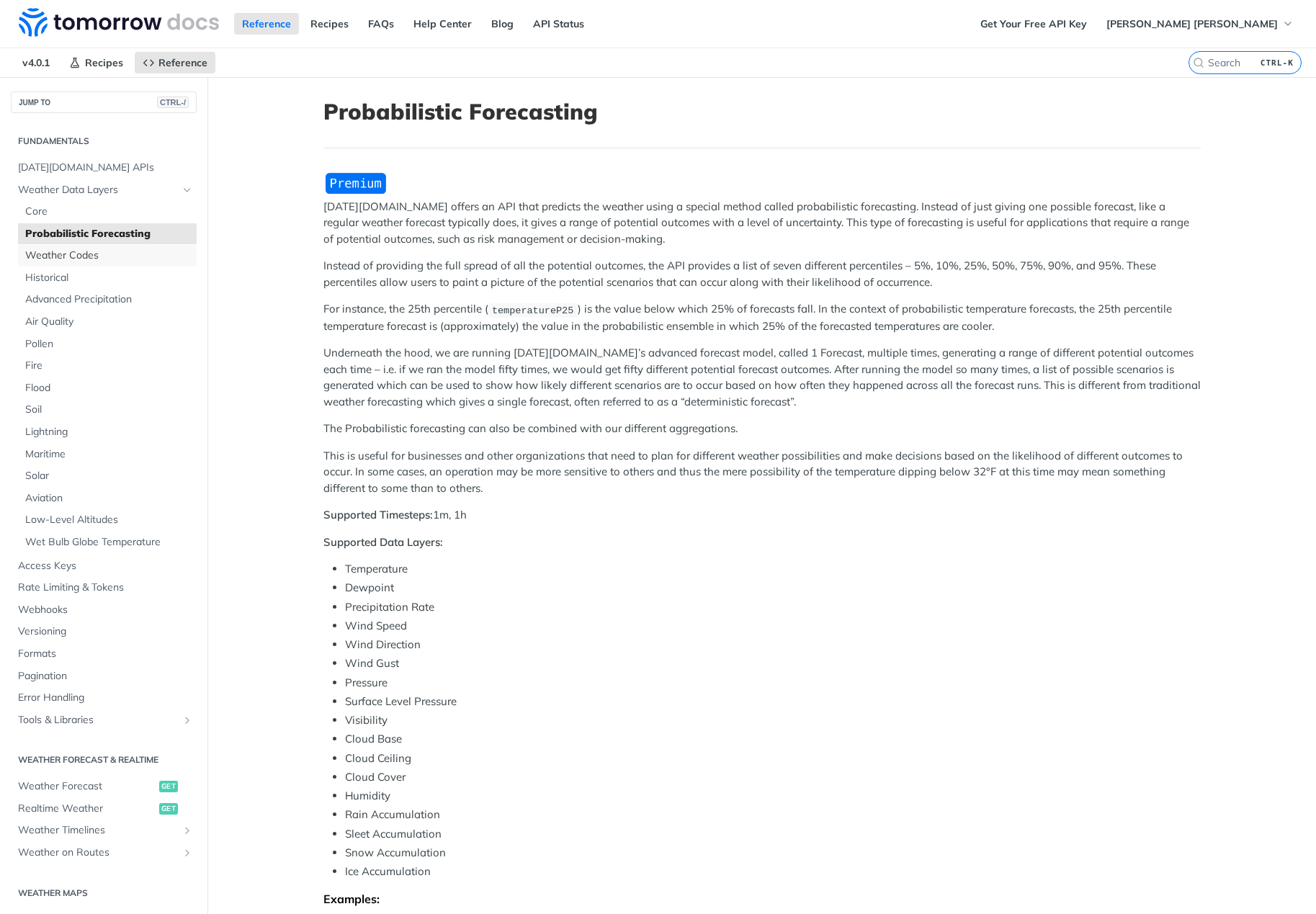
click at [98, 253] on span "Weather Codes" at bounding box center [109, 256] width 168 height 14
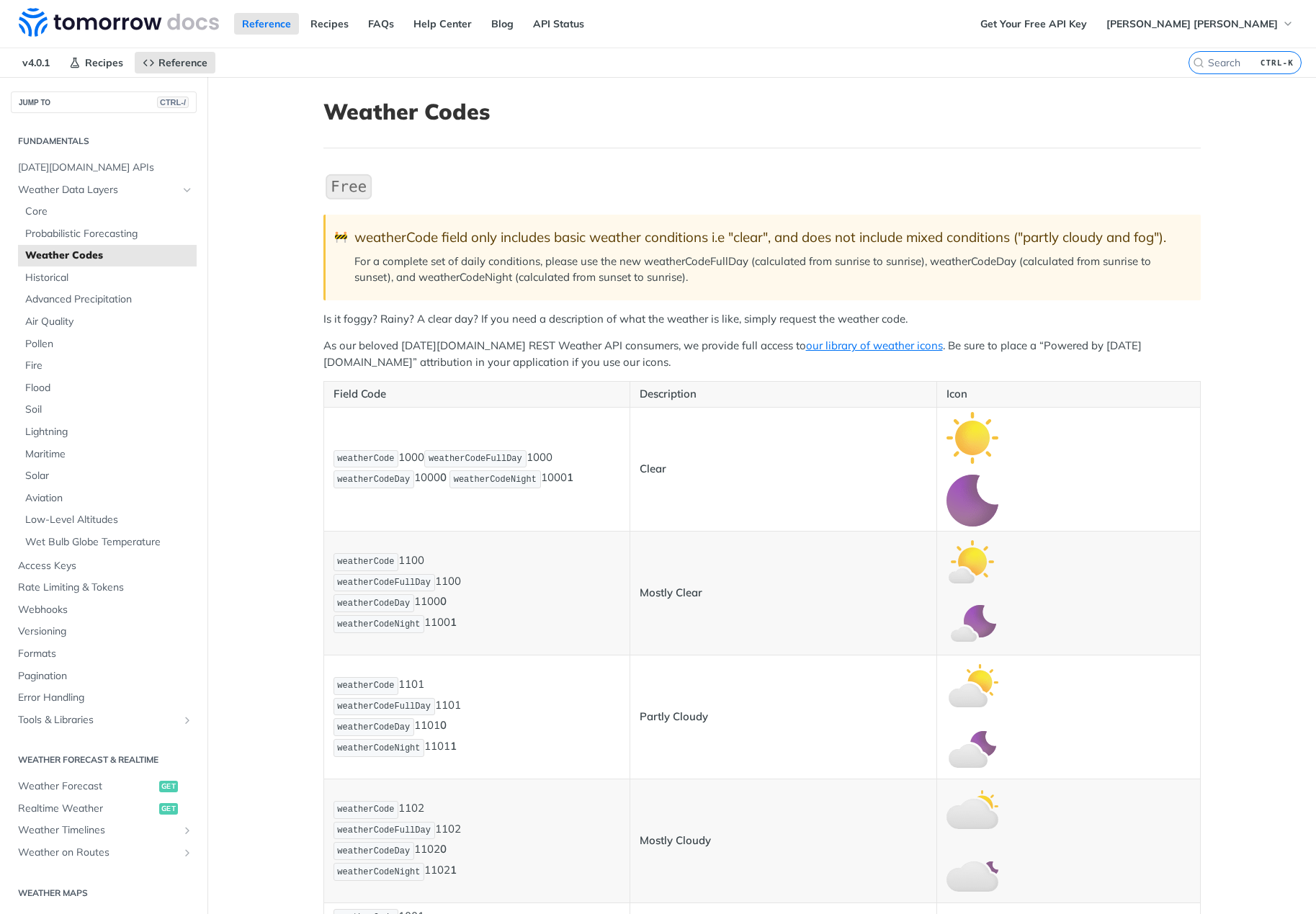
scroll to position [72, 0]
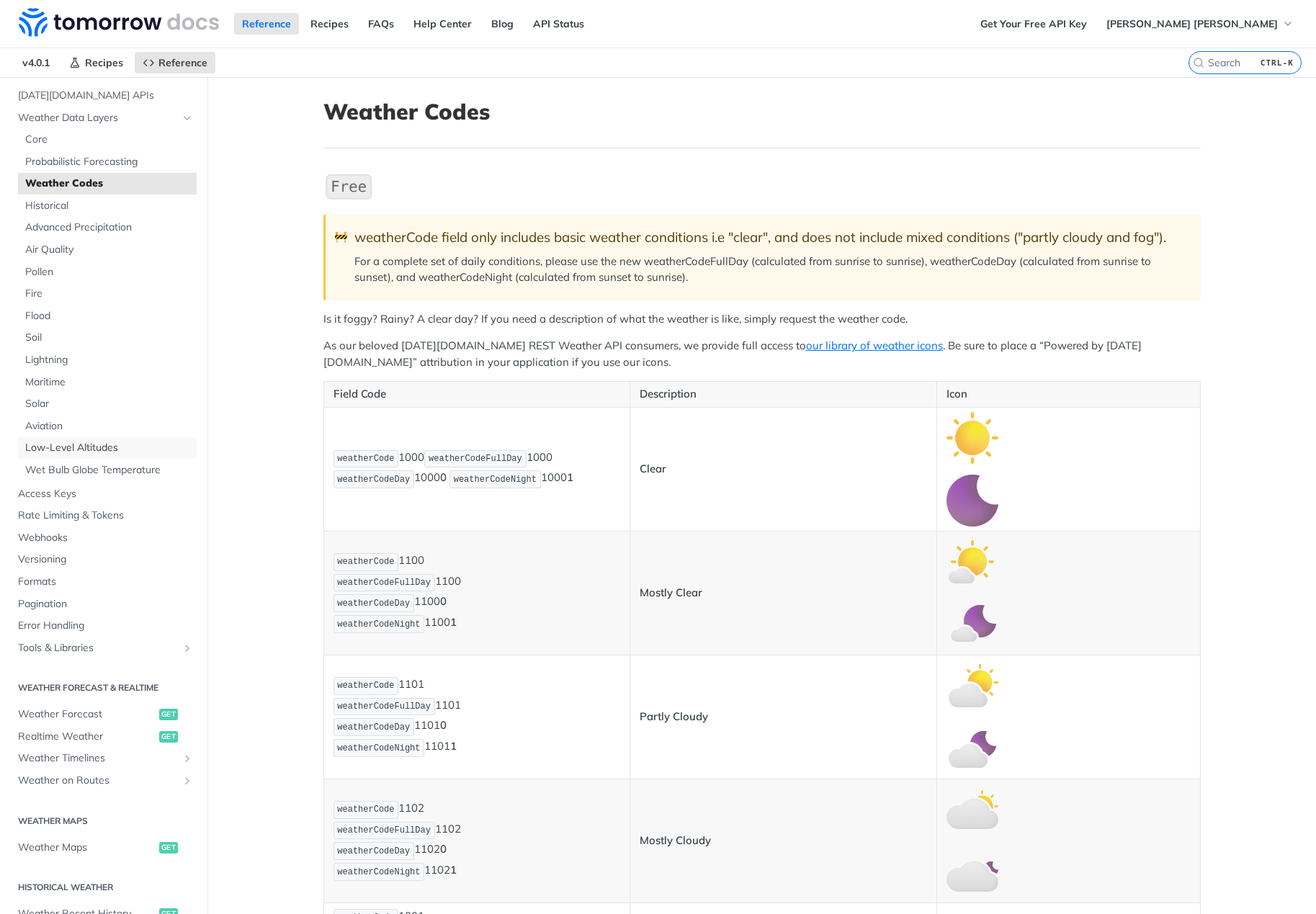
click at [100, 448] on span "Low-Level Altitudes" at bounding box center [109, 448] width 168 height 14
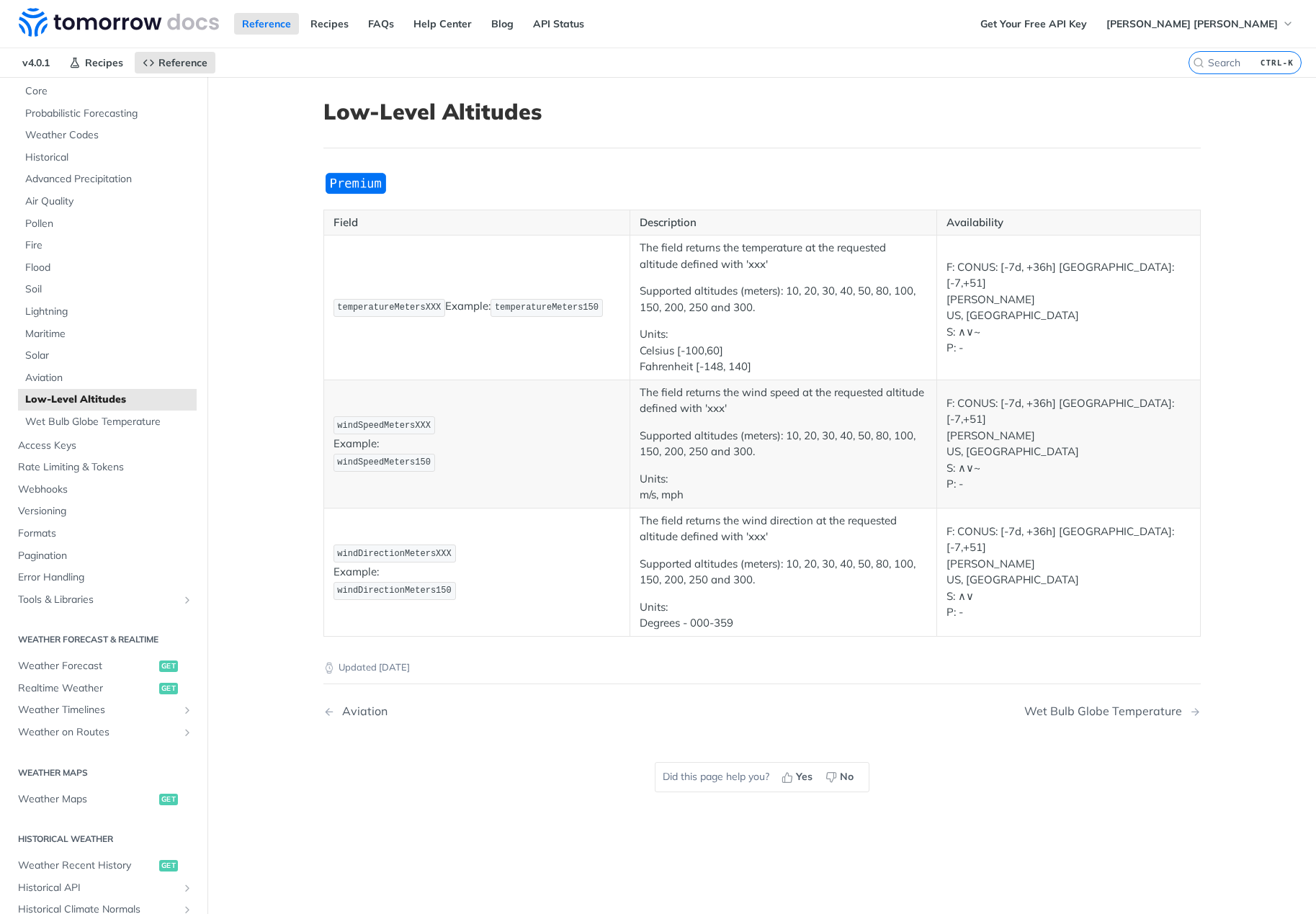
scroll to position [144, 0]
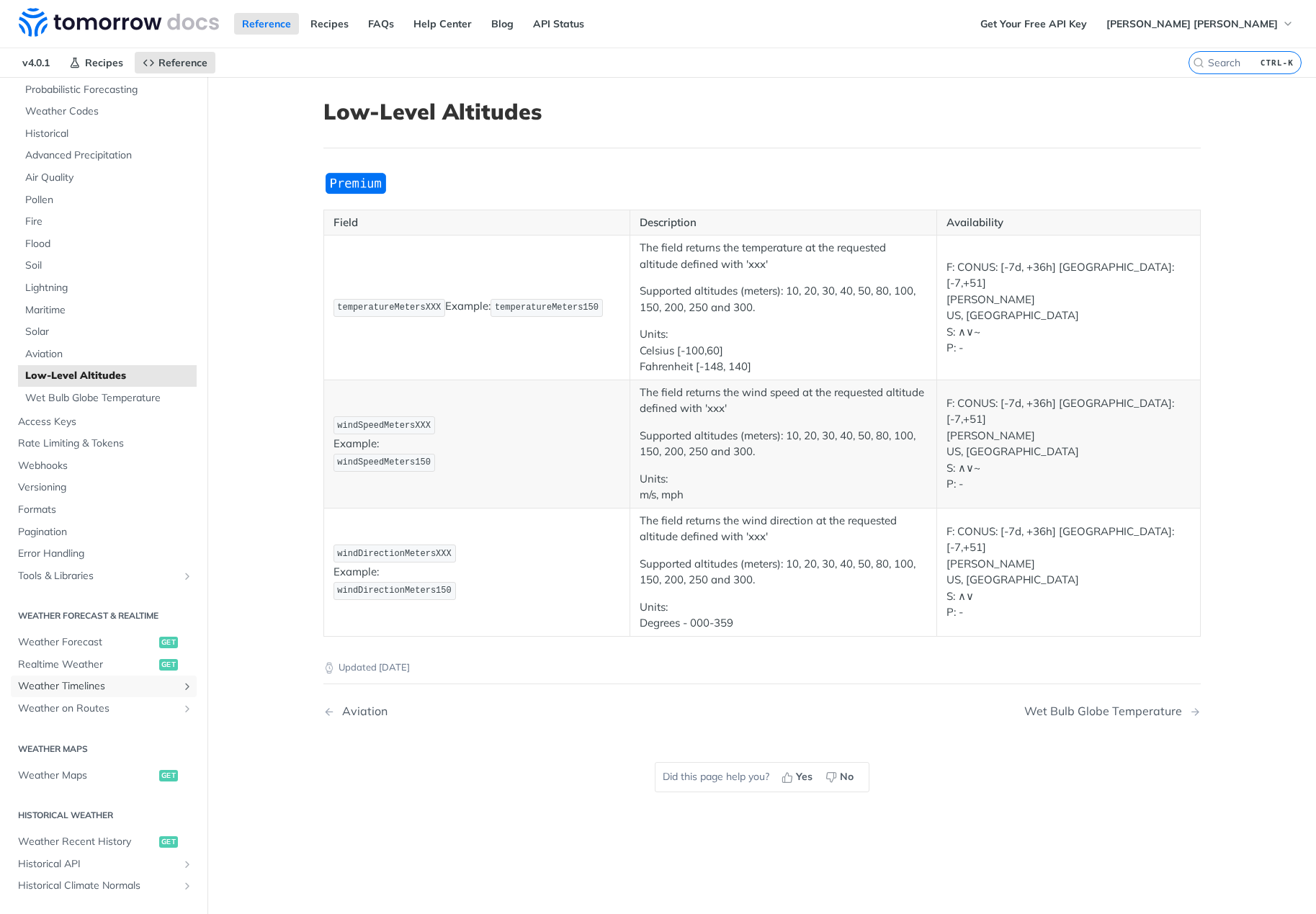
click at [101, 685] on span "Weather Timelines" at bounding box center [98, 687] width 160 height 14
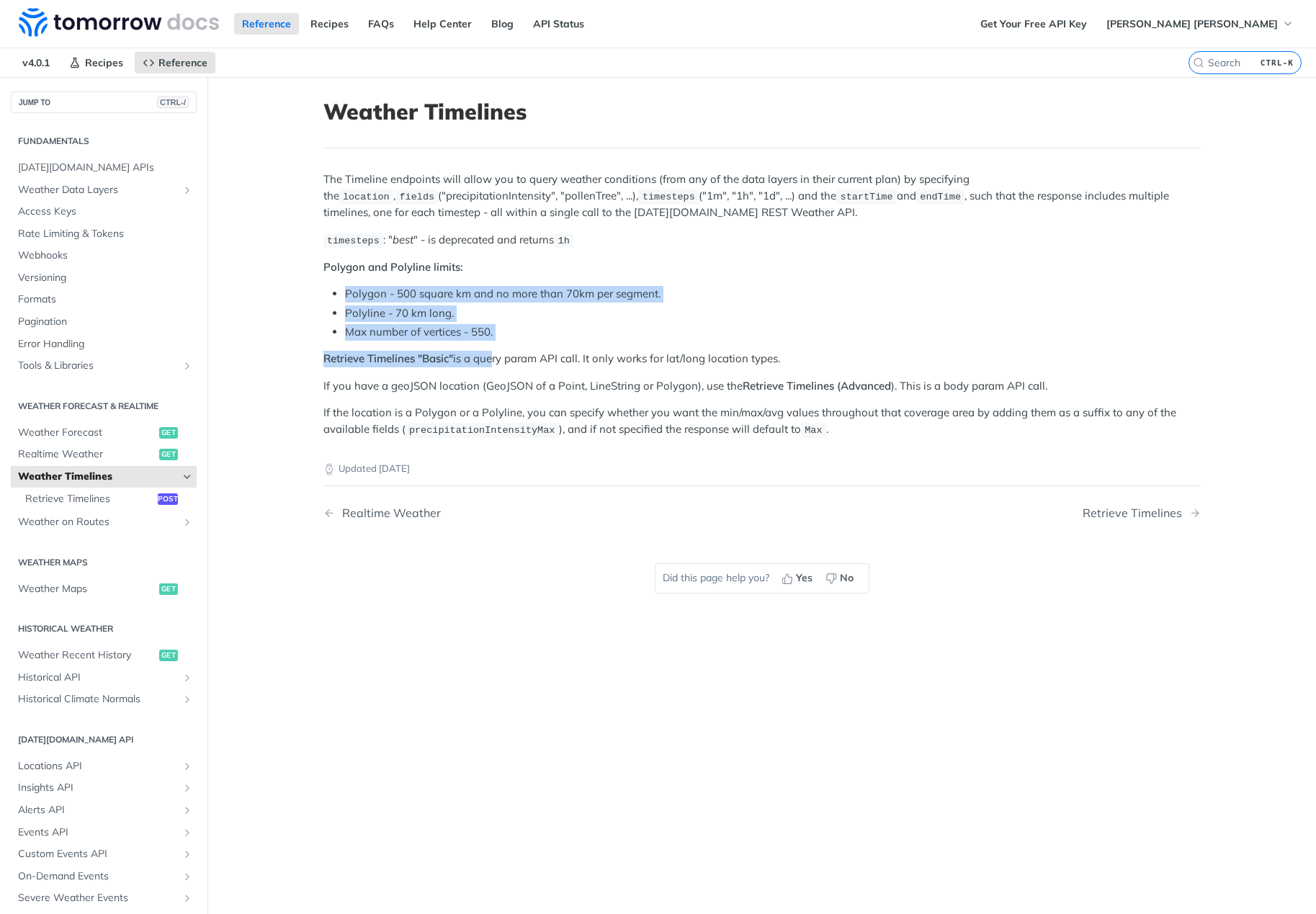
drag, startPoint x: 469, startPoint y: 263, endPoint x: 486, endPoint y: 365, distance: 103.4
click at [486, 365] on div "The Timeline endpoints will allow you to query weather conditions (from any of …" at bounding box center [762, 305] width 878 height 267
click at [486, 365] on p "Retrieve Timelines "Basic" is a query param API call. It only works for lat/lon…" at bounding box center [762, 359] width 878 height 16
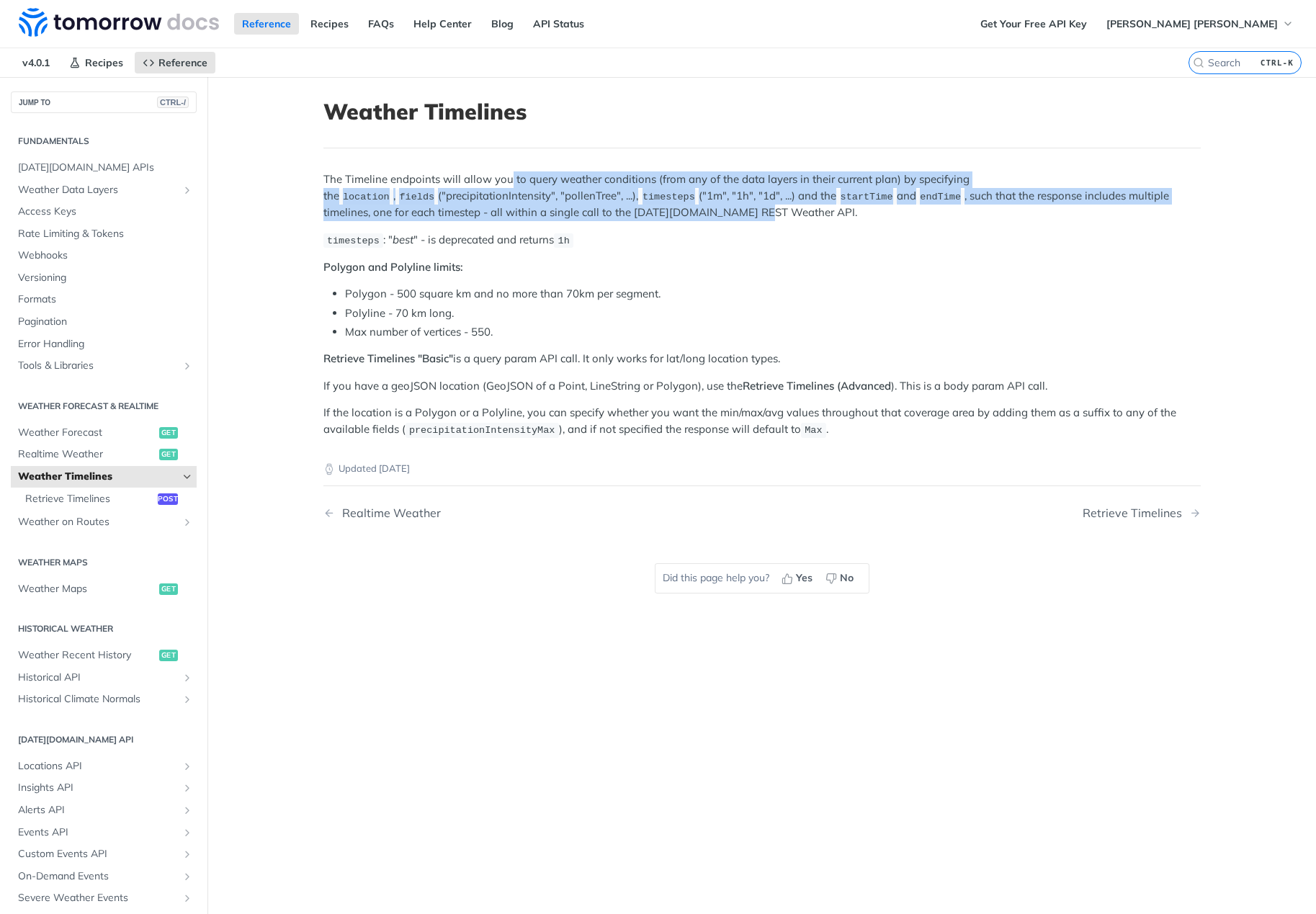
drag, startPoint x: 513, startPoint y: 177, endPoint x: 642, endPoint y: 205, distance: 132.0
click at [642, 205] on p "The Timeline endpoints will allow you to query weather conditions (from any of …" at bounding box center [762, 196] width 878 height 49
drag, startPoint x: 637, startPoint y: 181, endPoint x: 632, endPoint y: 209, distance: 28.4
click at [632, 209] on p "The Timeline endpoints will allow you to query weather conditions (from any of …" at bounding box center [762, 196] width 878 height 49
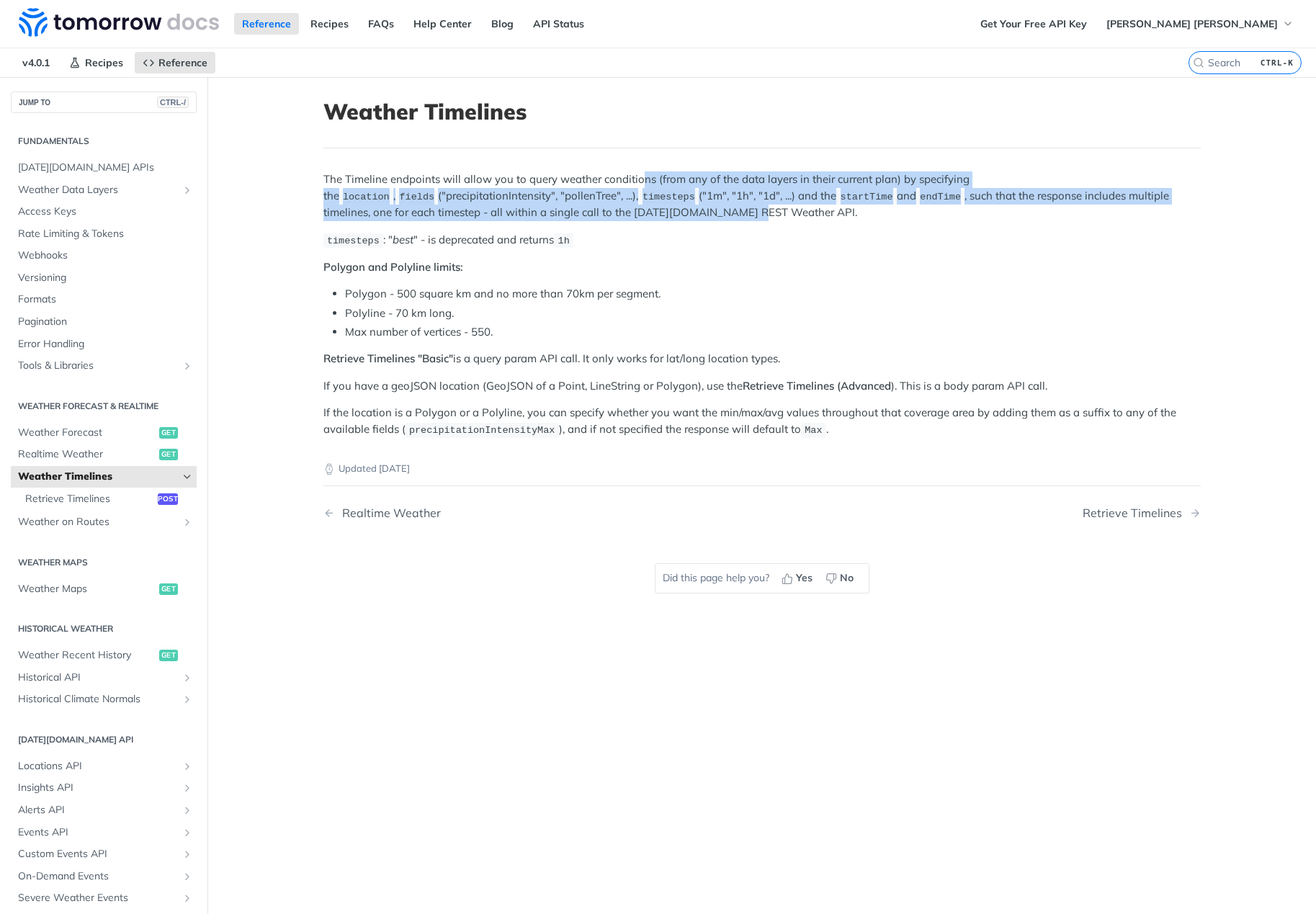
click at [632, 209] on p "The Timeline endpoints will allow you to query weather conditions (from any of …" at bounding box center [762, 196] width 878 height 49
drag, startPoint x: 697, startPoint y: 206, endPoint x: 686, endPoint y: 177, distance: 31.0
click at [686, 177] on p "The Timeline endpoints will allow you to query weather conditions (from any of …" at bounding box center [762, 196] width 878 height 49
drag, startPoint x: 686, startPoint y: 177, endPoint x: 641, endPoint y: 227, distance: 67.3
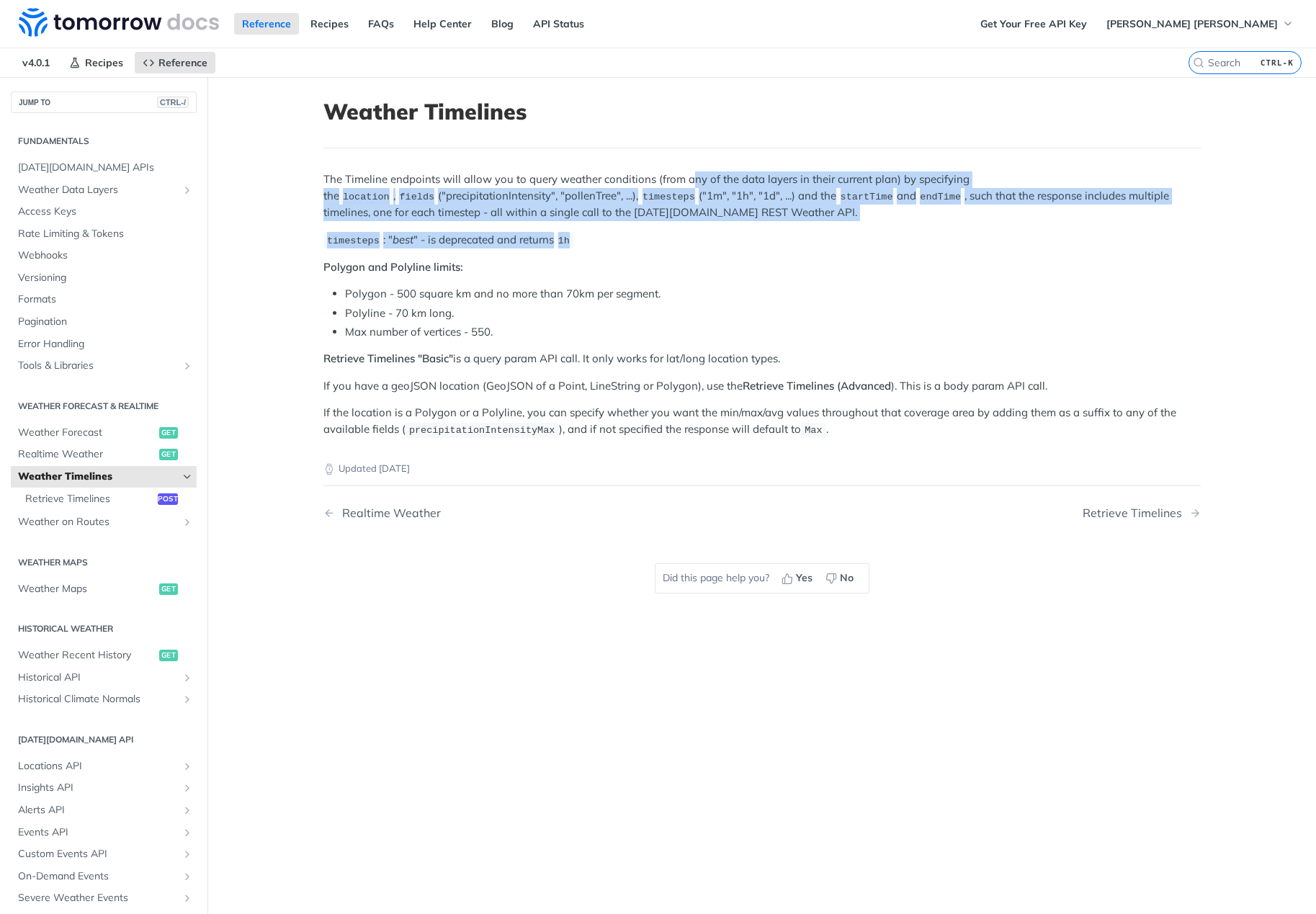
click at [641, 227] on div "The Timeline endpoints will allow you to query weather conditions (from any of …" at bounding box center [762, 305] width 878 height 267
drag, startPoint x: 596, startPoint y: 229, endPoint x: 562, endPoint y: 182, distance: 58.0
click at [562, 182] on div "The Timeline endpoints will allow you to query weather conditions (from any of …" at bounding box center [762, 305] width 878 height 267
click at [562, 182] on p "The Timeline endpoints will allow you to query weather conditions (from any of …" at bounding box center [762, 196] width 878 height 49
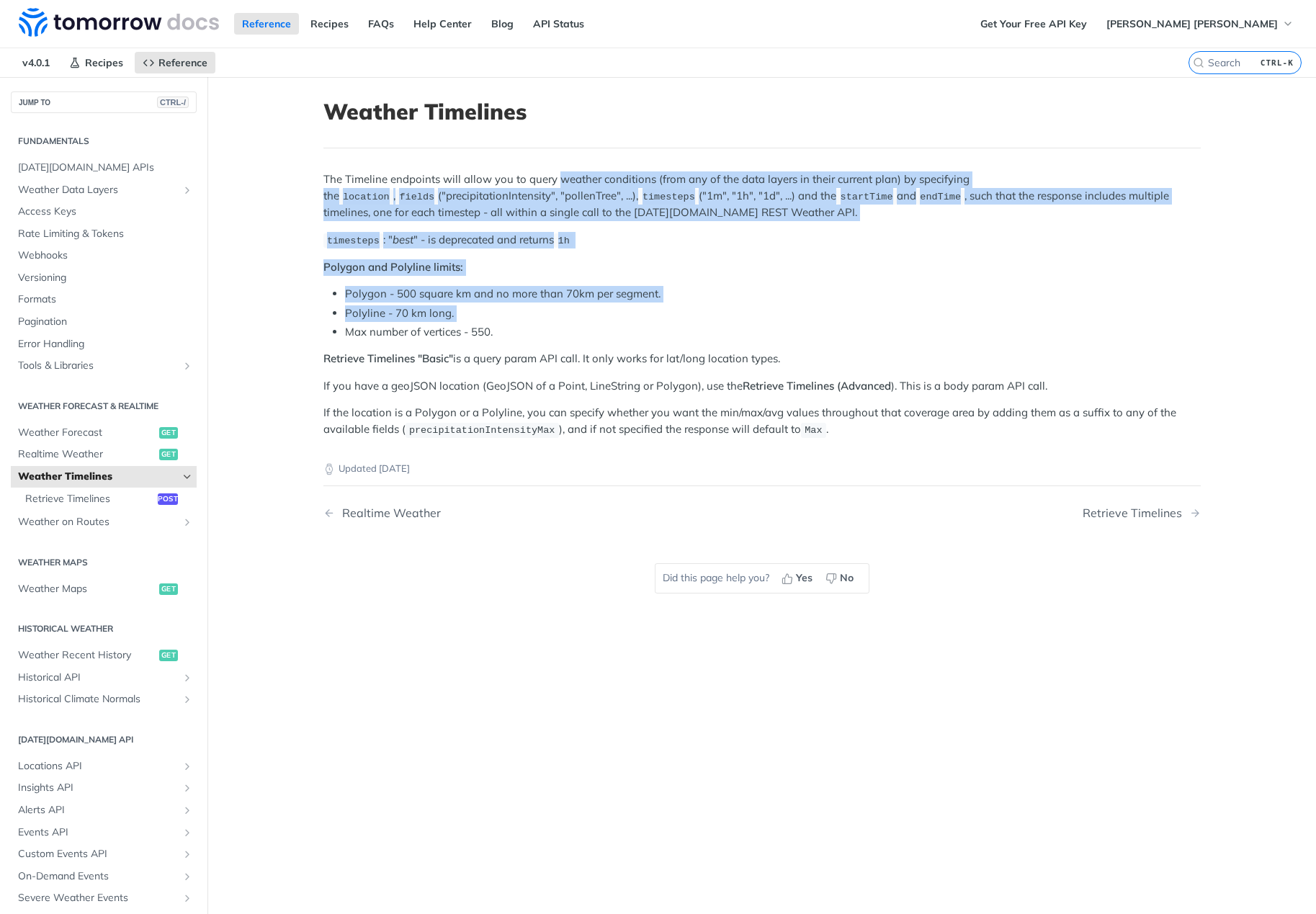
drag, startPoint x: 562, startPoint y: 182, endPoint x: 573, endPoint y: 318, distance: 136.4
click at [573, 318] on div "The Timeline endpoints will allow you to query weather conditions (from any of …" at bounding box center [762, 305] width 878 height 267
click at [573, 318] on li "Polyline - 70 km long." at bounding box center [773, 314] width 855 height 16
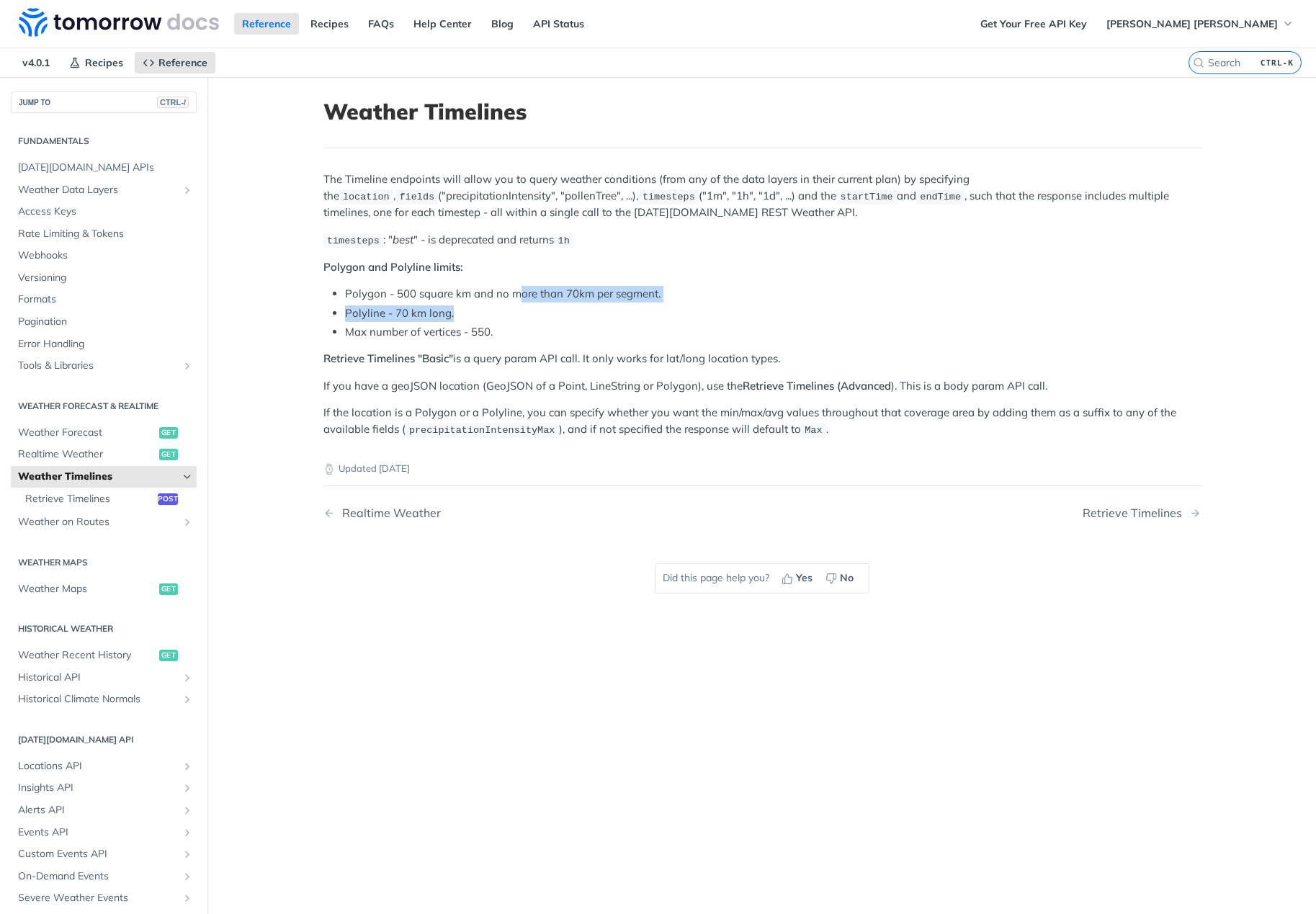
drag, startPoint x: 555, startPoint y: 319, endPoint x: 513, endPoint y: 291, distance: 50.5
click at [513, 291] on ul "Polygon - 500 square km and no more than 70km per segment. Polyline - 70 km lon…" at bounding box center [762, 313] width 878 height 54
click at [513, 291] on li "Polygon - 500 square km and no more than 70km per segment." at bounding box center [773, 294] width 855 height 16
drag, startPoint x: 512, startPoint y: 291, endPoint x: 510, endPoint y: 325, distance: 34.1
click at [510, 325] on ul "Polygon - 500 square km and no more than 70km per segment. Polyline - 70 km lon…" at bounding box center [762, 313] width 878 height 54
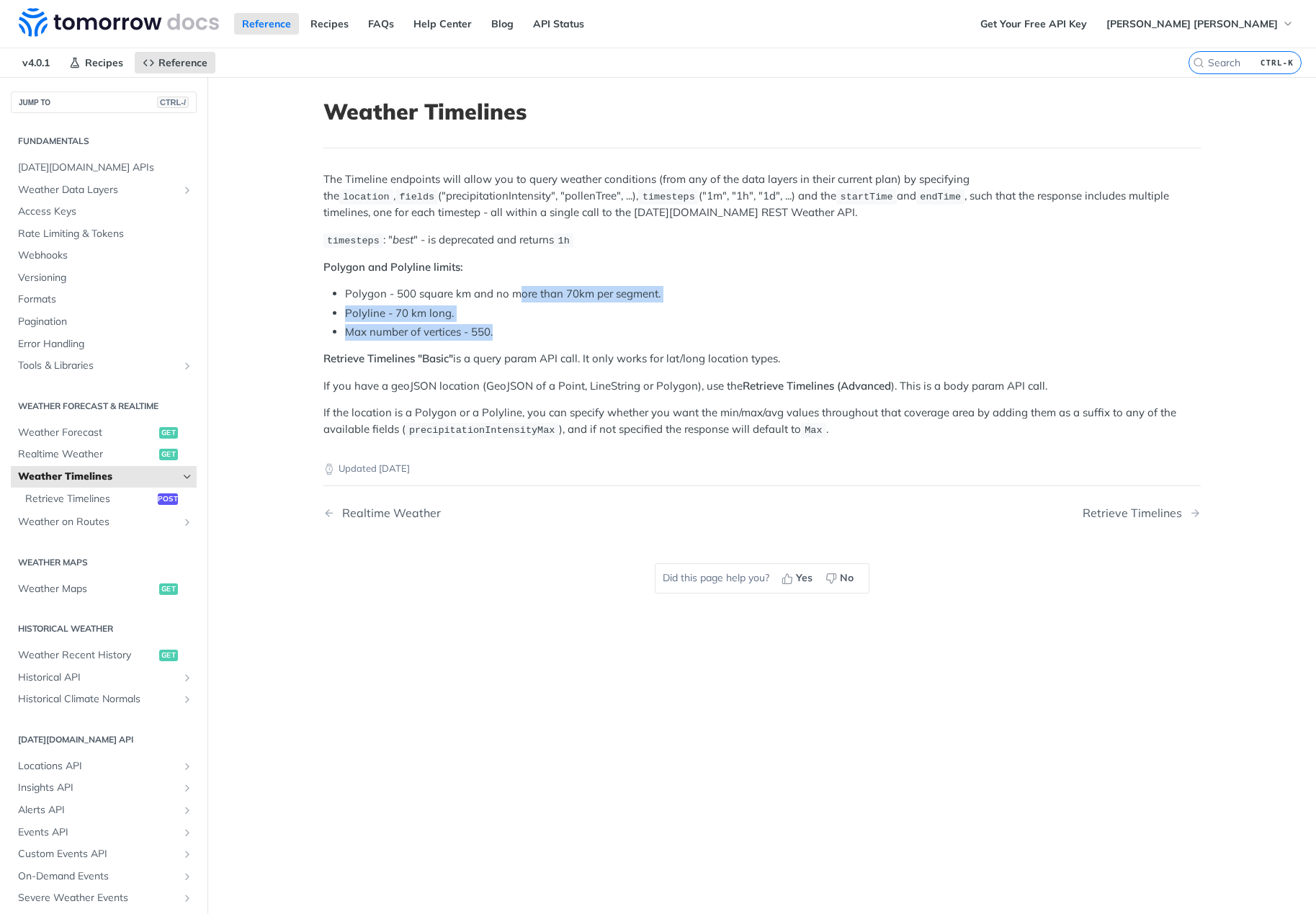
click at [510, 325] on li "Max number of vertices - 550." at bounding box center [773, 333] width 855 height 16
drag, startPoint x: 367, startPoint y: 349, endPoint x: 542, endPoint y: 347, distance: 175.0
click at [542, 347] on div "The Timeline endpoints will allow you to query weather conditions (from any of …" at bounding box center [762, 305] width 878 height 267
drag, startPoint x: 503, startPoint y: 354, endPoint x: 679, endPoint y: 351, distance: 176.0
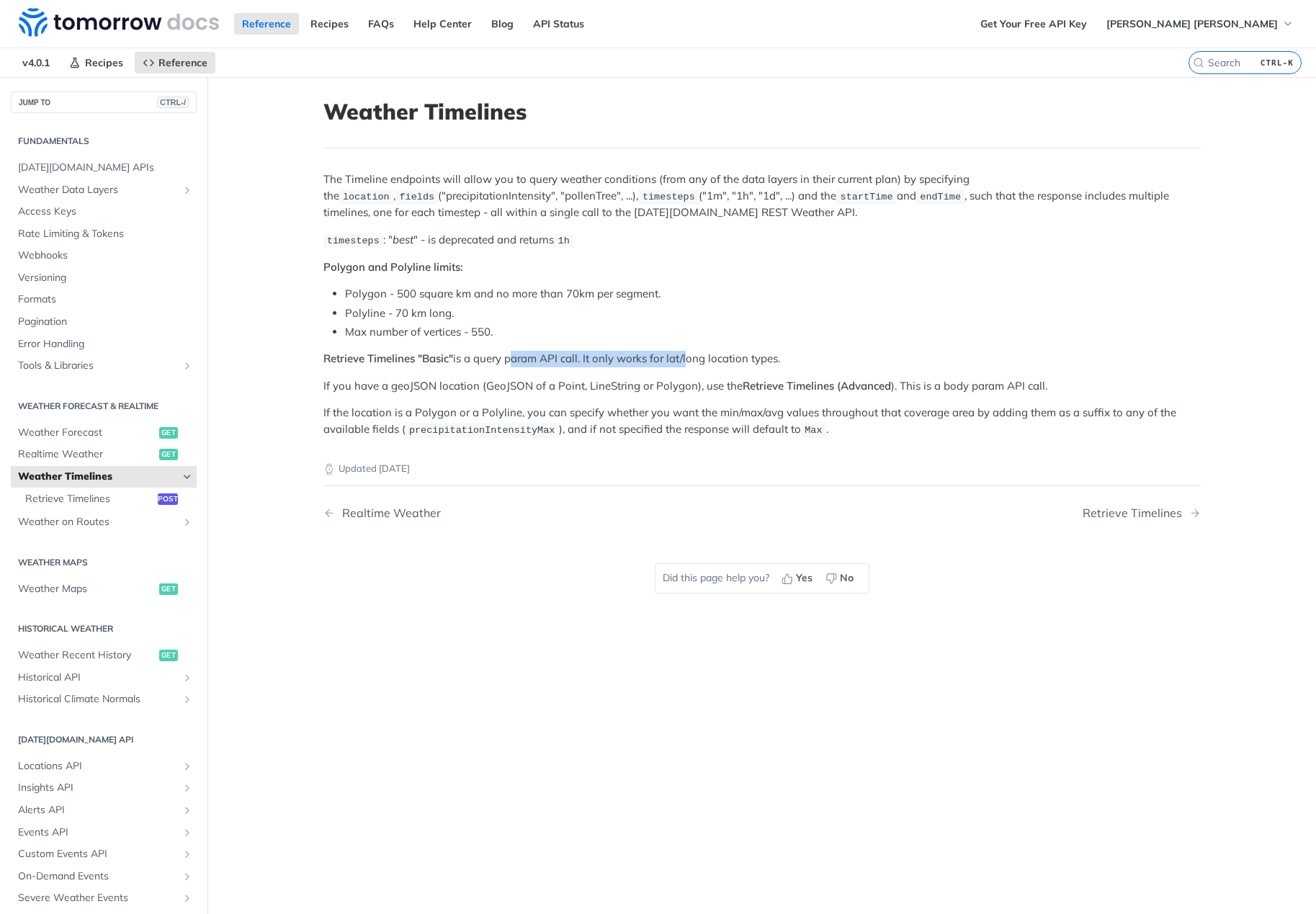
click at [679, 351] on p "Retrieve Timelines "Basic" is a query param API call. It only works for lat/lon…" at bounding box center [762, 359] width 878 height 16
drag, startPoint x: 420, startPoint y: 384, endPoint x: 628, endPoint y: 373, distance: 208.3
click at [628, 373] on div "The Timeline endpoints will allow you to query weather conditions (from any of …" at bounding box center [762, 305] width 878 height 267
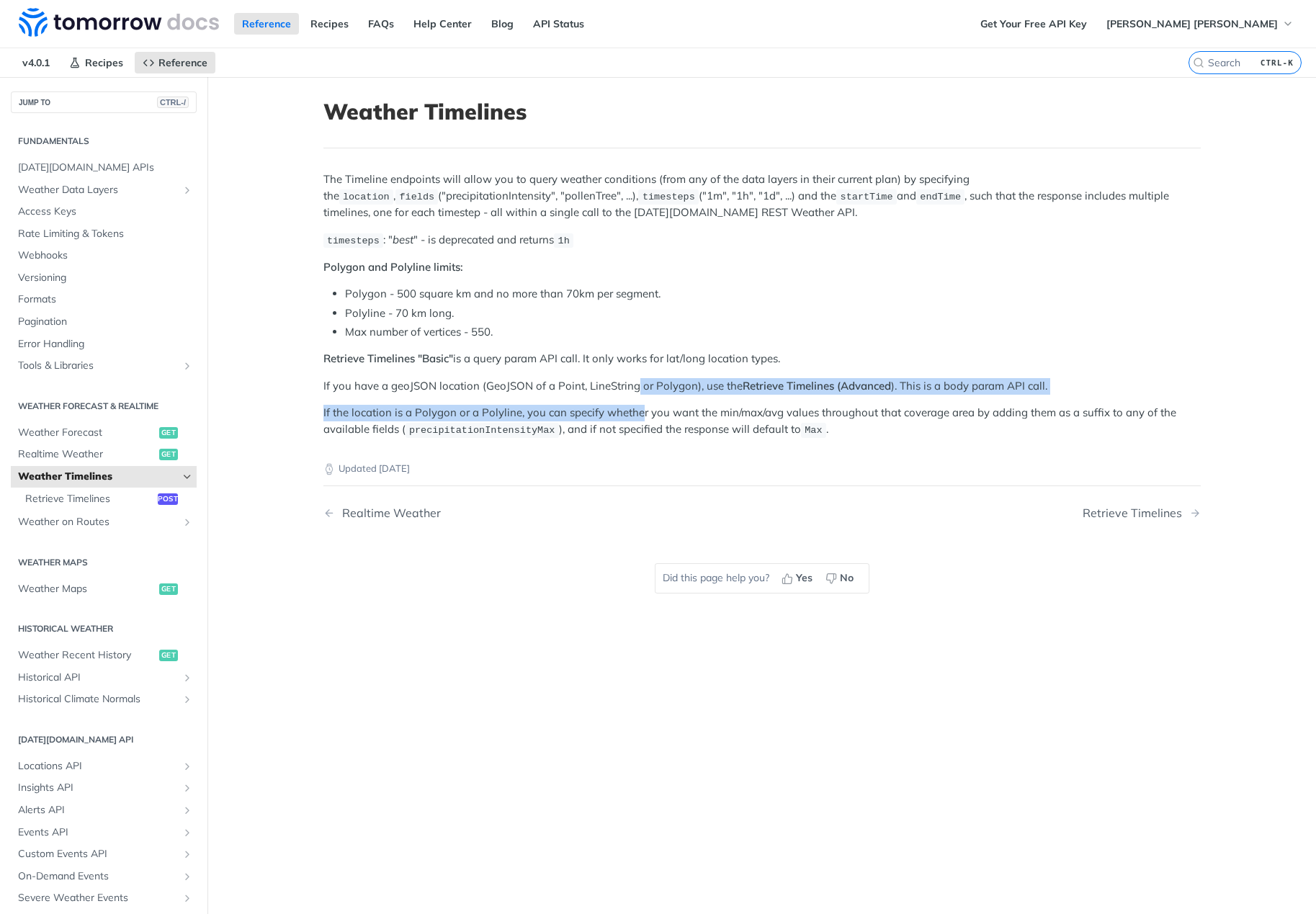
drag, startPoint x: 629, startPoint y: 370, endPoint x: 635, endPoint y: 408, distance: 38.5
click at [635, 408] on div "The Timeline endpoints will allow you to query weather conditions (from any of …" at bounding box center [762, 305] width 878 height 267
click at [634, 411] on p "If the location is a Polygon or a Polyline, you can specify whether you want th…" at bounding box center [762, 422] width 878 height 33
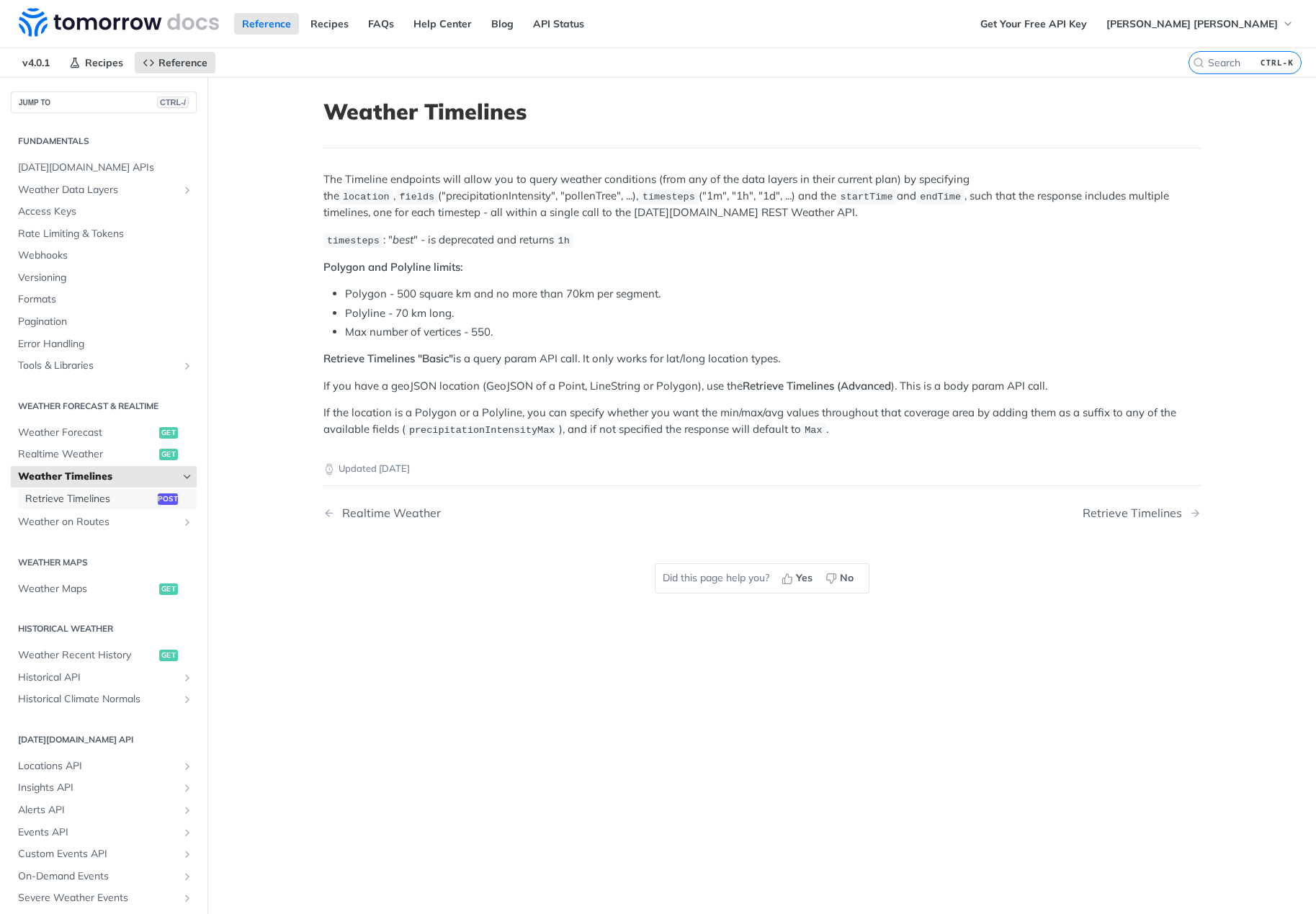
click at [115, 503] on span "Retrieve Timelines" at bounding box center [90, 500] width 129 height 14
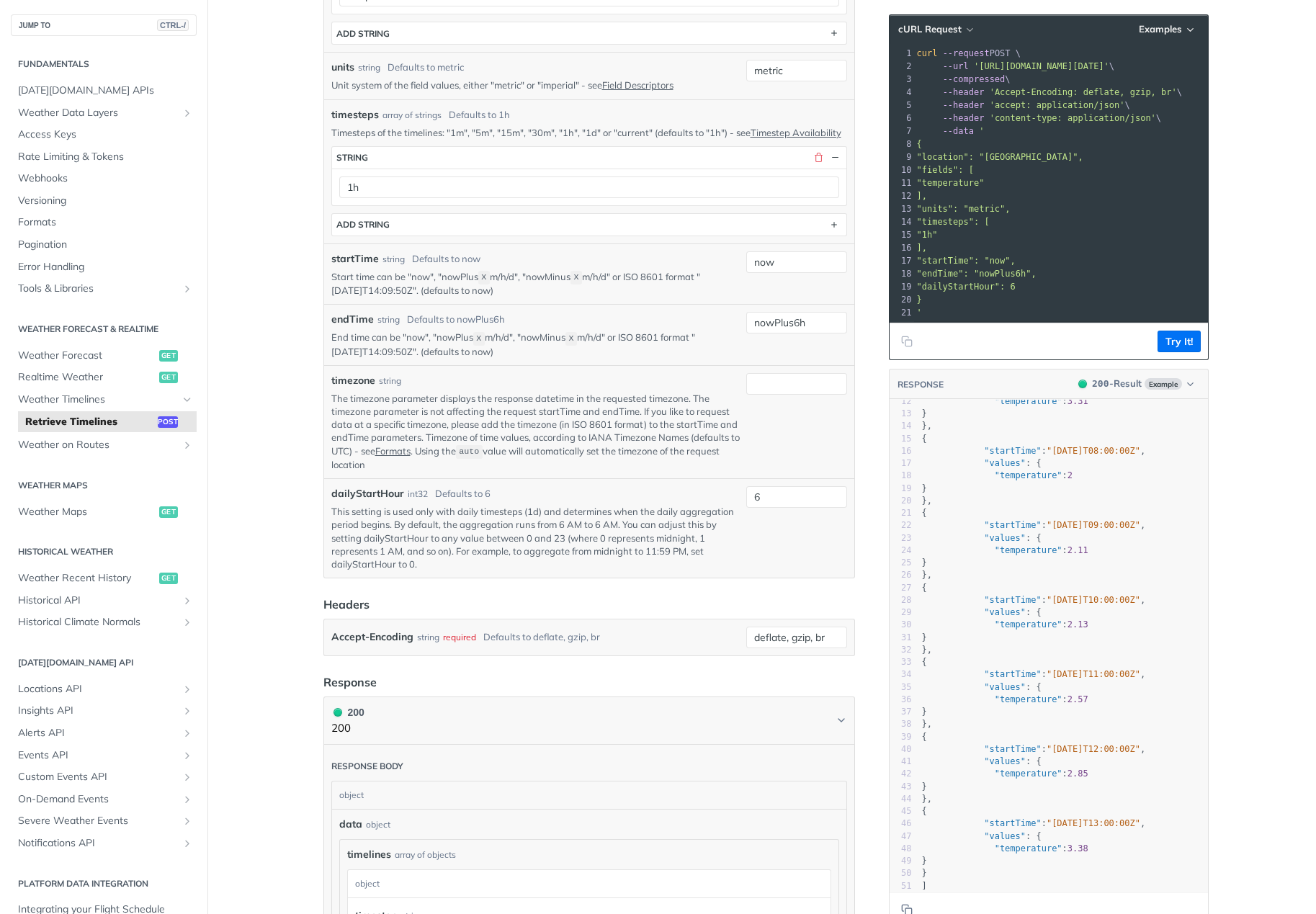
scroll to position [649, 0]
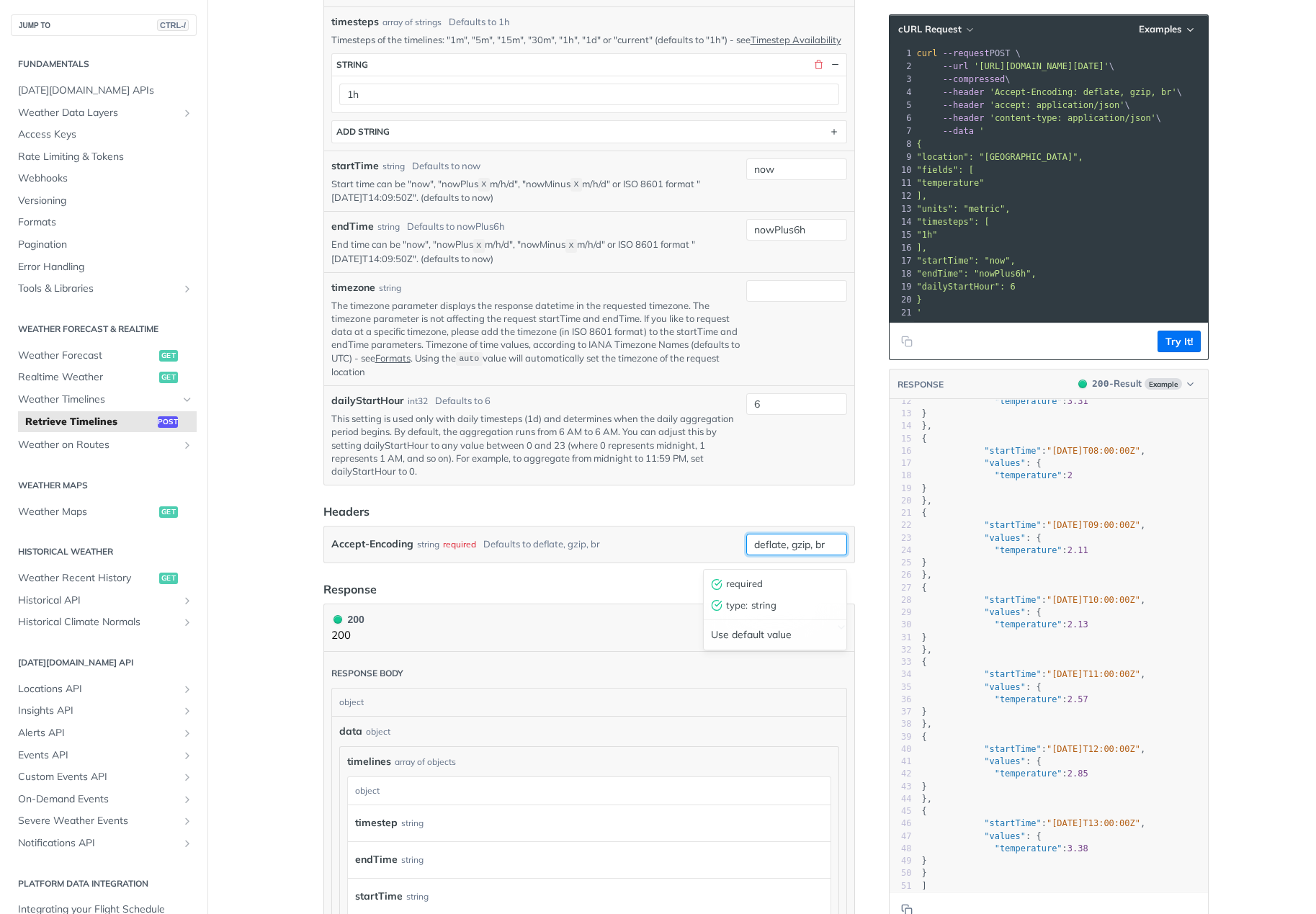
click at [772, 555] on input "deflate, gzip, br" at bounding box center [797, 545] width 101 height 22
click at [714, 555] on div "Accept-Encoding string required Defaults to deflate, gzip, br" at bounding box center [535, 545] width 409 height 22
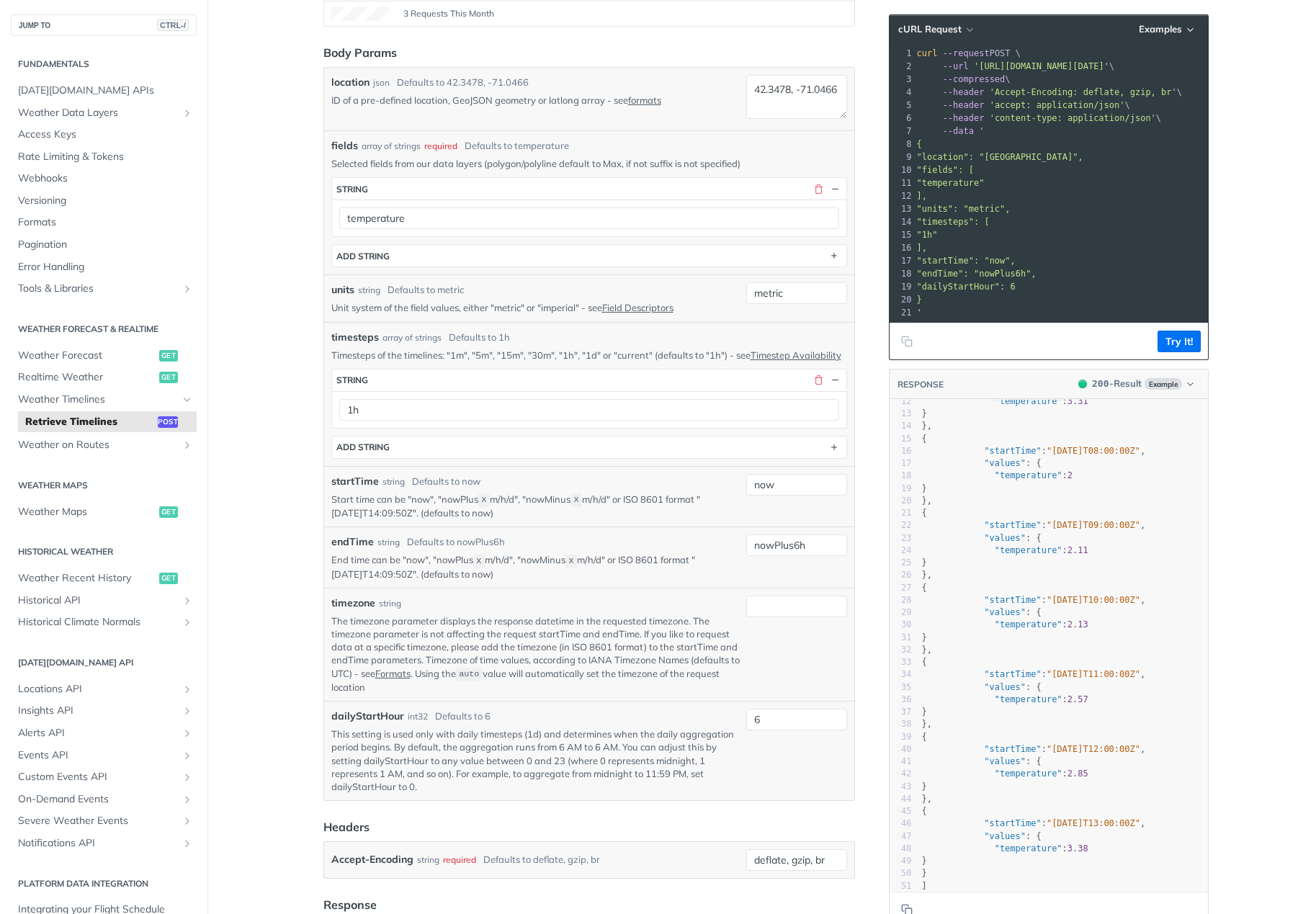
scroll to position [288, 0]
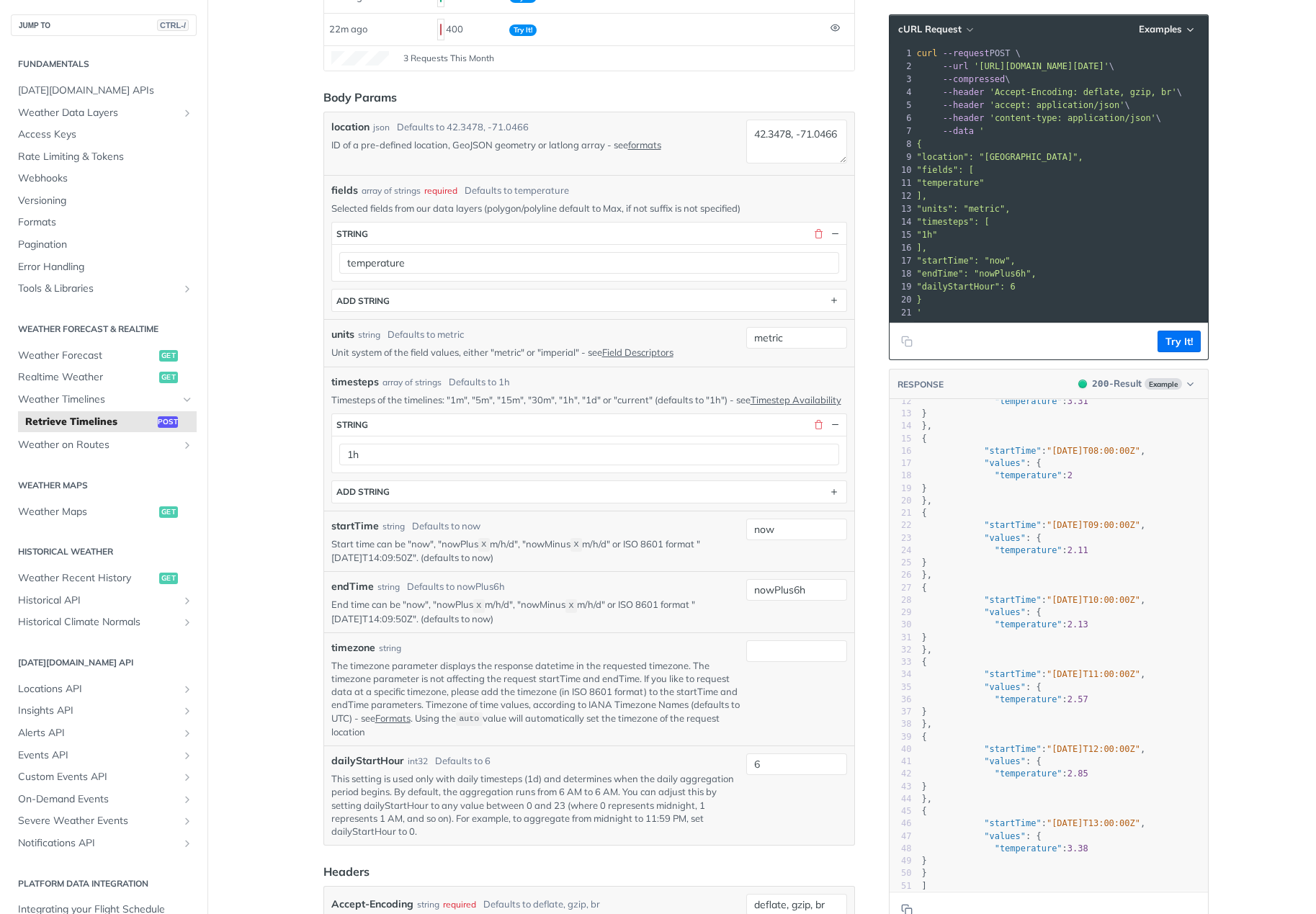
click at [565, 529] on div "startTime string Defaults to now Start time can be "now", "nowPlus X m/h/d", "n…" at bounding box center [589, 541] width 530 height 61
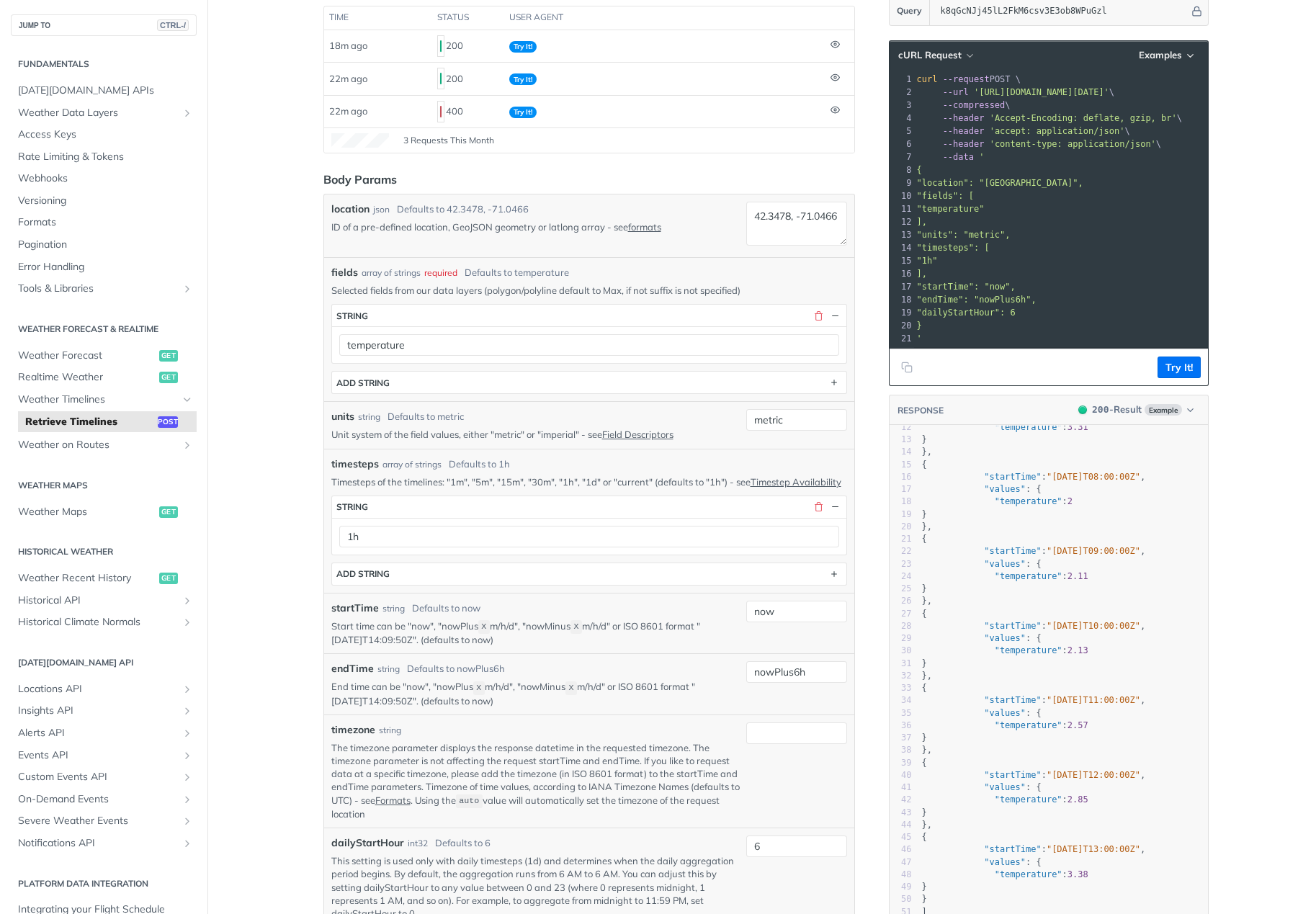
scroll to position [0, 0]
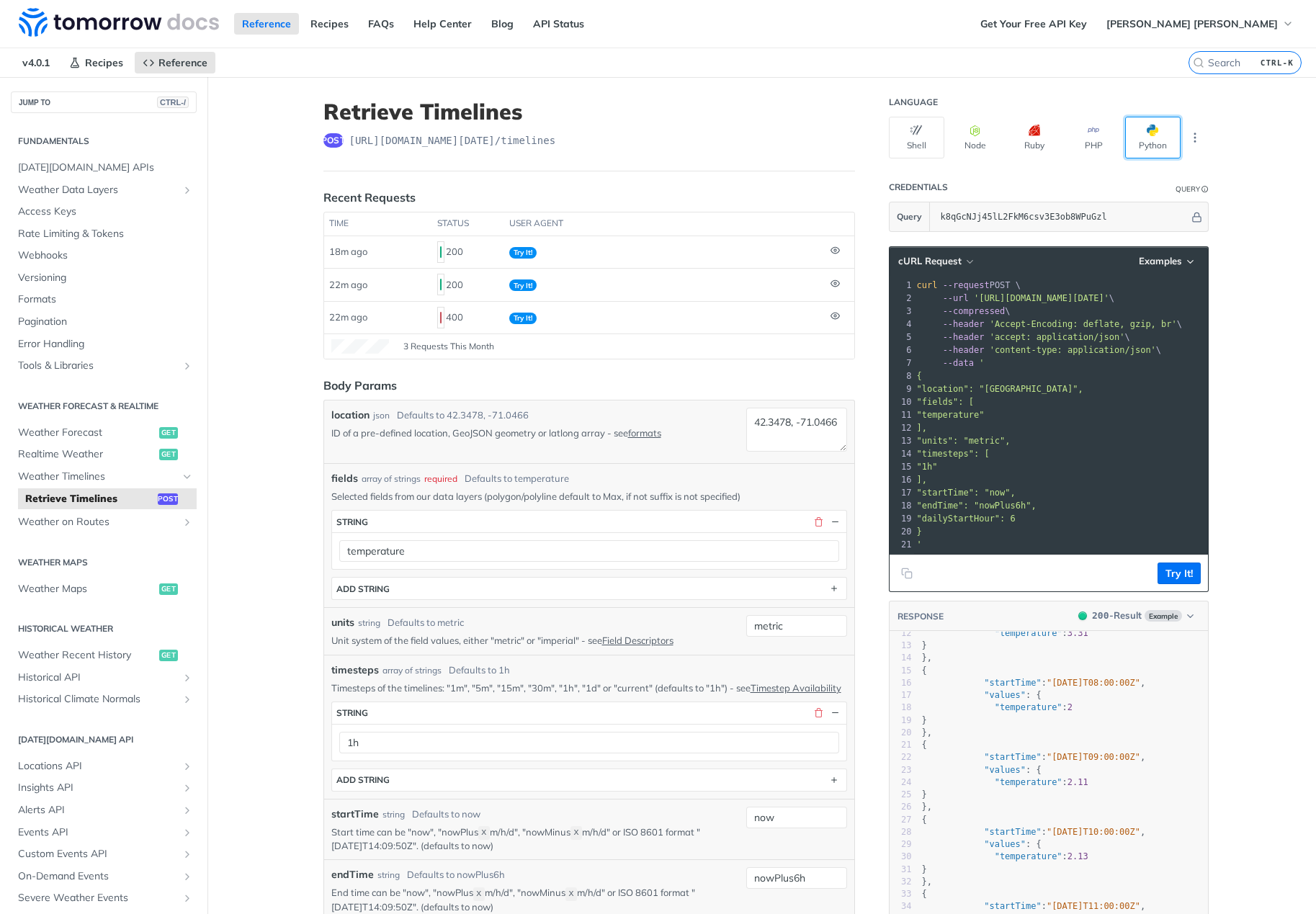
click at [1136, 141] on button "Python" at bounding box center [1153, 138] width 56 height 42
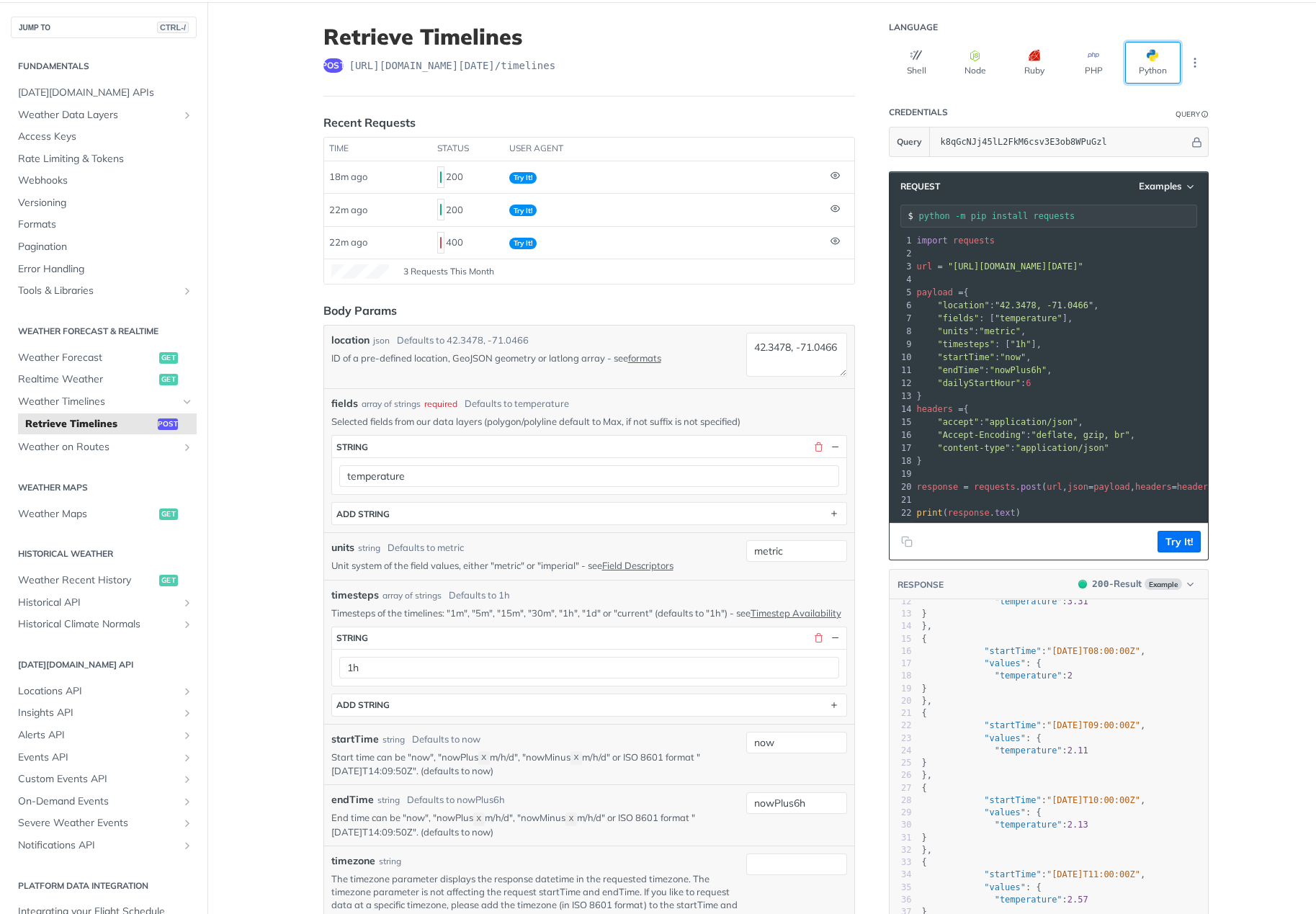
scroll to position [144, 0]
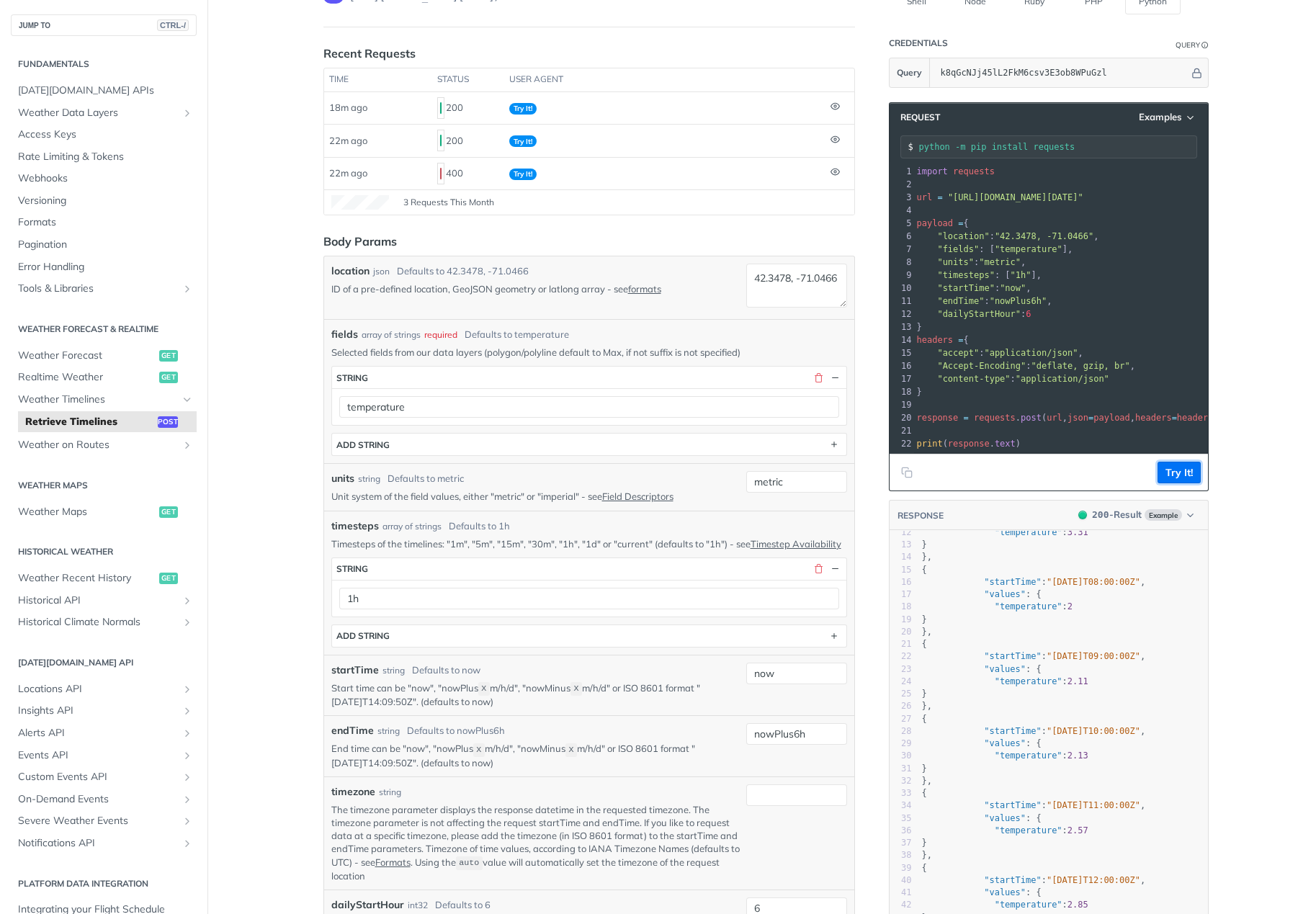
click at [1176, 484] on button "Try It!" at bounding box center [1179, 473] width 43 height 22
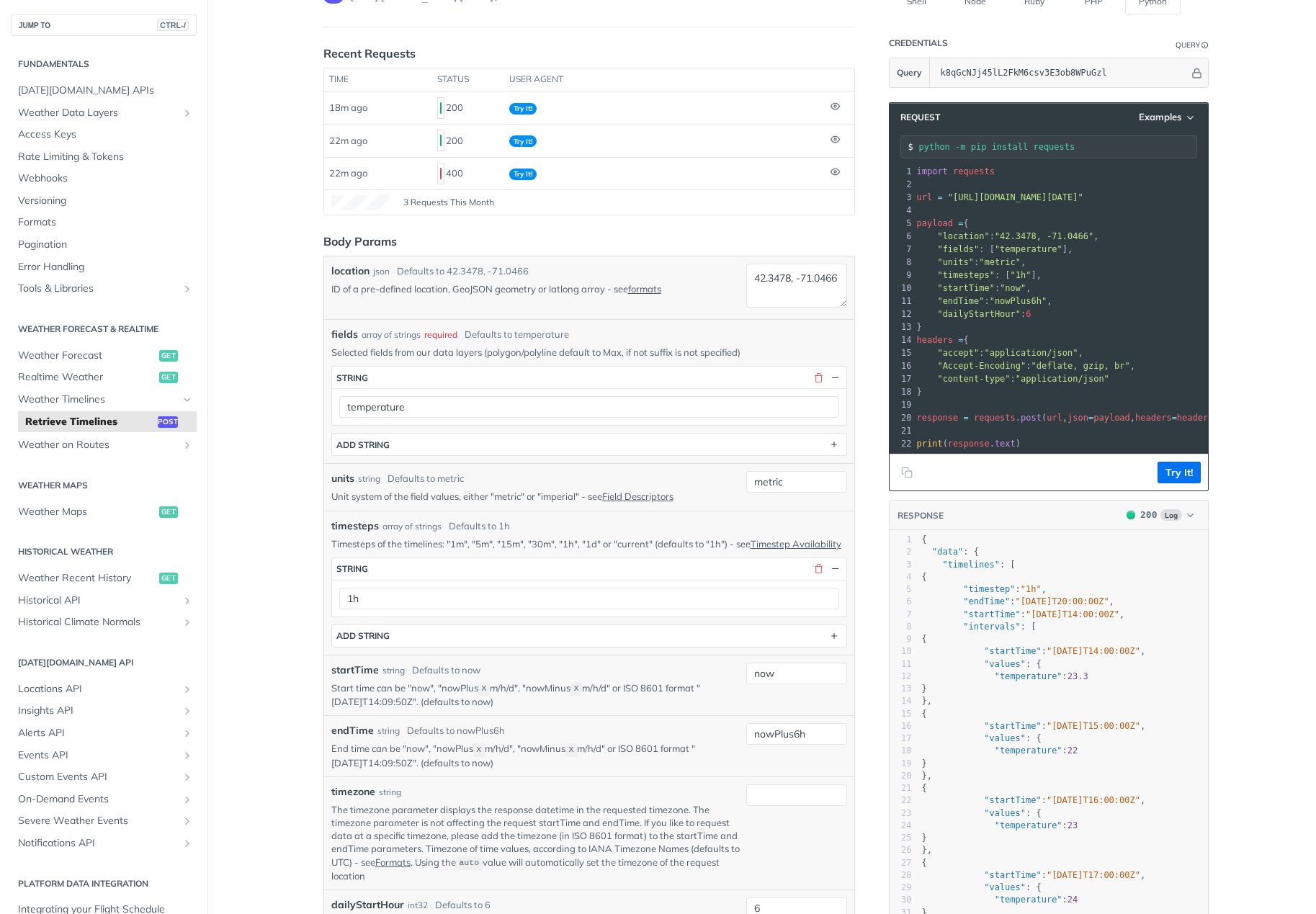
click at [997, 297] on span ""nowPlus6h"" at bounding box center [1018, 301] width 57 height 10
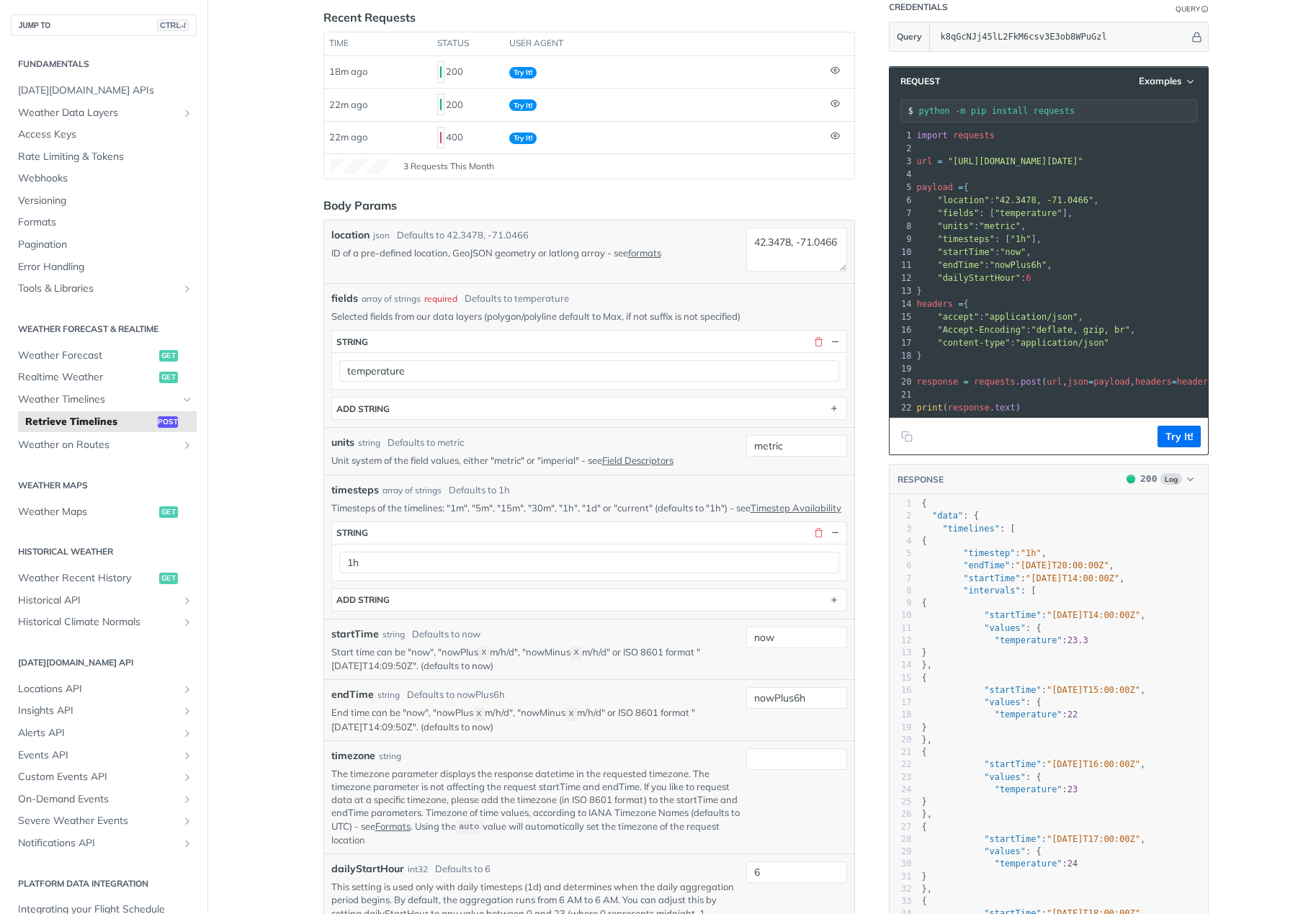
scroll to position [144, 0]
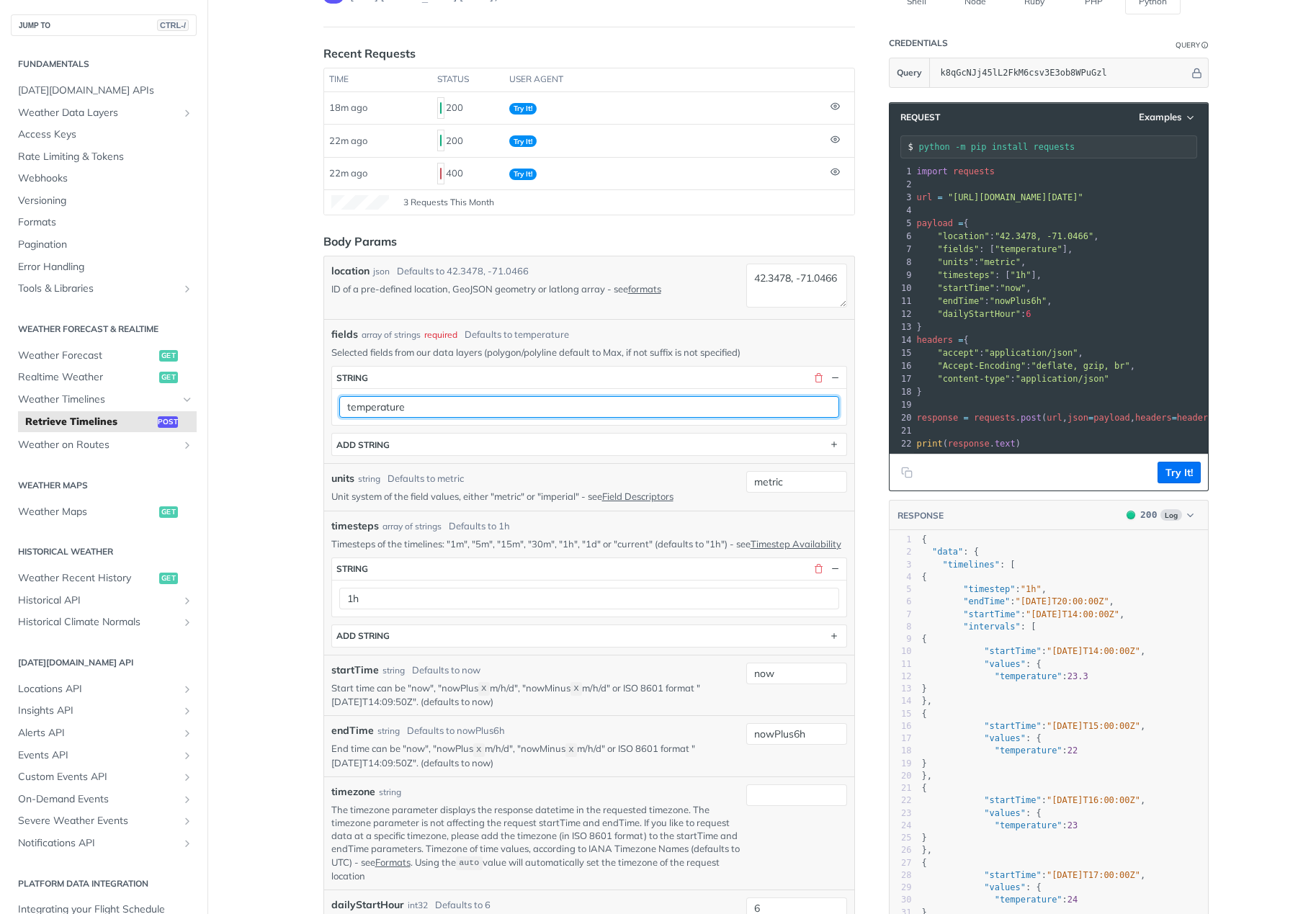
click at [424, 402] on input "temperature" at bounding box center [589, 407] width 499 height 22
click at [440, 405] on input "temperature" at bounding box center [589, 407] width 499 height 22
click at [472, 416] on input "temperature" at bounding box center [589, 407] width 499 height 22
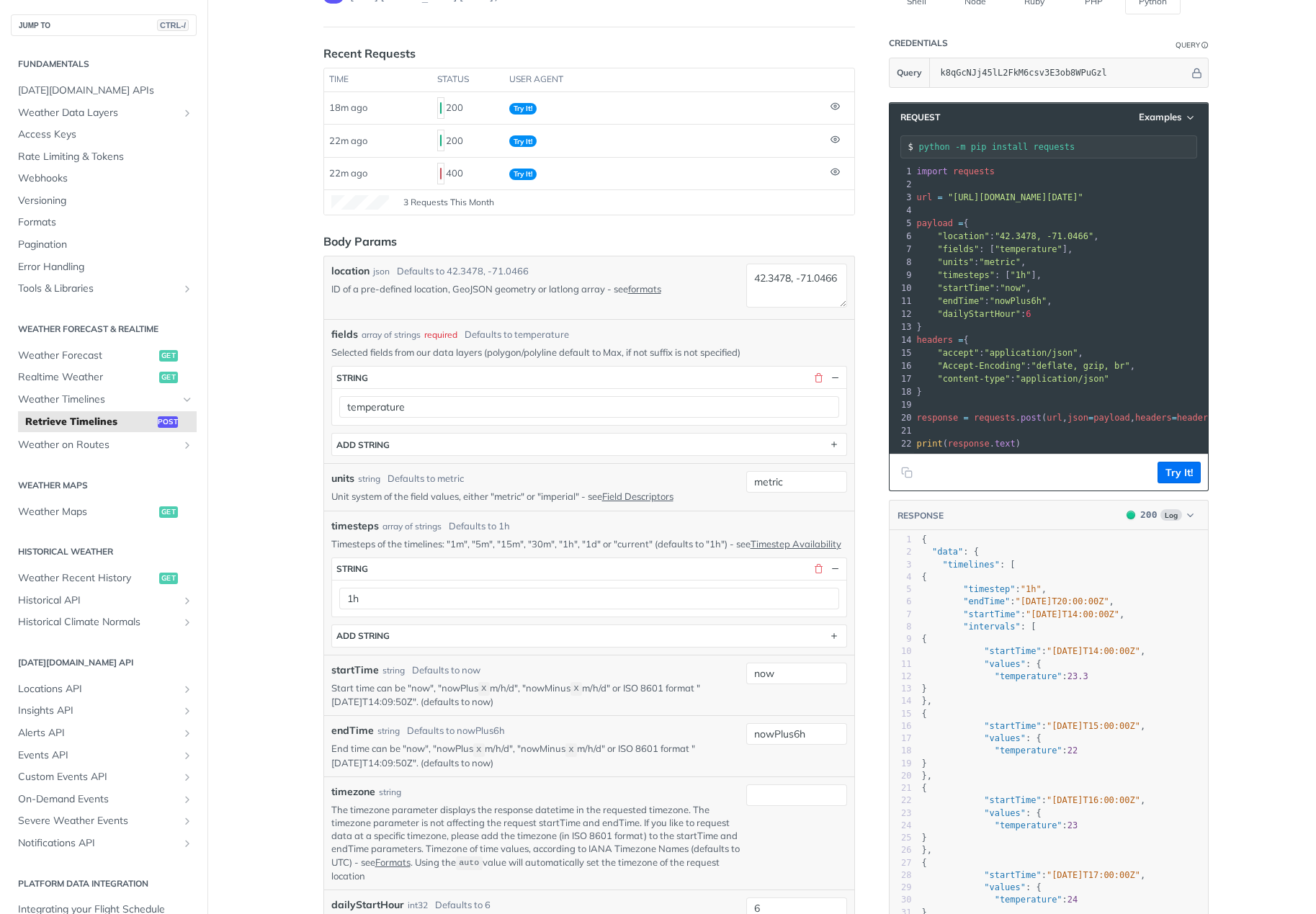
click at [990, 276] on span ""timesteps" : [ "1h" ]," at bounding box center [980, 275] width 126 height 10
drag, startPoint x: 1001, startPoint y: 271, endPoint x: 1001, endPoint y: 299, distance: 28.0
click at [1001, 299] on div "1 import requests 2 ​ 3 url = "https://api.tomorrow.io/v4/timelines?apikey=k8qG…" at bounding box center [1116, 307] width 404 height 285
click at [1001, 299] on span ""nowPlus6h"" at bounding box center [1018, 301] width 57 height 10
drag, startPoint x: 993, startPoint y: 327, endPoint x: 988, endPoint y: 282, distance: 45.3
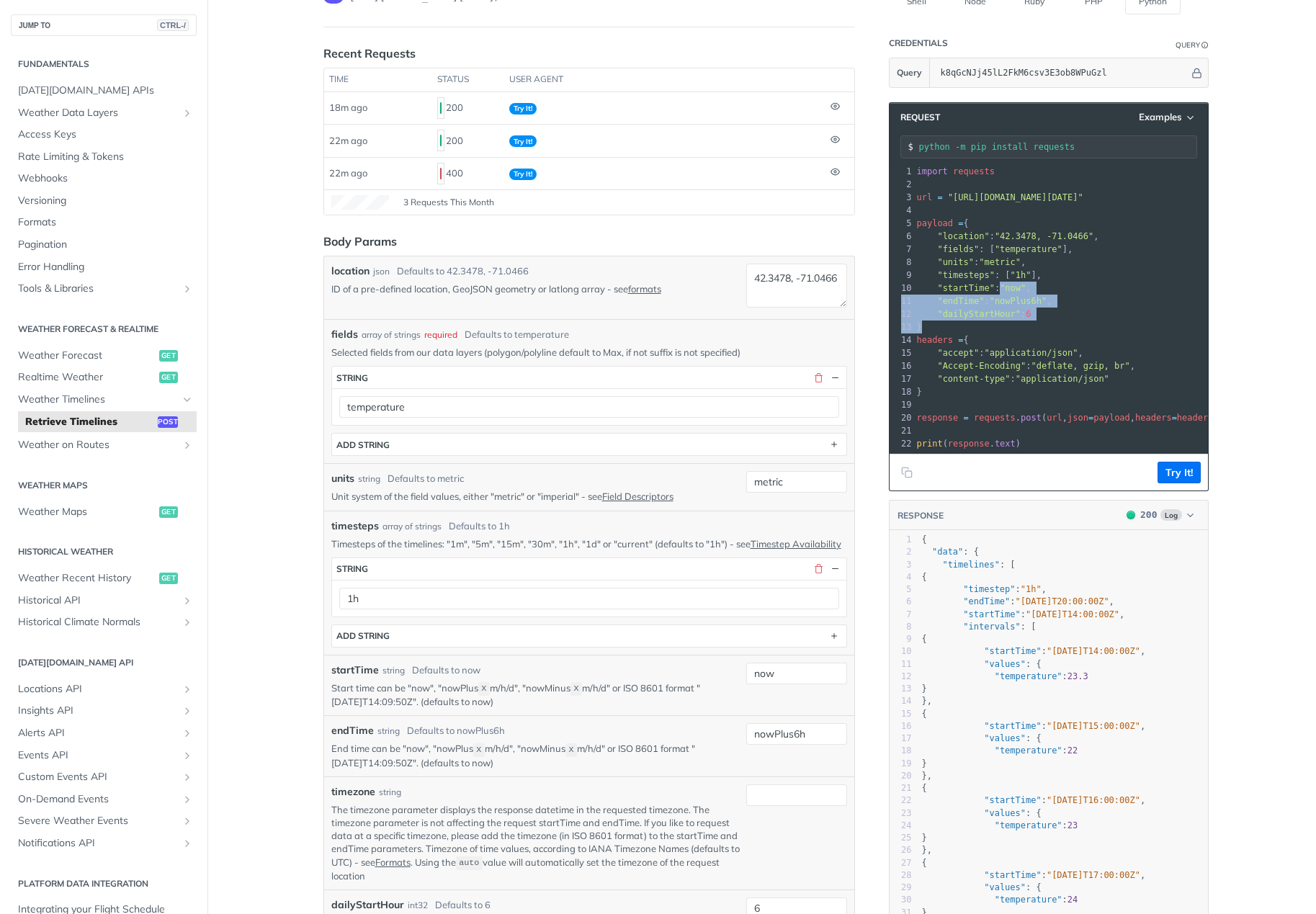
click at [988, 282] on div "1 import requests 2 ​ 3 url = "https://api.tomorrow.io/v4/timelines?apikey=k8qG…" at bounding box center [1116, 307] width 404 height 285
click at [988, 282] on pre ""startTime" : "now" ," at bounding box center [1116, 288] width 404 height 13
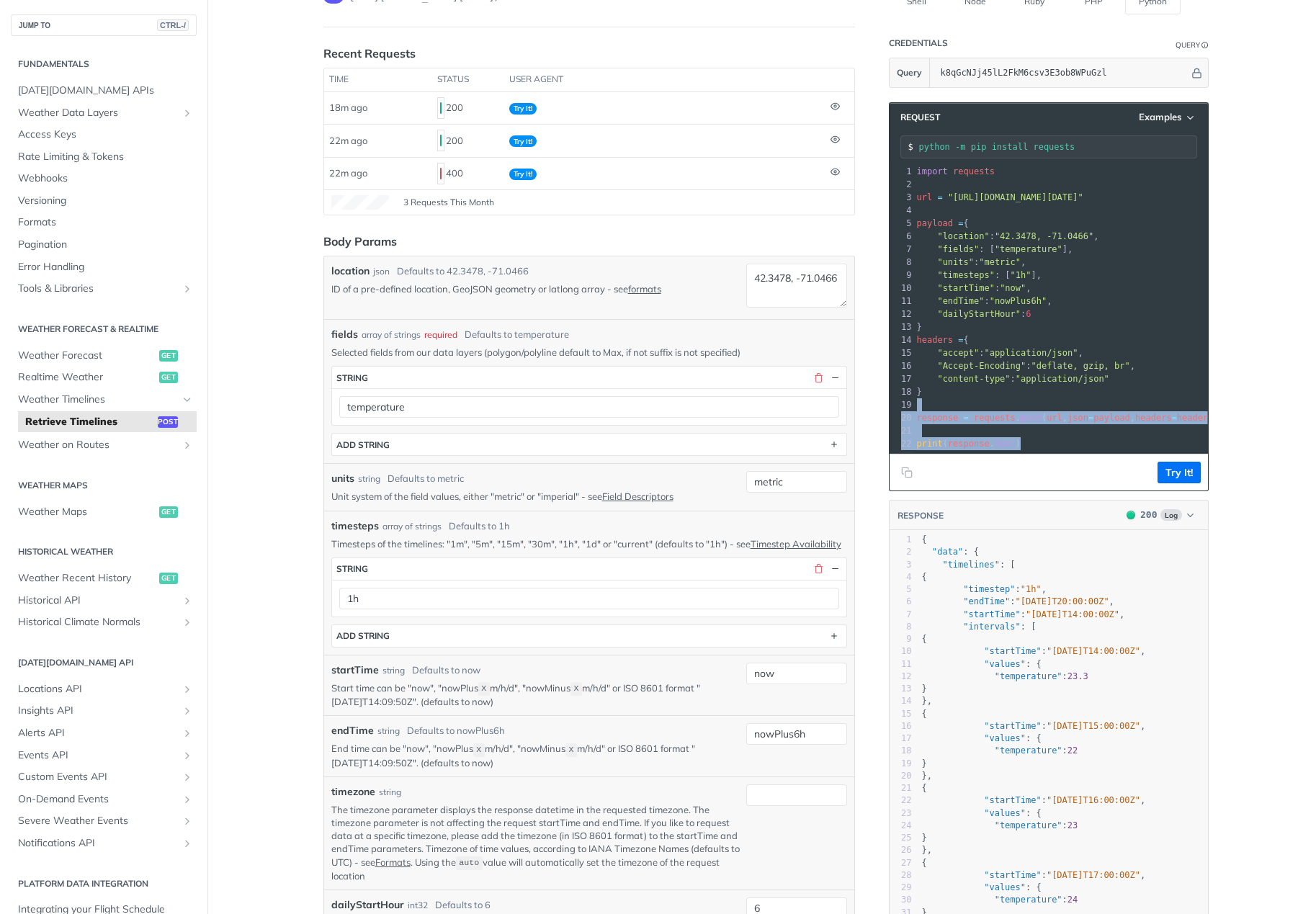
drag, startPoint x: 1004, startPoint y: 411, endPoint x: 1020, endPoint y: 441, distance: 34.0
click at [1020, 441] on div "1 import requests 2 ​ 3 url = "https://api.tomorrow.io/v4/timelines?apikey=k8qG…" at bounding box center [1116, 307] width 404 height 285
click at [1020, 441] on pre "print ( response . text )" at bounding box center [1116, 444] width 404 height 13
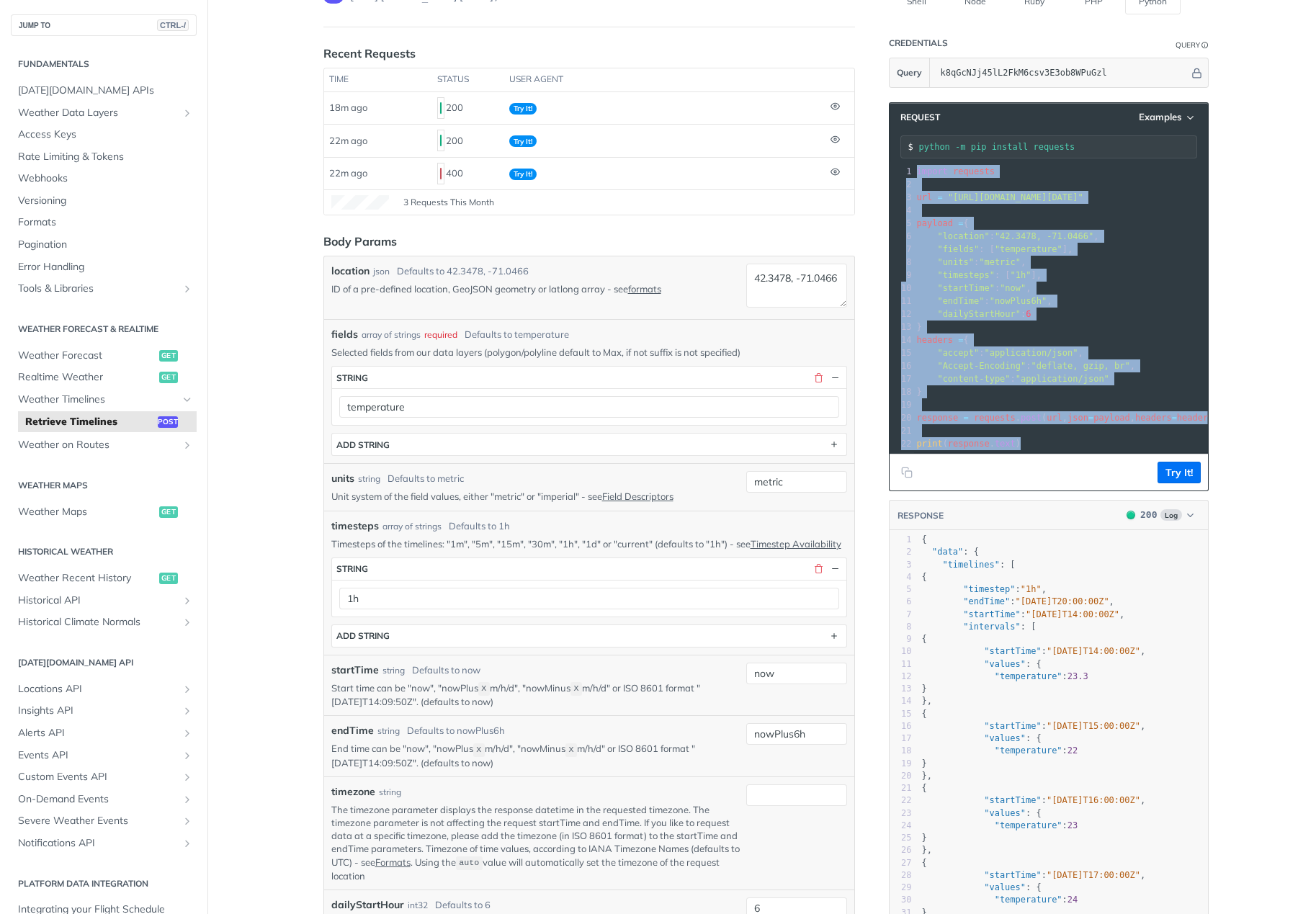
drag, startPoint x: 1008, startPoint y: 446, endPoint x: 900, endPoint y: 175, distance: 291.7
click at [914, 175] on div "1 import requests 2 ​ 3 url = "https://api.tomorrow.io/v4/timelines?apikey=k8qG…" at bounding box center [1116, 307] width 404 height 285
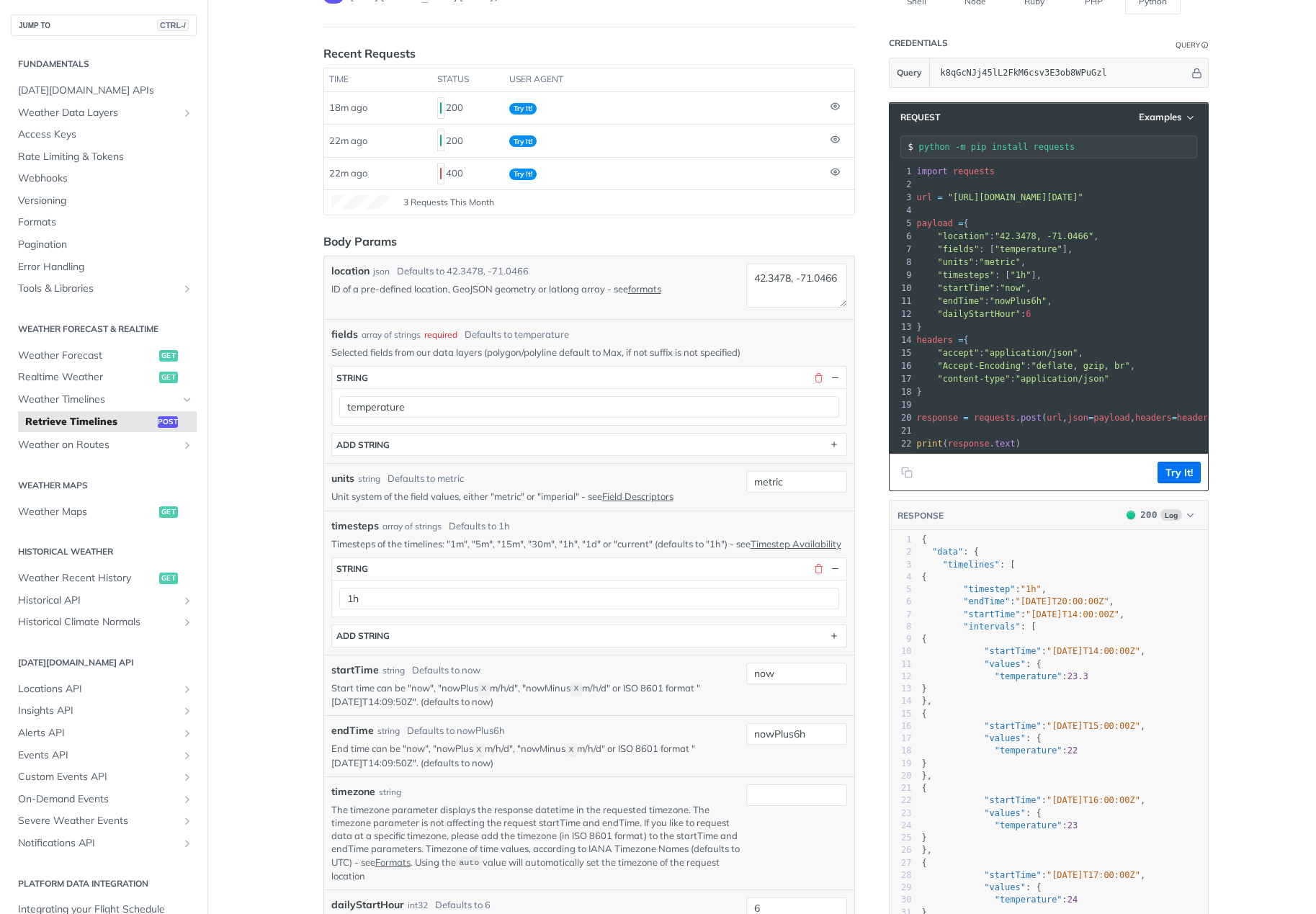
click at [937, 313] on span ""dailyStartHour"" at bounding box center [978, 314] width 84 height 10
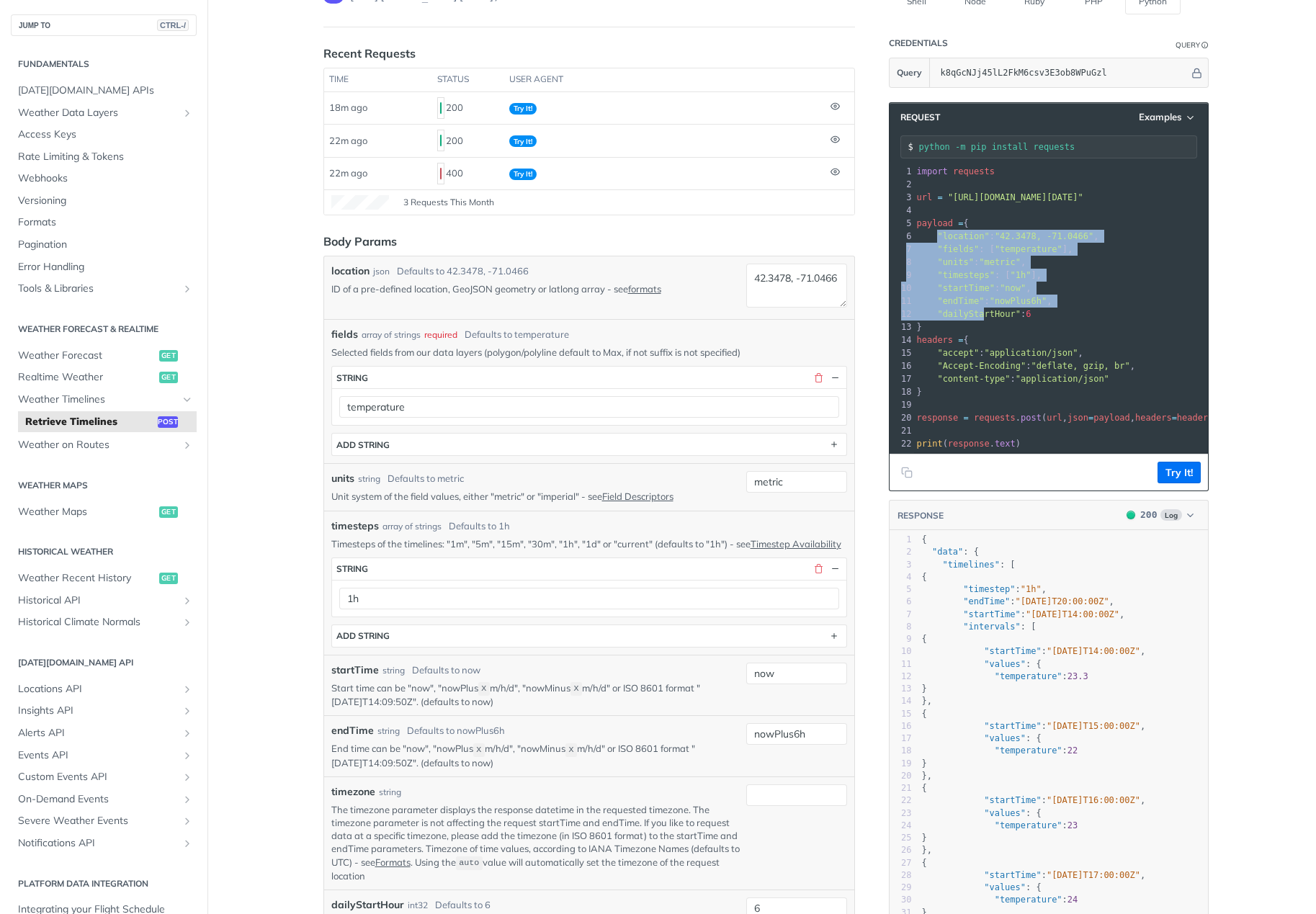
drag, startPoint x: 935, startPoint y: 234, endPoint x: 976, endPoint y: 319, distance: 94.4
click at [976, 319] on div "1 import requests 2 ​ 3 url = "https://api.tomorrow.io/v4/timelines?apikey=k8qG…" at bounding box center [1116, 307] width 404 height 285
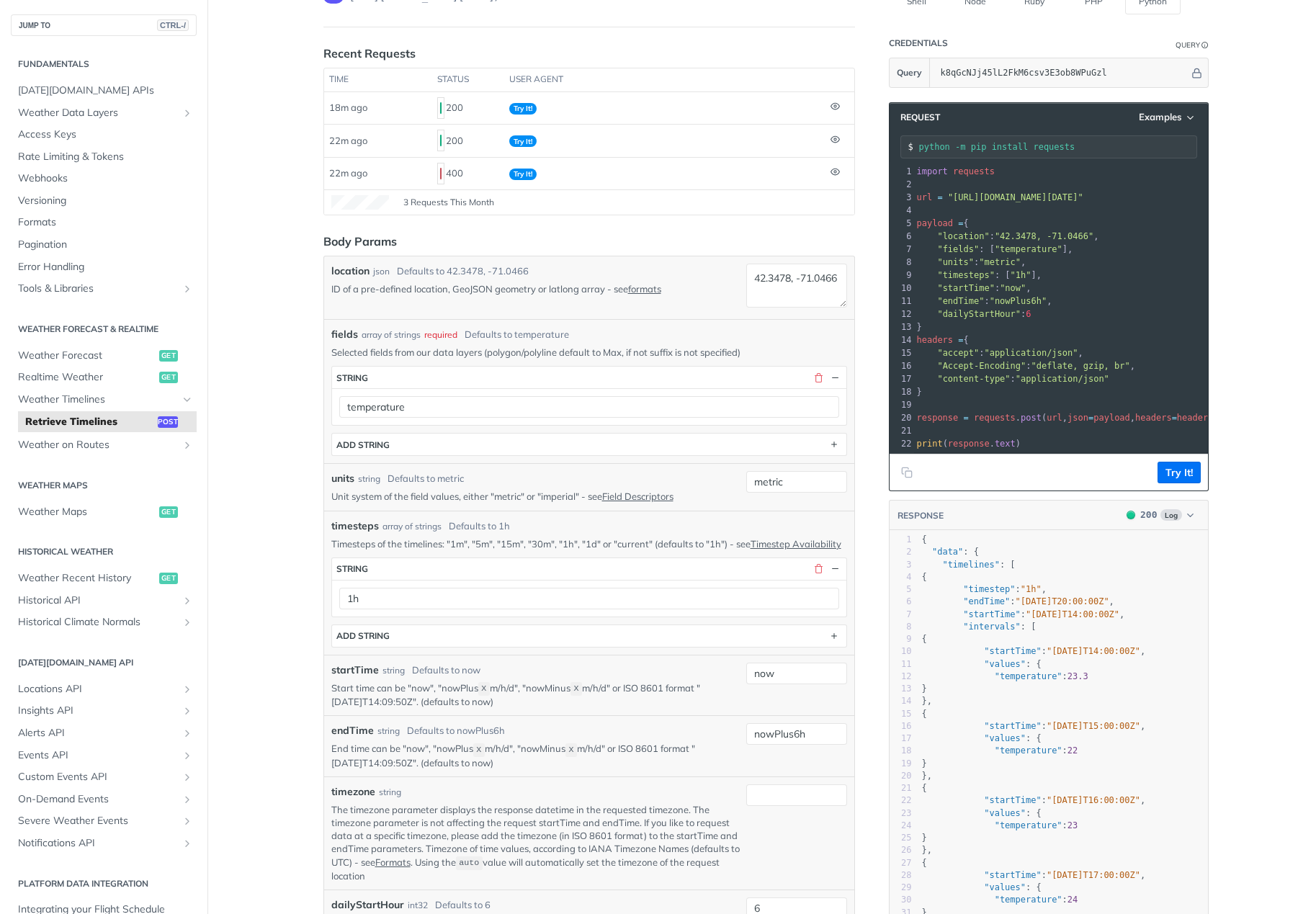
click at [976, 319] on pre ""dailyStartHour" : 6" at bounding box center [1116, 314] width 404 height 13
drag, startPoint x: 1035, startPoint y: 315, endPoint x: 1041, endPoint y: 274, distance: 41.4
click at [1041, 274] on div "1 import requests 2 ​ 3 url = "https://api.tomorrow.io/v4/timelines?apikey=k8qG…" at bounding box center [1116, 307] width 404 height 285
click at [1041, 274] on pre ""timesteps" : [ "1h" ]," at bounding box center [1116, 275] width 404 height 13
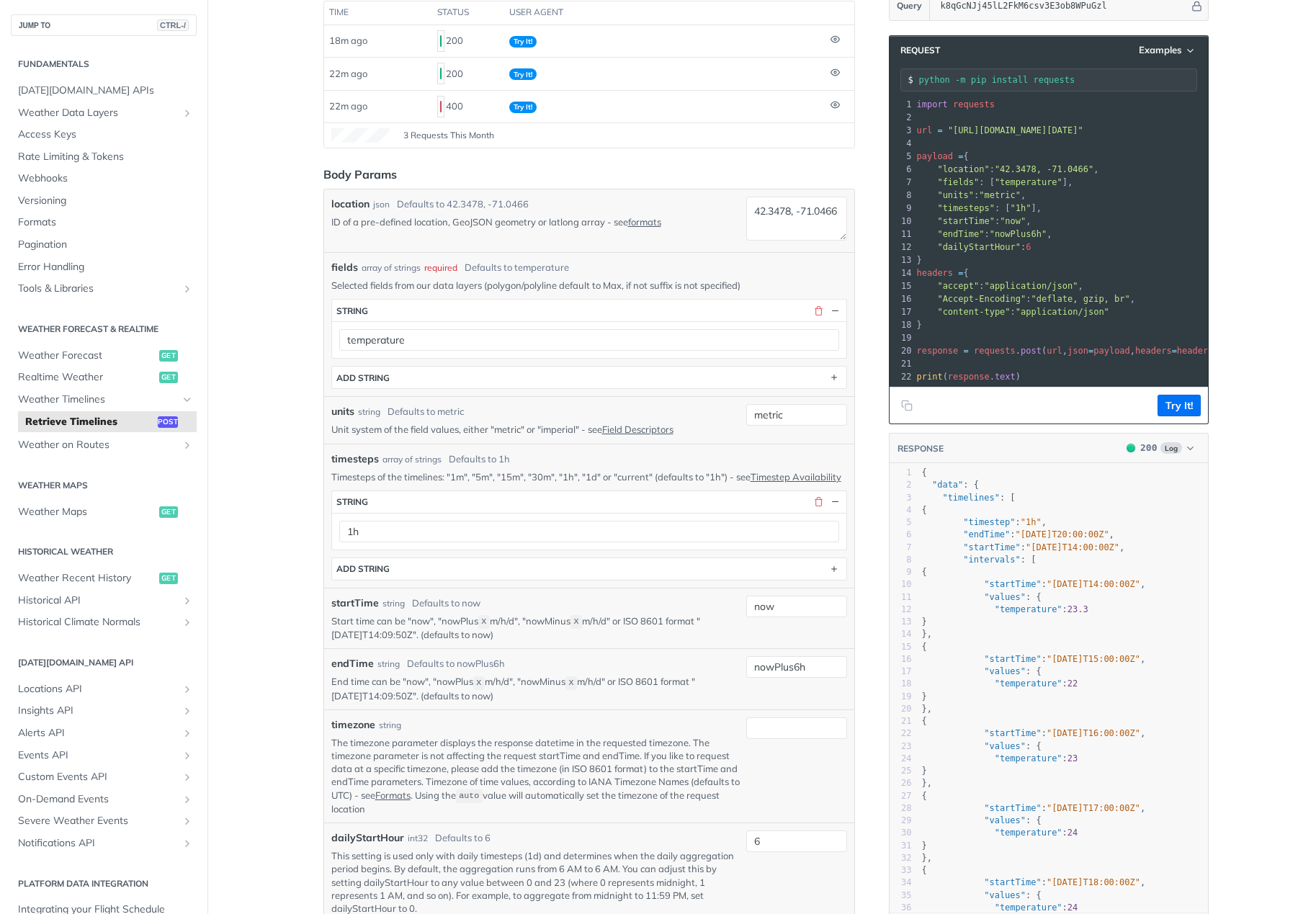
scroll to position [288, 0]
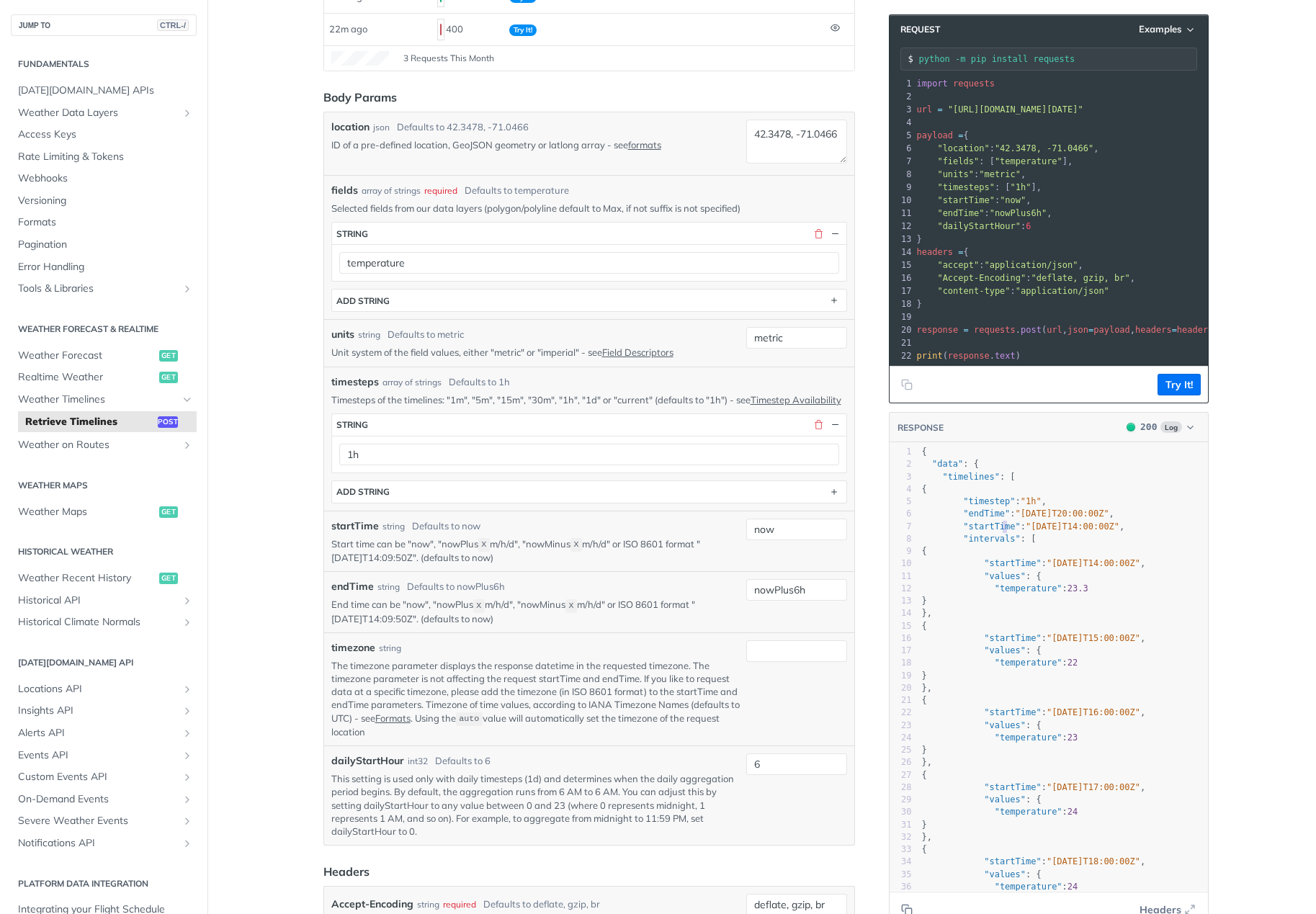
type textarea "e": "2025-09-26T14:00:00Z", "intervals"
drag, startPoint x: 997, startPoint y: 537, endPoint x: 1003, endPoint y: 555, distance: 19.0
click at [1003, 555] on div "1 { 2 "data" : { 3 "timelines" : [ 4 { 5 "timestep" : "1h" , 6 "endTime" : "202…" at bounding box center [1064, 787] width 289 height 684
click at [1003, 546] on pre ""intervals" : [" at bounding box center [1064, 539] width 289 height 13
type textarea ""2025-09-26T"
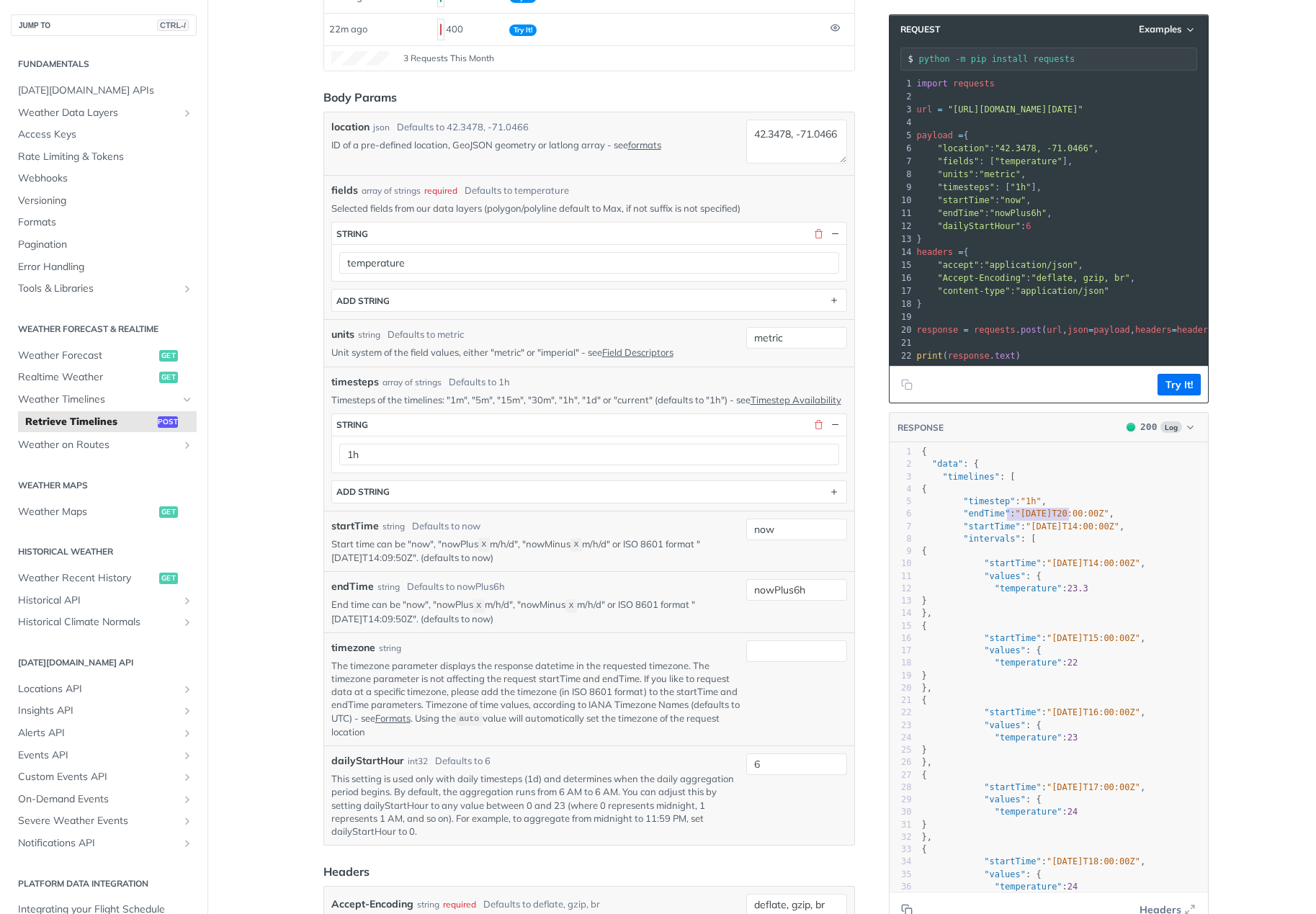
drag, startPoint x: 1002, startPoint y: 528, endPoint x: 1063, endPoint y: 520, distance: 61.5
click at [1063, 519] on span ""endTime" : "2025-09-26T20:00:00Z" ," at bounding box center [1018, 513] width 192 height 10
click at [1063, 519] on span ""2025-09-26T20:00:00Z"" at bounding box center [1062, 513] width 93 height 10
click at [1082, 519] on span ""2025-09-26T20:00:00Z"" at bounding box center [1062, 513] width 93 height 10
type textarea "-09-26T20:00:"
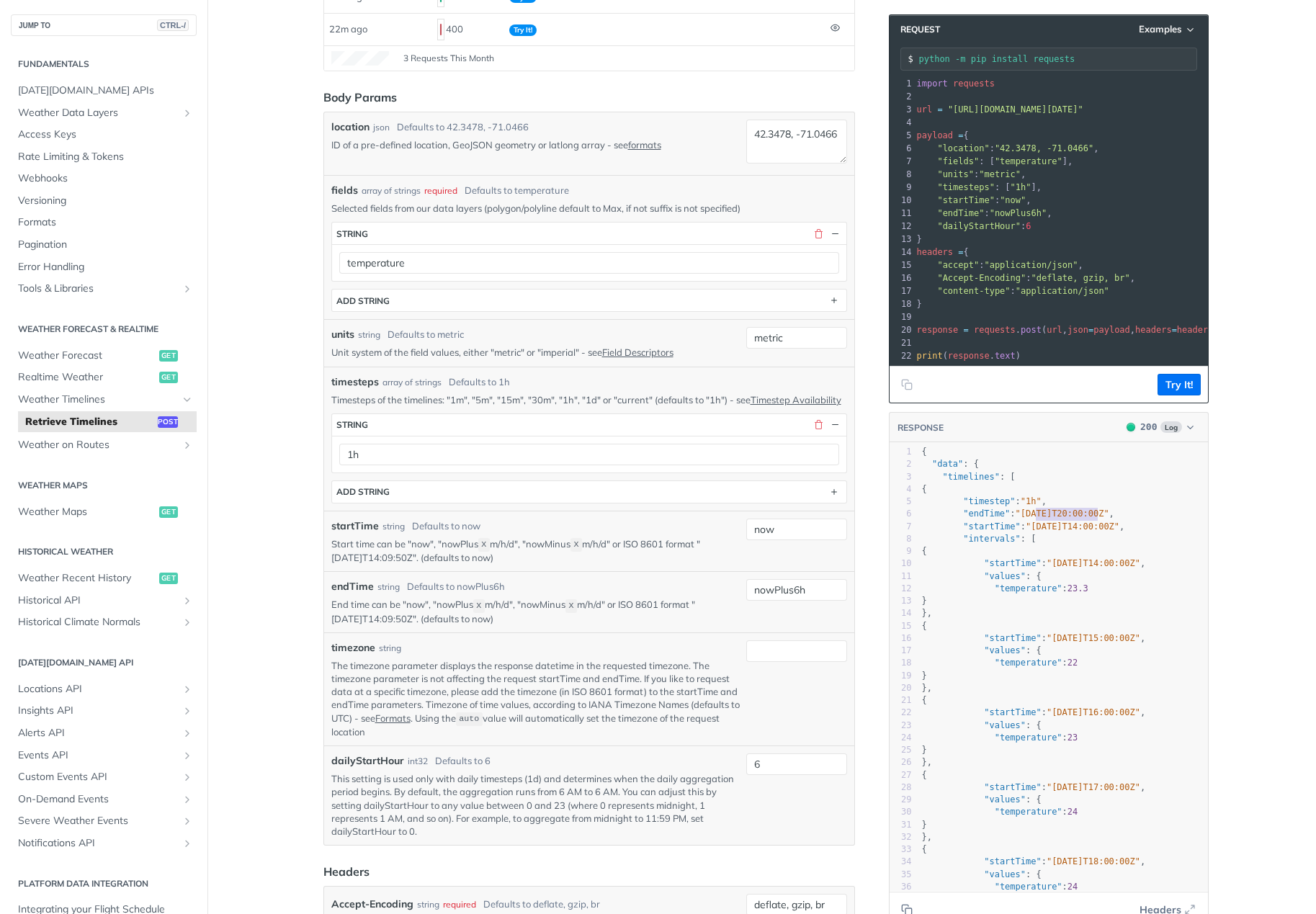
drag, startPoint x: 1093, startPoint y: 528, endPoint x: 1032, endPoint y: 526, distance: 61.0
click at [1032, 519] on span ""2025-09-26T20:00:00Z"" at bounding box center [1062, 513] width 93 height 10
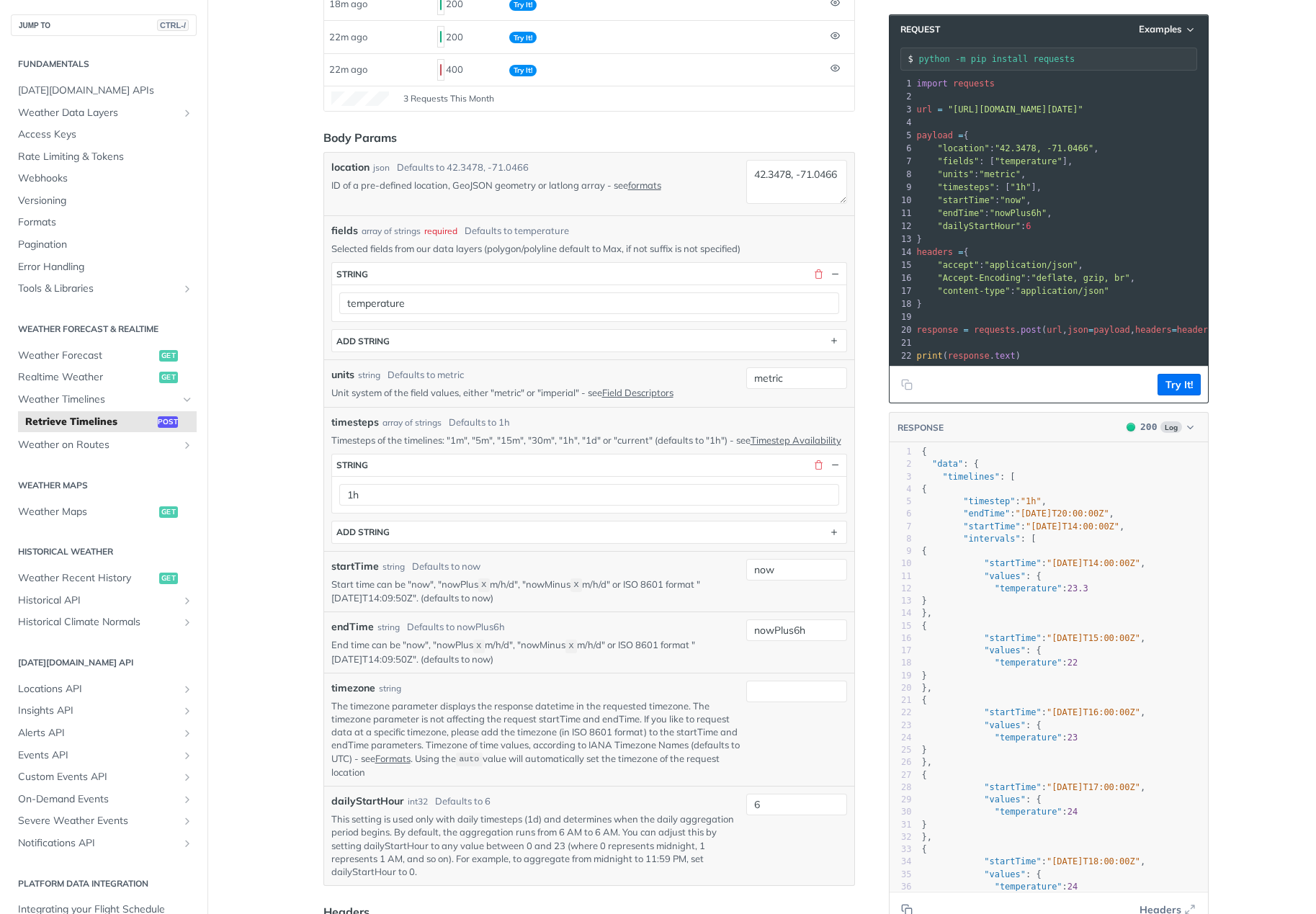
scroll to position [217, 0]
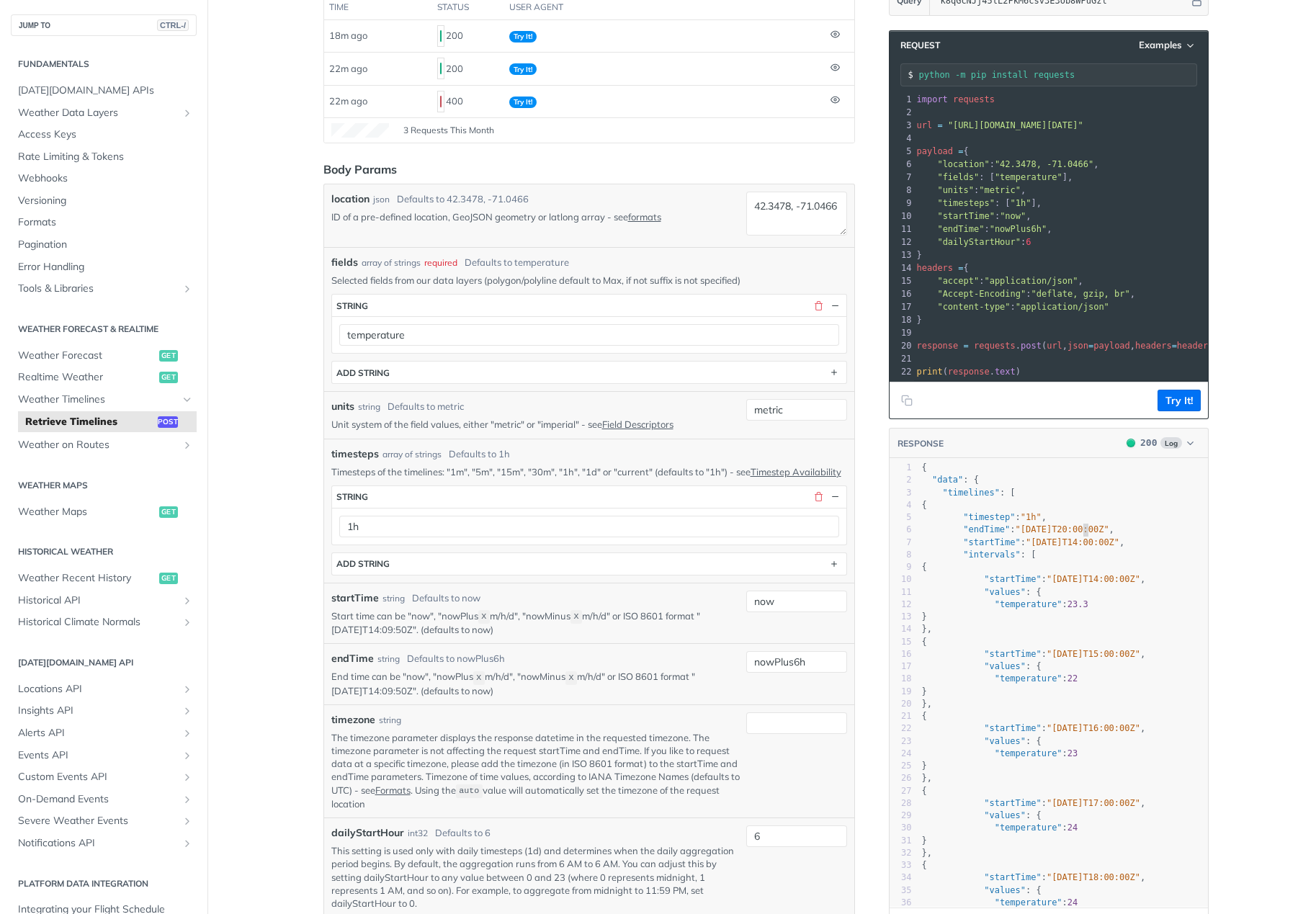
click at [1076, 535] on span ""2025-09-26T20:00:00Z"" at bounding box center [1062, 529] width 93 height 10
drag, startPoint x: 994, startPoint y: 225, endPoint x: 1000, endPoint y: 245, distance: 20.9
click at [1000, 245] on div "1 import requests 2 ​ 3 url = "https://api.tomorrow.io/v4/timelines?apikey=k8qG…" at bounding box center [1116, 235] width 404 height 285
click at [1000, 245] on span ""dailyStartHour"" at bounding box center [978, 242] width 84 height 10
drag, startPoint x: 997, startPoint y: 238, endPoint x: 986, endPoint y: 217, distance: 23.7
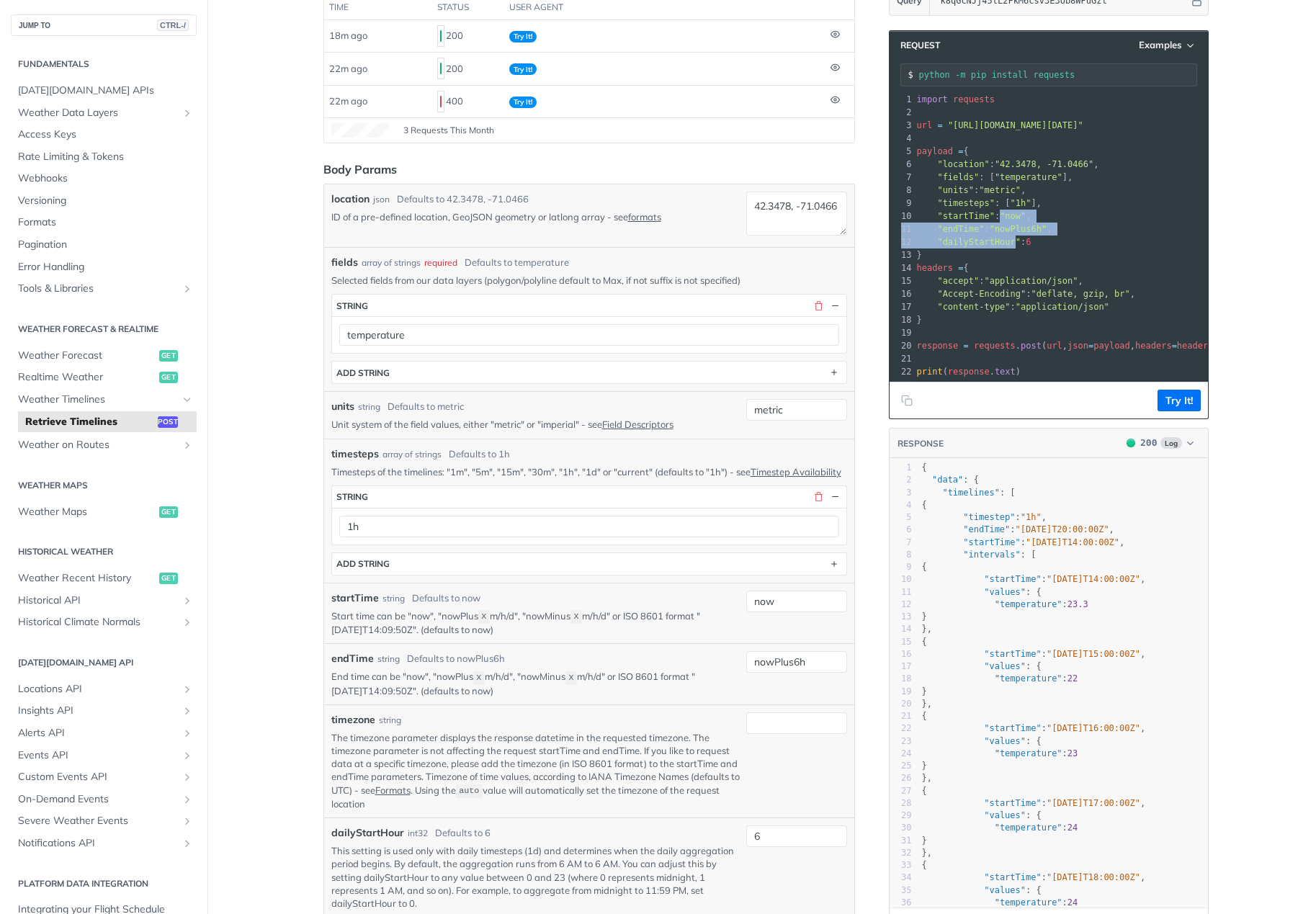
click at [986, 217] on div "1 import requests 2 ​ 3 url = "https://api.tomorrow.io/v4/timelines?apikey=k8qG…" at bounding box center [1116, 235] width 404 height 285
click at [986, 217] on span ""startTime" : "now" ," at bounding box center [974, 216] width 114 height 10
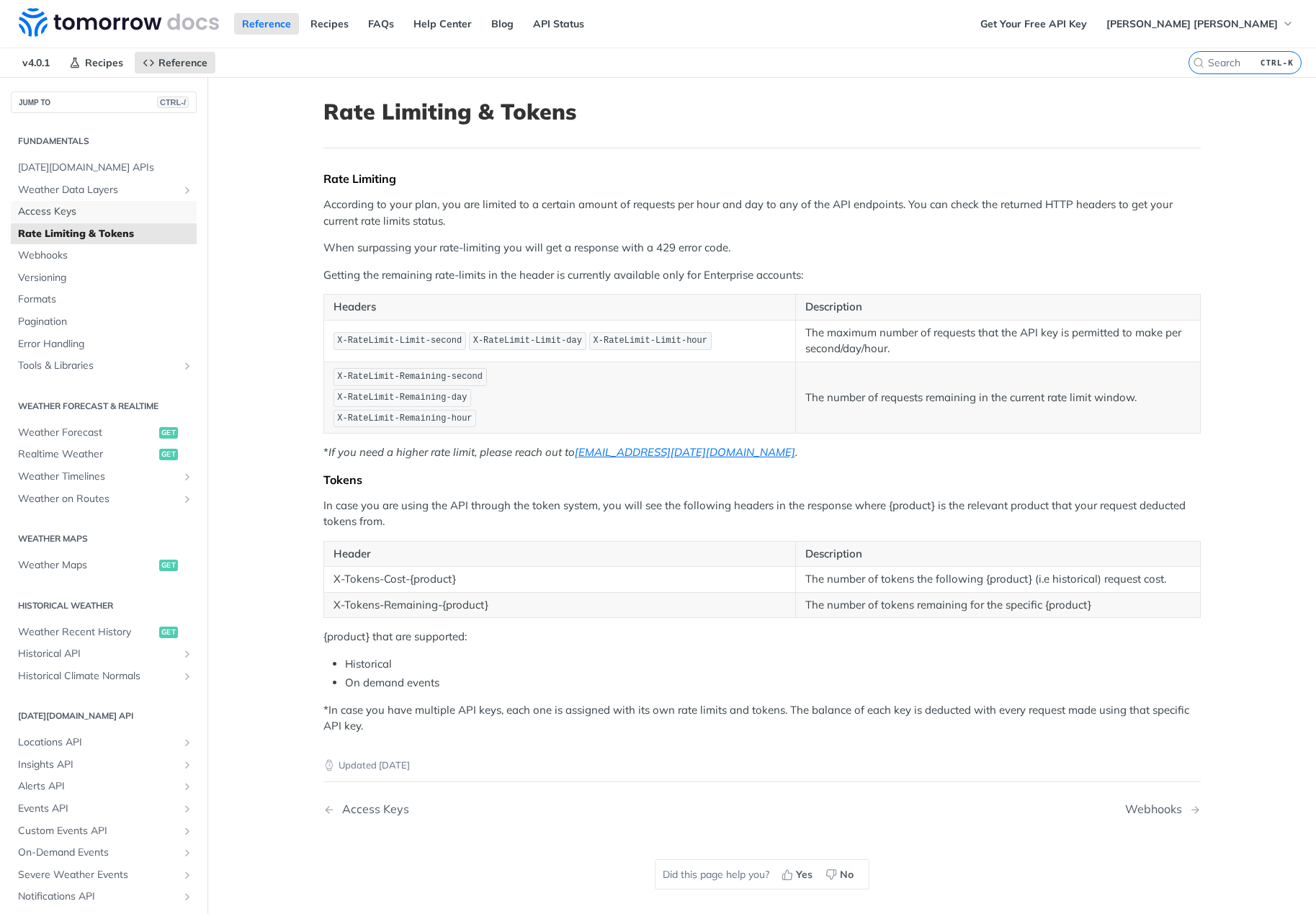
click at [63, 208] on span "Access Keys" at bounding box center [105, 212] width 175 height 14
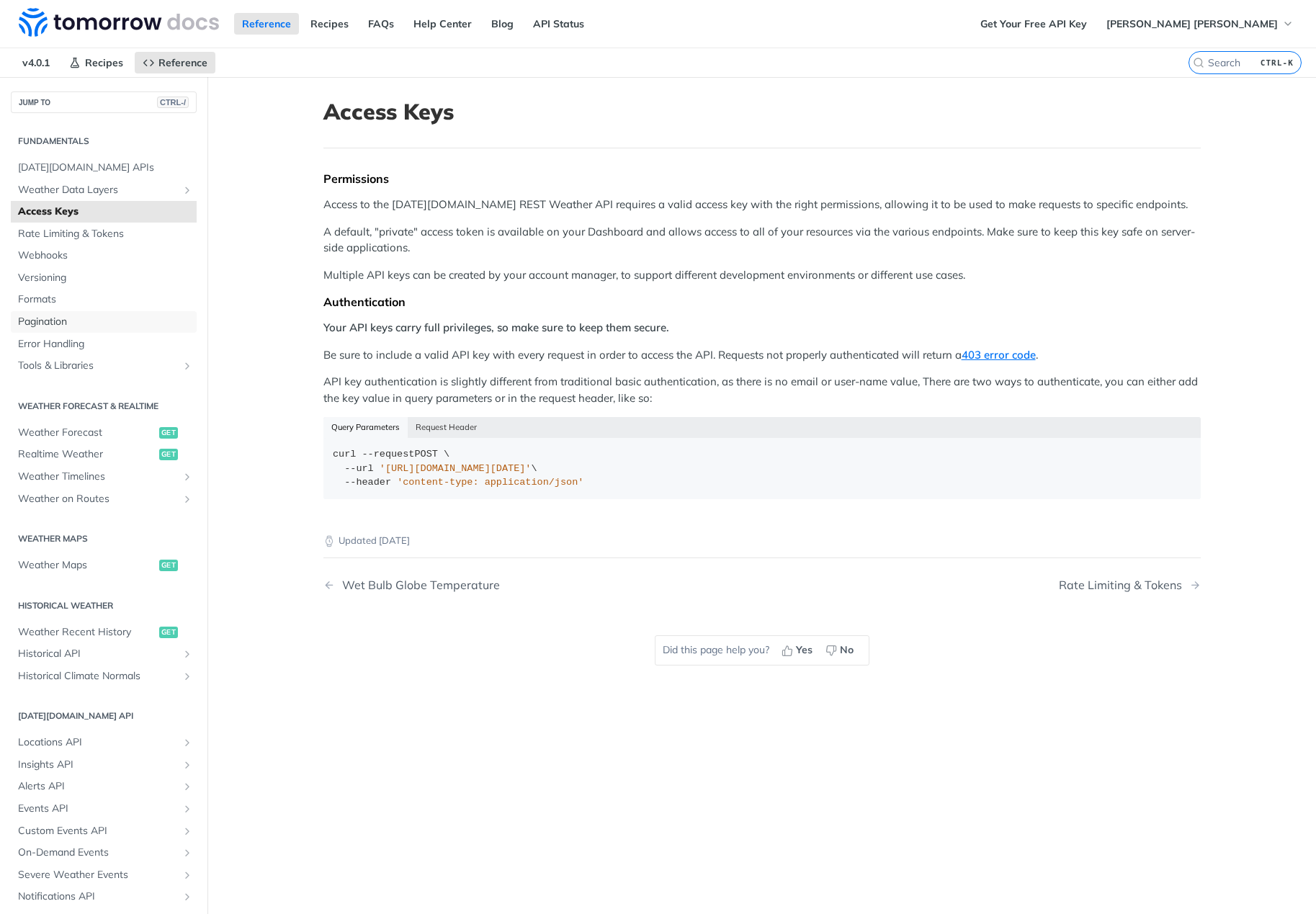
click at [62, 323] on span "Pagination" at bounding box center [105, 322] width 175 height 14
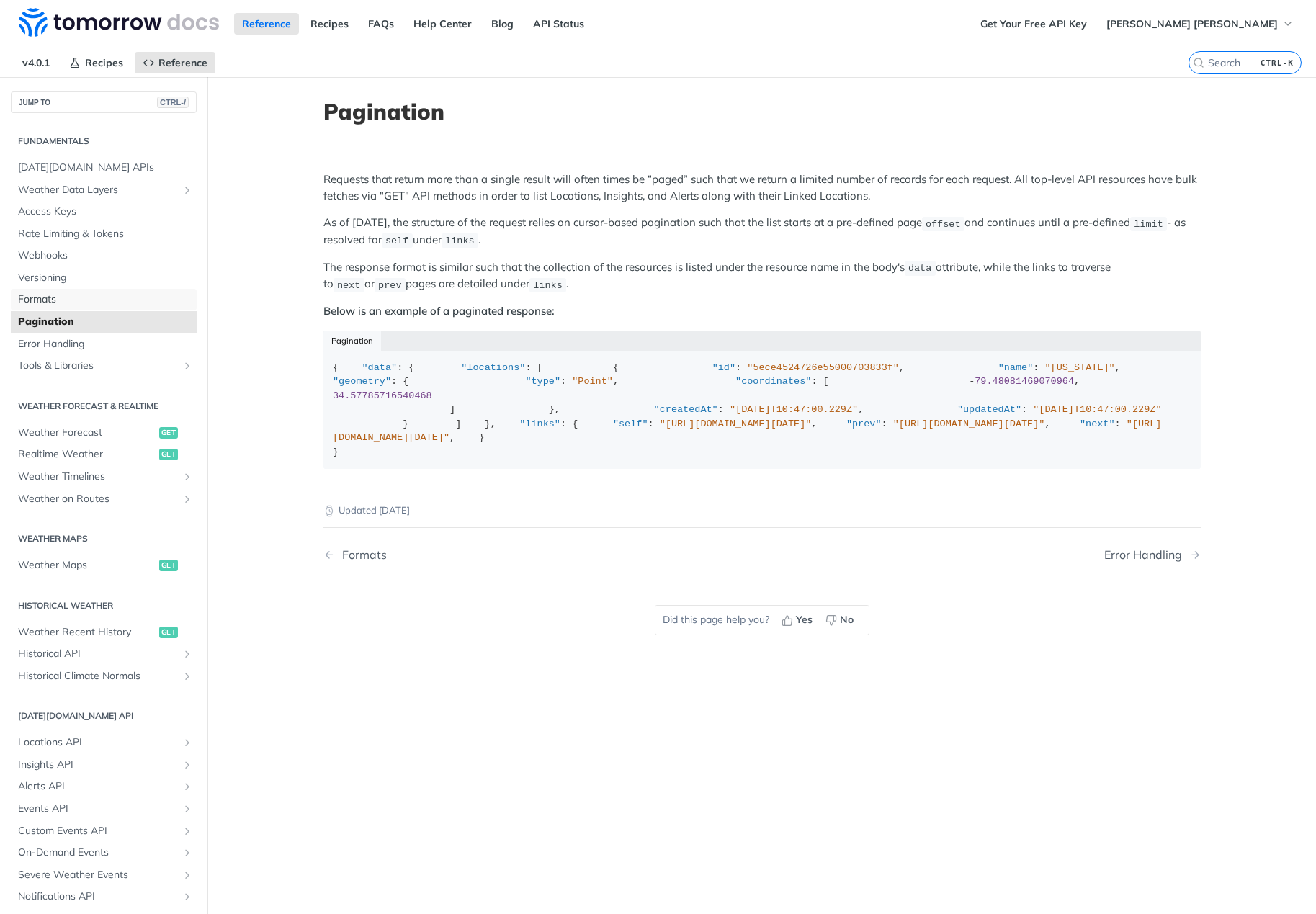
click at [51, 297] on span "Formats" at bounding box center [105, 300] width 175 height 14
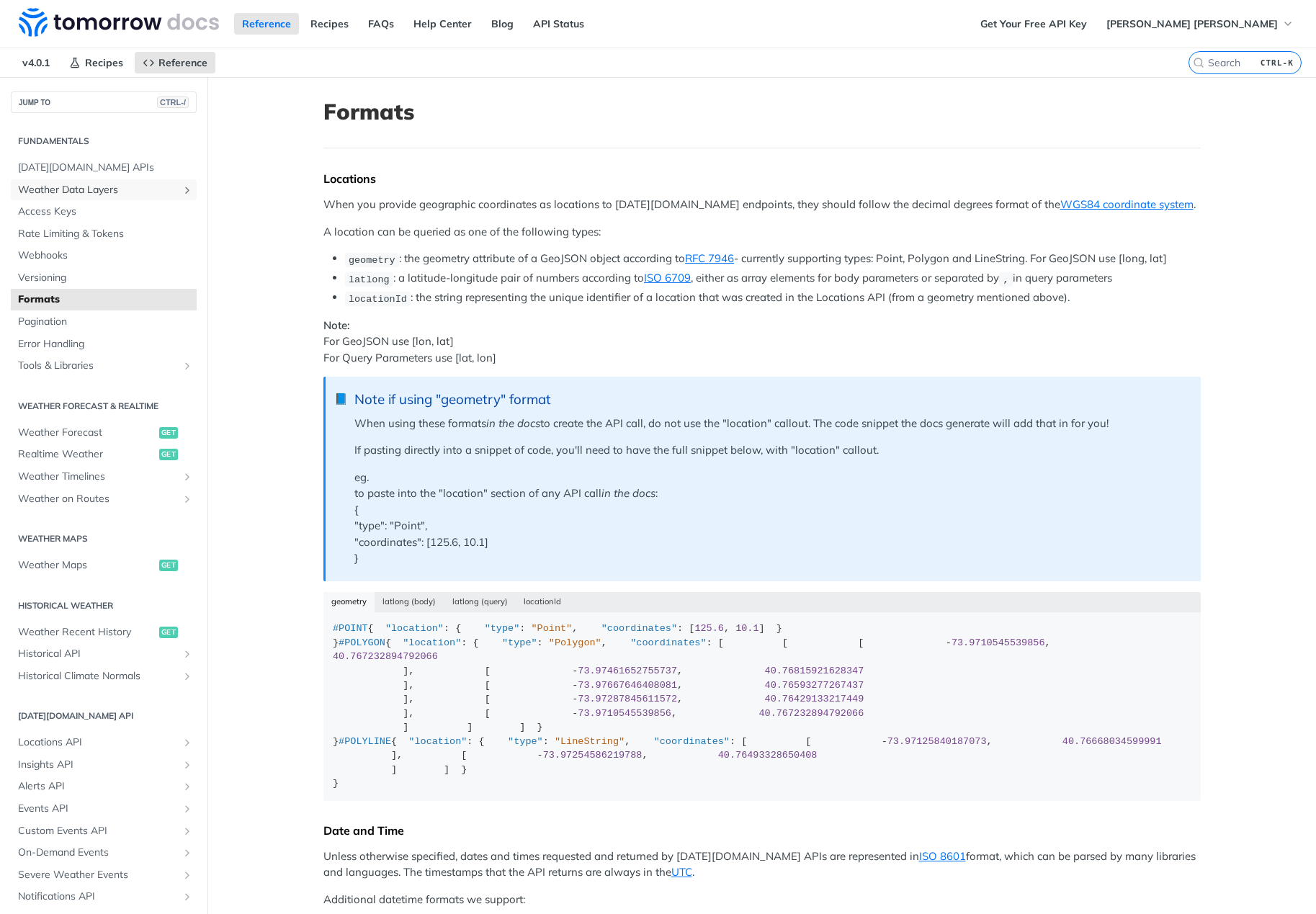
click at [85, 191] on span "Weather Data Layers" at bounding box center [98, 191] width 160 height 14
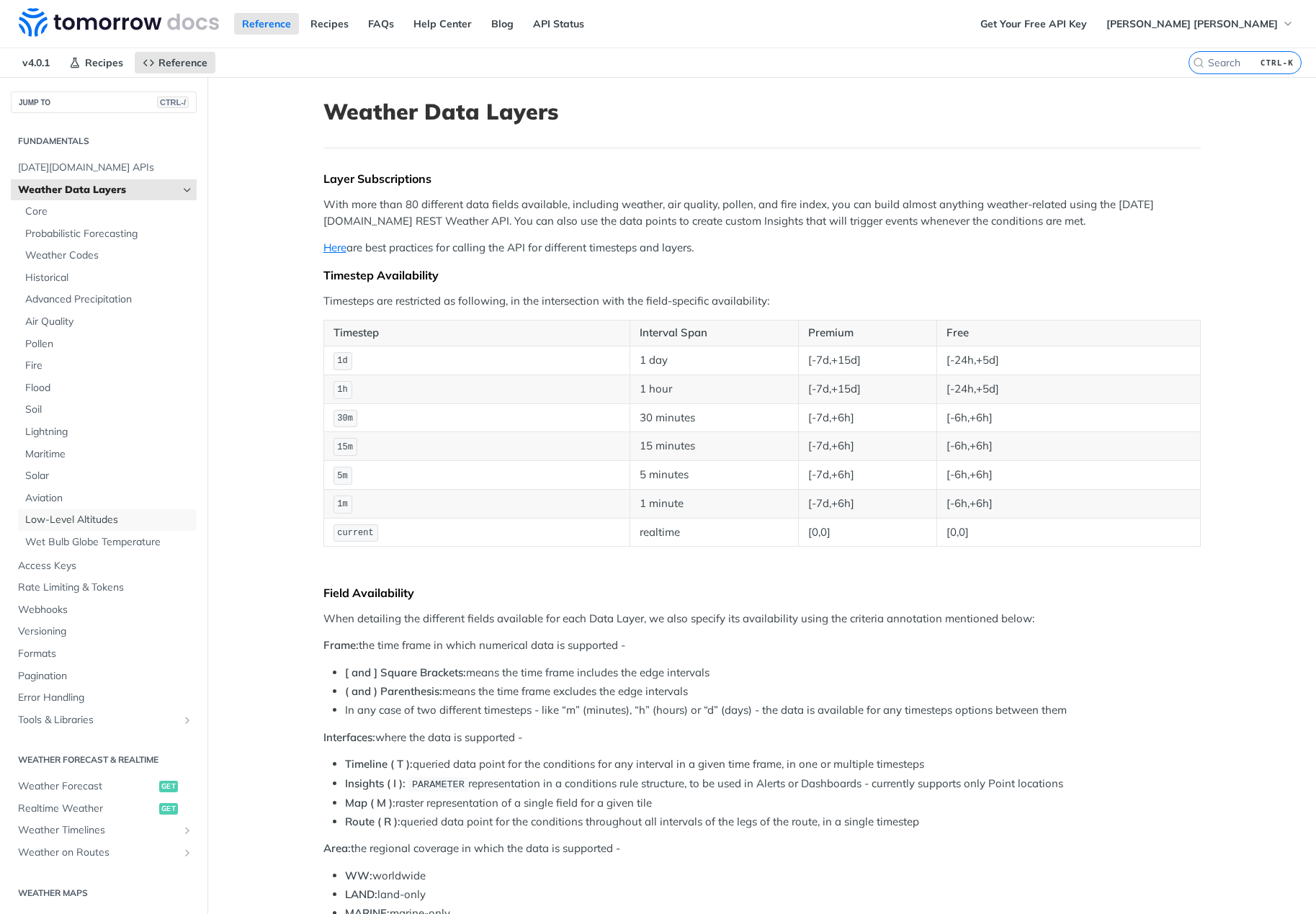
click at [58, 526] on span "Low-Level Altitudes" at bounding box center [109, 520] width 168 height 14
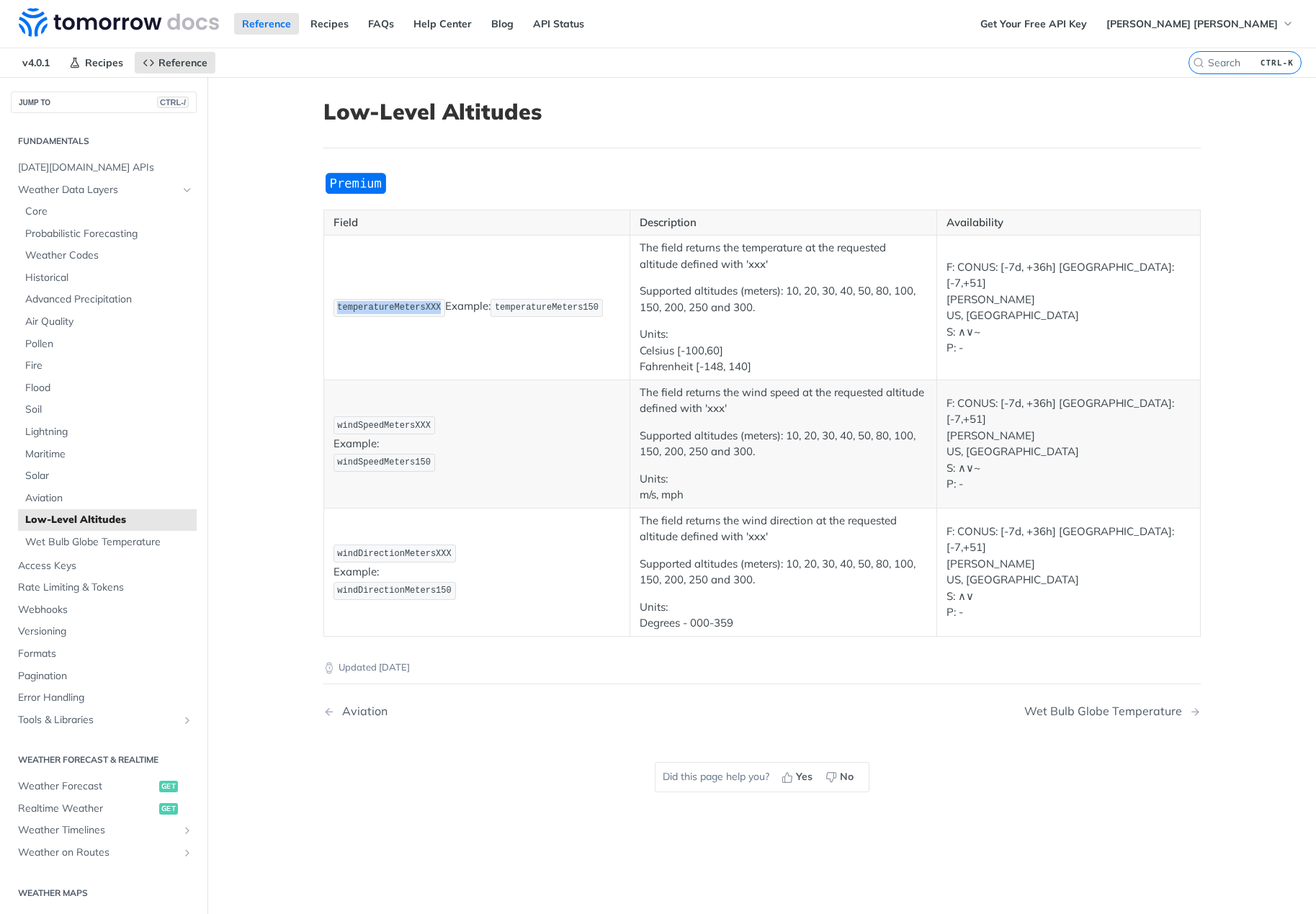
drag, startPoint x: 329, startPoint y: 311, endPoint x: 426, endPoint y: 304, distance: 97.3
click at [426, 304] on code "temperatureMetersXXX" at bounding box center [389, 308] width 112 height 18
copy span "temperatureMetersXXX"
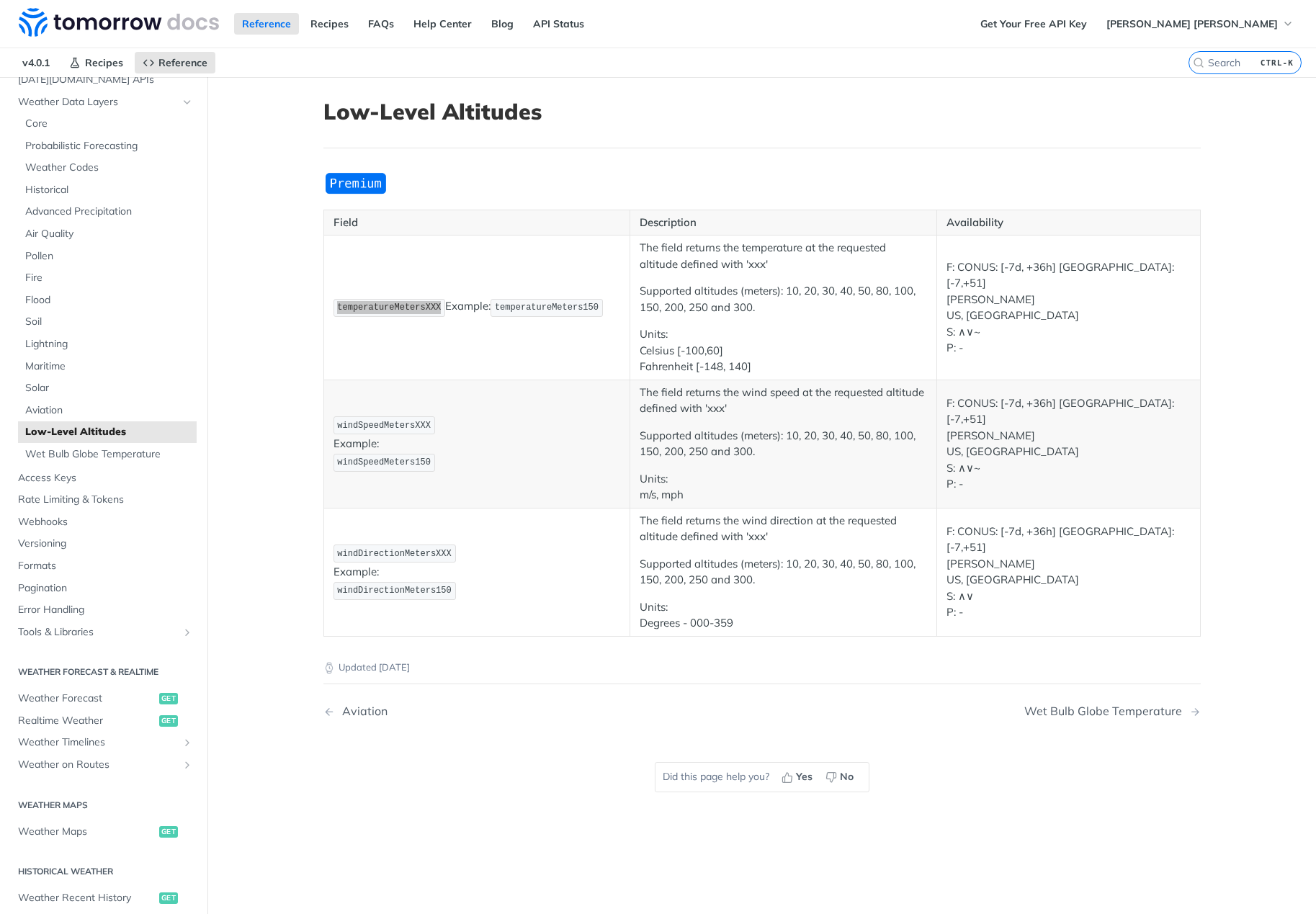
scroll to position [288, 0]
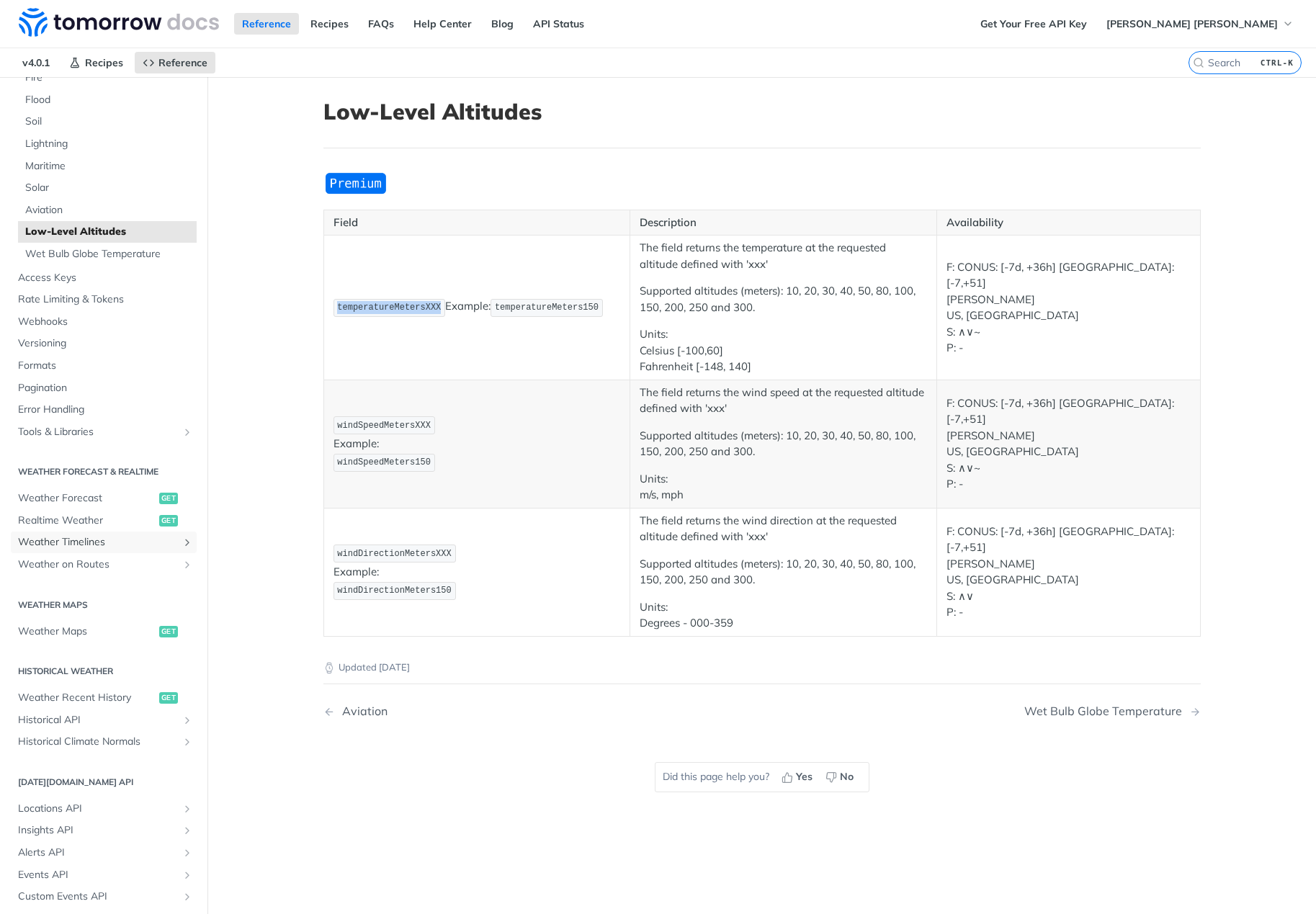
click at [111, 550] on span "Weather Timelines" at bounding box center [98, 543] width 160 height 14
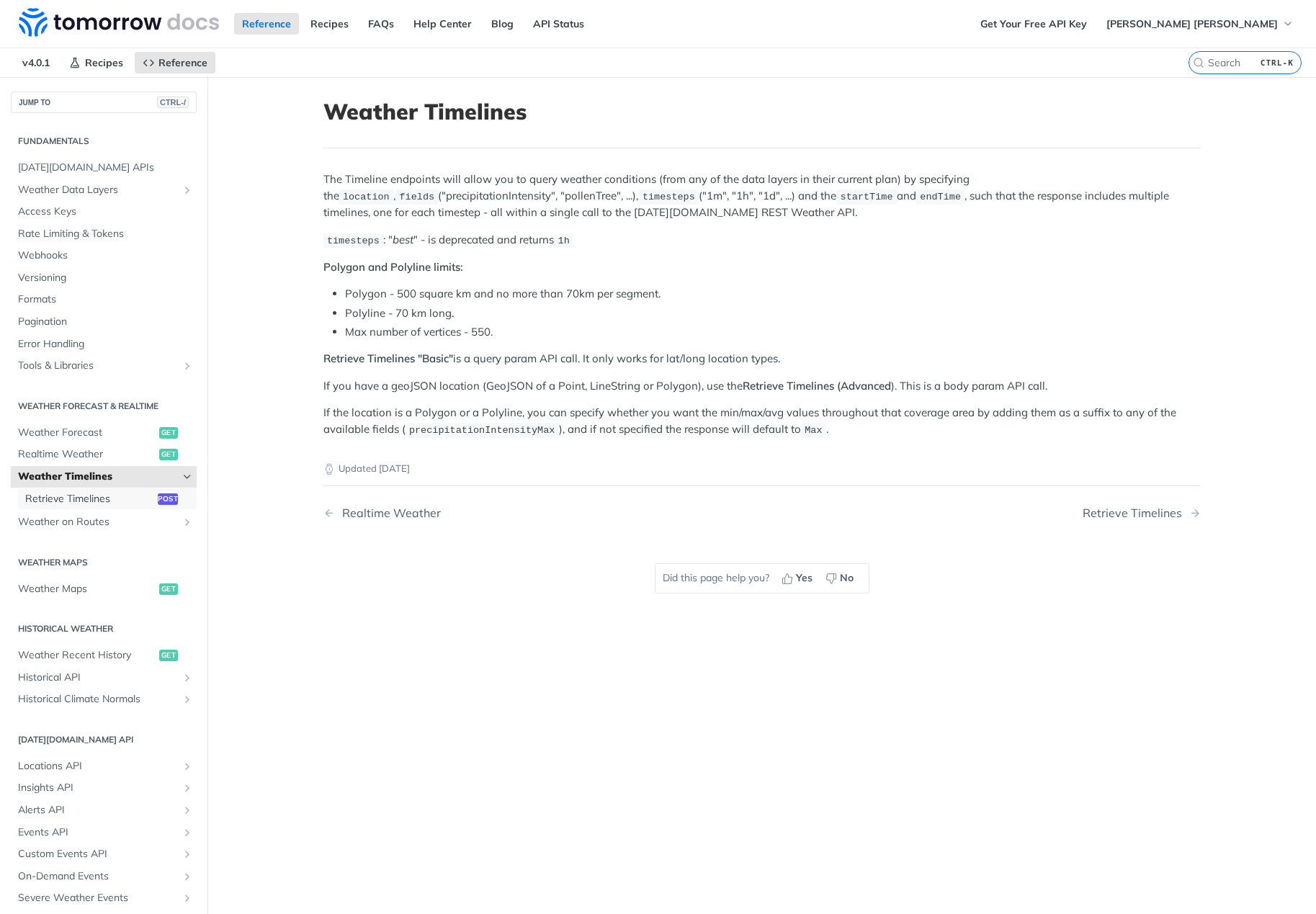
click at [78, 507] on link "Retrieve Timelines post" at bounding box center [107, 500] width 179 height 22
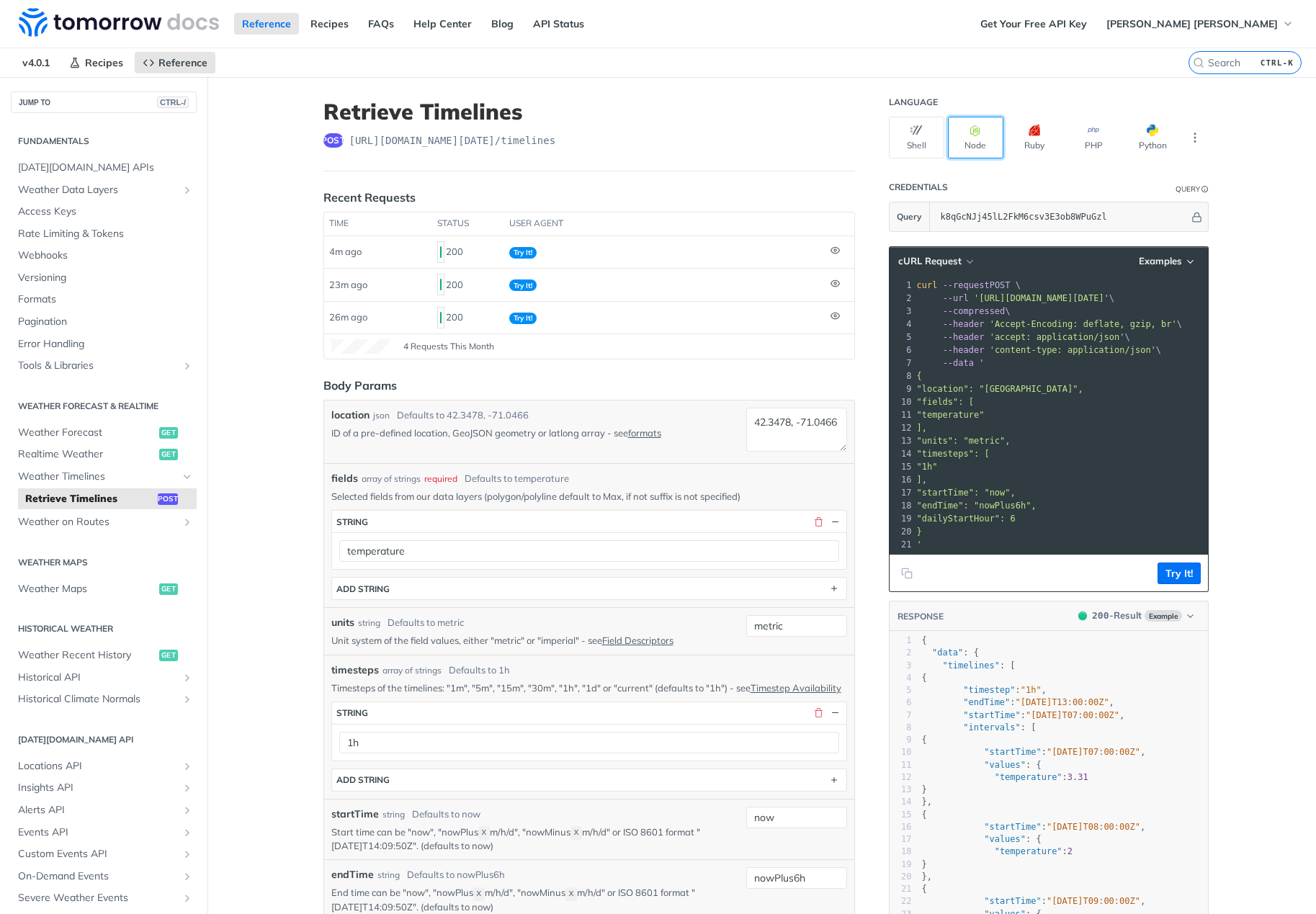
click at [985, 137] on button "Node" at bounding box center [976, 138] width 56 height 42
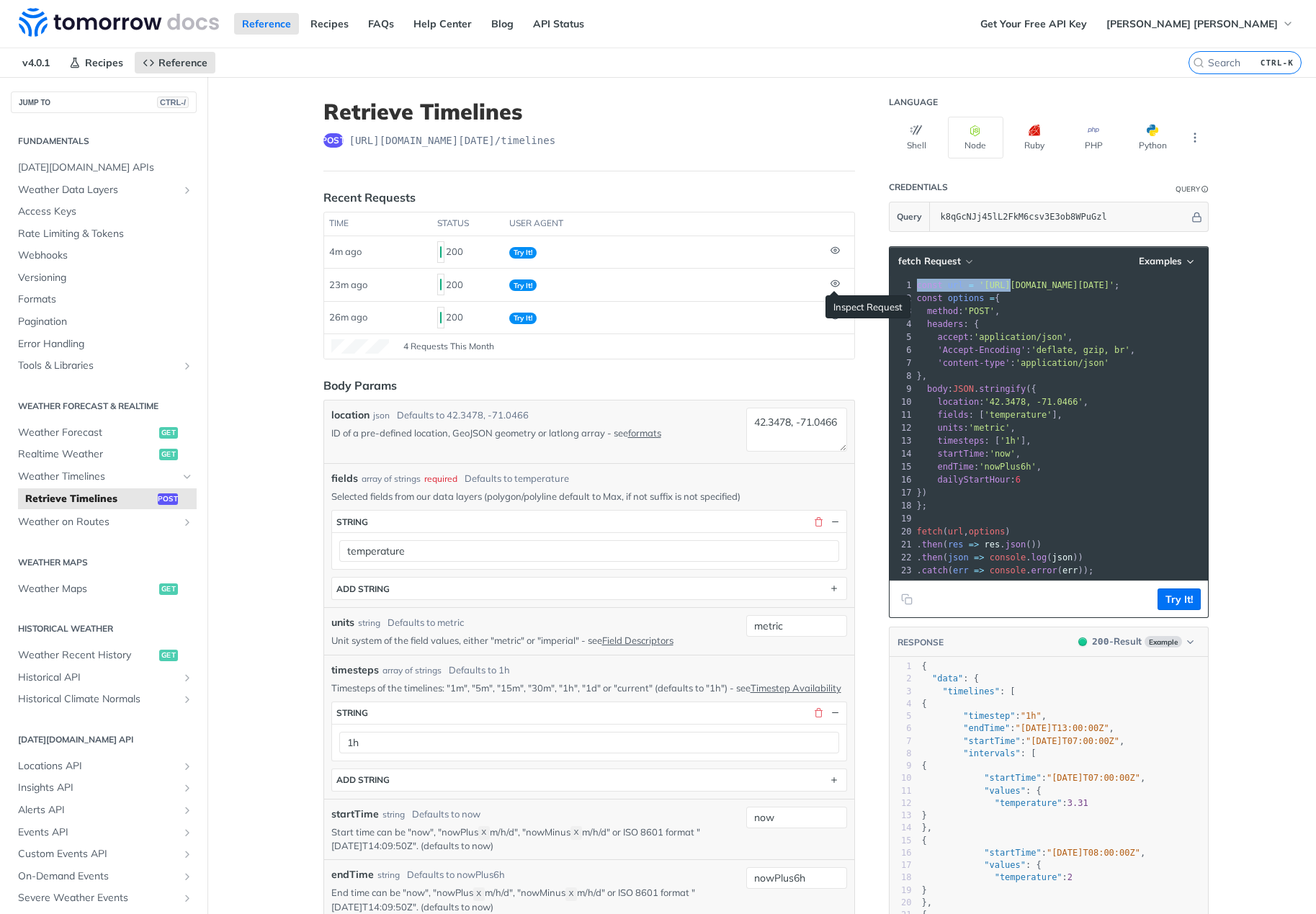
drag, startPoint x: 997, startPoint y: 288, endPoint x: 825, endPoint y: 278, distance: 172.3
click at [1033, 140] on button "Ruby" at bounding box center [1035, 138] width 56 height 42
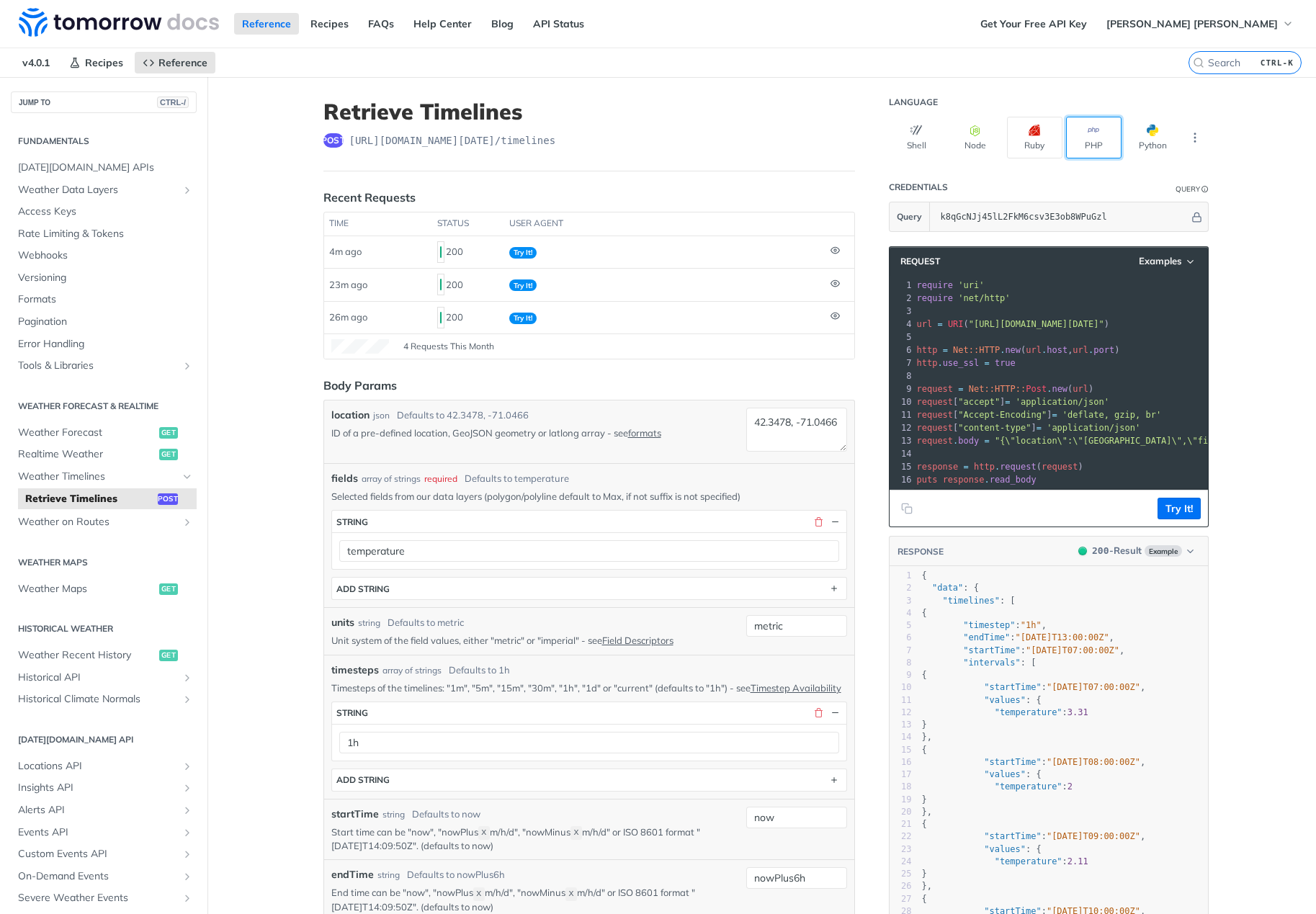
click at [1092, 138] on button "PHP" at bounding box center [1094, 138] width 56 height 42
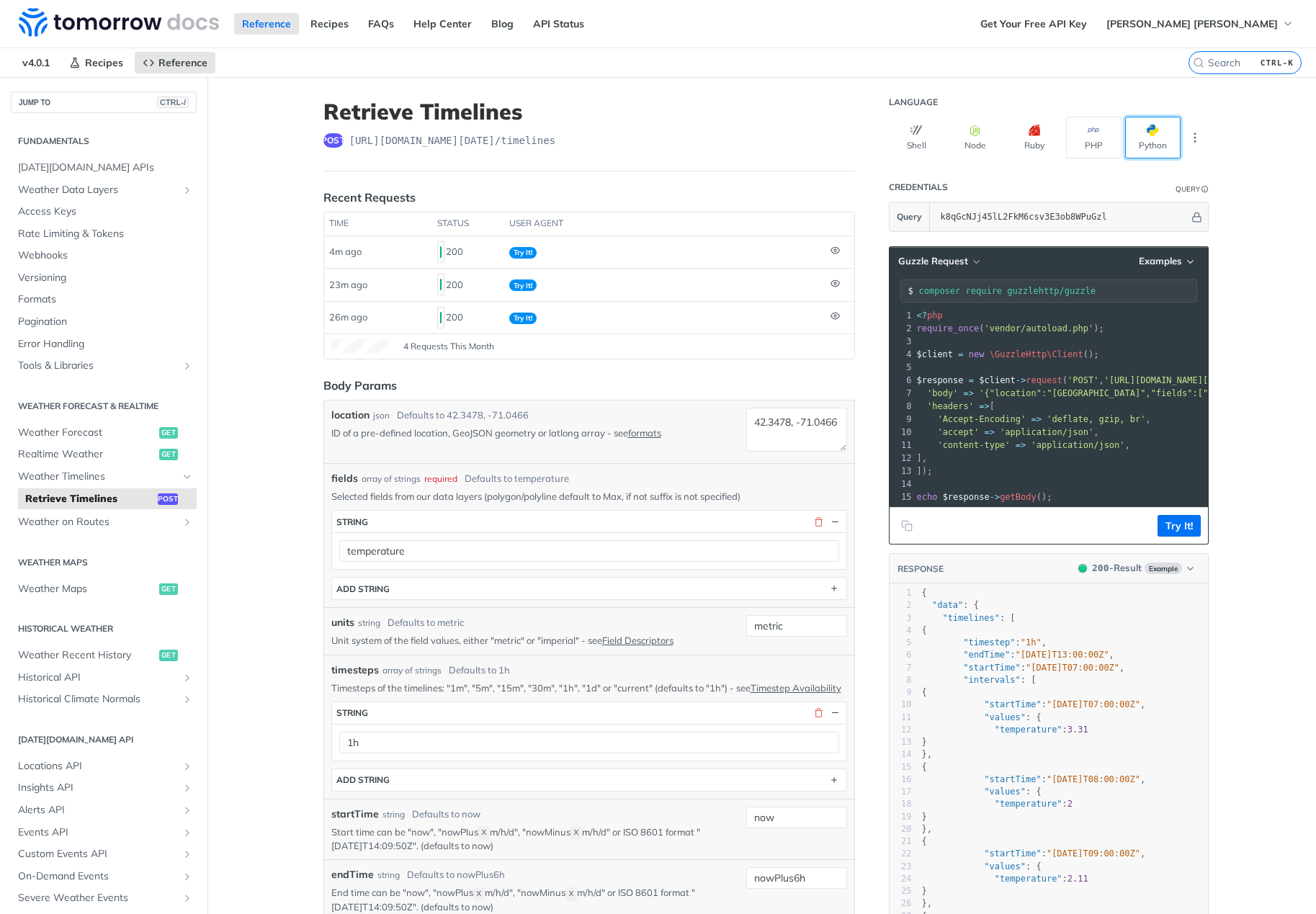
click at [1149, 137] on button "Python" at bounding box center [1153, 138] width 56 height 42
type input "python -m pip install requests"
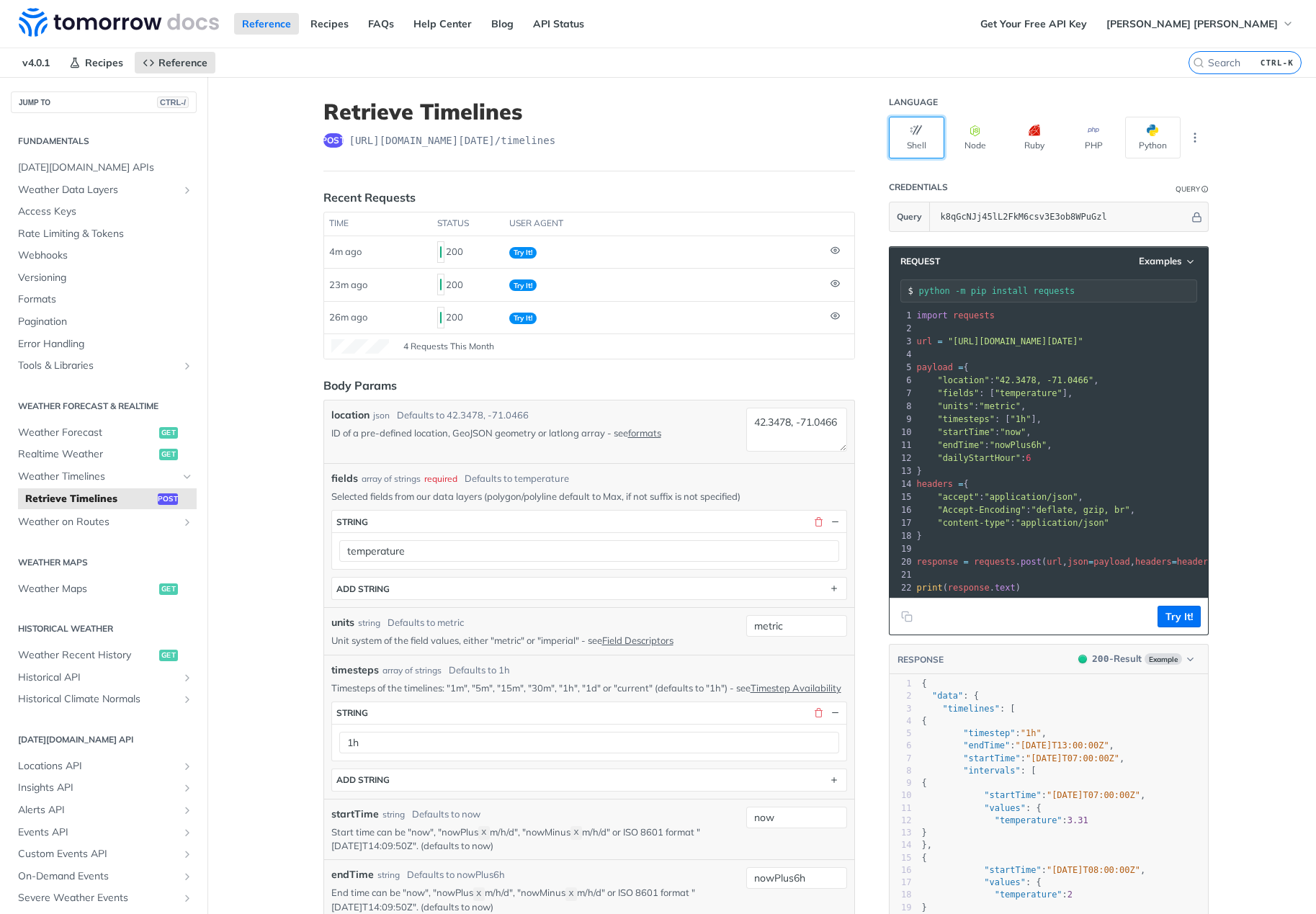
click at [904, 134] on button "Shell" at bounding box center [916, 138] width 56 height 42
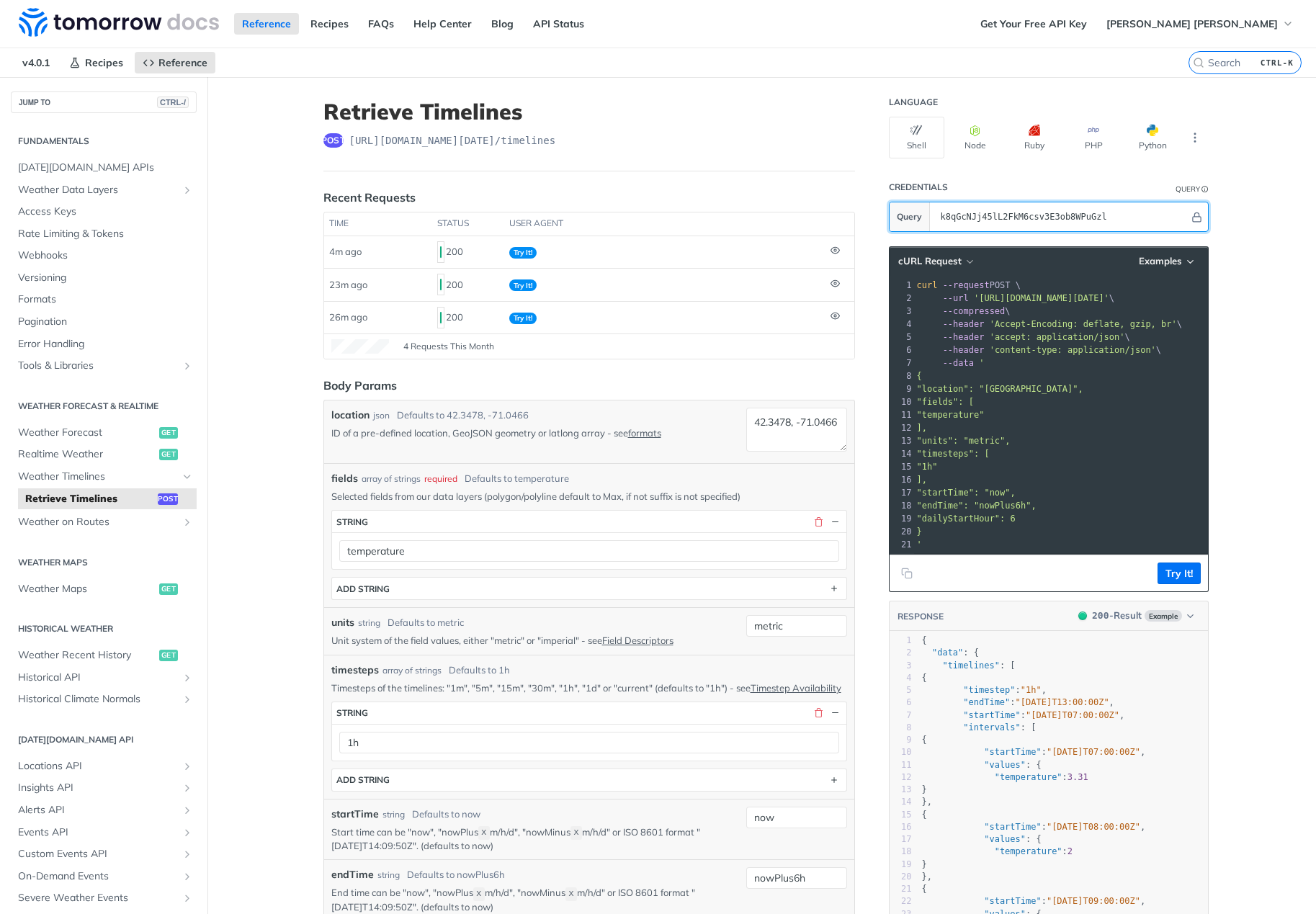
click at [1007, 215] on input "k8qGcNJj45lL2FkM6csv3E3ob8WPuGzl" at bounding box center [1061, 217] width 256 height 29
click at [1192, 218] on icon "Hide" at bounding box center [1196, 217] width 8 height 9
click at [1192, 218] on icon "Show" at bounding box center [1197, 217] width 9 height 10
click at [1001, 441] on span ""units": "metric"," at bounding box center [964, 440] width 93 height 10
drag, startPoint x: 979, startPoint y: 375, endPoint x: 979, endPoint y: 478, distance: 103.0
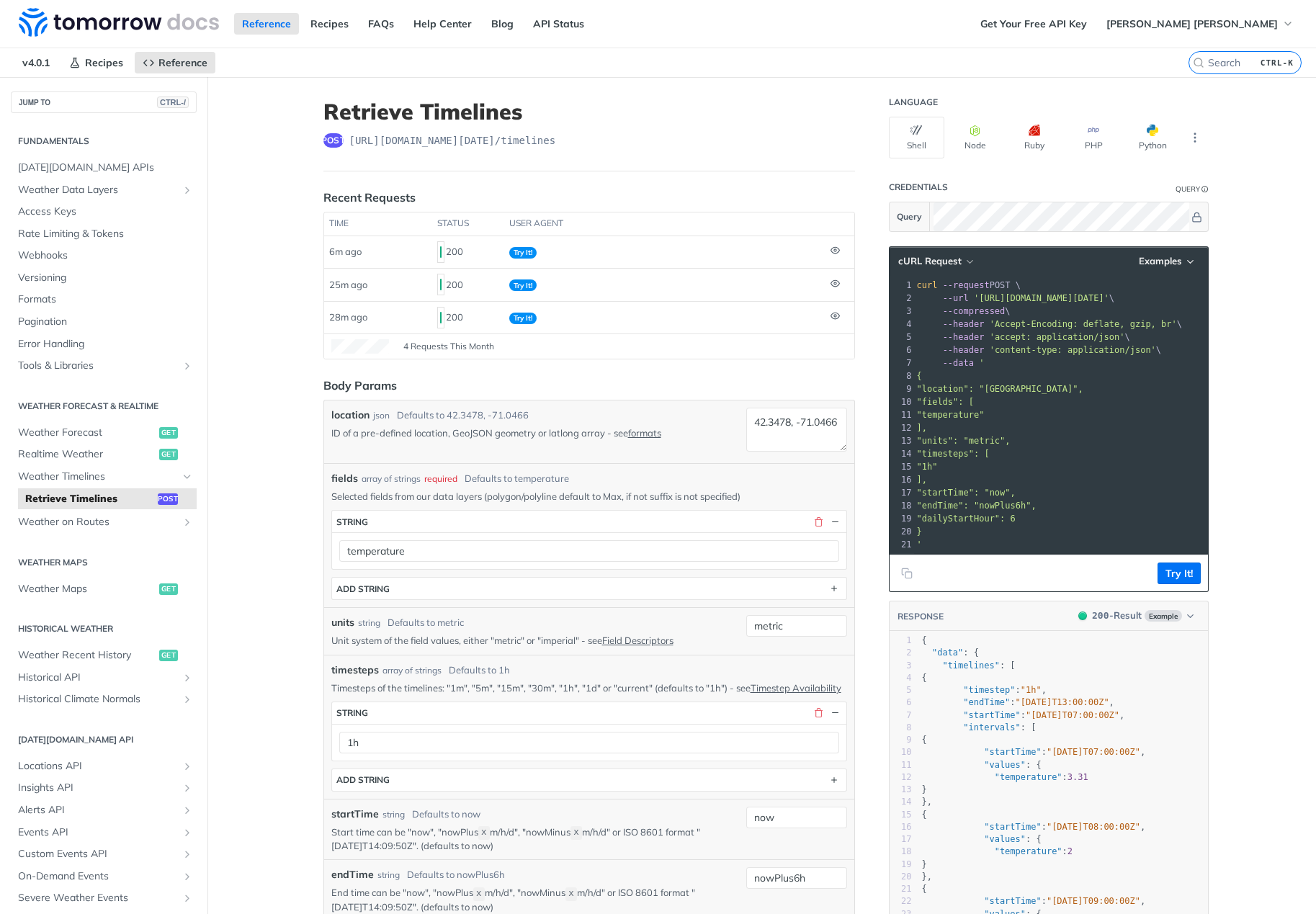
click at [979, 478] on div "1 curl --request POST \ 2 --url 'https://api.tomorrow.io/v4/timelines?apikey=k8…" at bounding box center [1132, 414] width 437 height 272
click at [979, 478] on pre "]," at bounding box center [1132, 480] width 437 height 13
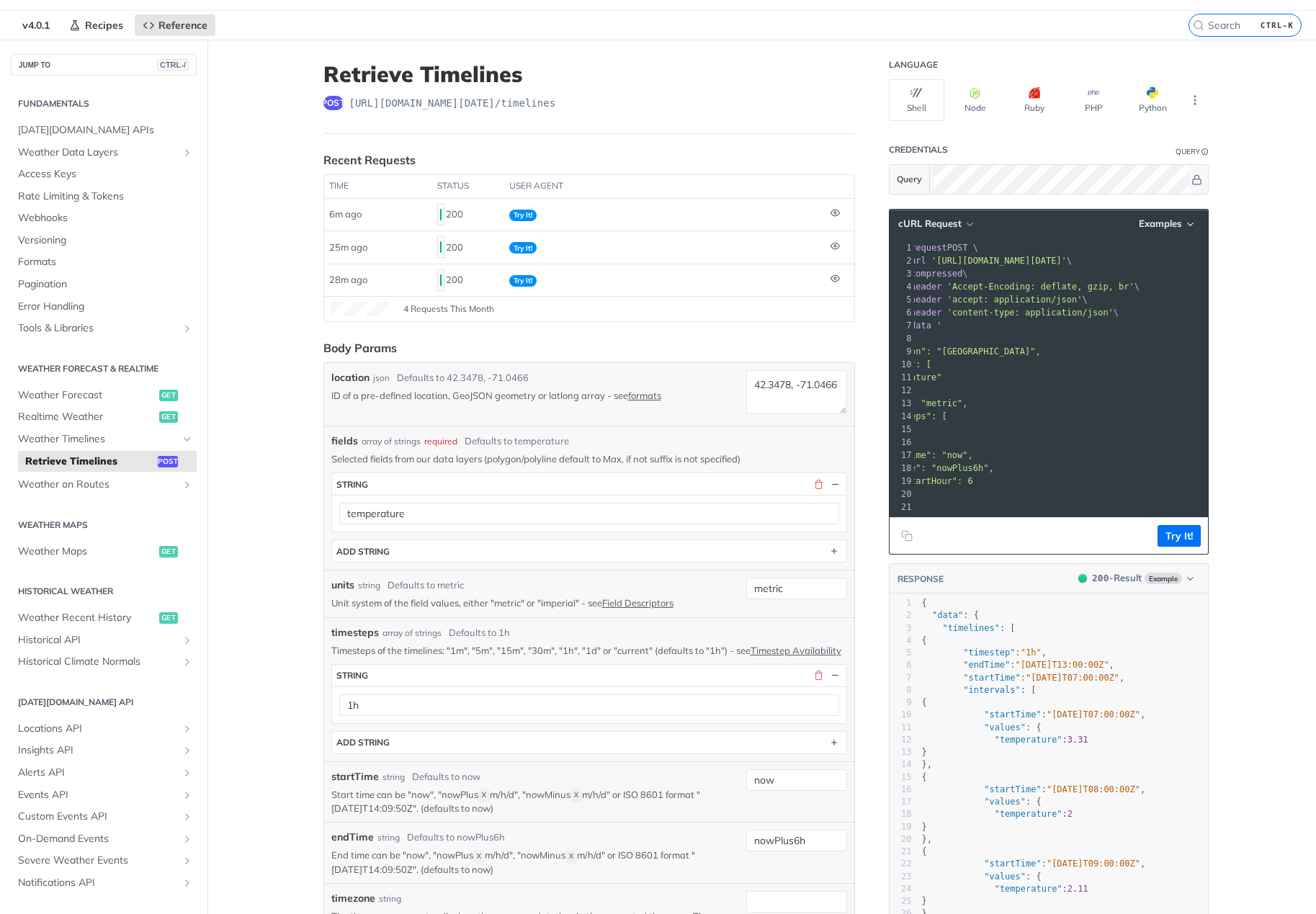
scroll to position [144, 0]
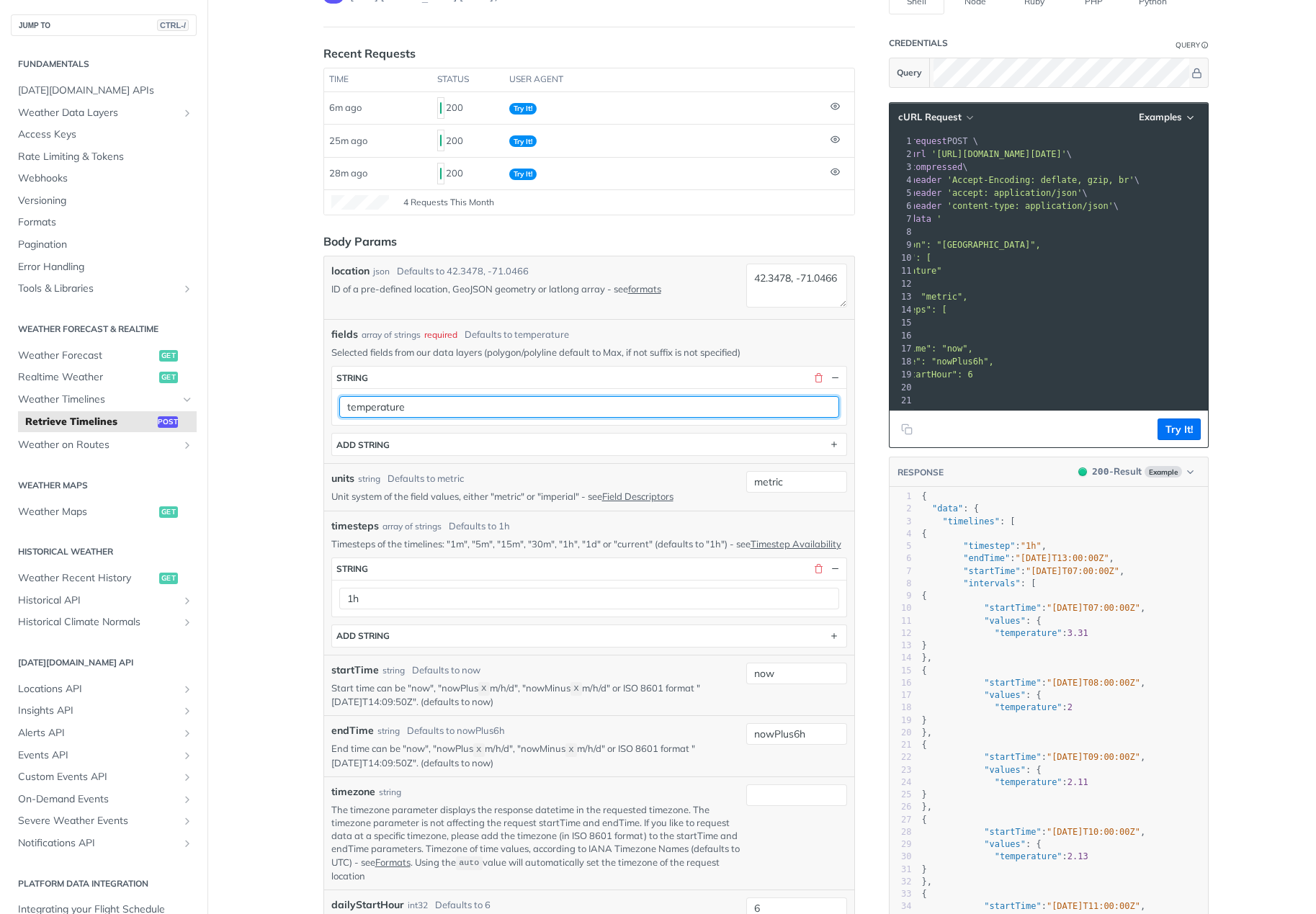
click at [439, 407] on input "temperature" at bounding box center [589, 407] width 499 height 22
click at [412, 406] on input "temperature" at bounding box center [589, 407] width 499 height 22
drag, startPoint x: 416, startPoint y: 409, endPoint x: 334, endPoint y: 406, distance: 82.1
click at [340, 406] on input "temperature" at bounding box center [589, 407] width 499 height 22
click at [423, 405] on input "temperature" at bounding box center [589, 407] width 499 height 22
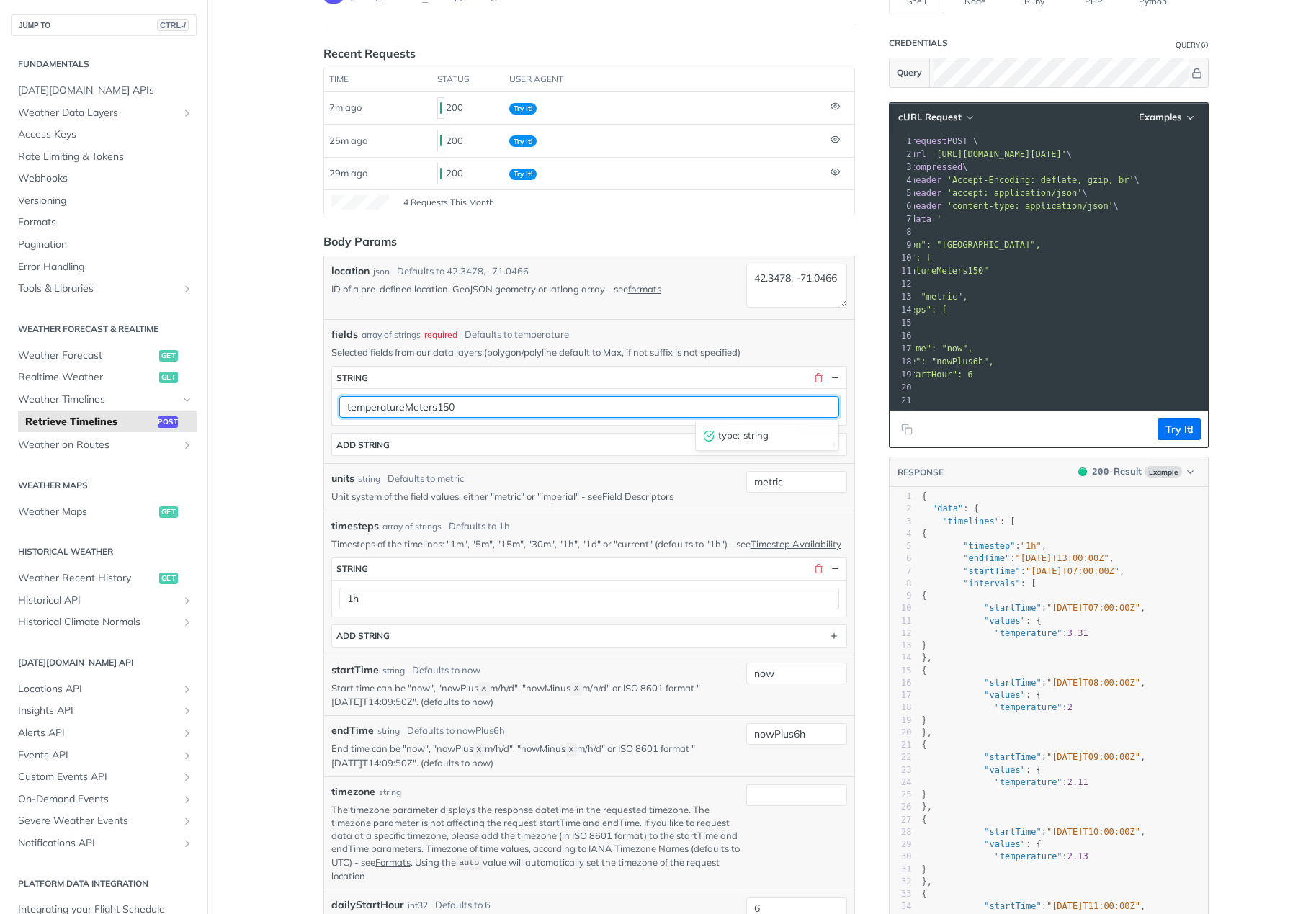
click at [476, 412] on input "temperatureMeters150" at bounding box center [589, 407] width 499 height 22
type input "temperatureMeters150"
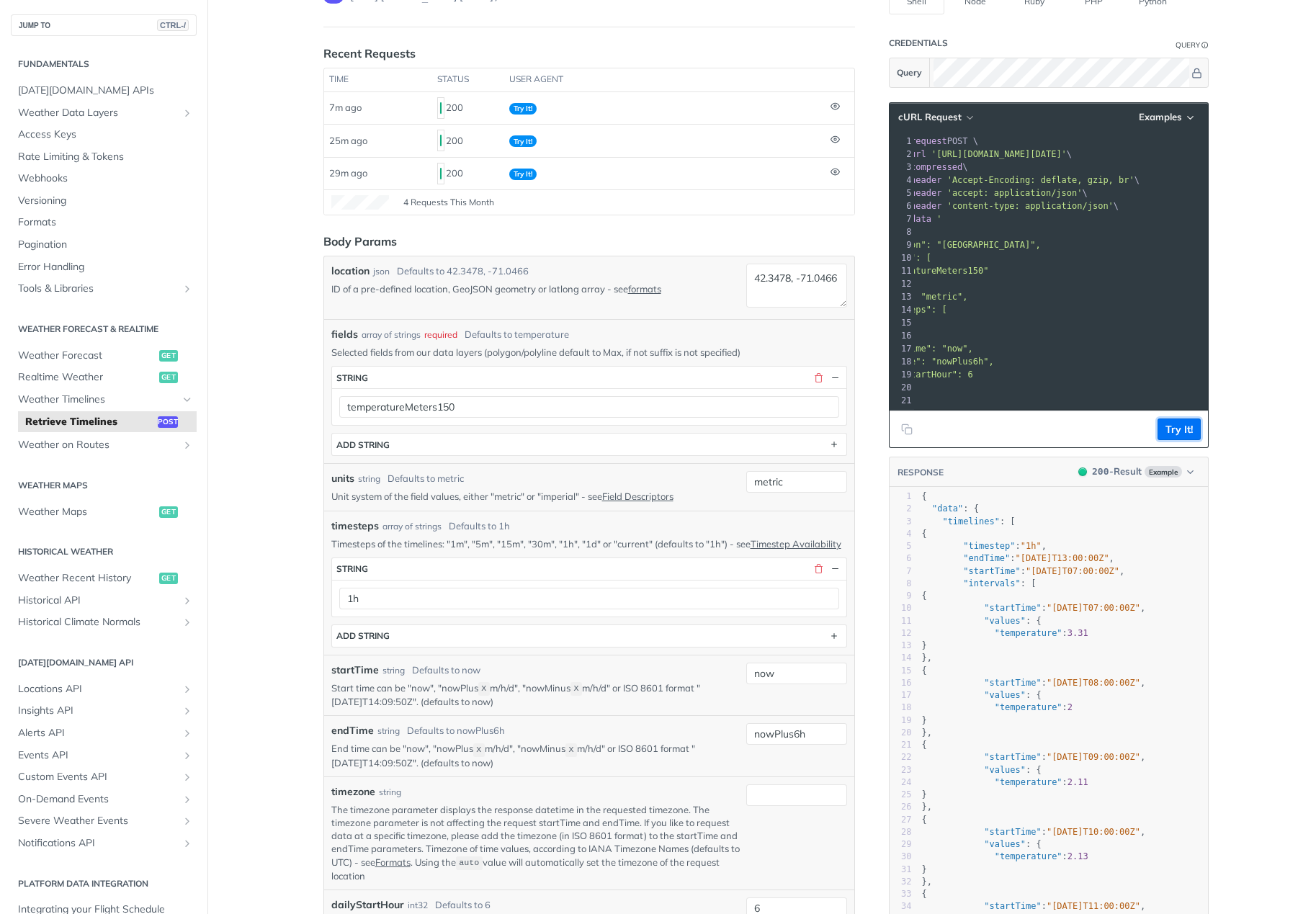
click at [1160, 435] on button "Try It!" at bounding box center [1179, 430] width 43 height 22
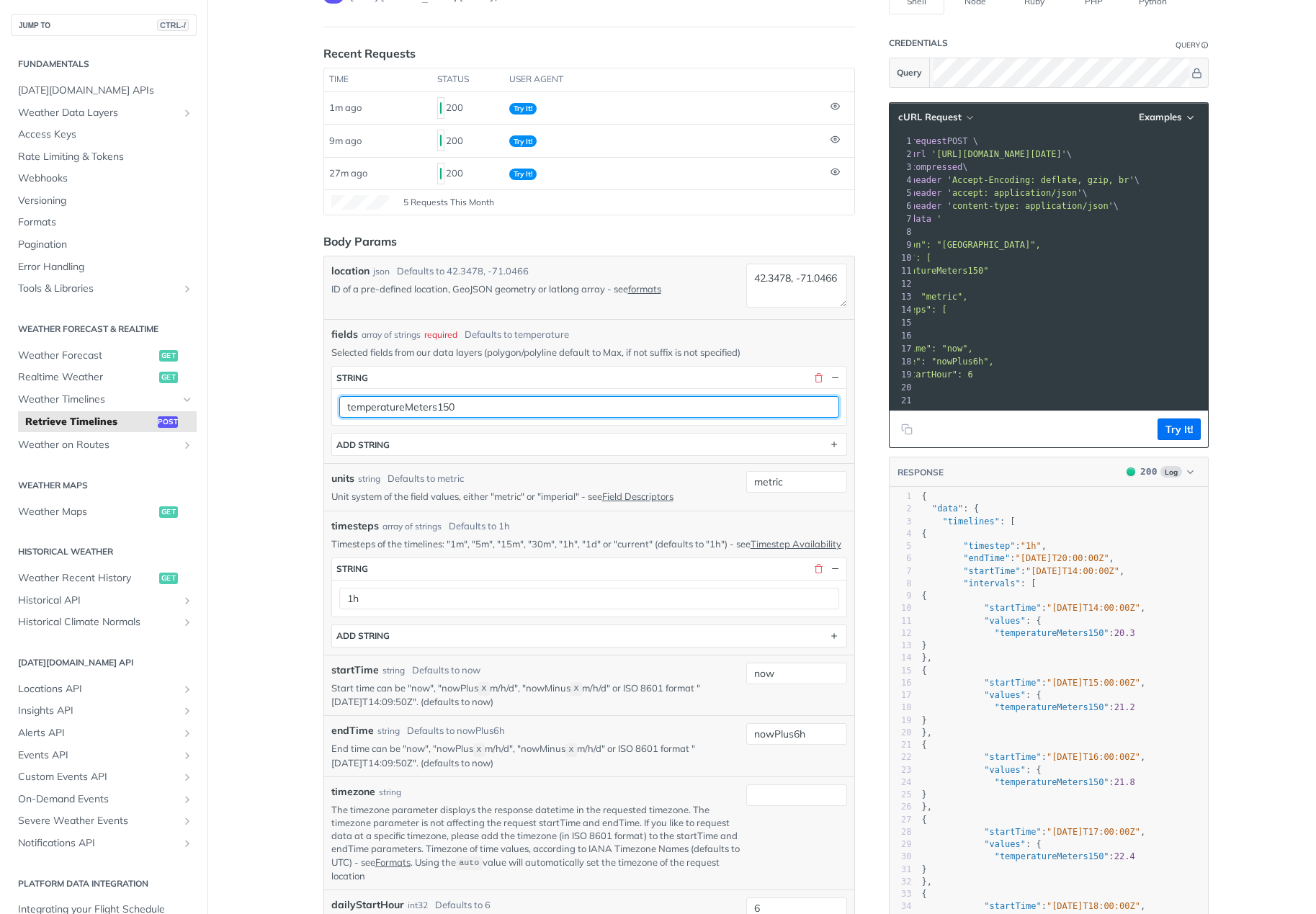
drag, startPoint x: 384, startPoint y: 409, endPoint x: 402, endPoint y: 402, distance: 19.3
click at [384, 409] on input "temperatureMeters150" at bounding box center [589, 407] width 499 height 22
drag, startPoint x: 464, startPoint y: 404, endPoint x: 290, endPoint y: 408, distance: 174.0
click at [290, 408] on main "JUMP TO CTRL-/ Fundamentals Tomorrow.io APIs Weather Data Layers Core Probabili…" at bounding box center [658, 872] width 1316 height 1879
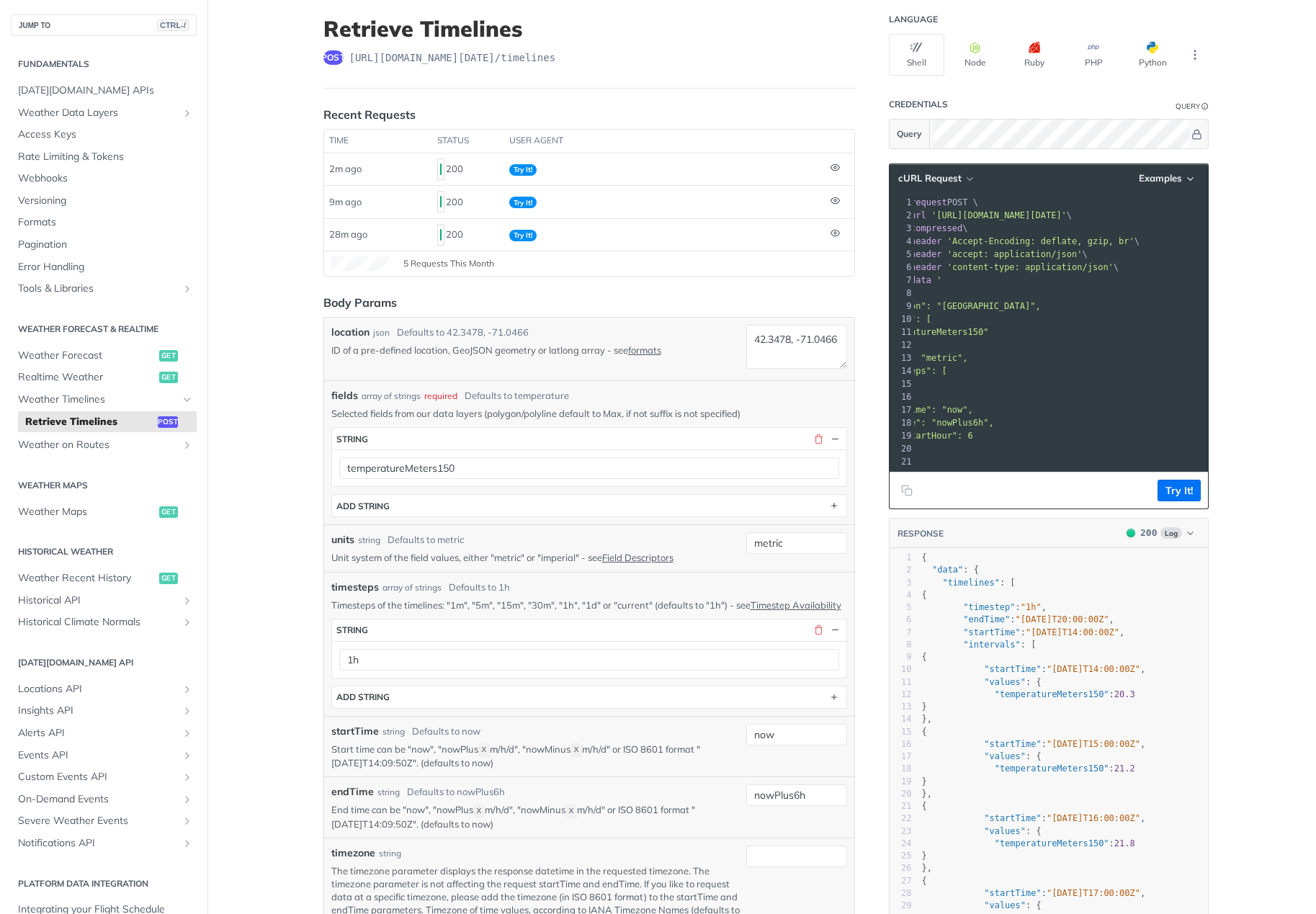
scroll to position [0, 0]
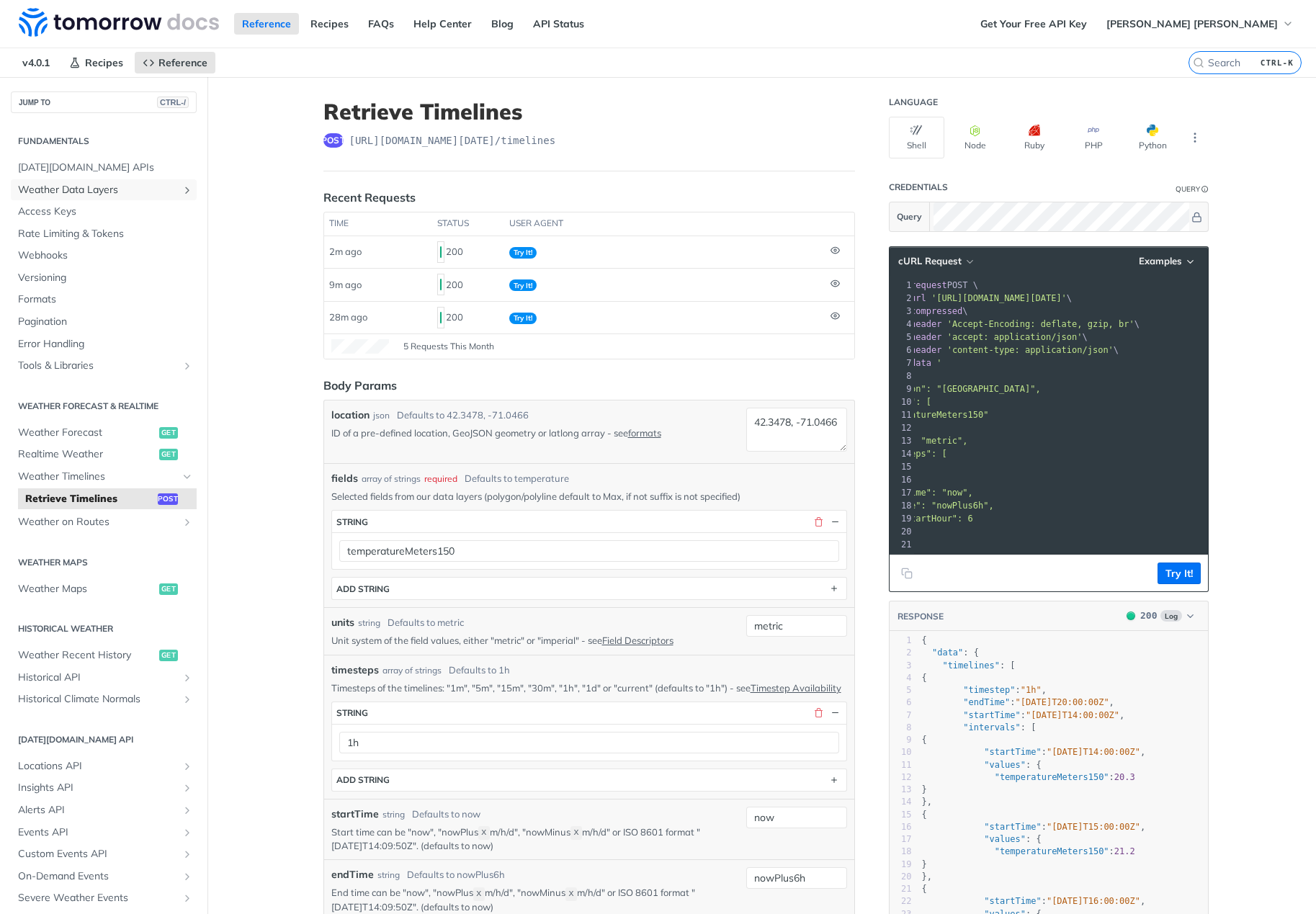
drag, startPoint x: 76, startPoint y: 191, endPoint x: 75, endPoint y: 211, distance: 20.0
click at [76, 191] on span "Weather Data Layers" at bounding box center [98, 191] width 160 height 14
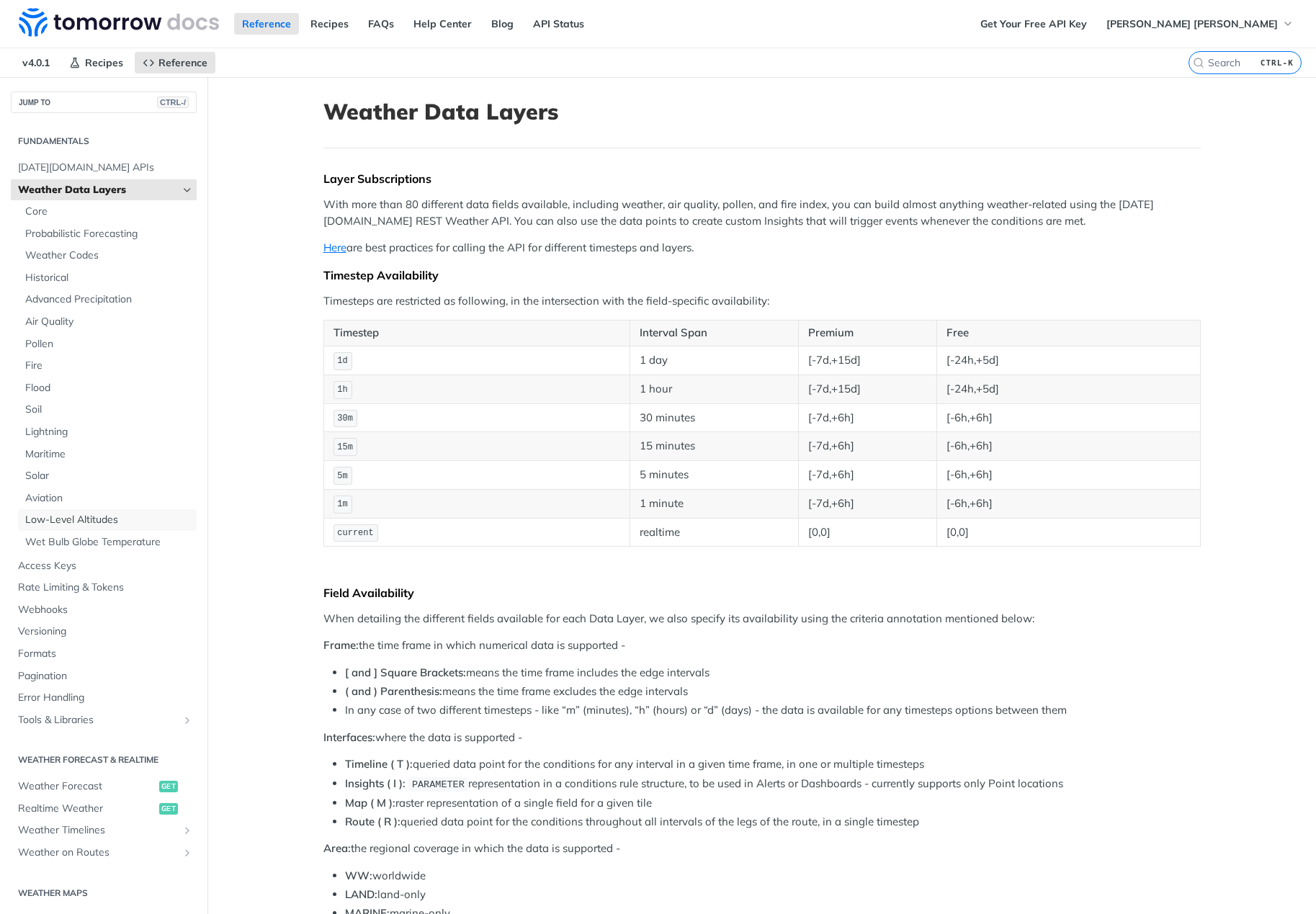
click at [50, 525] on span "Low-Level Altitudes" at bounding box center [109, 520] width 168 height 14
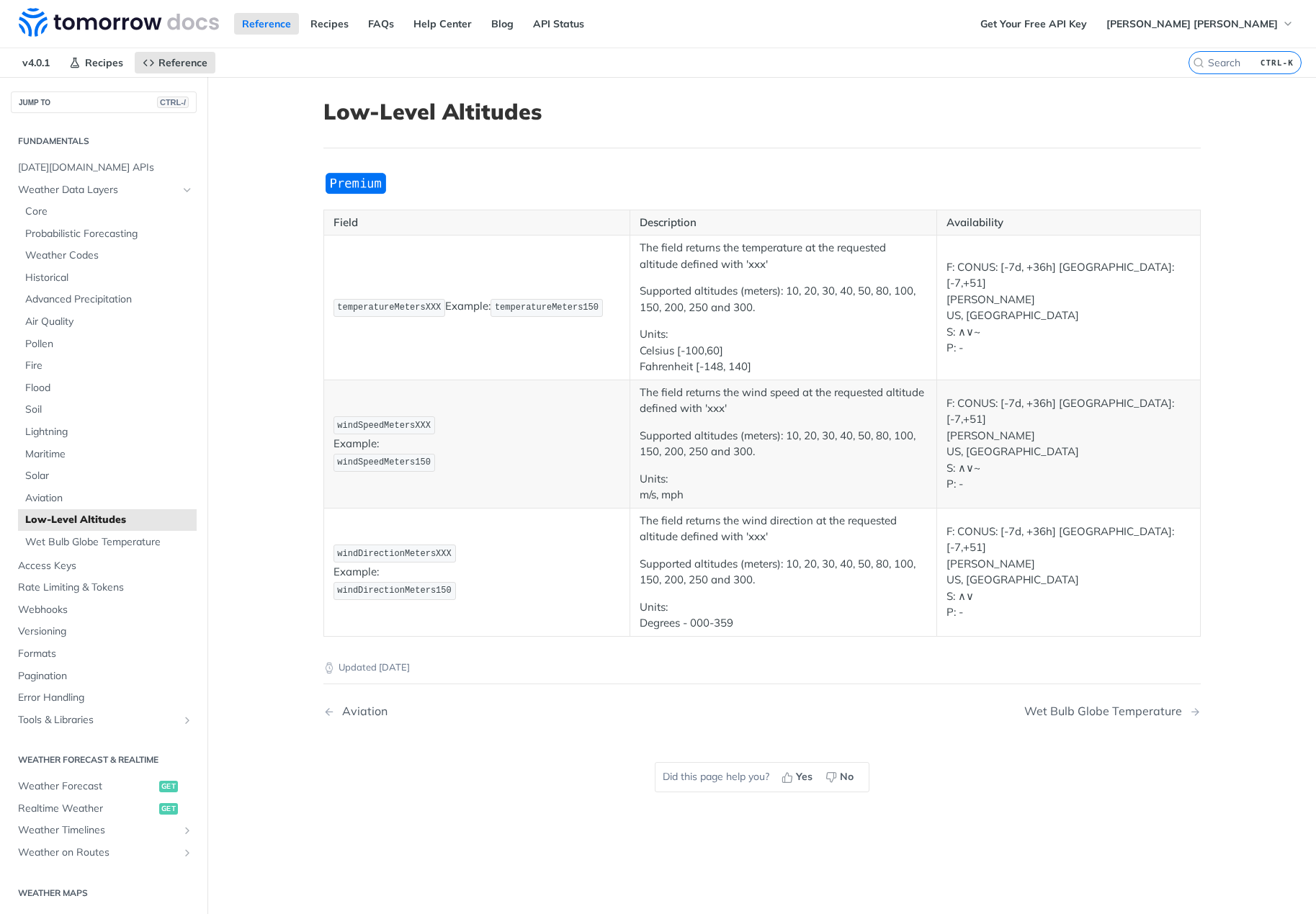
click at [532, 572] on p "windDirectionMetersXXX Example: windDirectionMeters150" at bounding box center [477, 572] width 287 height 58
drag, startPoint x: 712, startPoint y: 111, endPoint x: 725, endPoint y: 111, distance: 13.0
click at [712, 111] on h1 "Low-Level Altitudes" at bounding box center [762, 111] width 878 height 26
click at [1049, 723] on nav "Aviation Wet Bulb Globe Temperature" at bounding box center [762, 711] width 878 height 42
